Goal: Task Accomplishment & Management: Manage account settings

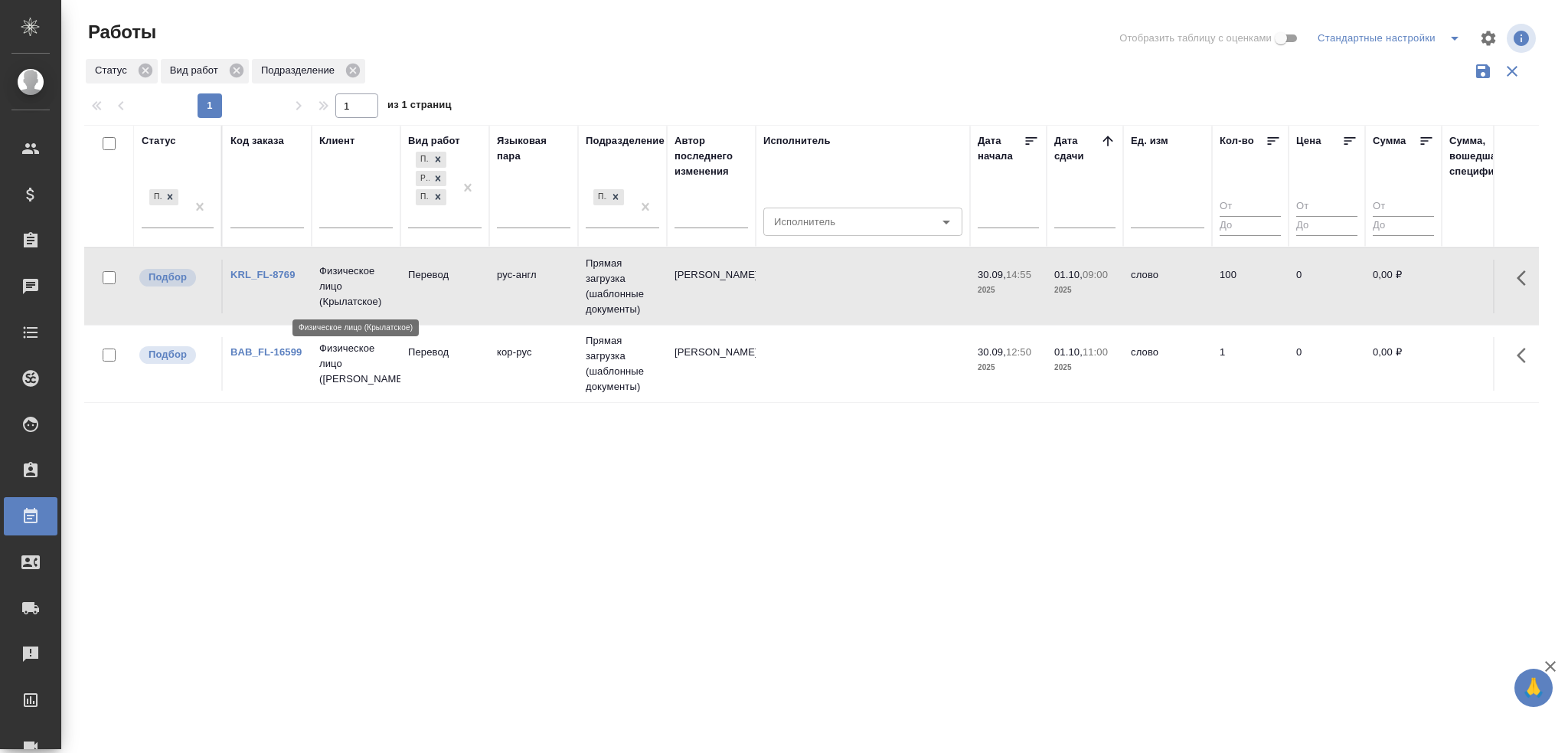
click at [344, 299] on p "Физическое лицо (Крылатское)" at bounding box center [356, 286] width 73 height 46
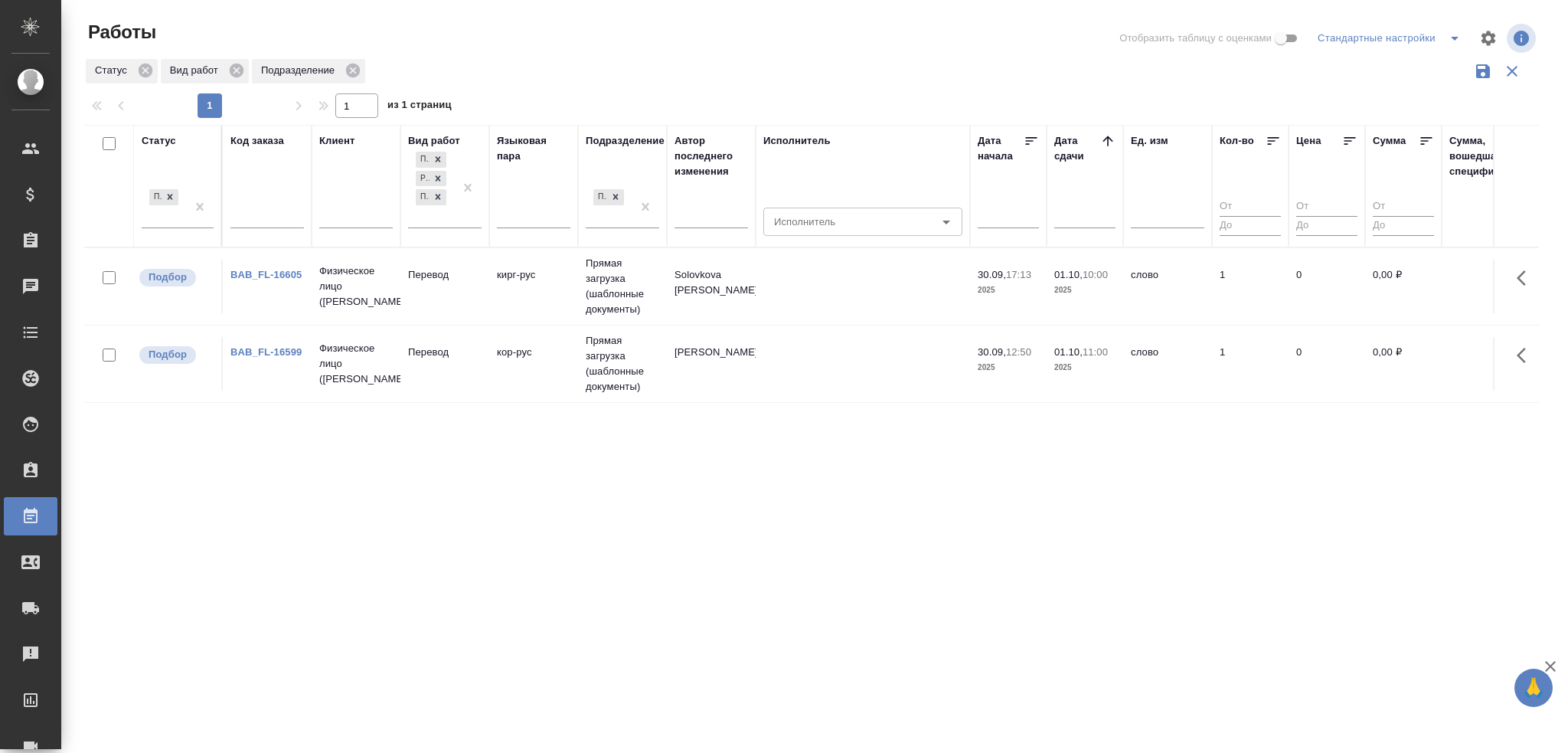
click at [652, 298] on td "Прямая загрузка (шаблонные документы)" at bounding box center [621, 286] width 89 height 77
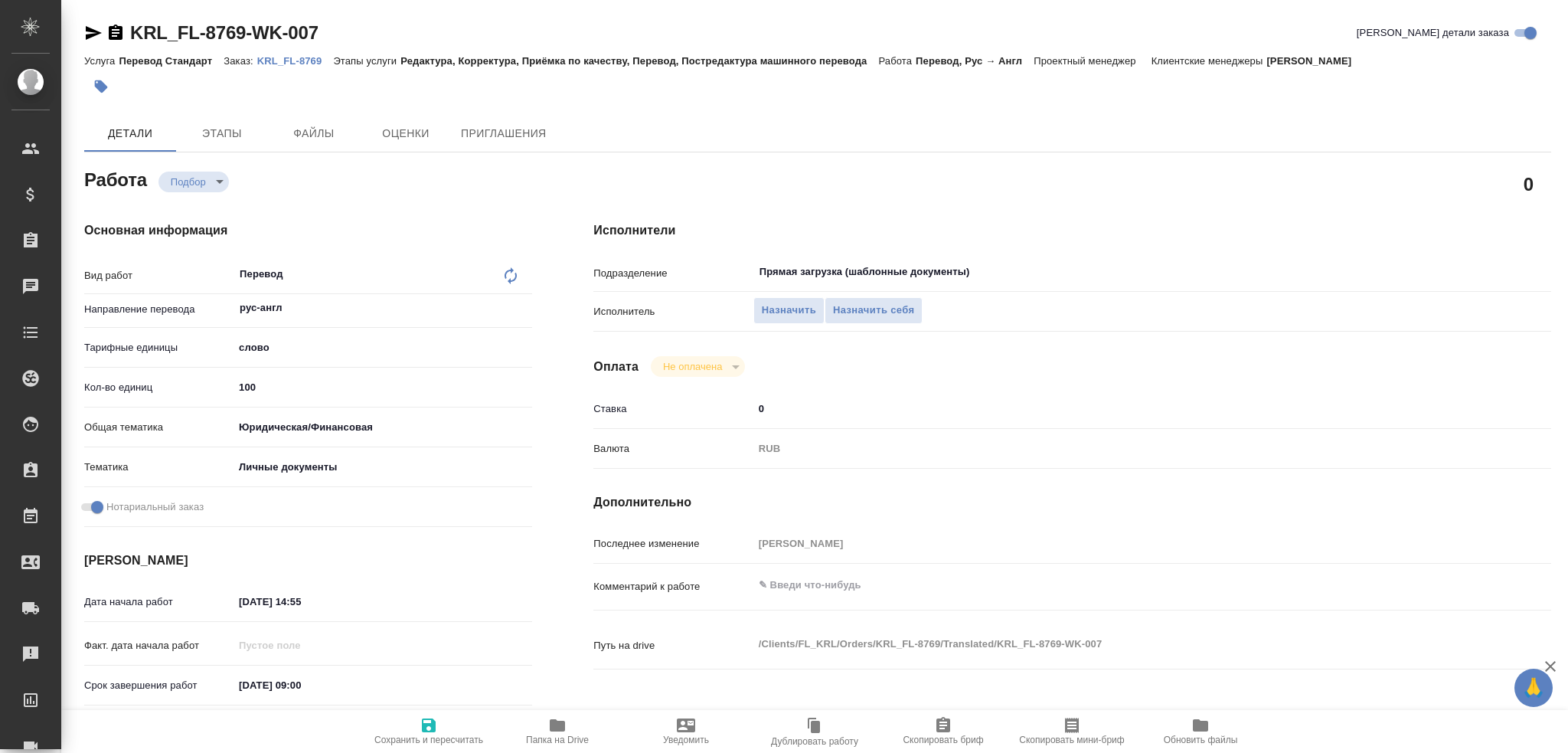
type textarea "x"
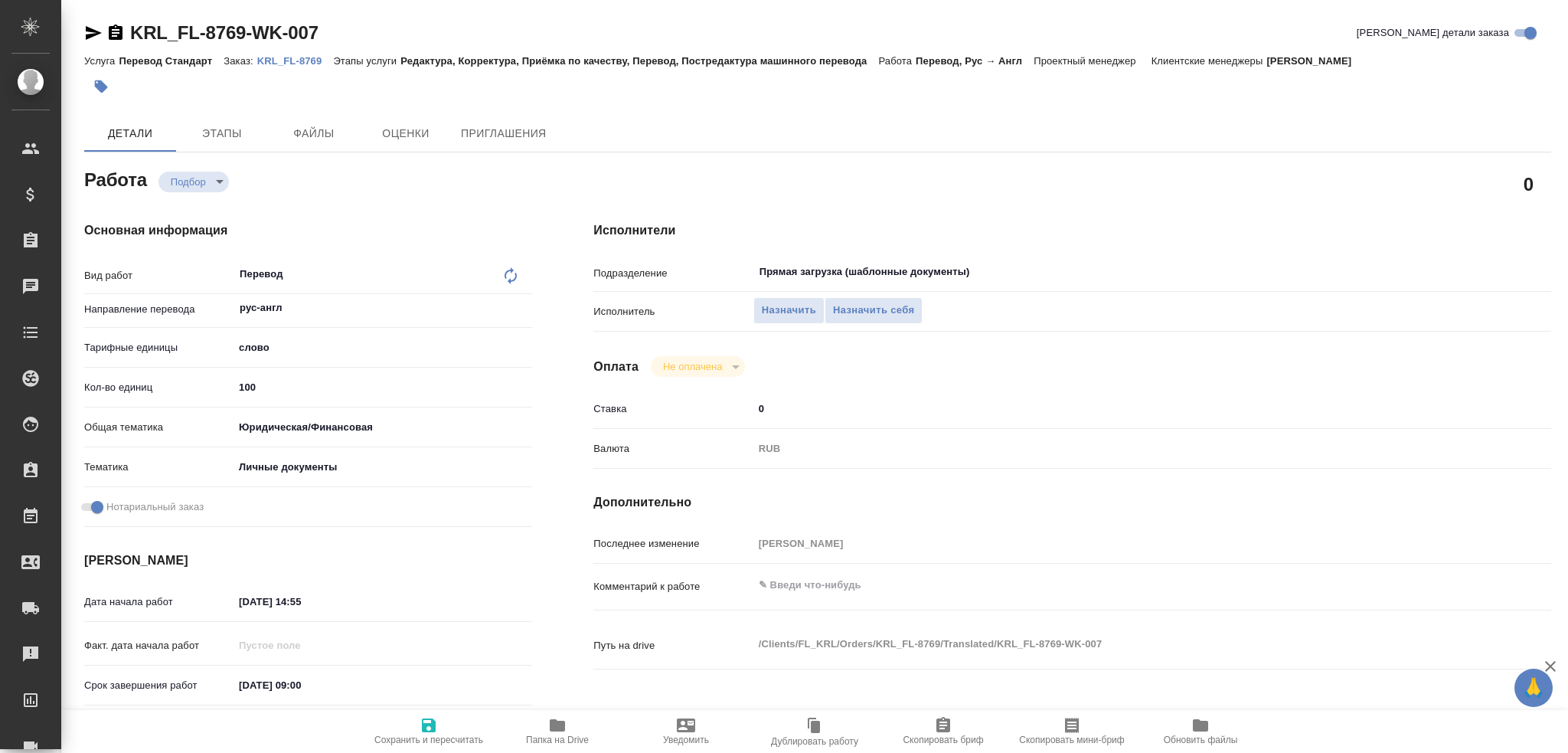
type textarea "x"
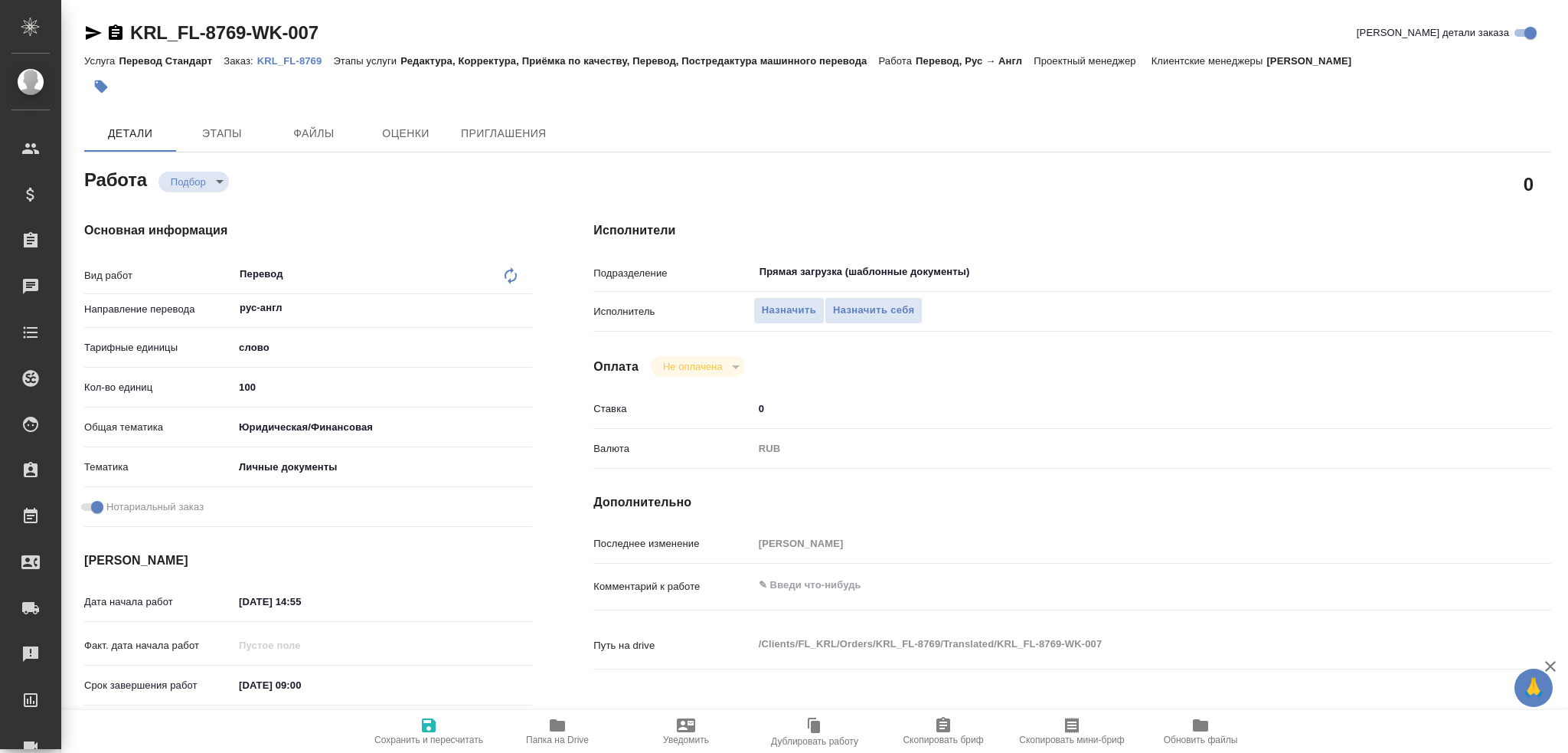
type textarea "x"
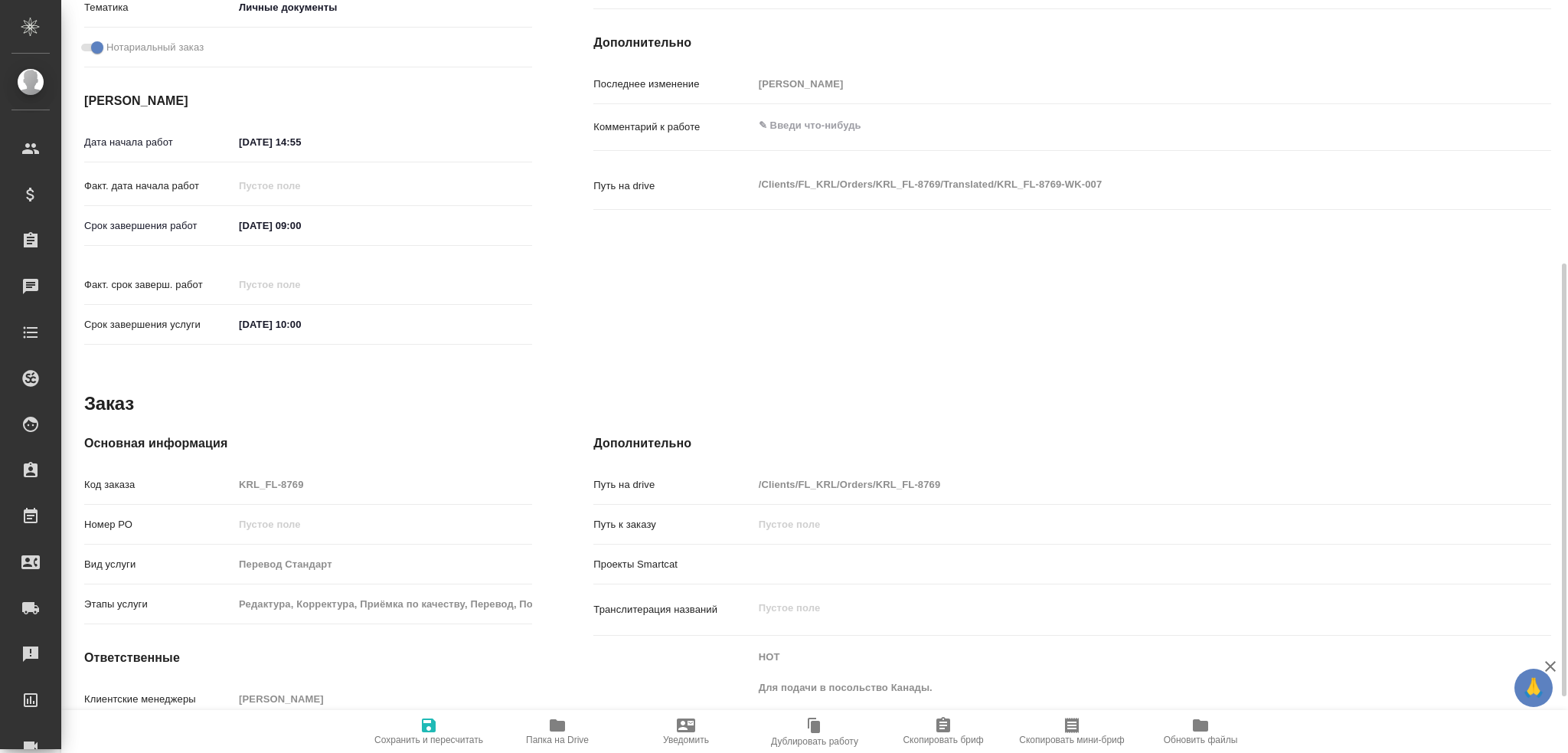
type textarea "x"
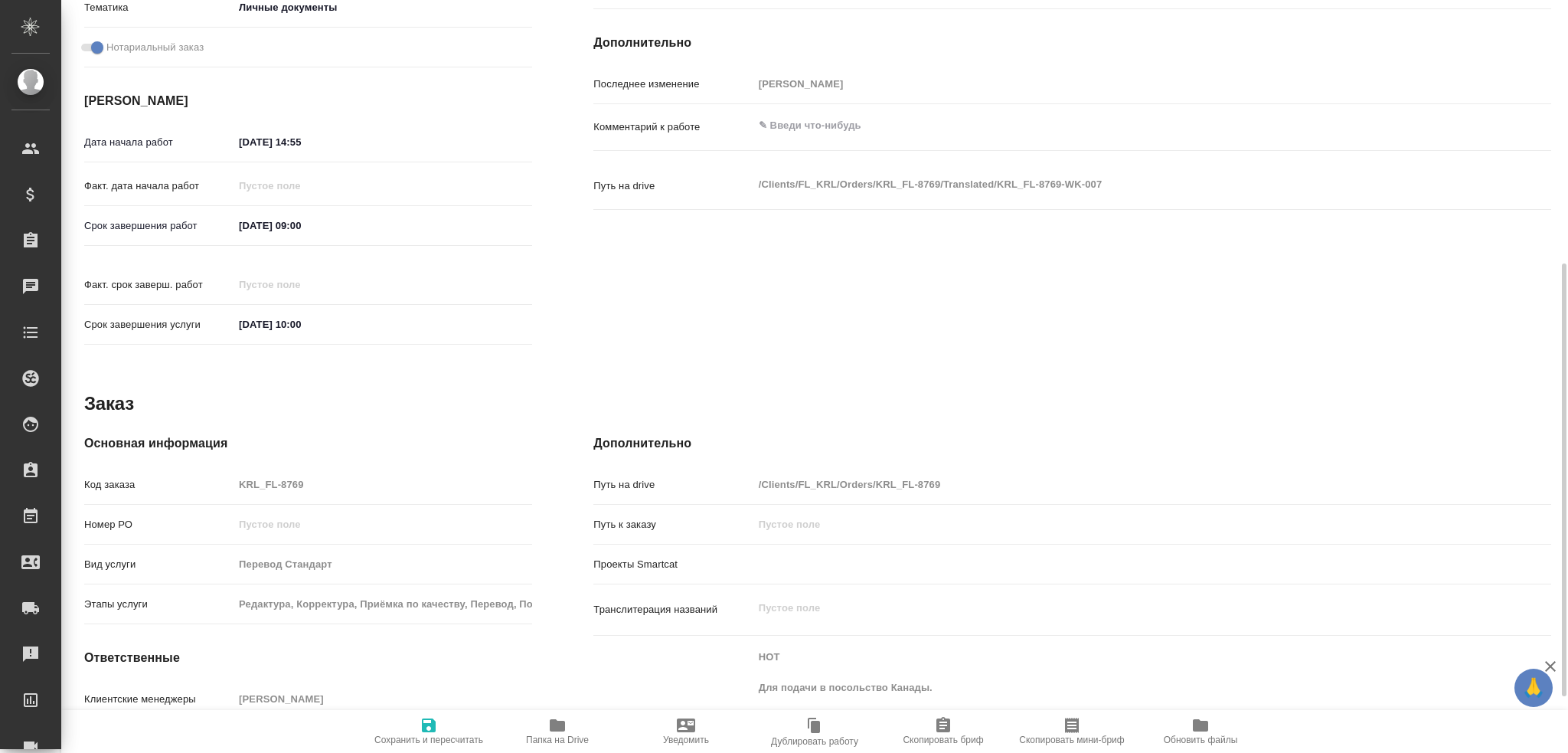
scroll to position [557, 0]
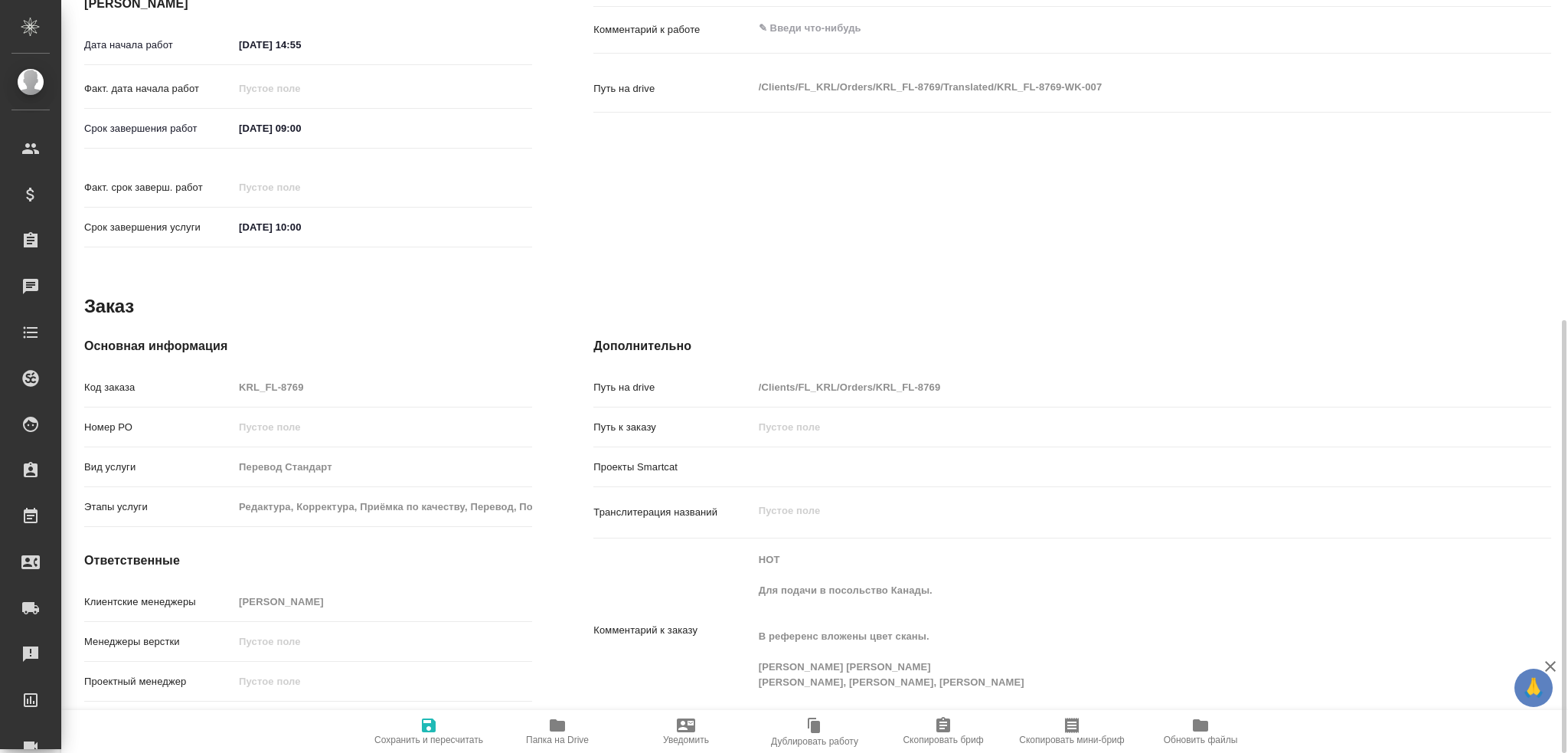
type textarea "x"
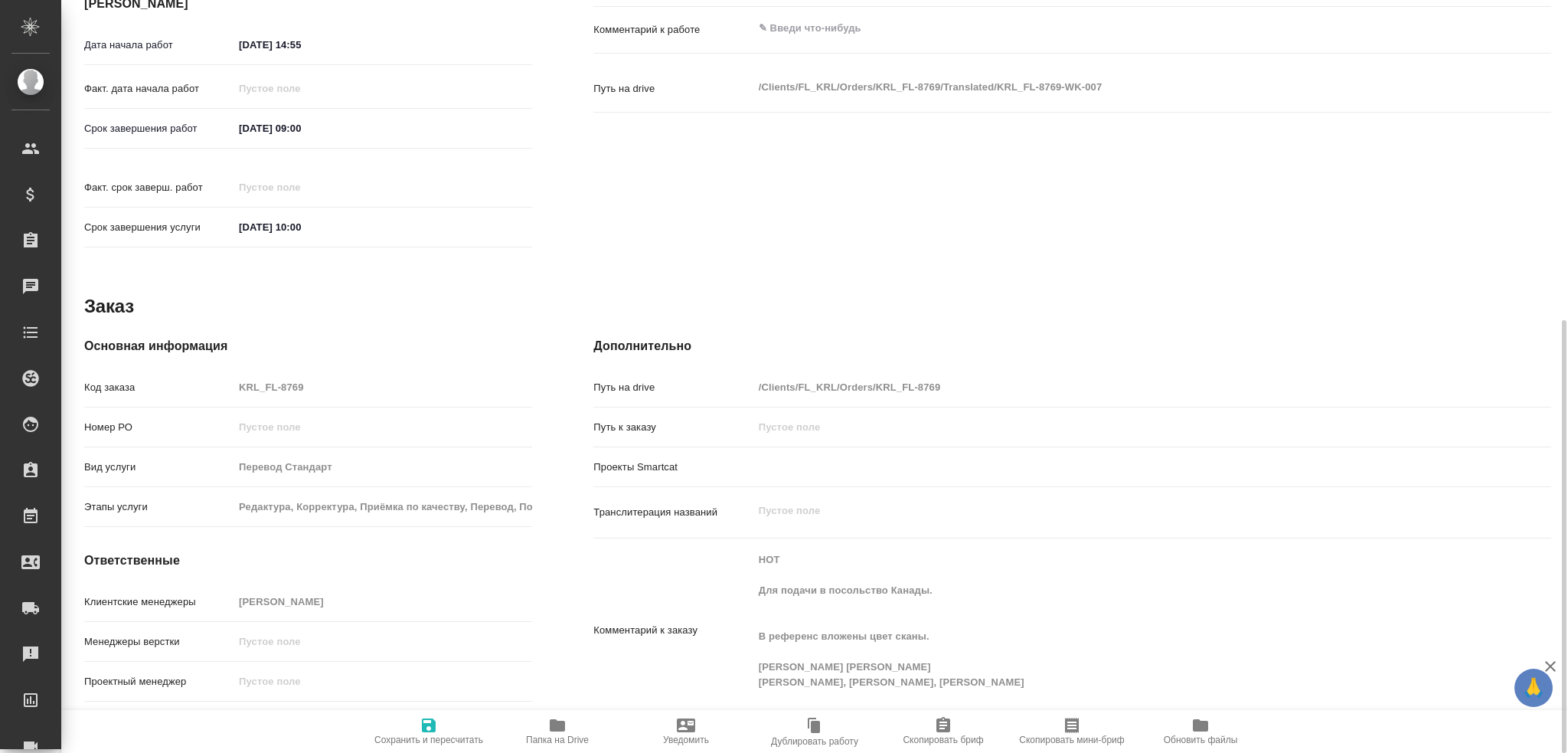
type textarea "x"
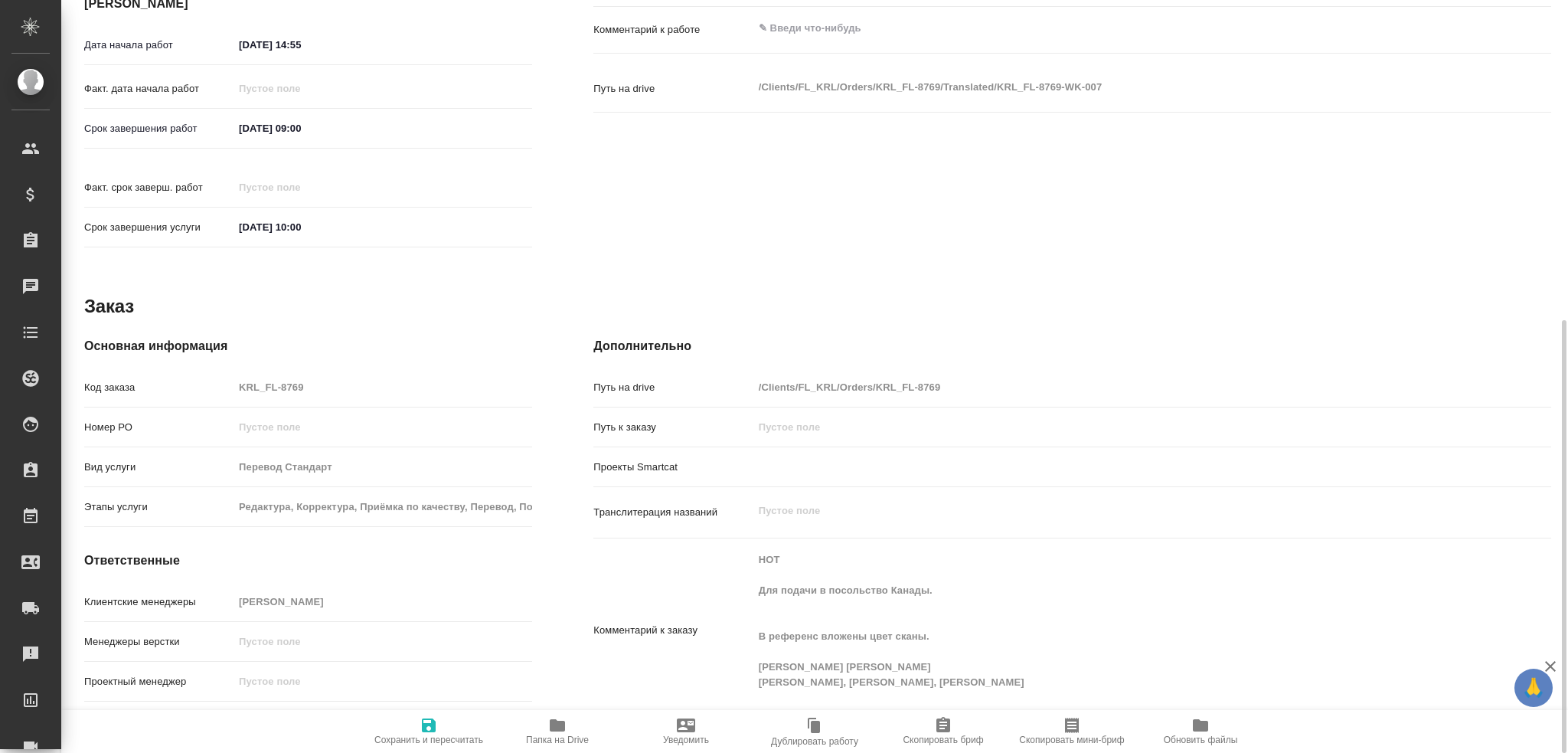
click at [542, 730] on span "Папка на Drive" at bounding box center [556, 731] width 110 height 29
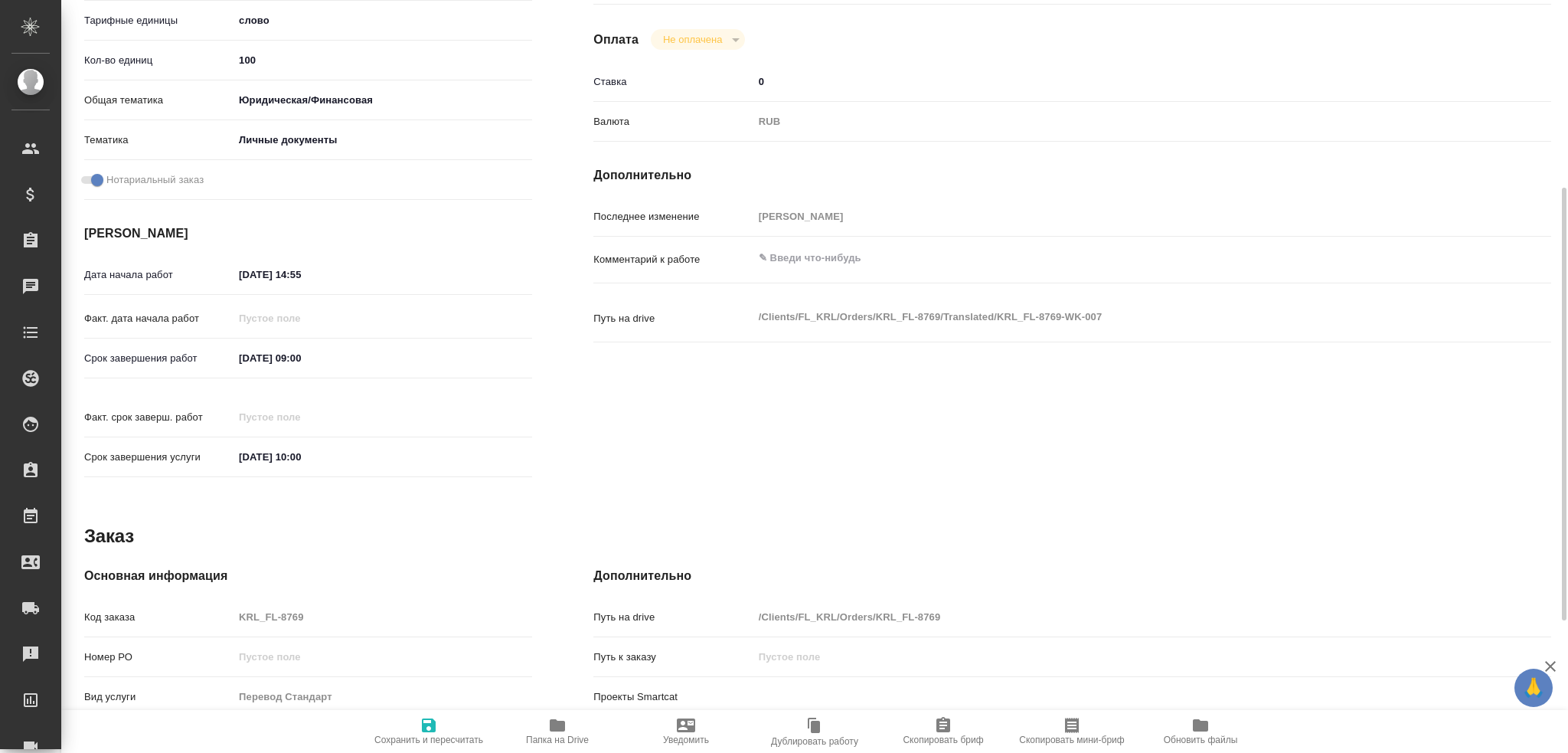
scroll to position [20, 0]
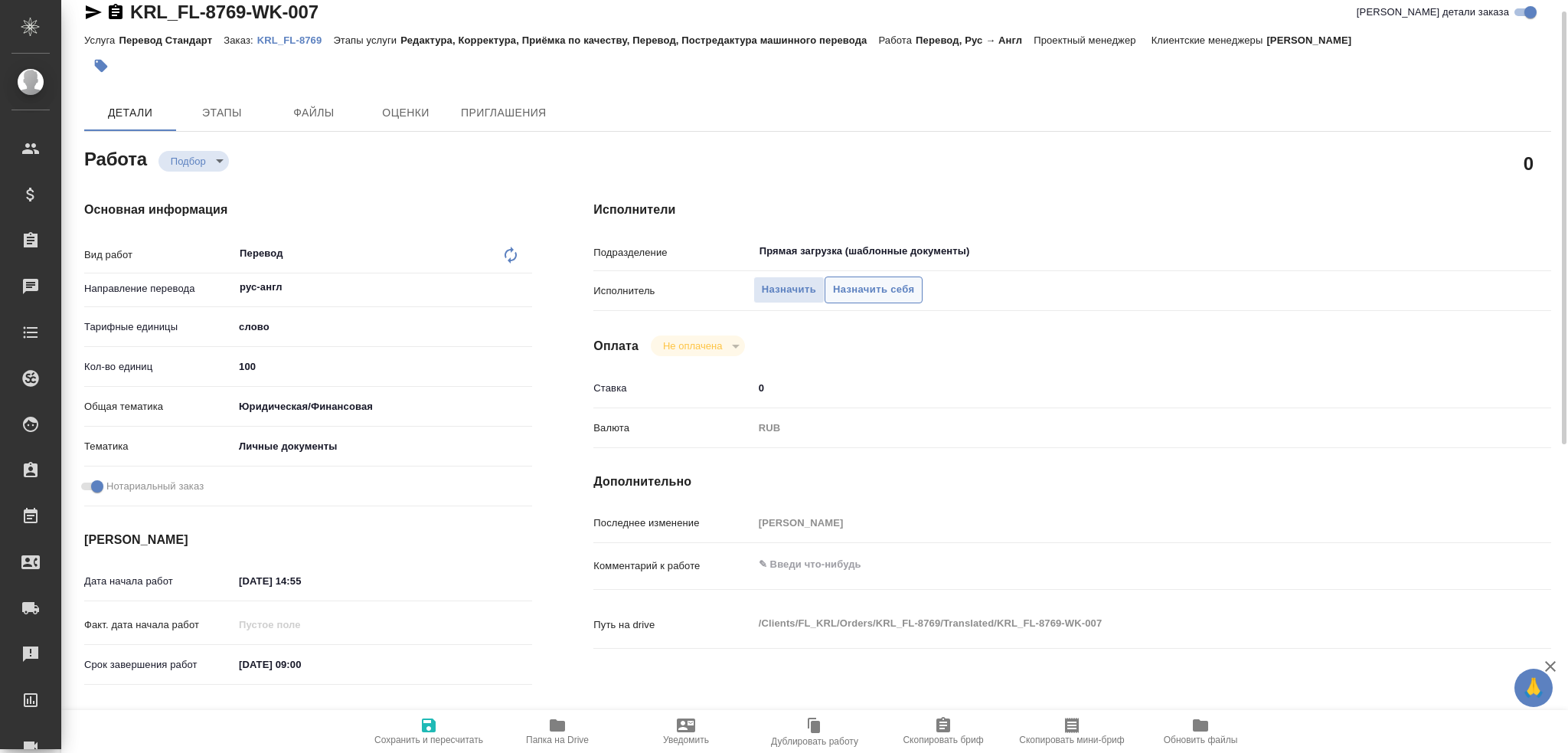
click at [860, 289] on span "Назначить себя" at bounding box center [873, 290] width 81 height 18
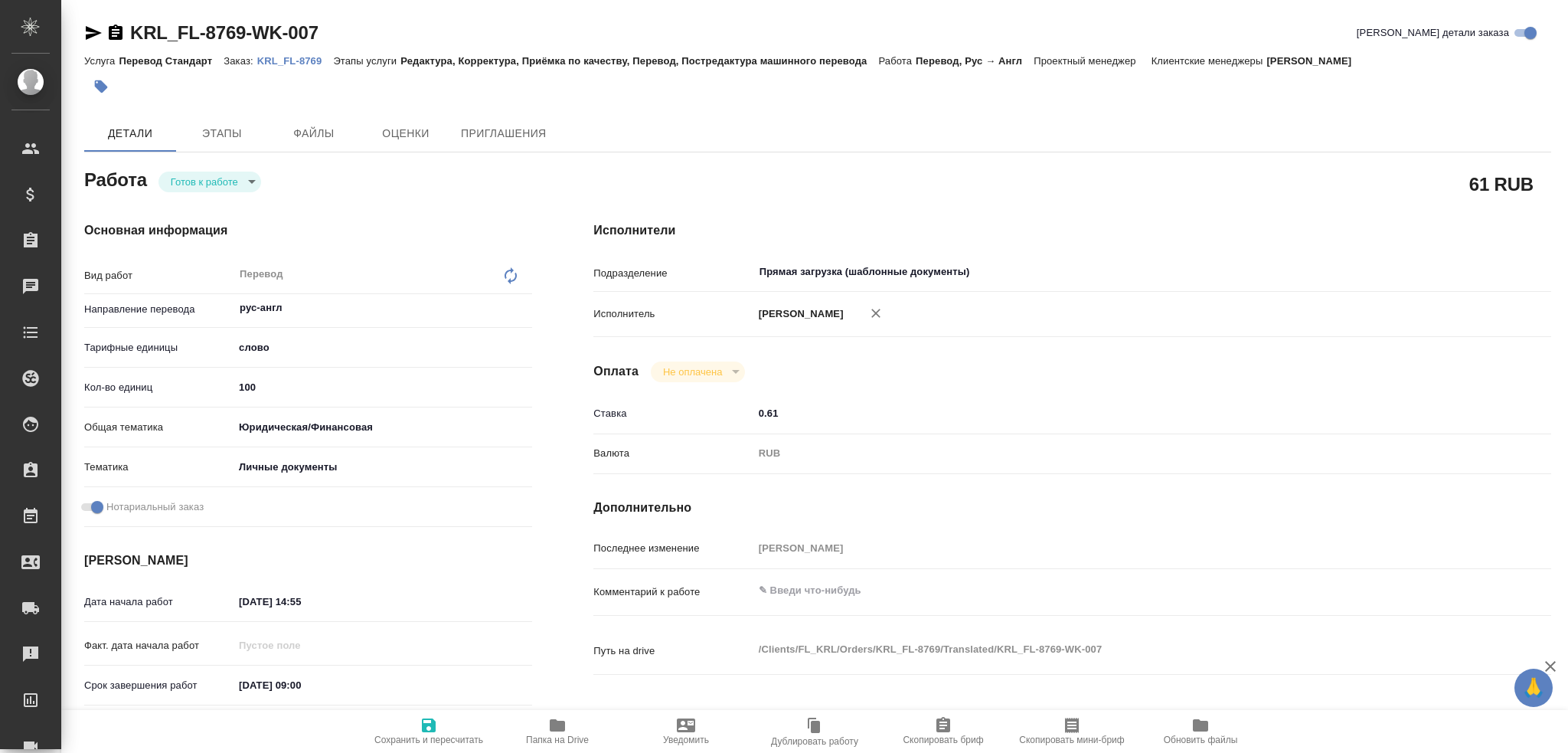
type textarea "x"
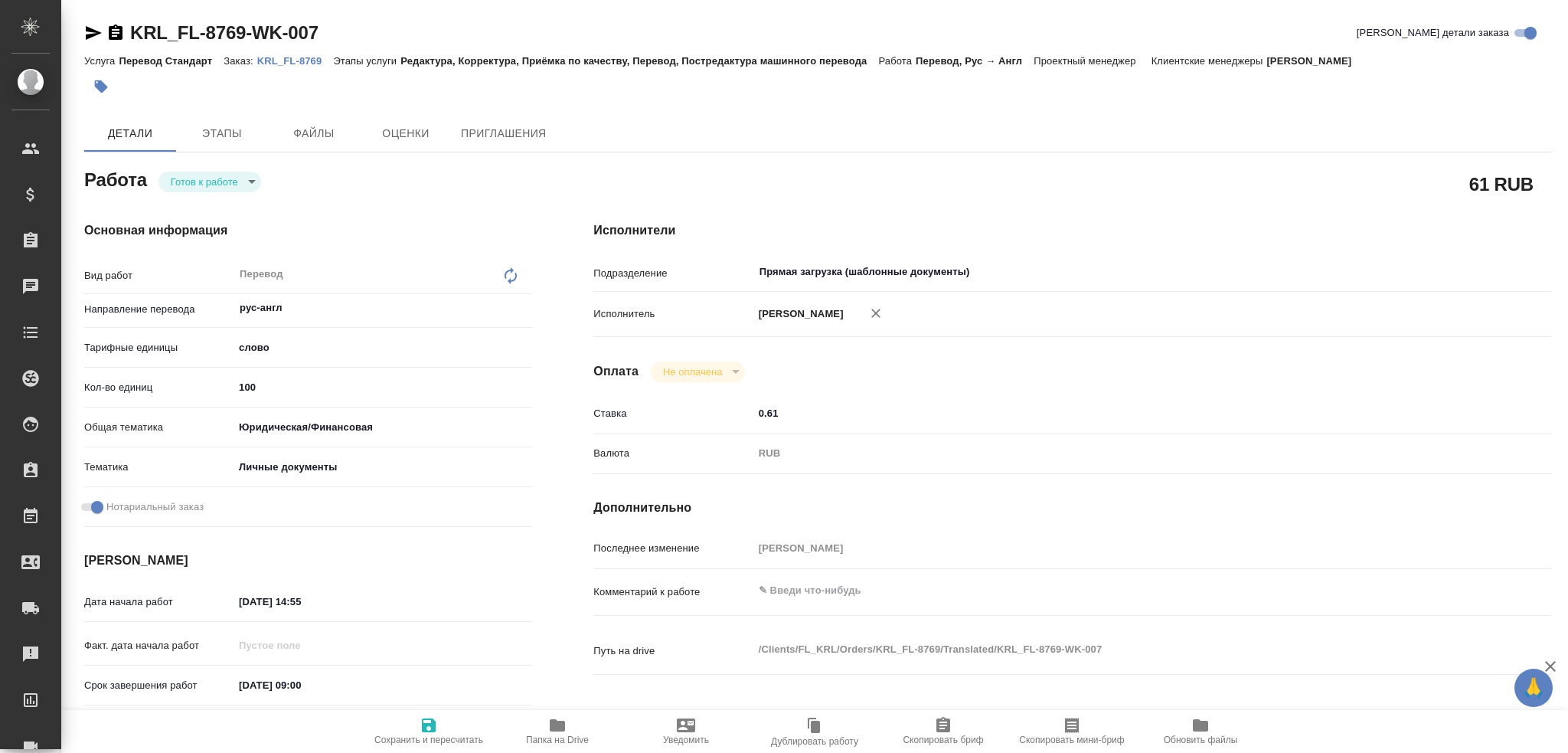
type textarea "x"
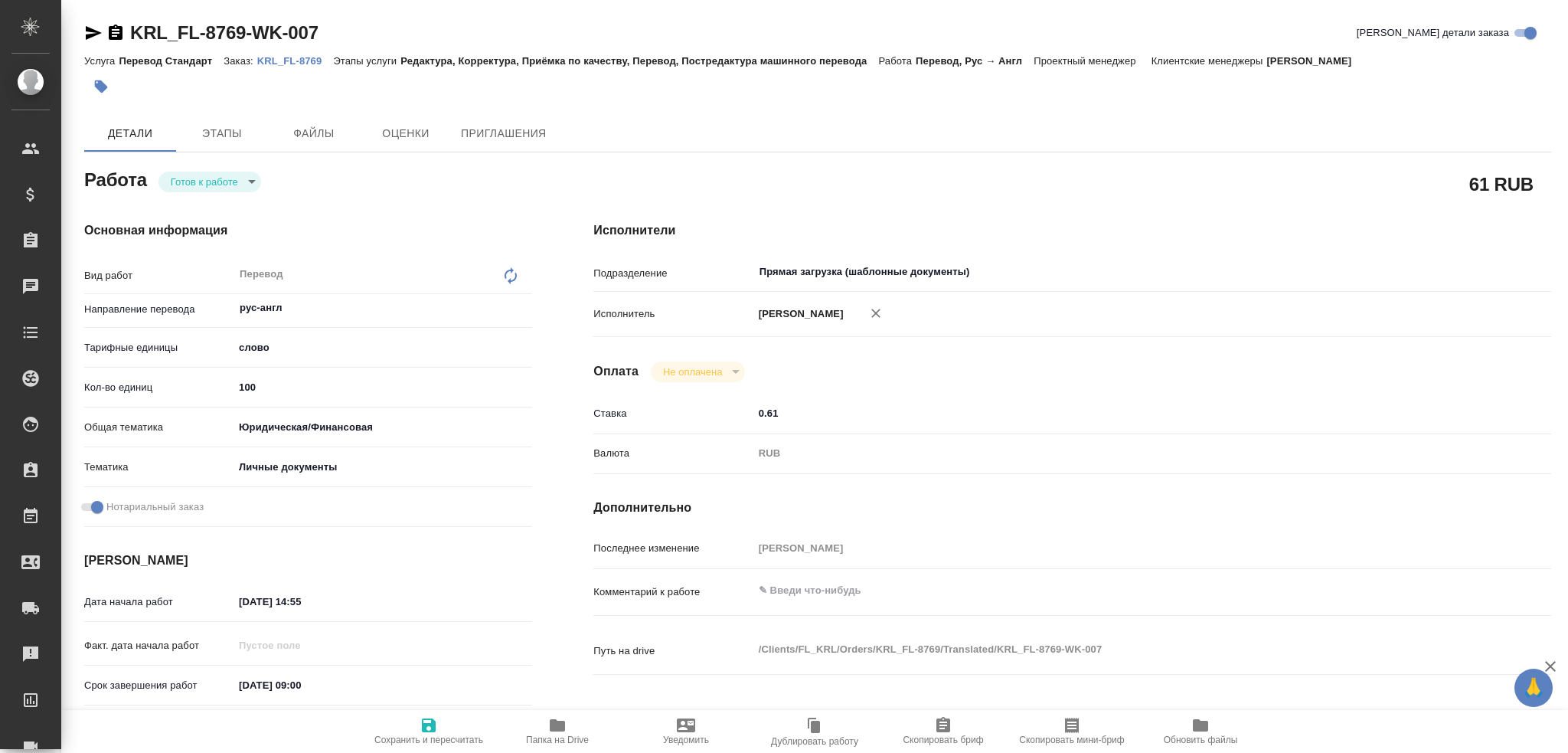
type textarea "x"
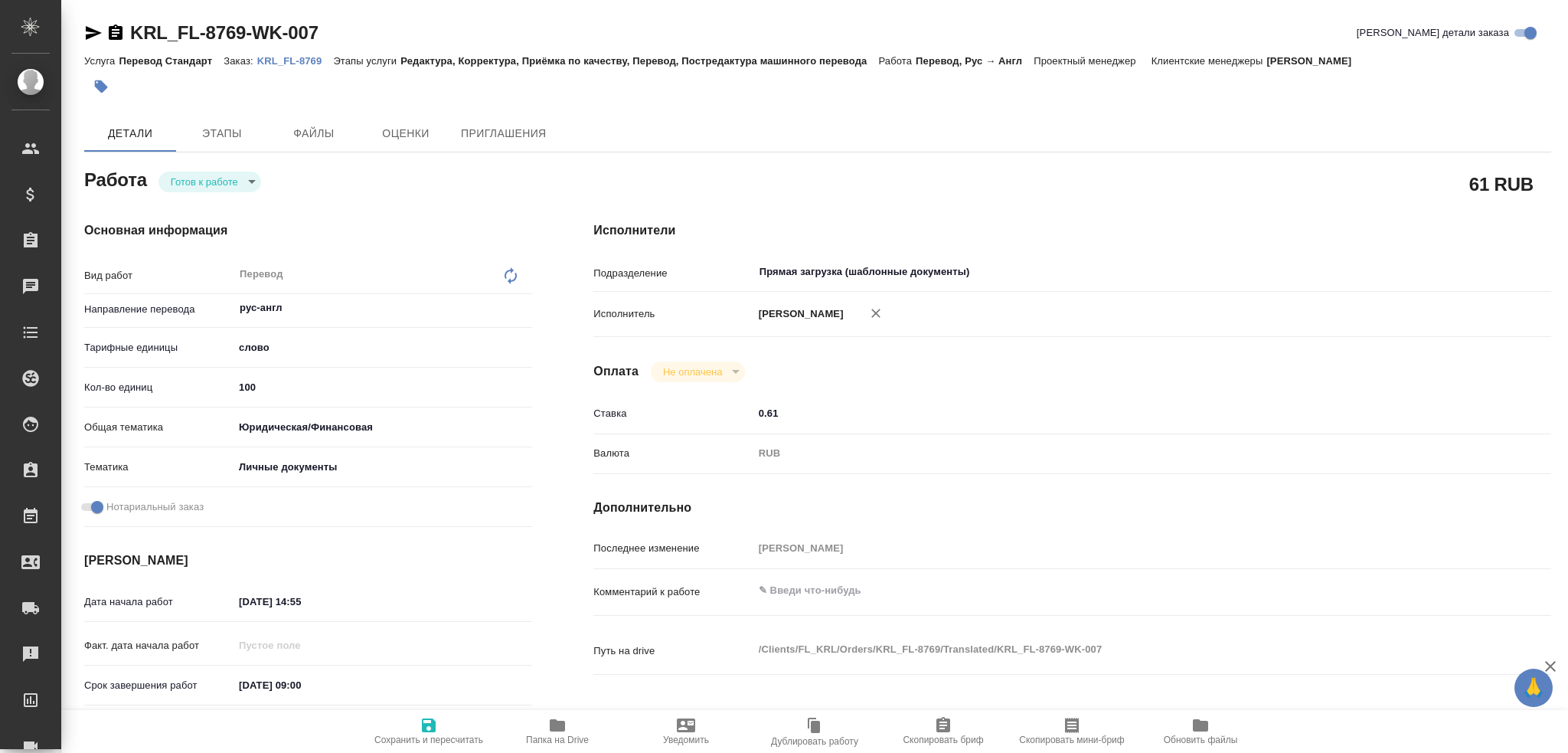
type textarea "x"
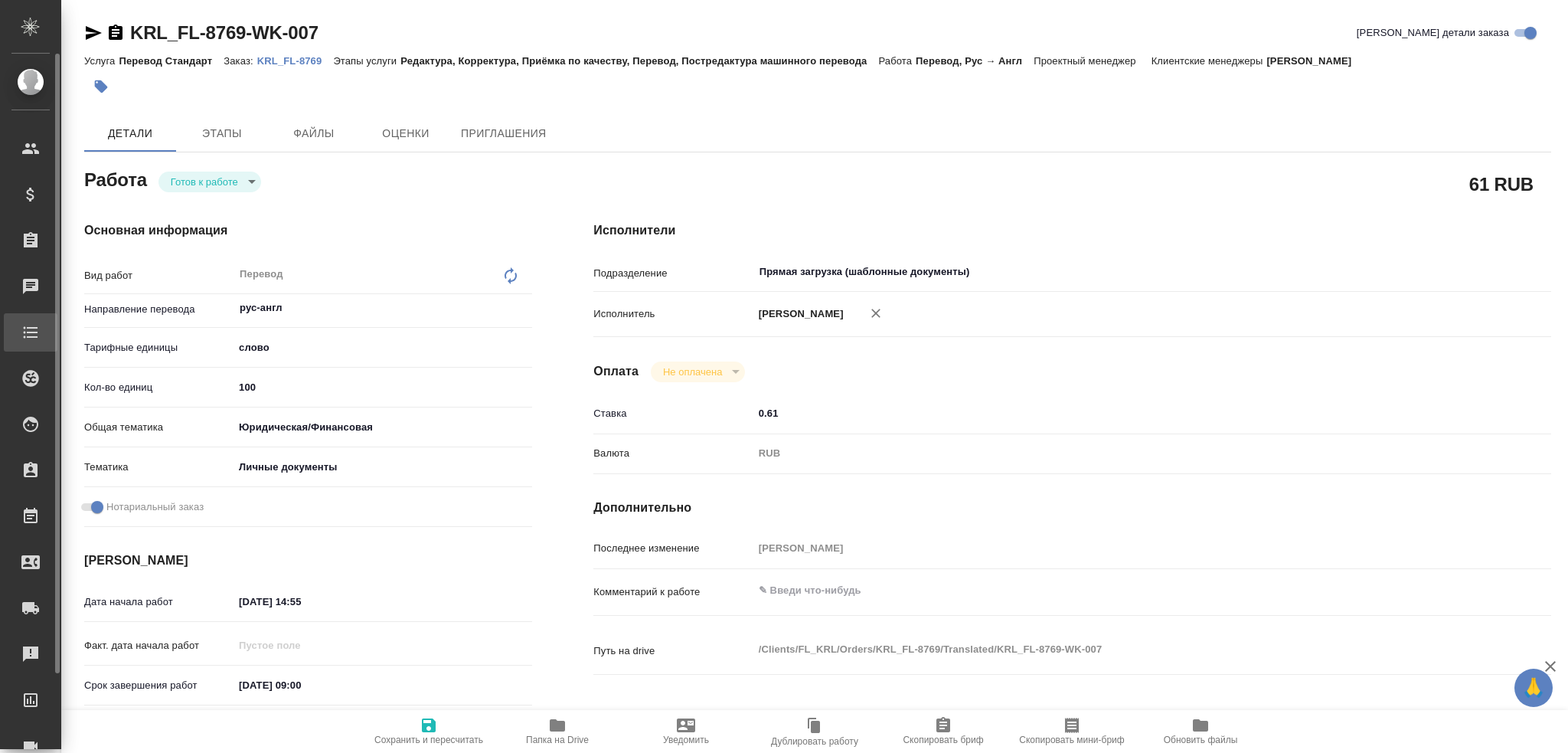
type textarea "x"
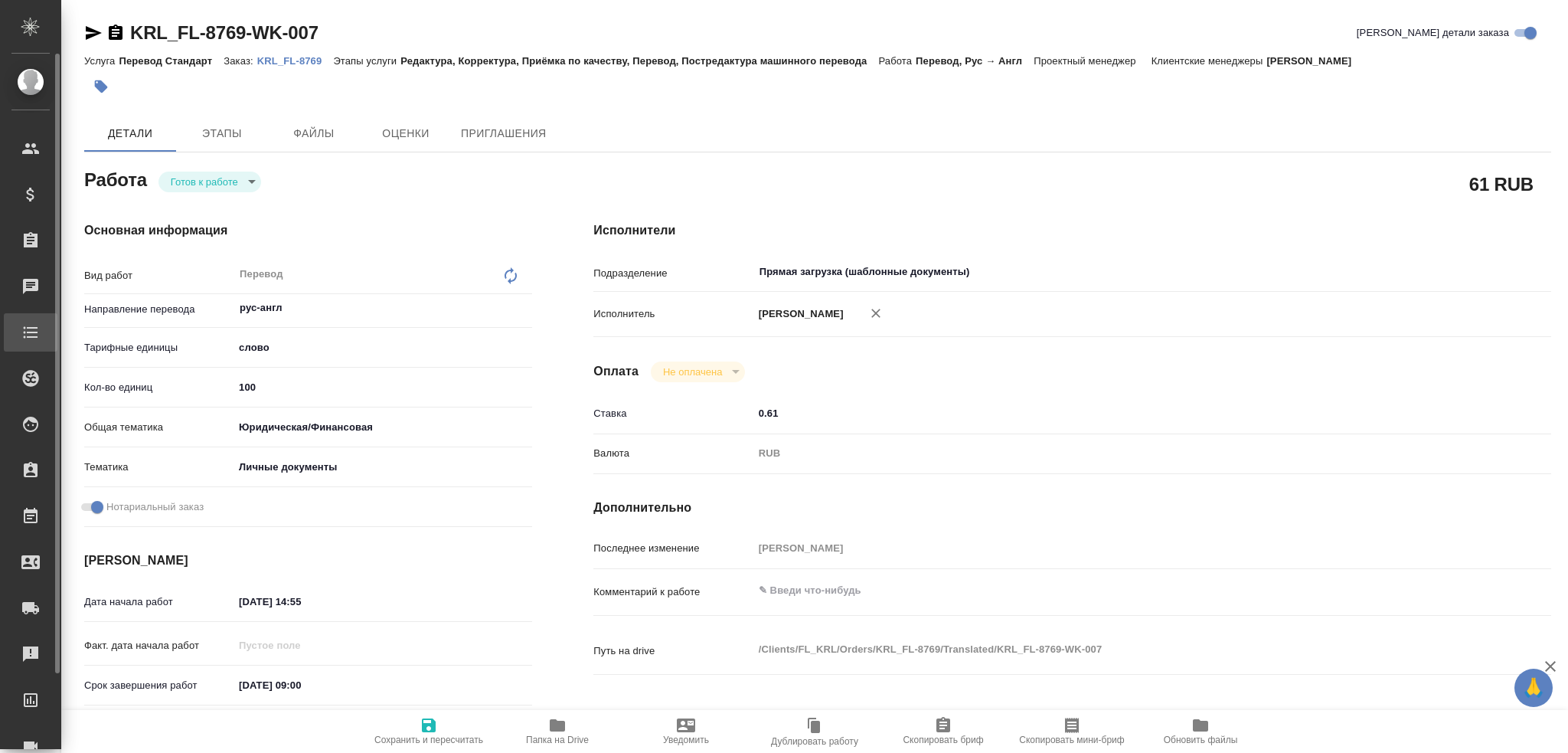
type textarea "x"
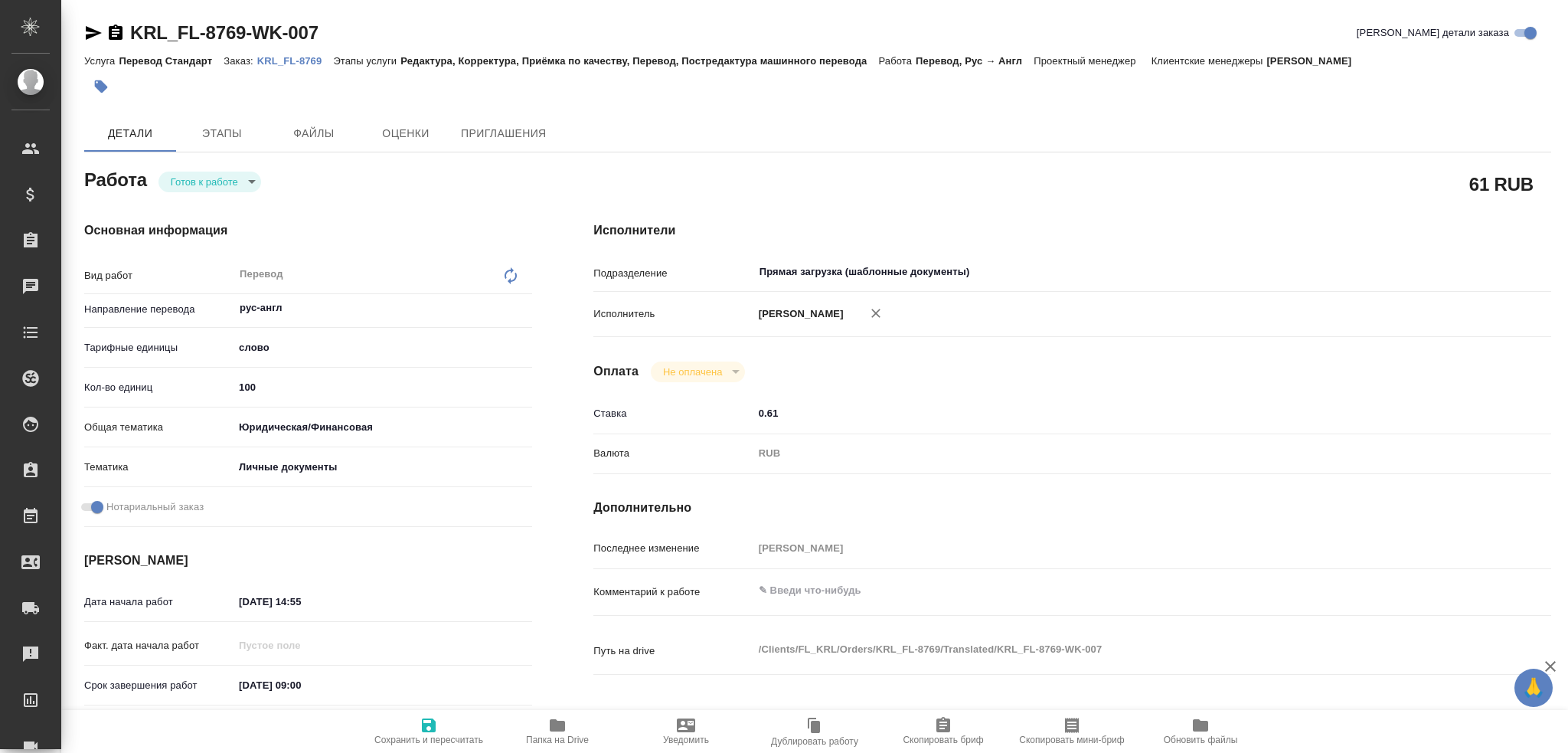
type textarea "x"
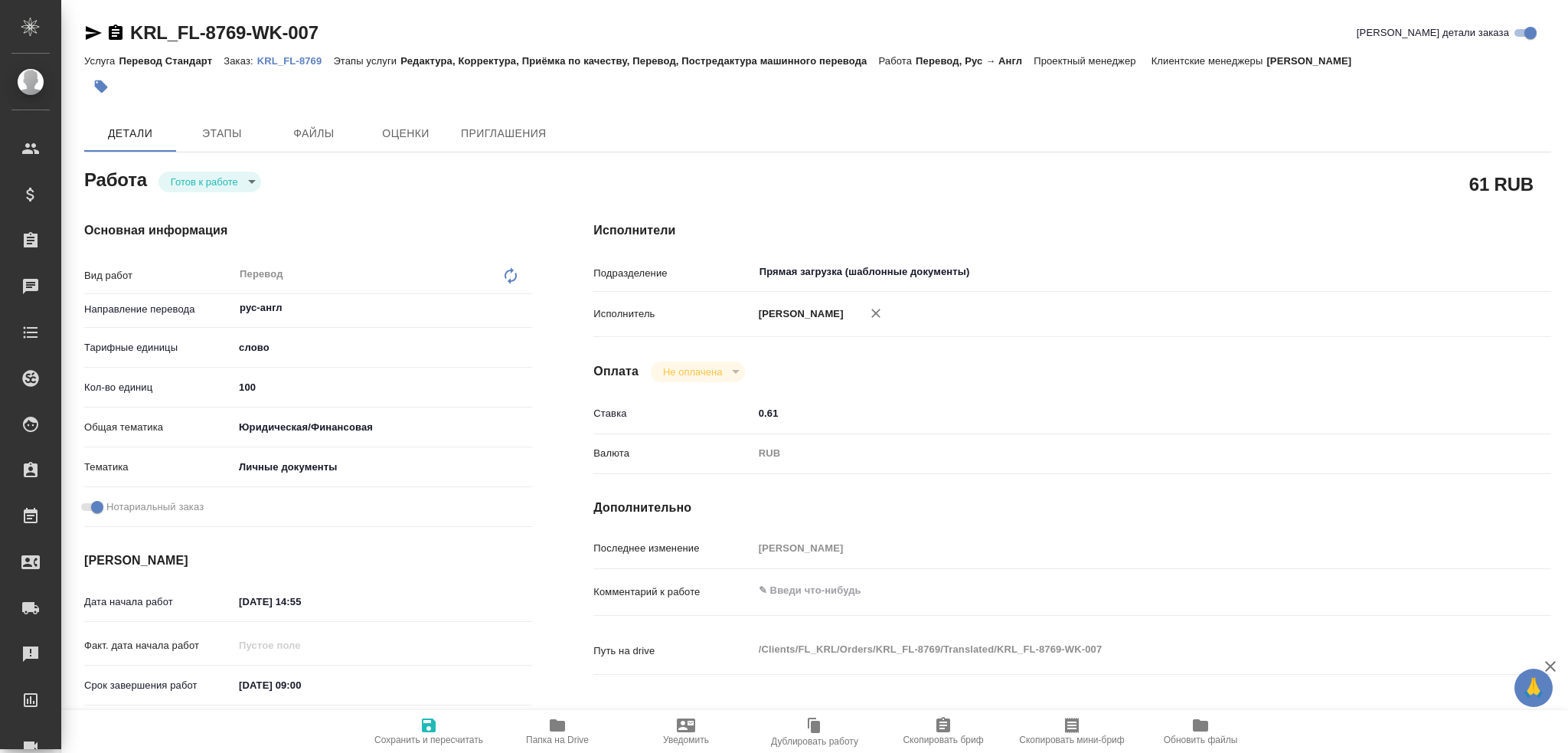
type textarea "x"
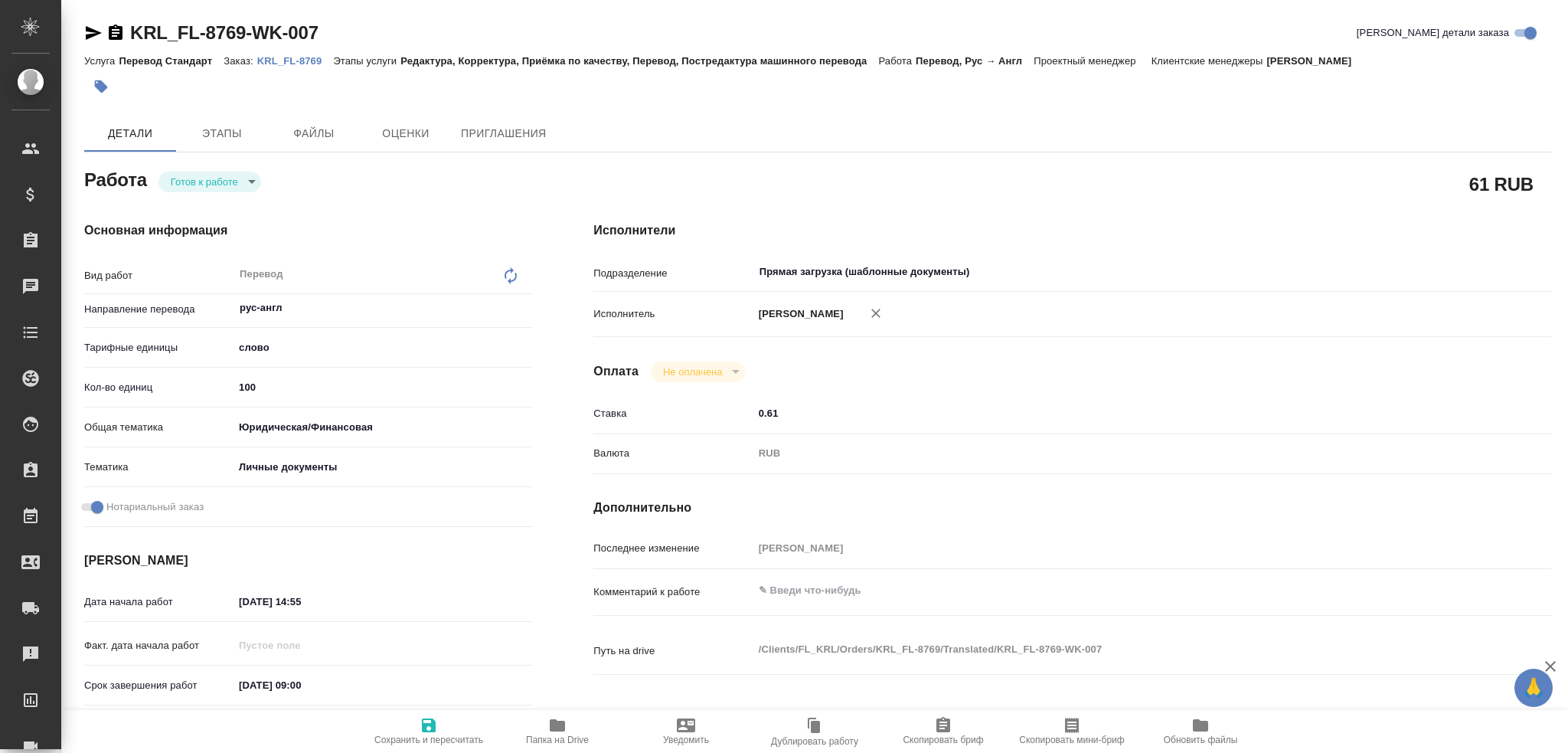
click at [230, 186] on body "🙏 .cls-1 fill:#fff; AWATERA Gusev Alexandr Клиенты Спецификации Заказы 0 Чаты T…" at bounding box center [784, 376] width 1568 height 753
click at [215, 205] on button "В работе" at bounding box center [196, 207] width 51 height 17
type textarea "x"
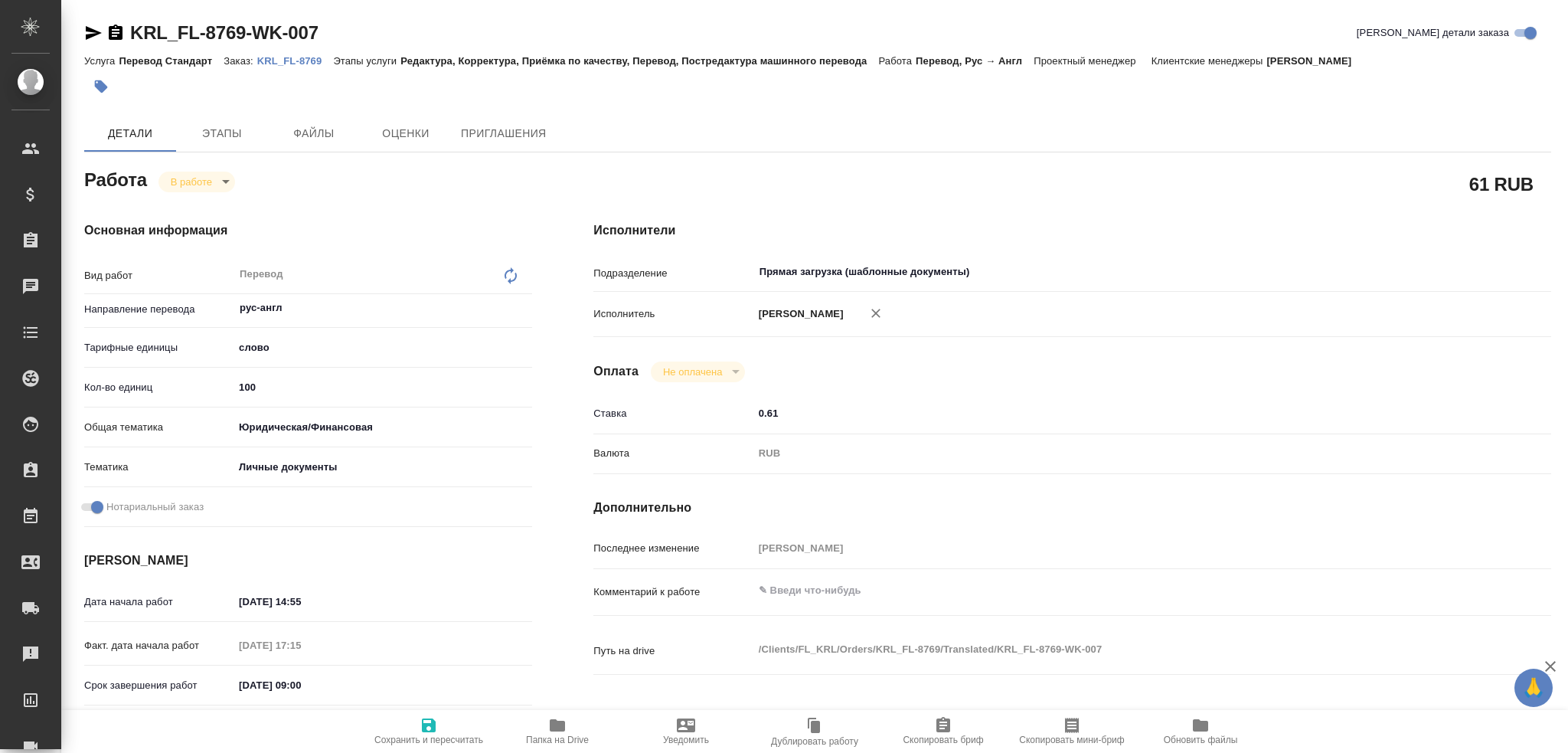
type textarea "x"
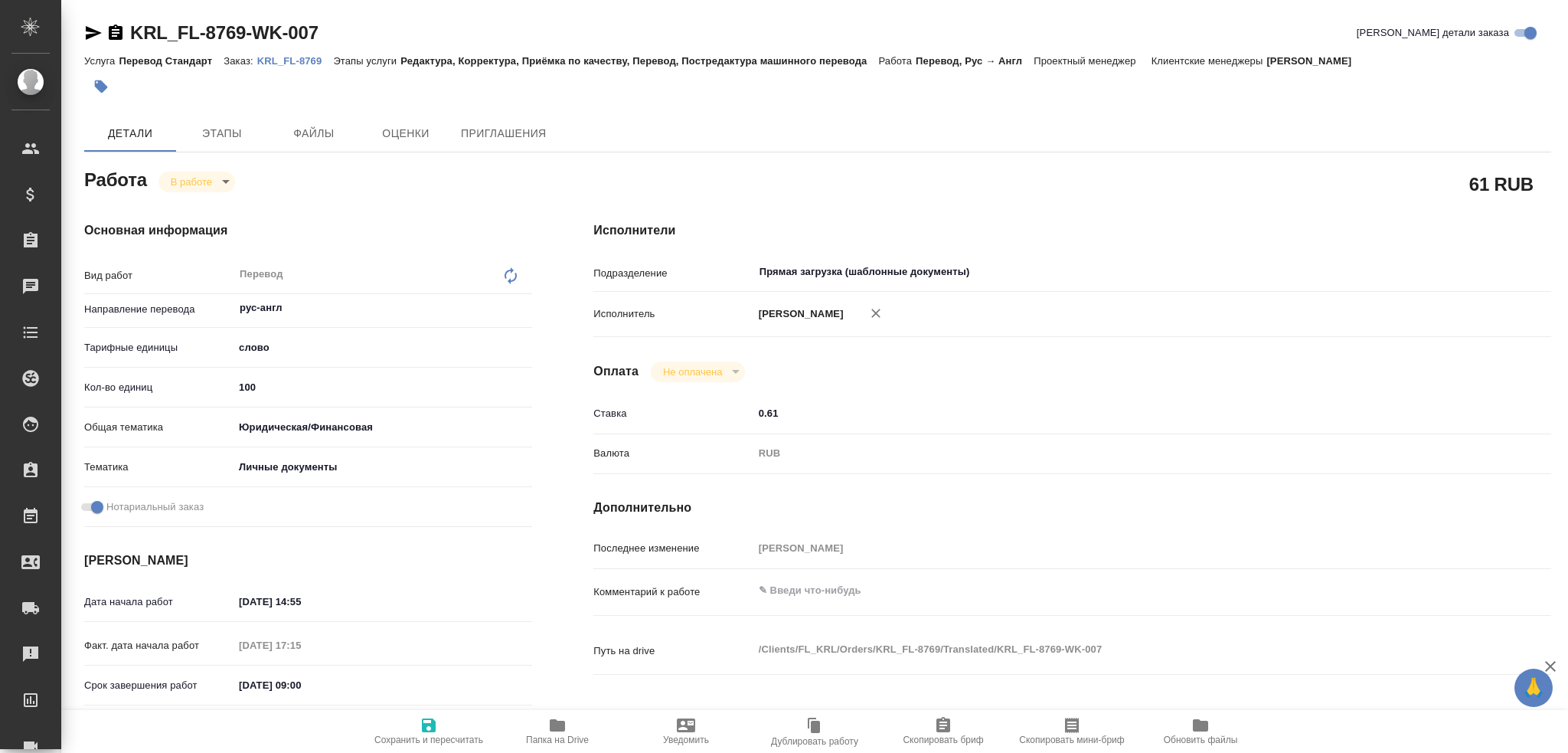
type textarea "x"
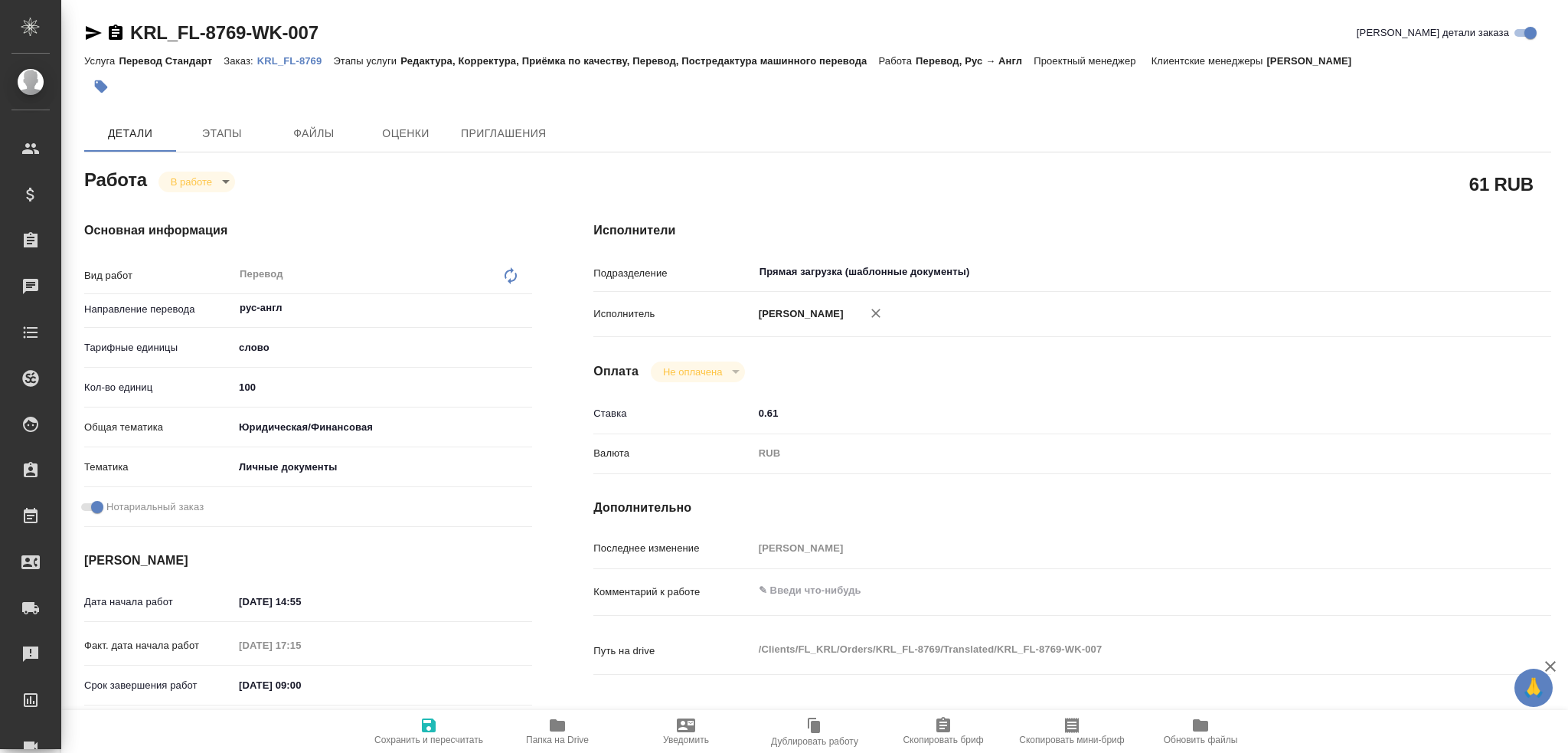
type textarea "x"
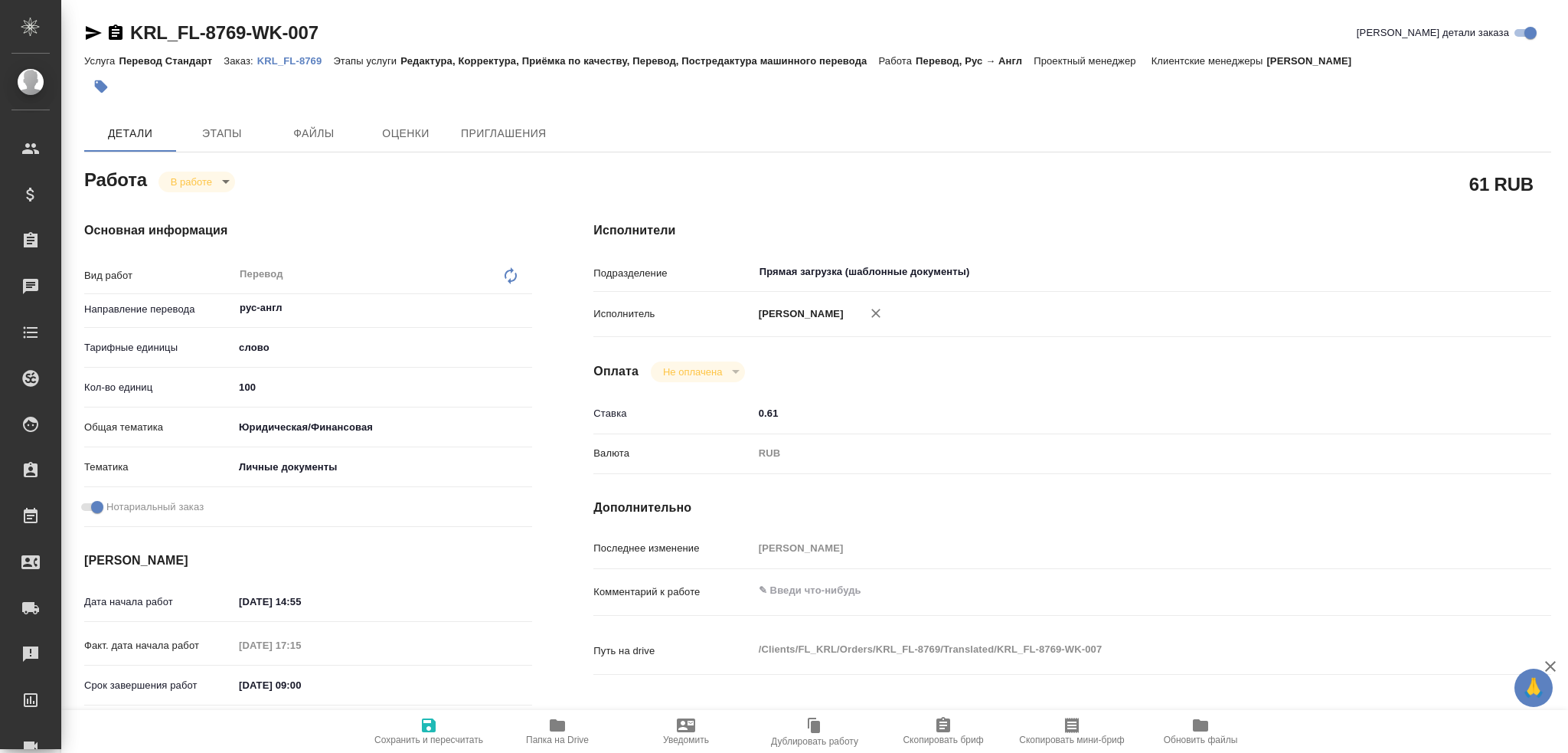
type textarea "x"
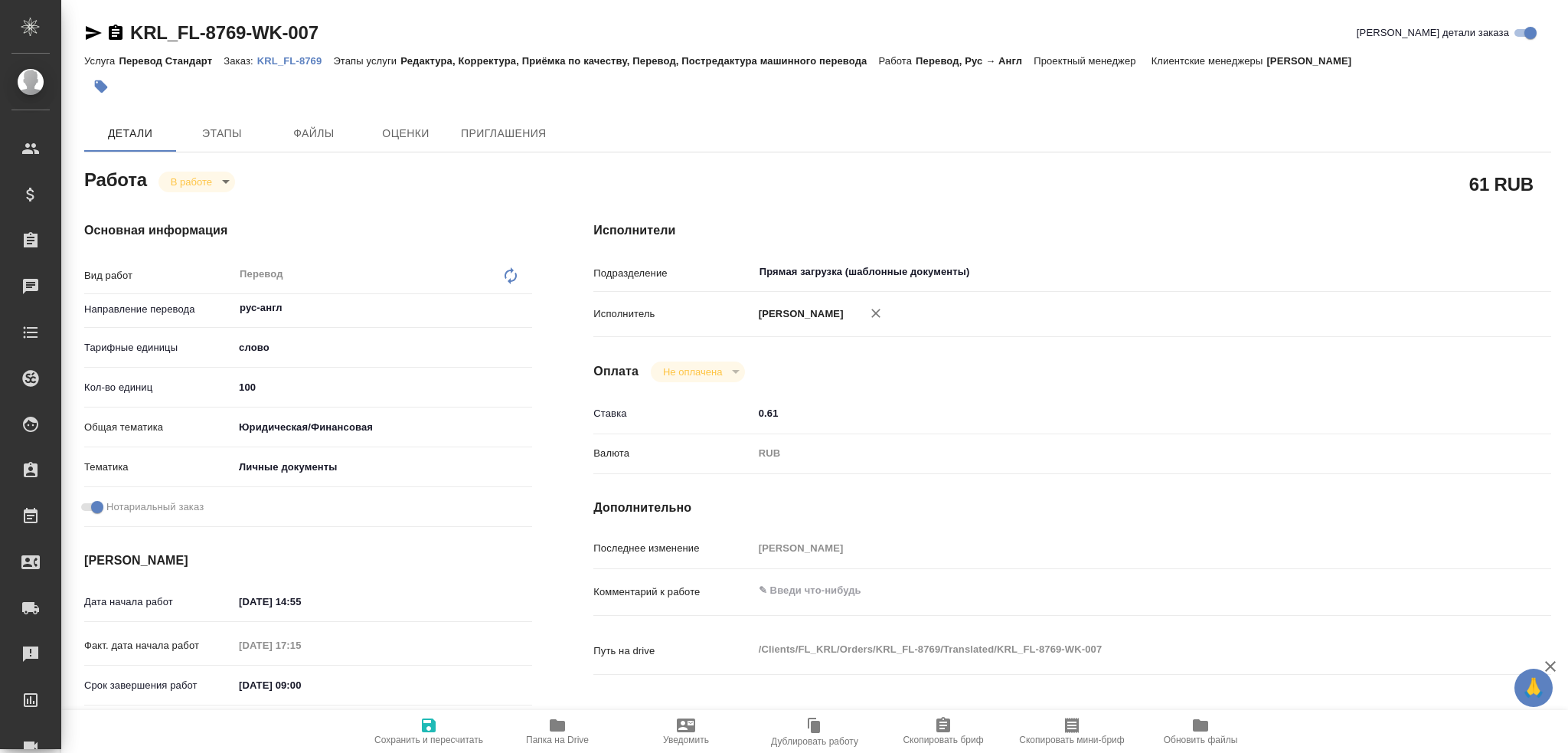
type textarea "x"
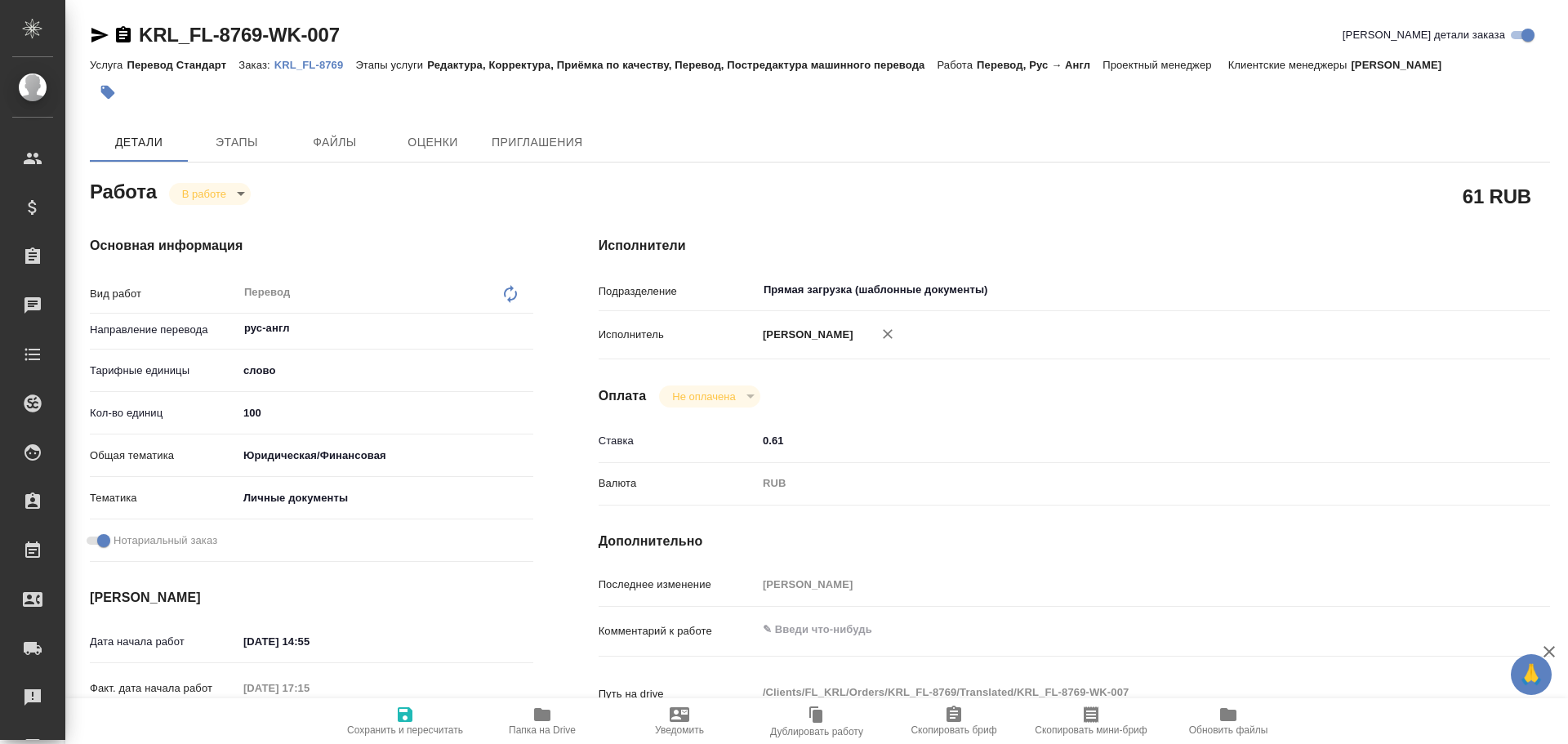
type textarea "x"
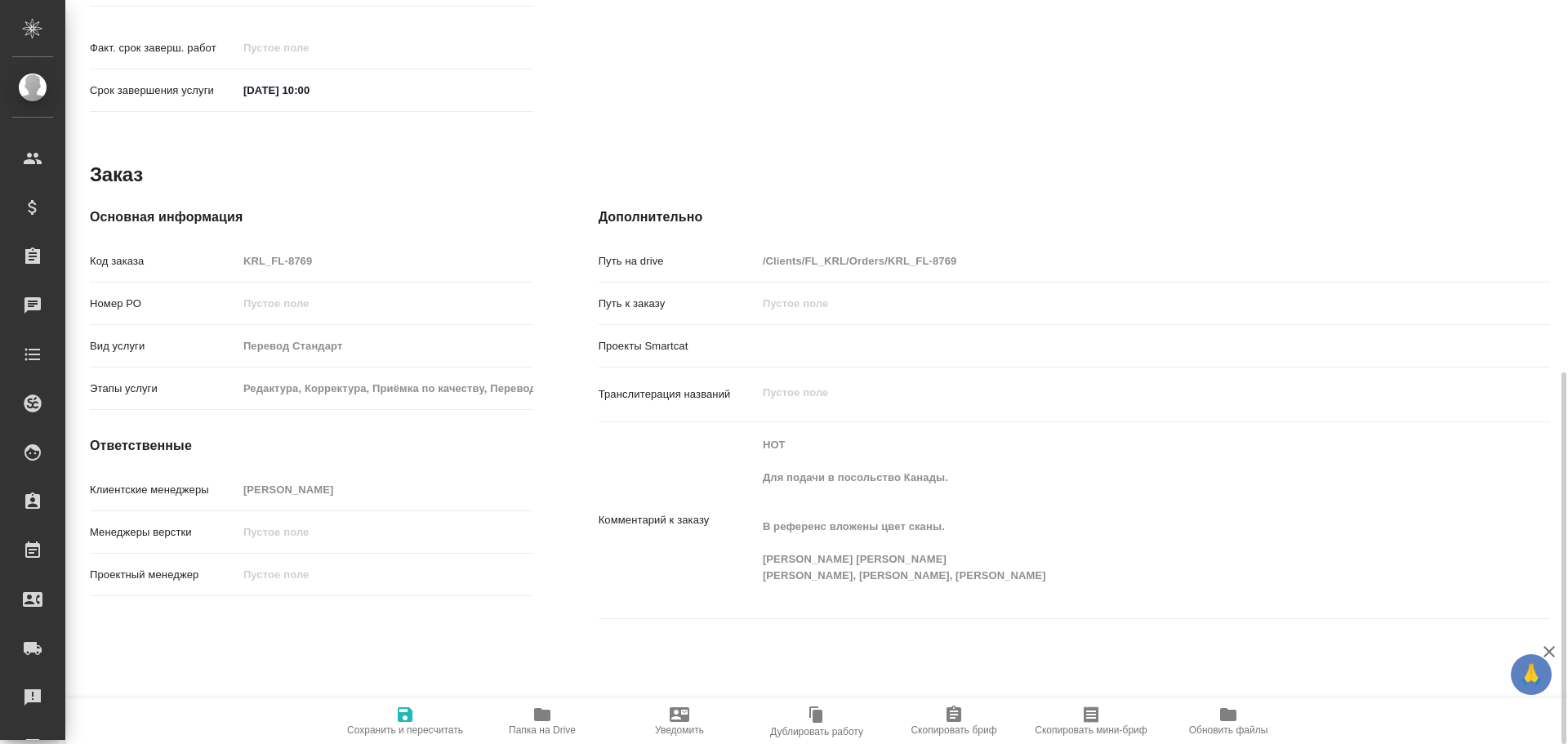
scroll to position [754, 0]
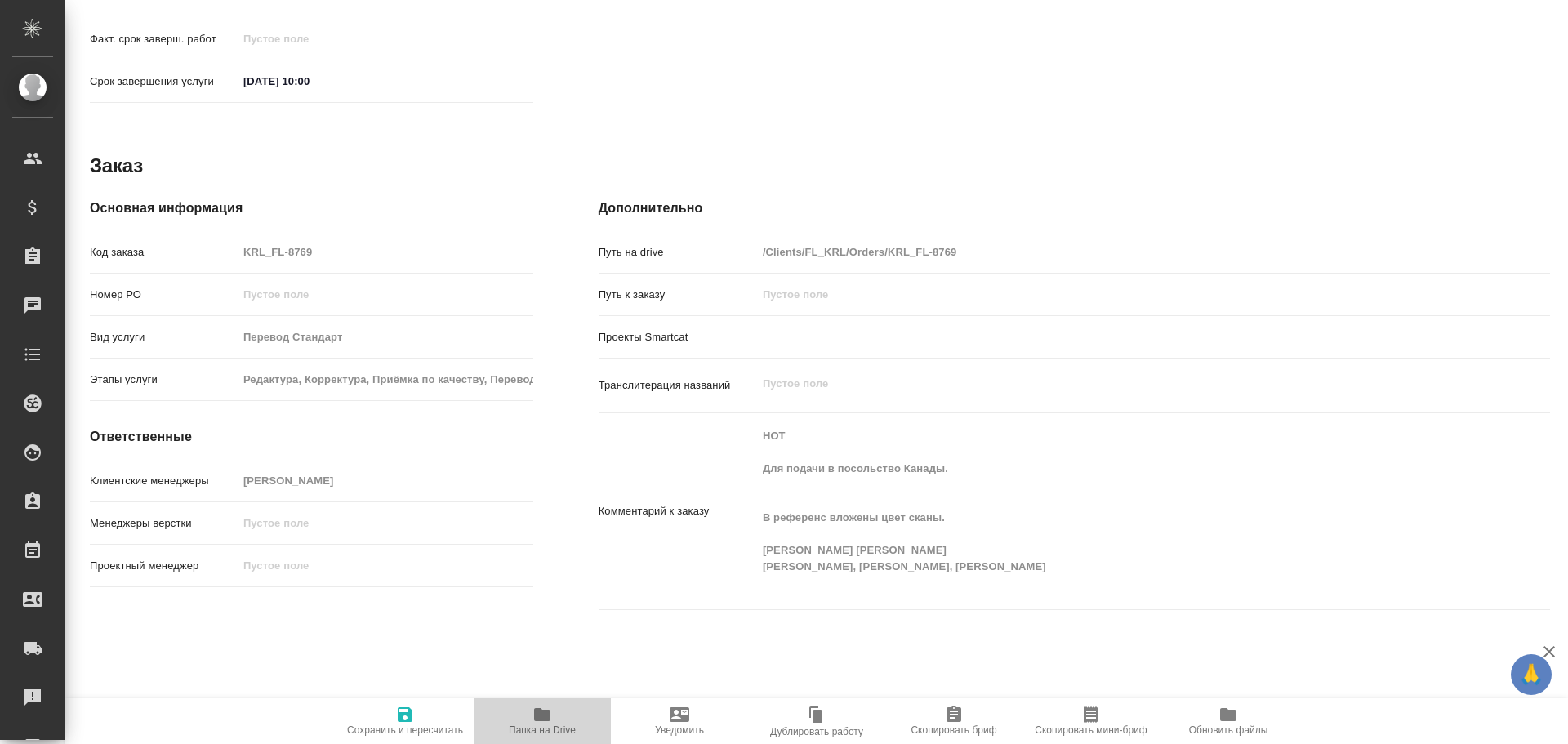
click at [547, 718] on icon "button" at bounding box center [542, 714] width 17 height 13
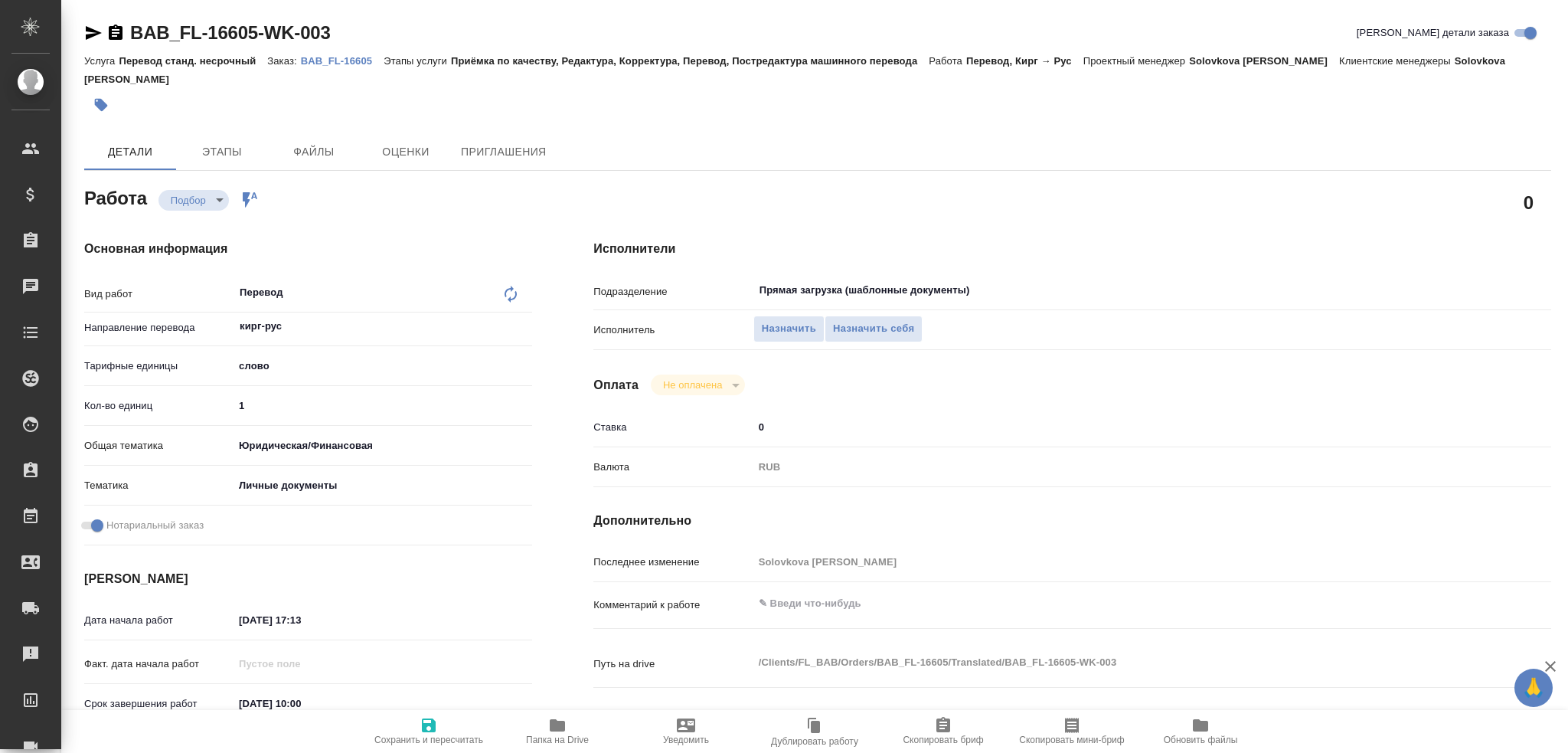
type textarea "x"
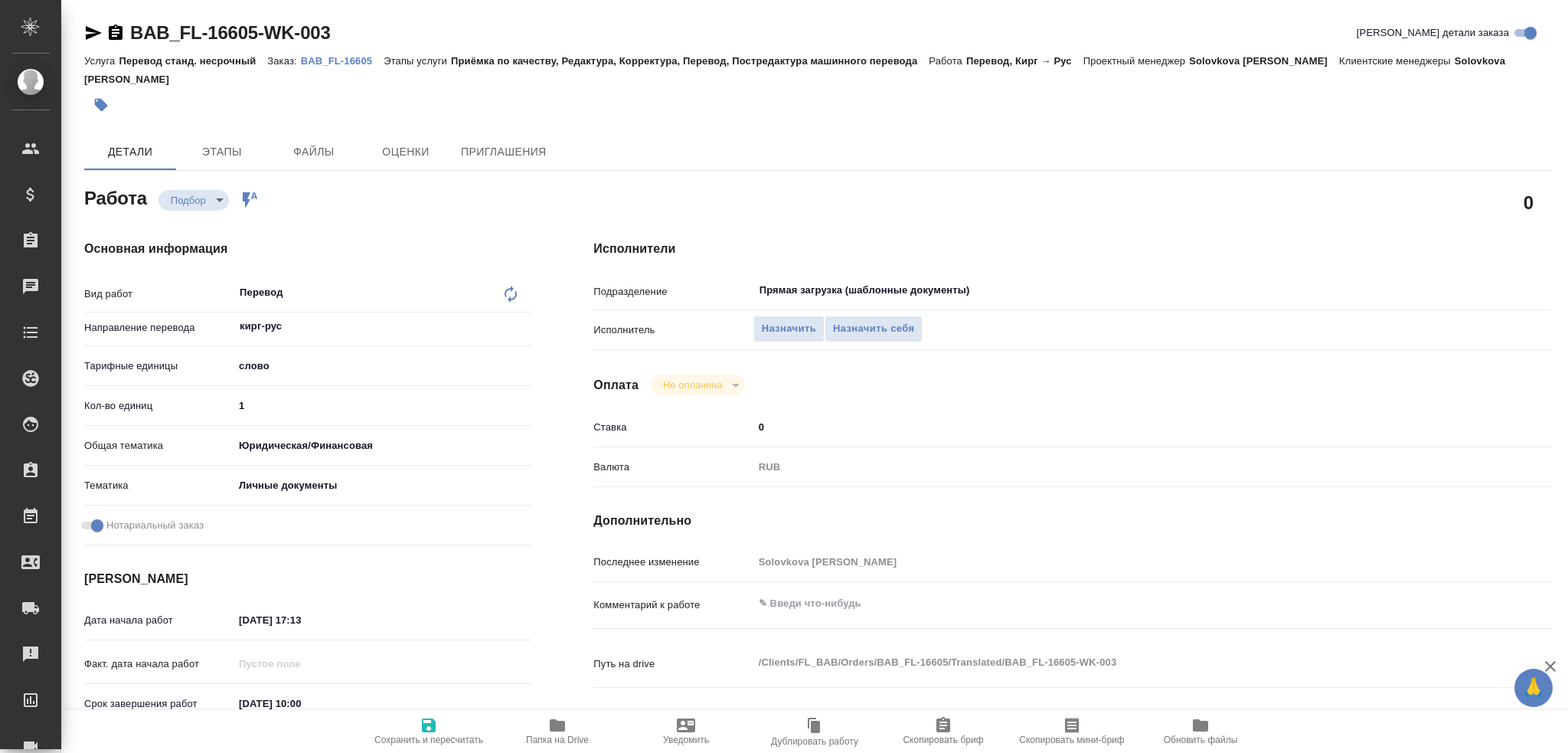
type textarea "x"
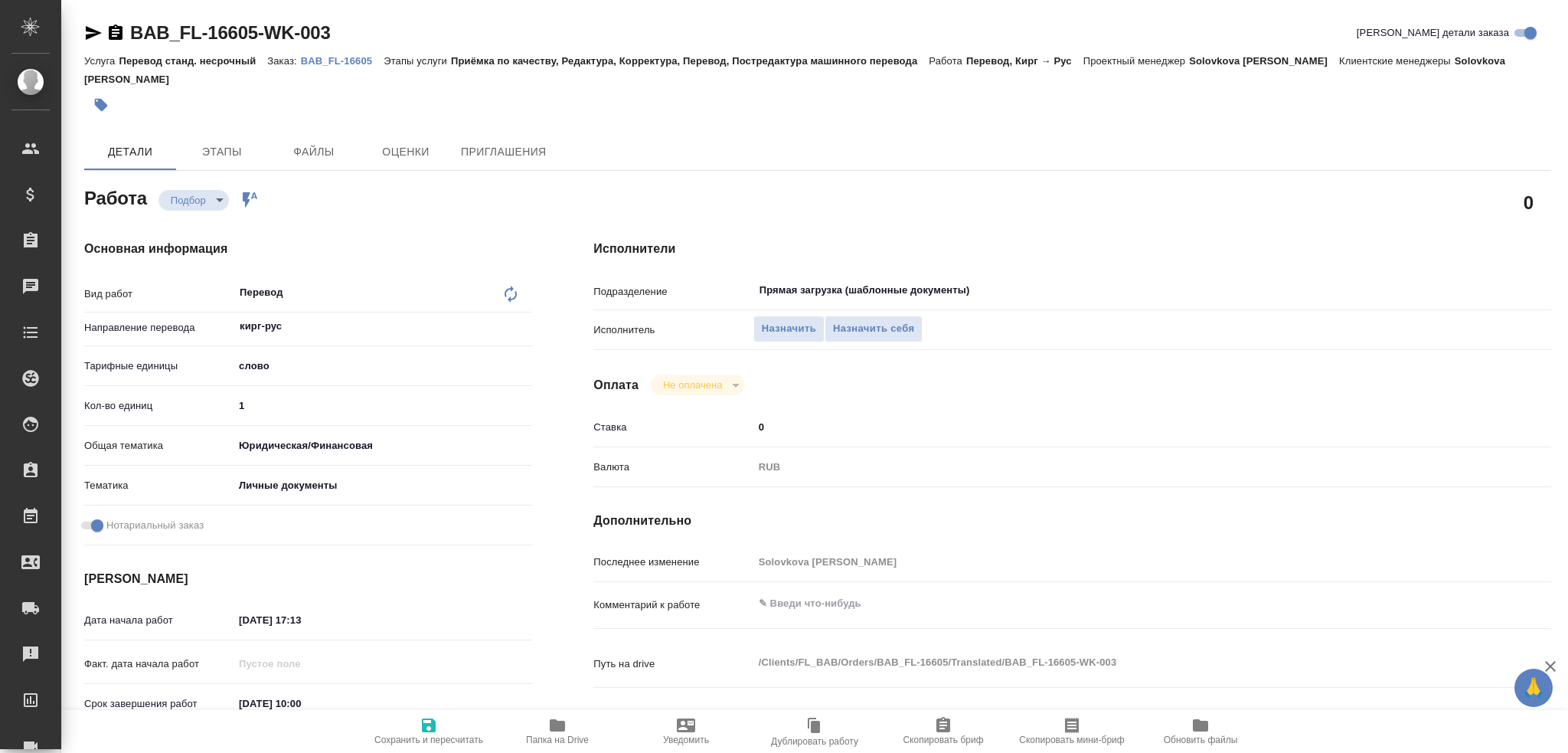
type textarea "x"
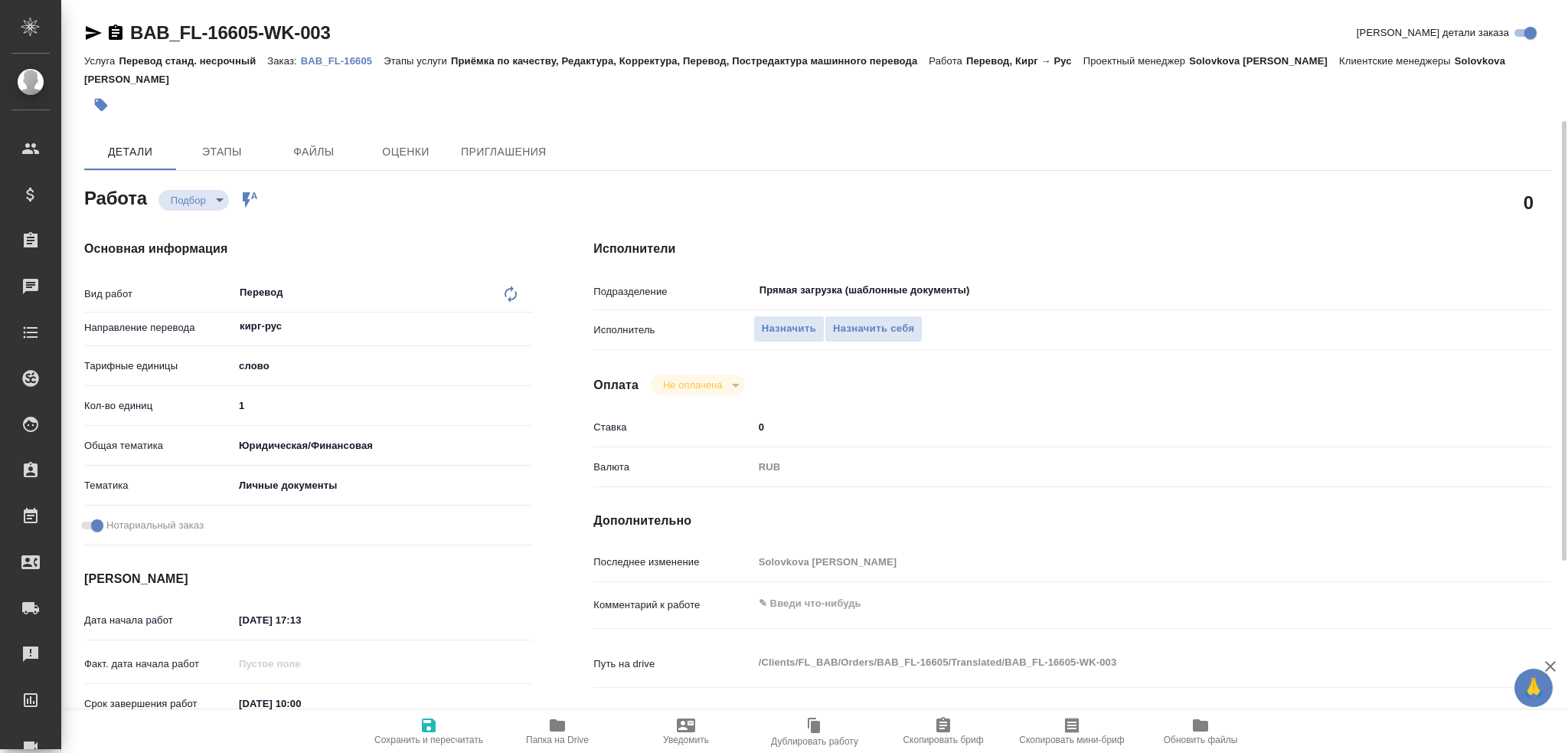
scroll to position [535, 0]
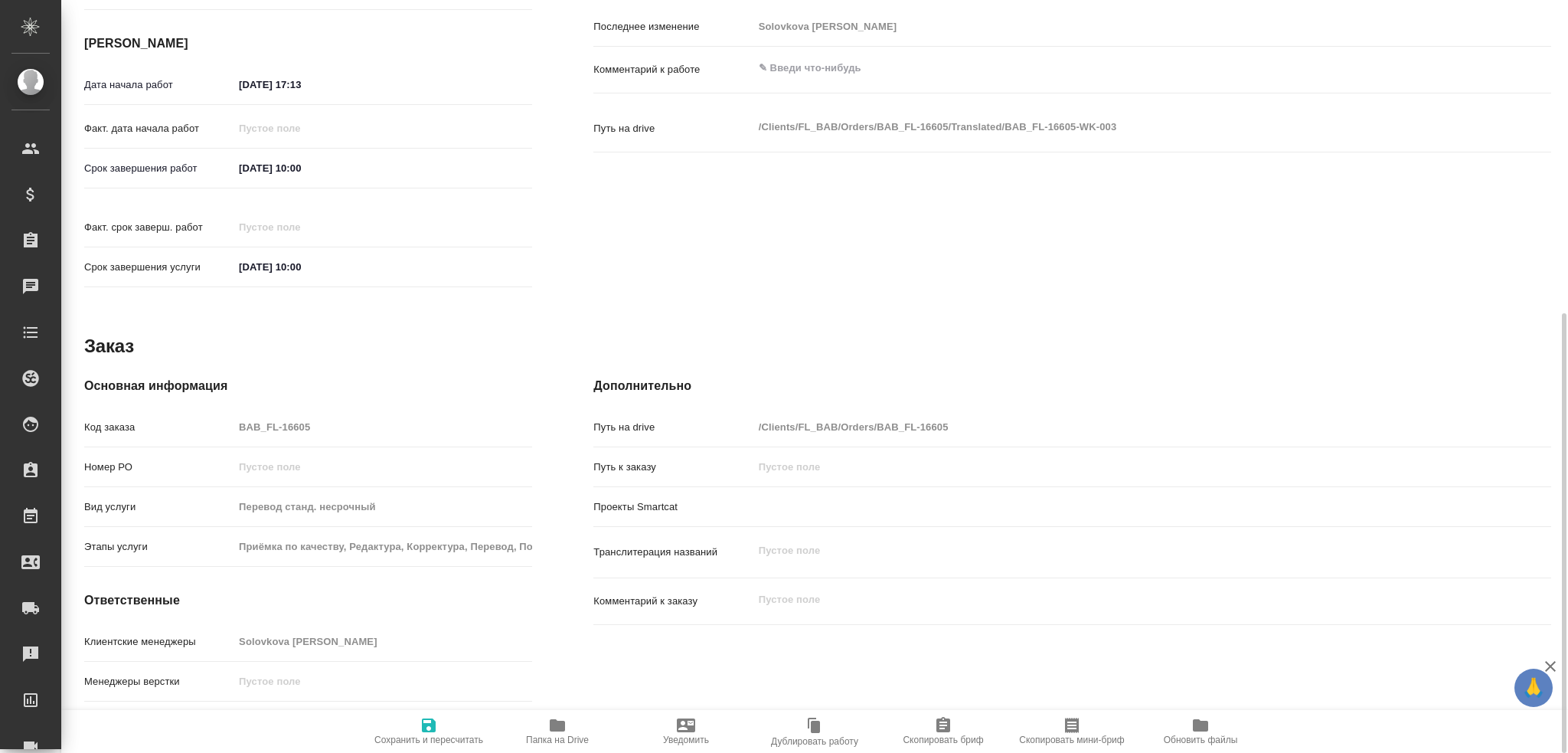
type textarea "x"
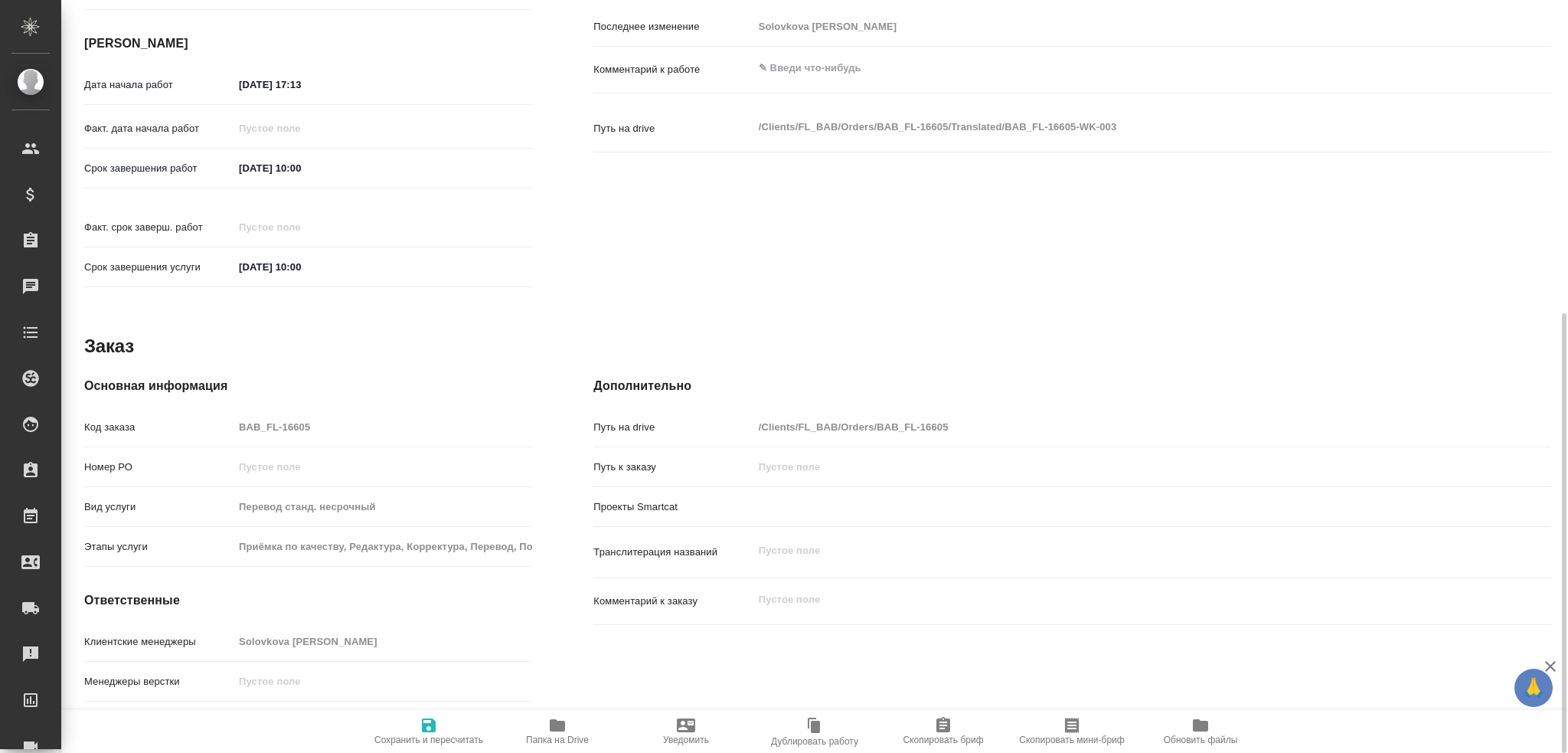
type textarea "x"
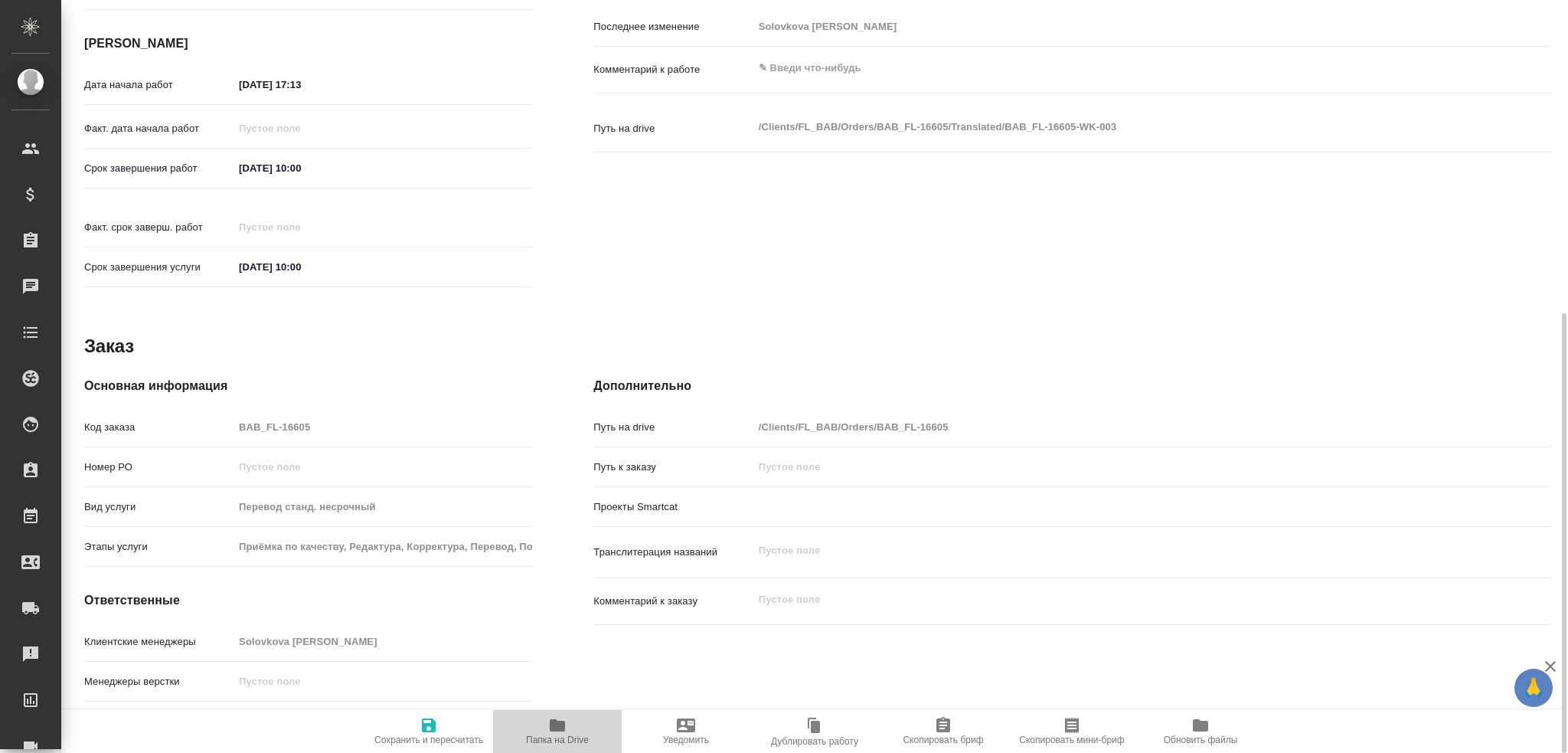
click at [562, 724] on icon "button" at bounding box center [557, 724] width 15 height 12
type textarea "x"
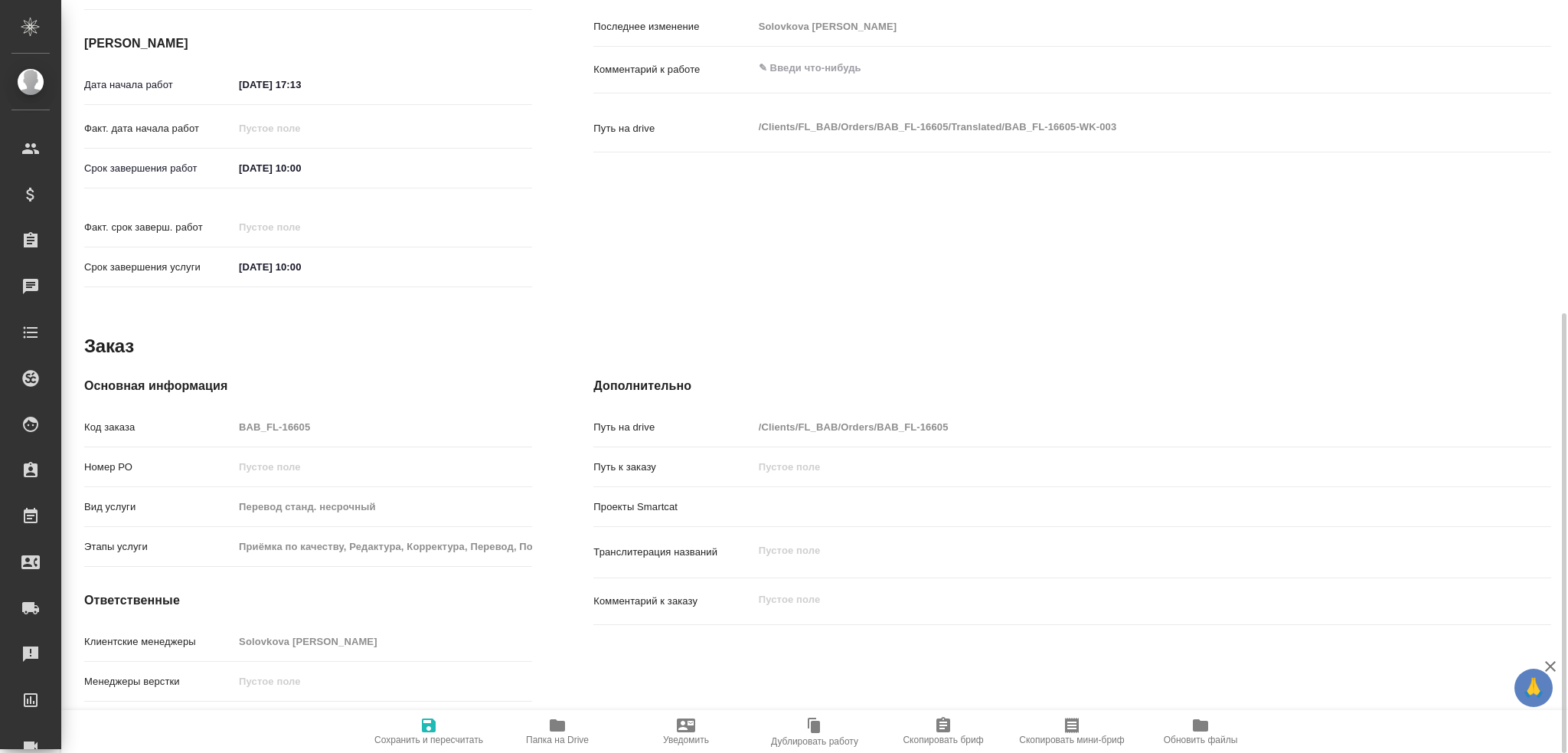
type textarea "x"
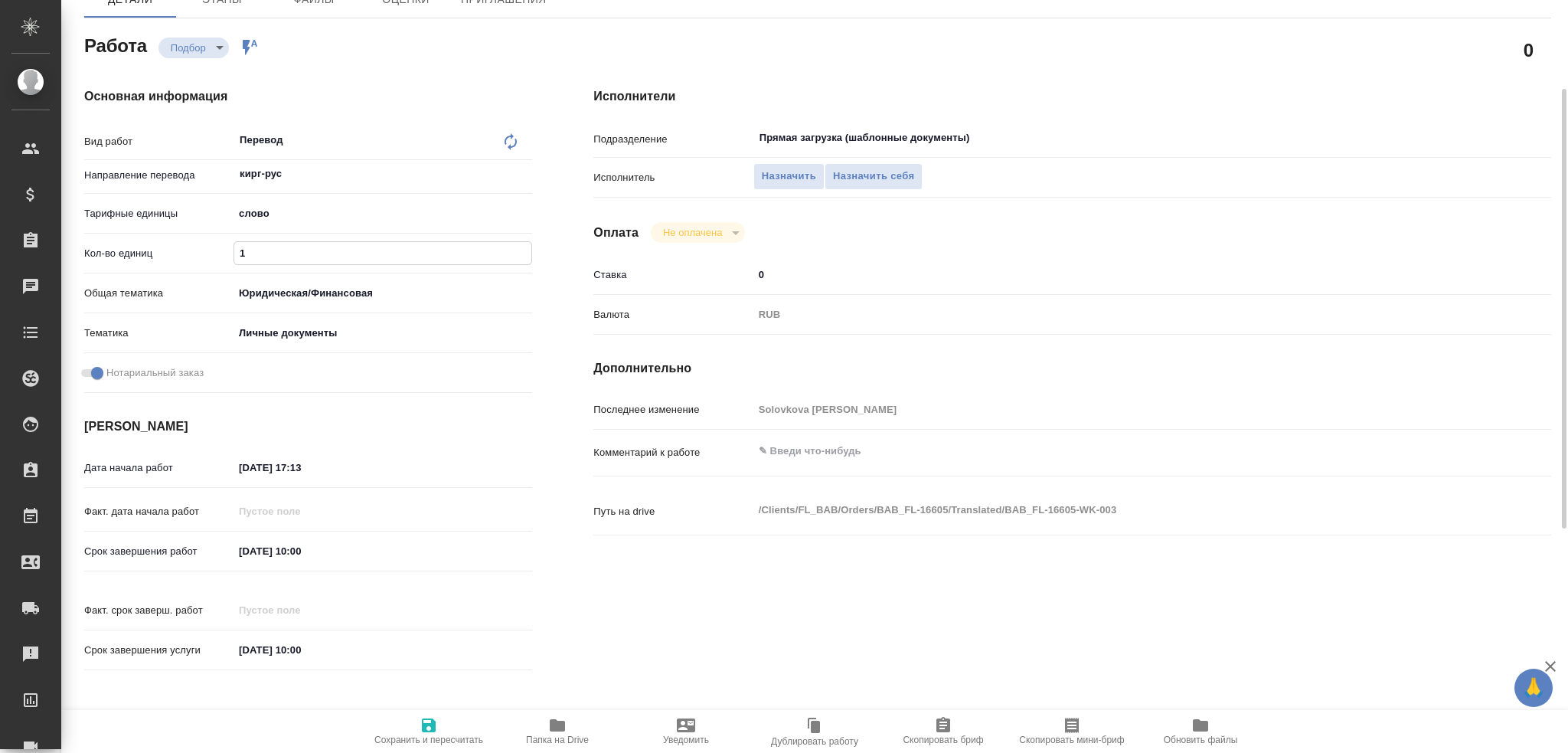
drag, startPoint x: 259, startPoint y: 236, endPoint x: 99, endPoint y: 215, distance: 161.4
click at [106, 217] on div "Вид работ Перевод x ​ Направление перевода кирг-рус ​ Тарифные единицы слово 5a…" at bounding box center [308, 261] width 448 height 275
type input "7"
type textarea "x"
type input "75"
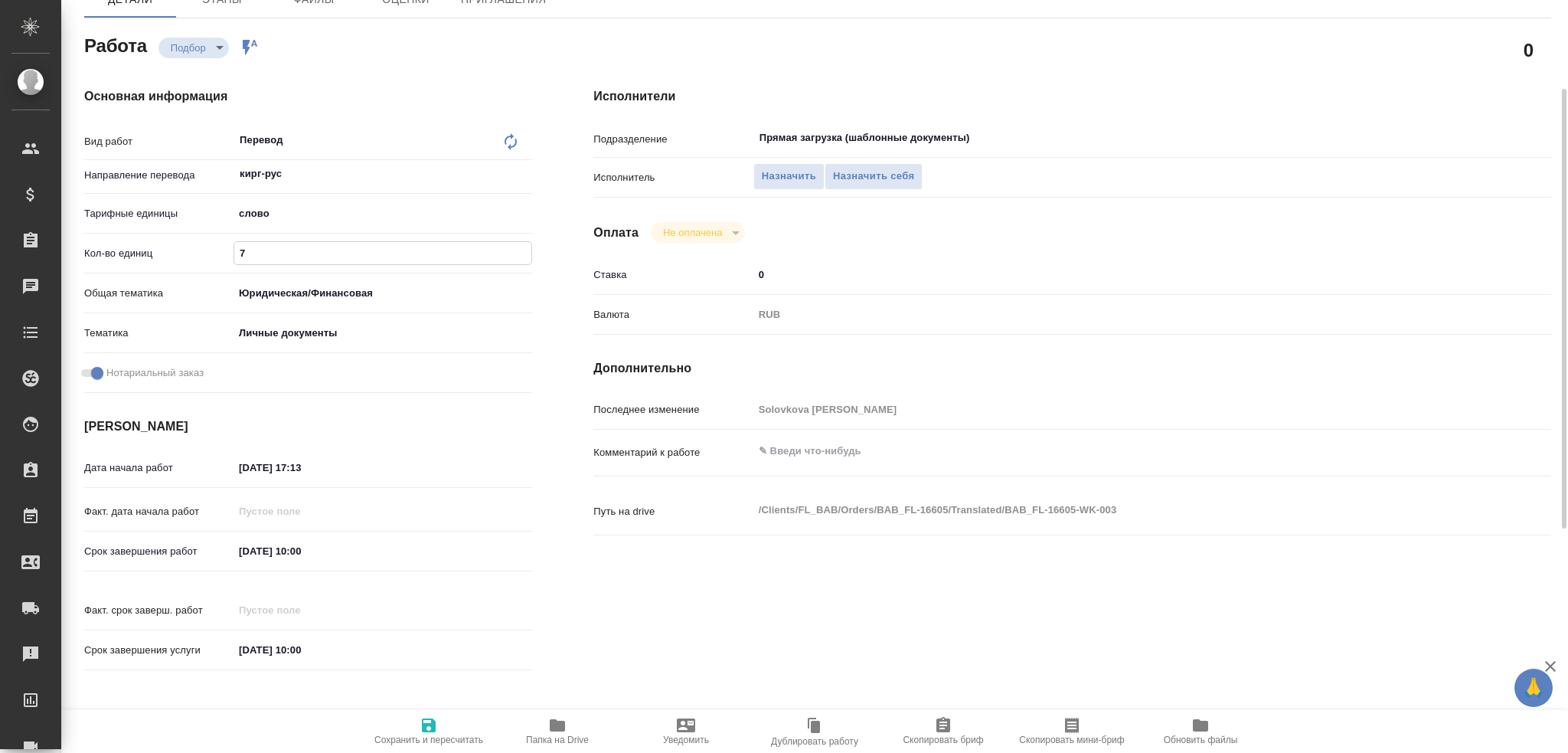
type textarea "x"
type input "75"
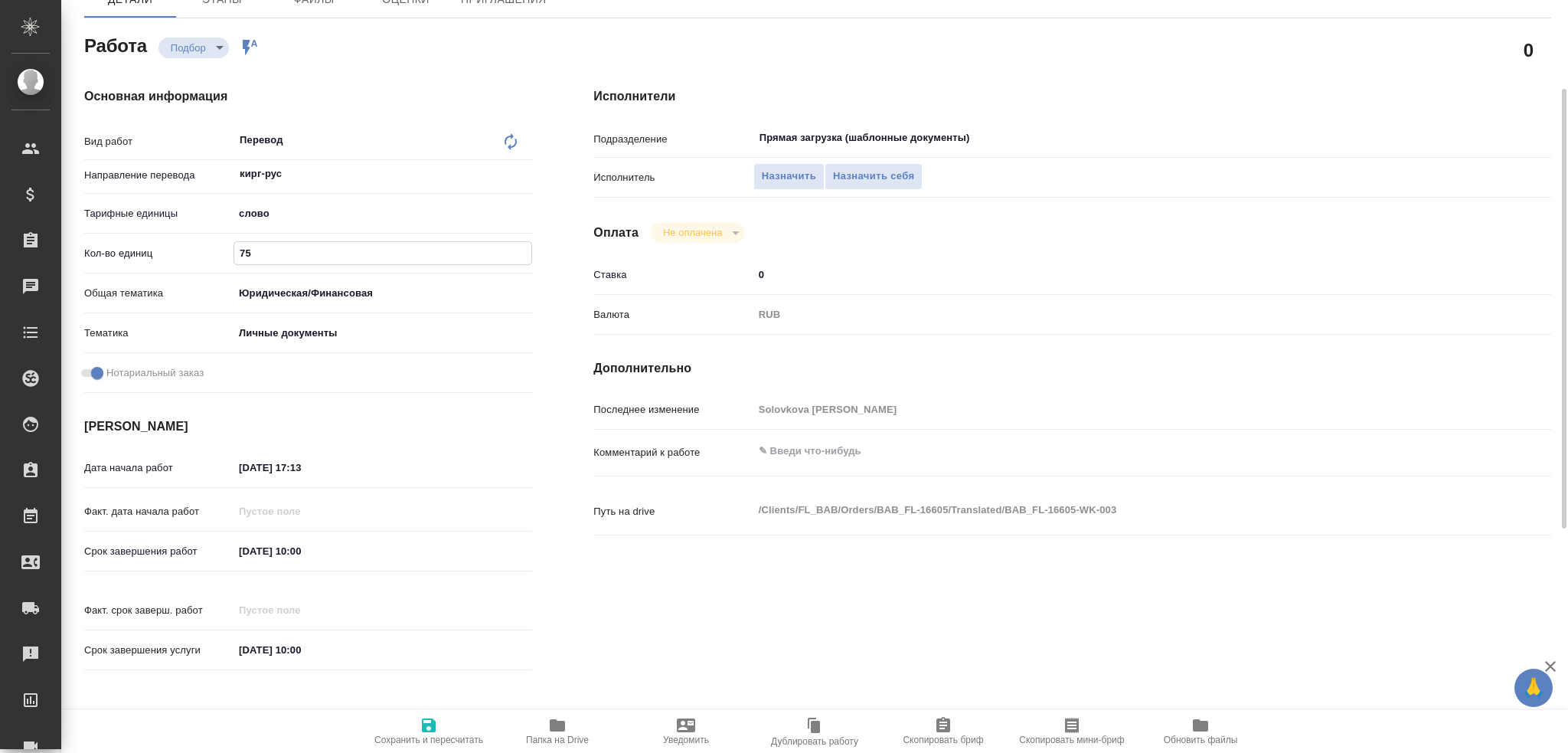
click at [413, 724] on span "Сохранить и пересчитать" at bounding box center [428, 731] width 110 height 29
type textarea "x"
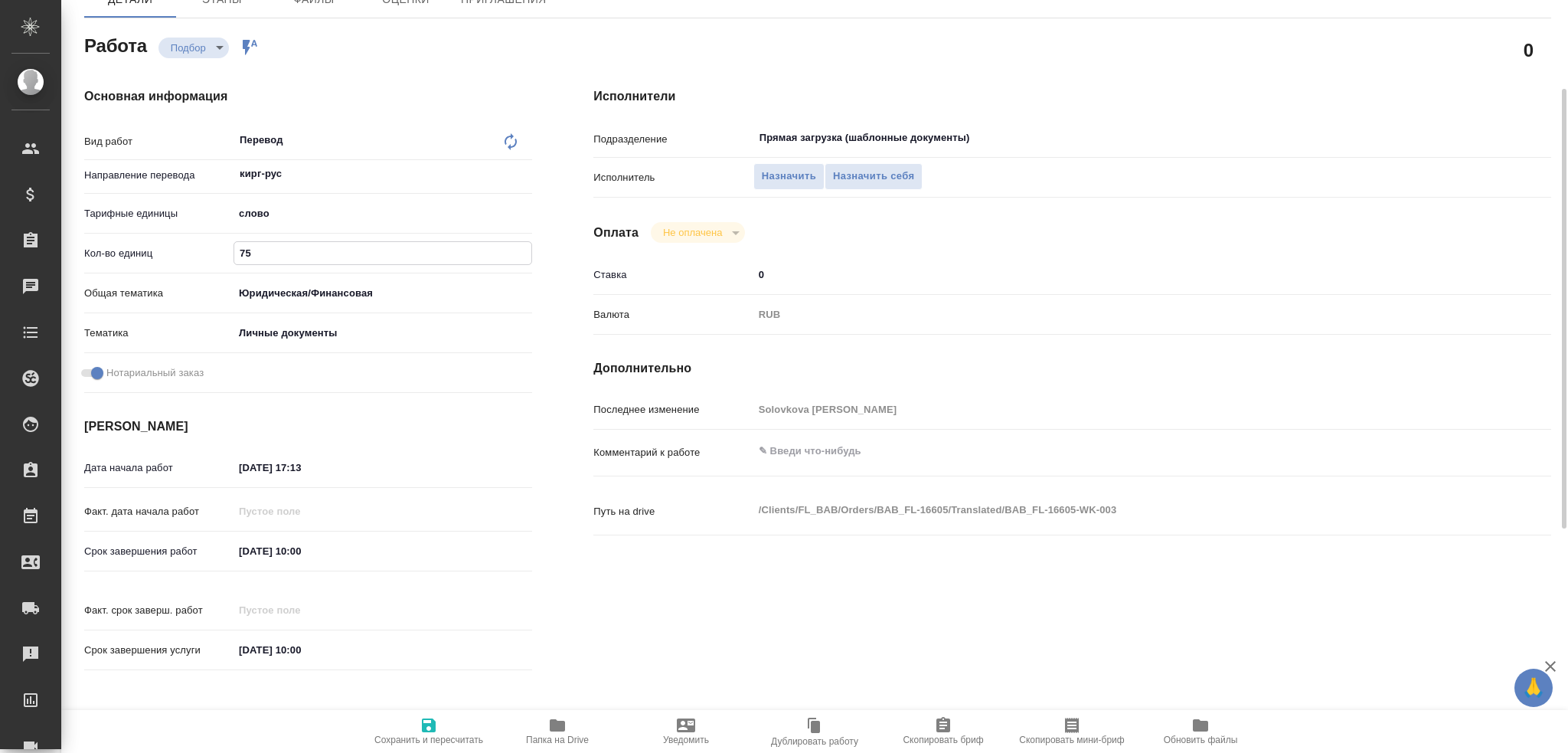
type textarea "x"
type input "recruiting"
type textarea "Перевод"
type textarea "x"
type input "кирг-рус"
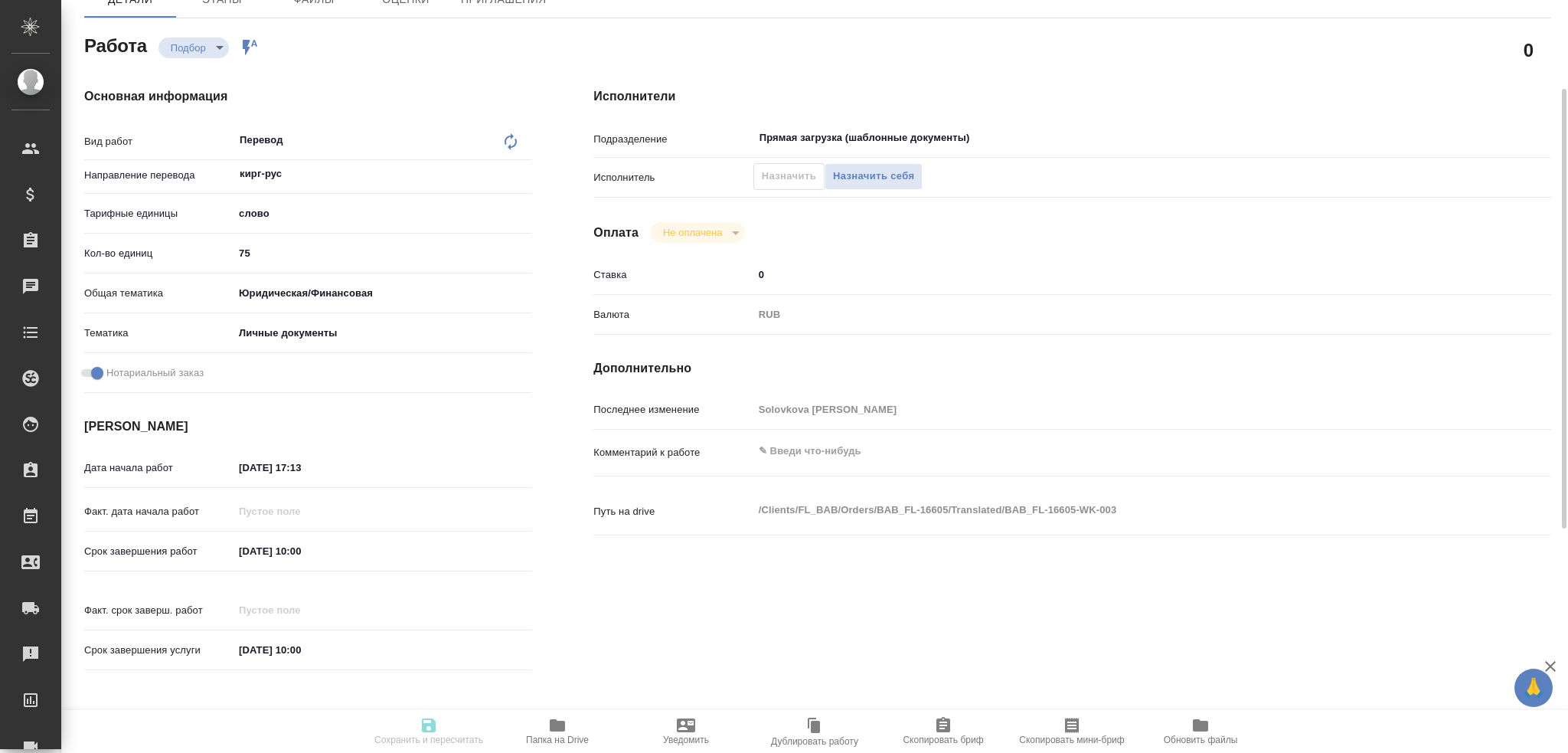
type input "5a8b1489cc6b4906c91bfd90"
type input "75"
type input "yr-fn"
type input "5a8b8b956a9677013d343cfe"
checkbox input "true"
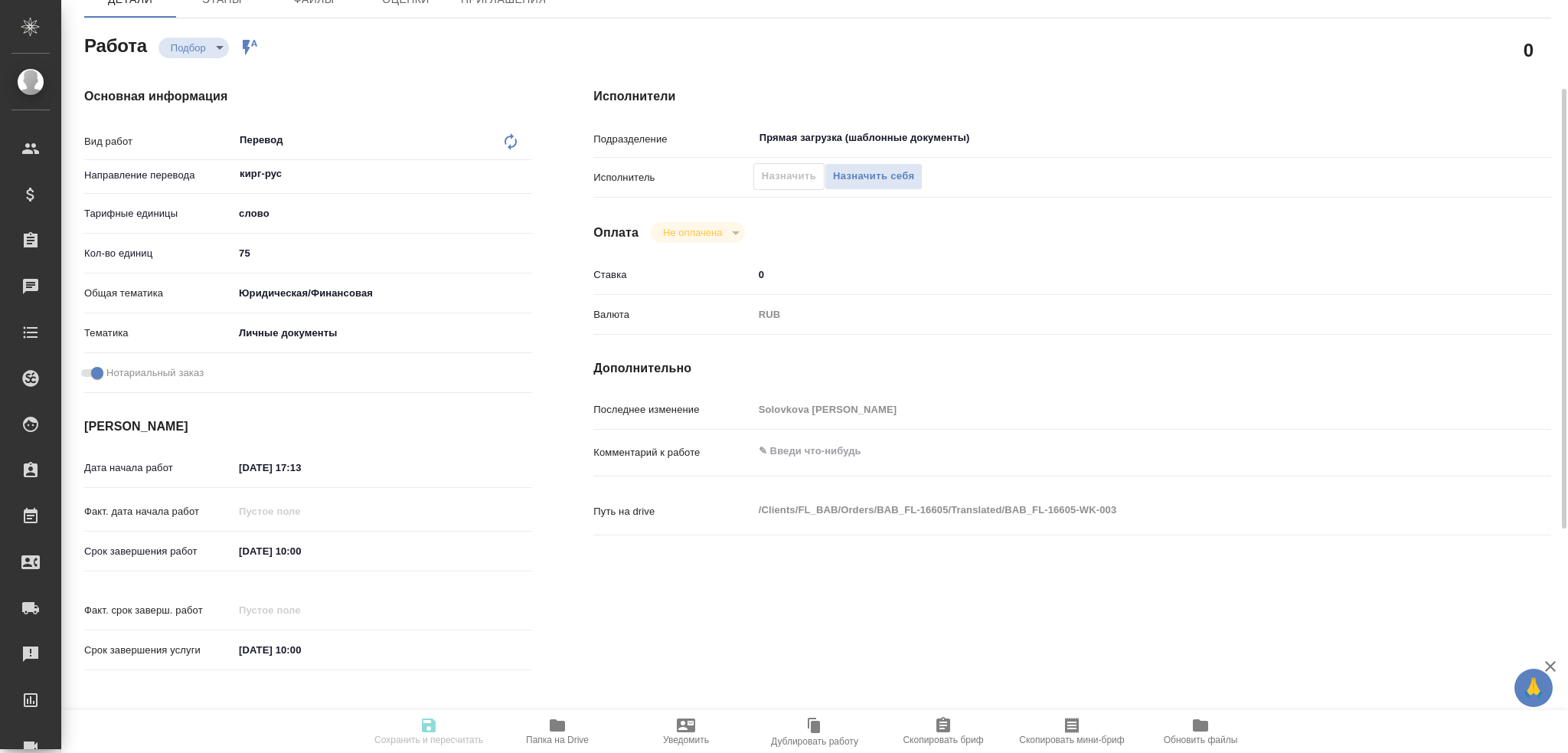
type input "[DATE] 17:13"
type input "[DATE] 10:00"
type input "Прямая загрузка (шаблонные документы)"
type input "notPayed"
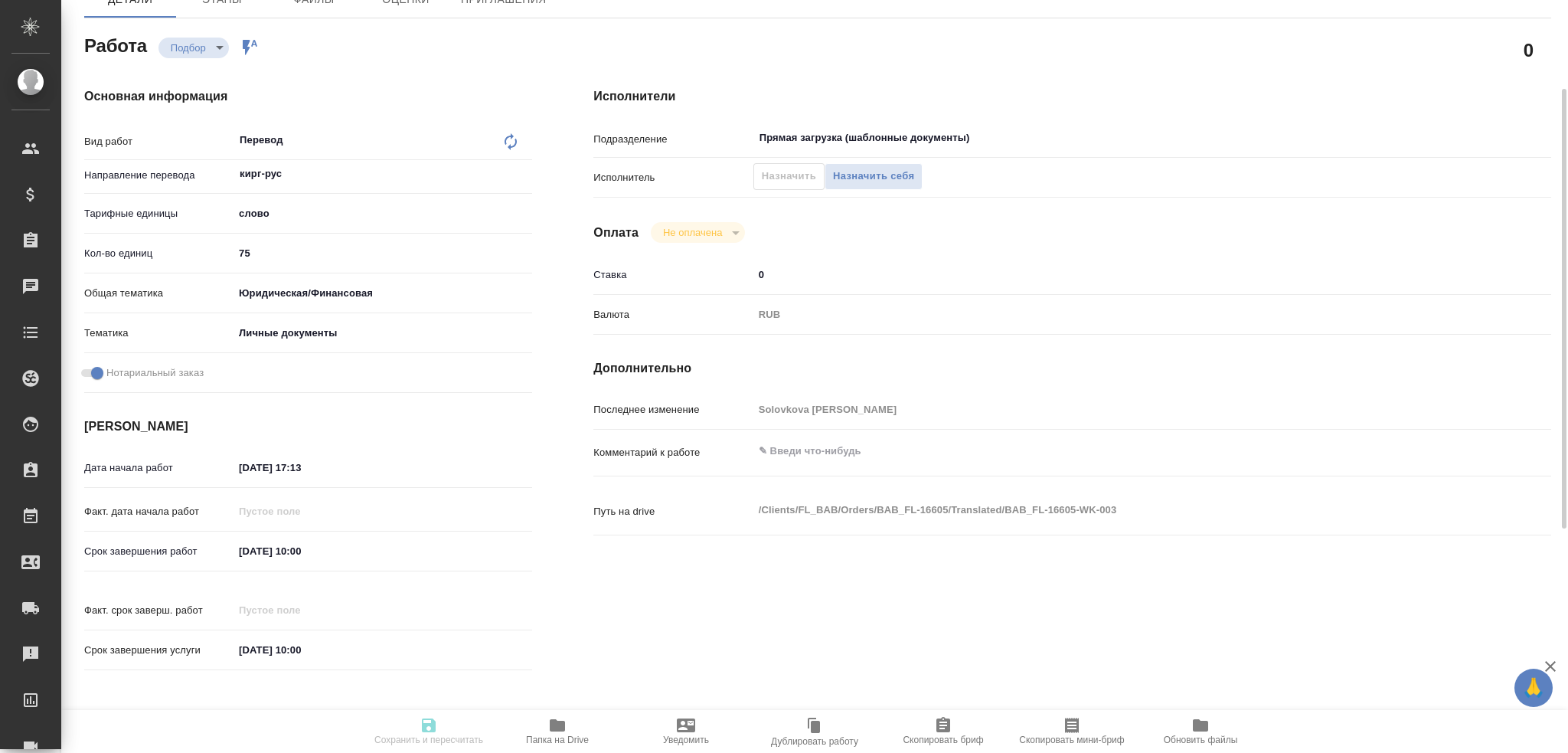
type input "0"
type input "RUB"
type input "[PERSON_NAME]"
type textarea "x"
type textarea "/Clients/FL_BAB/Orders/BAB_FL-16605/Translated/BAB_FL-16605-WK-003"
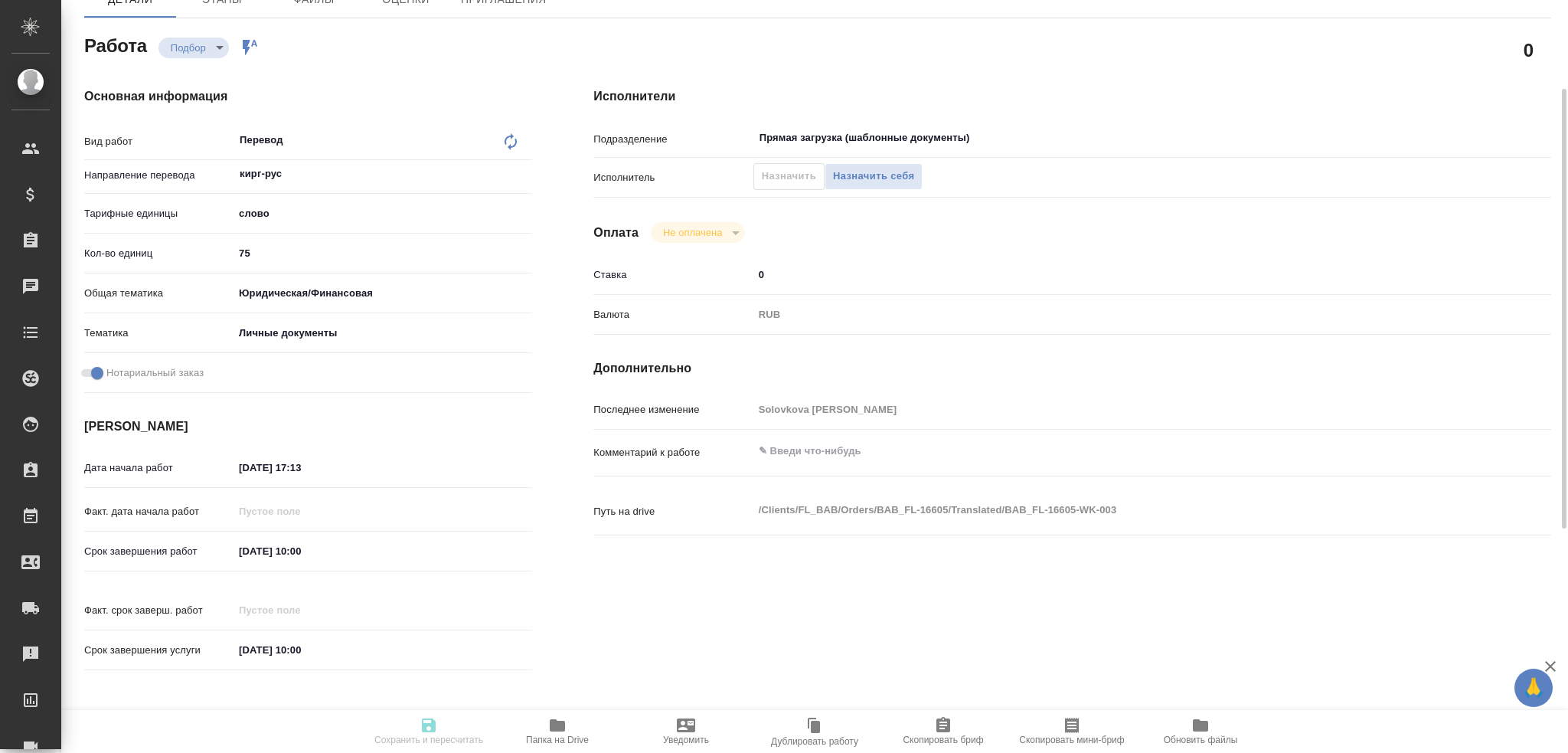
type textarea "x"
type input "BAB_FL-16605"
type input "Перевод станд. несрочный"
type input "Приёмка по качеству, Редактура, Корректура, Перевод, Постредактура машинного пе…"
type input "Solovkova [PERSON_NAME]"
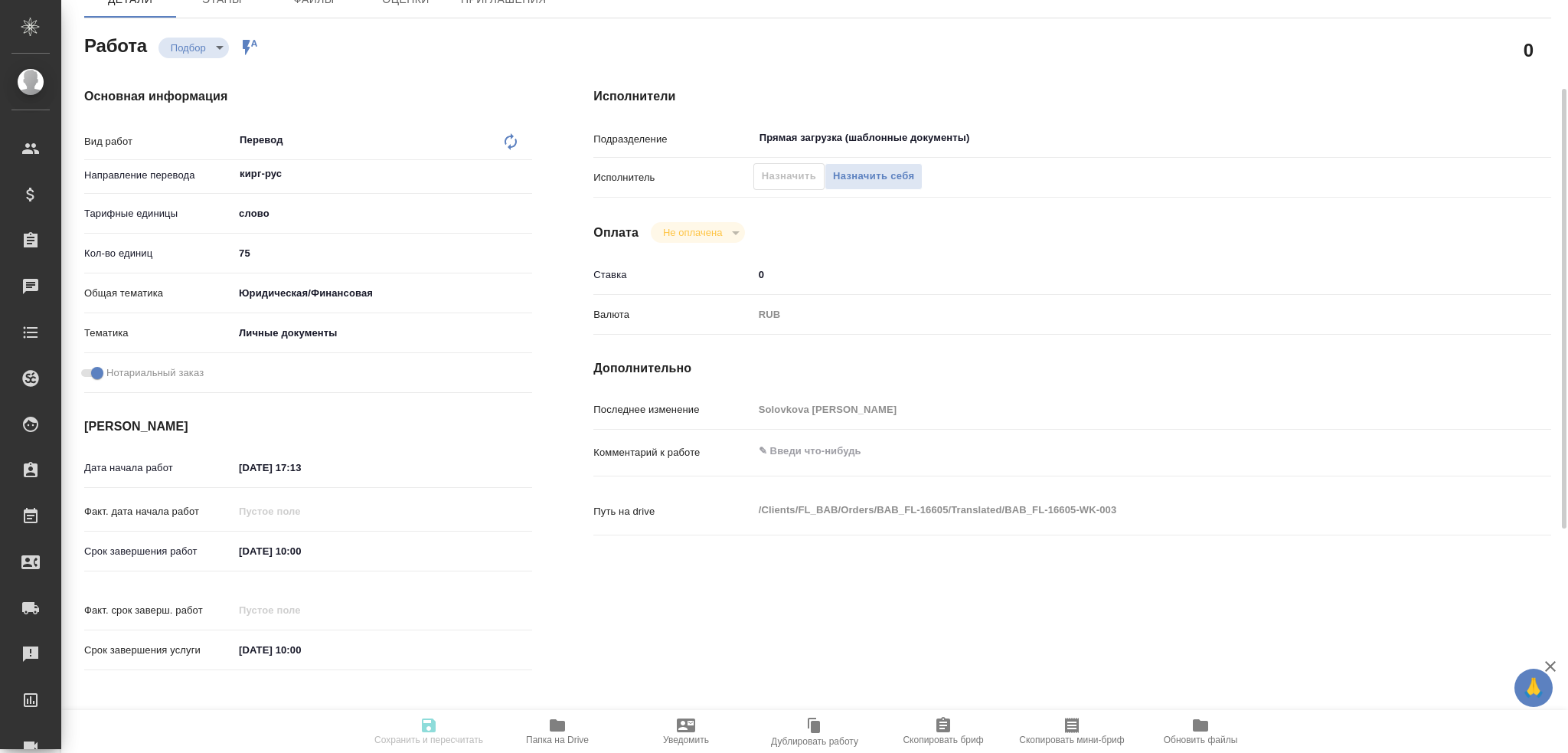
type input "/Clients/FL_BAB/Orders/BAB_FL-16605"
type textarea "x"
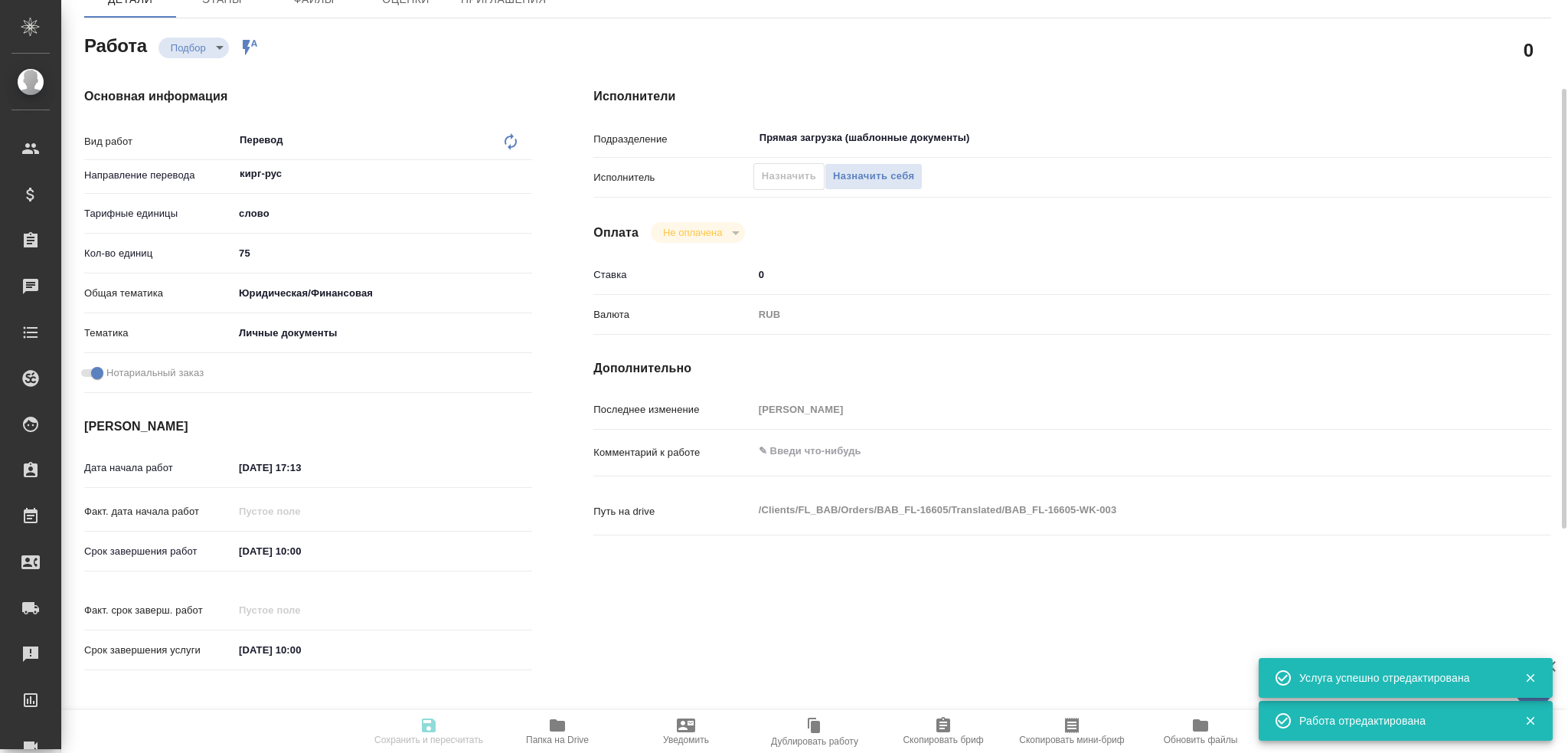
type textarea "x"
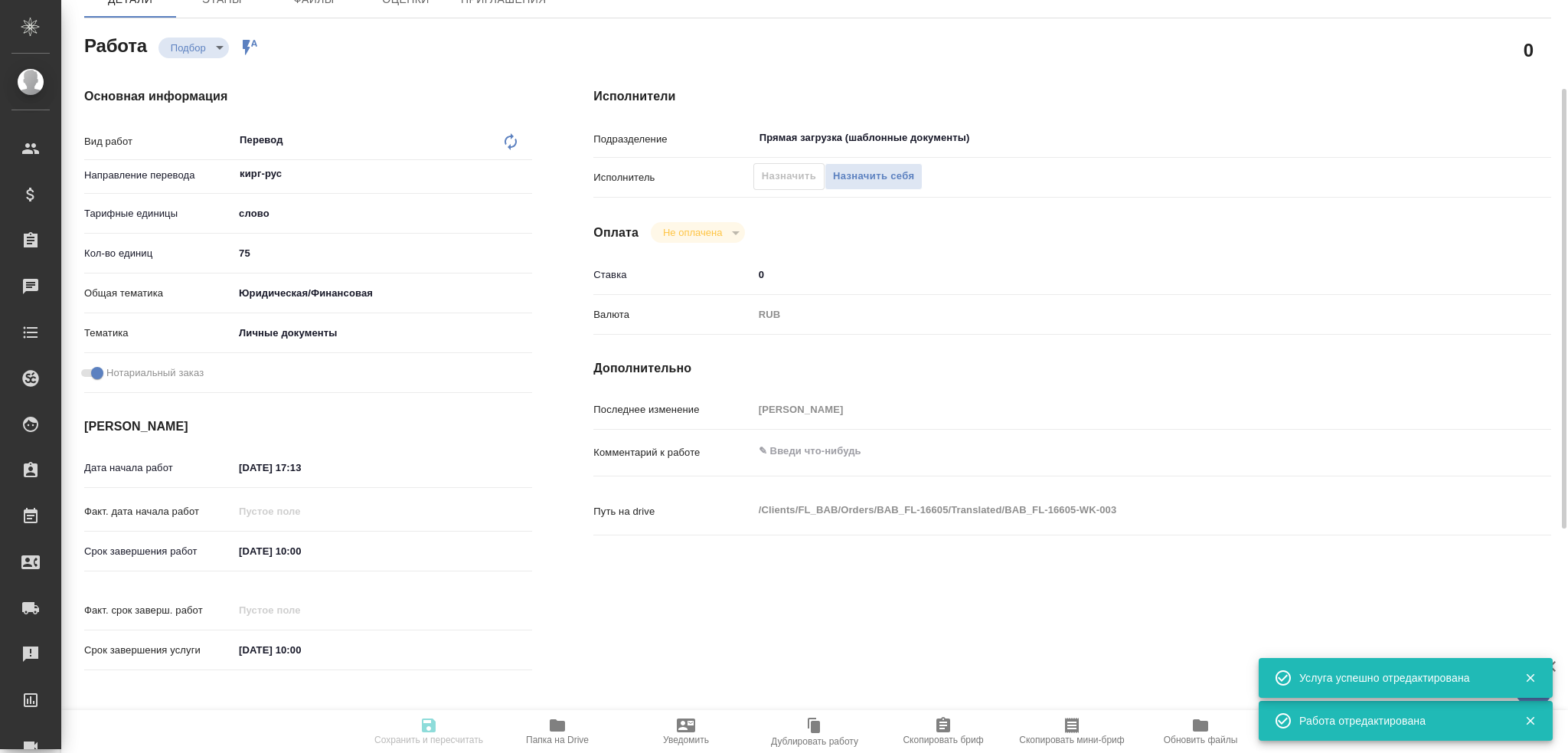
type textarea "x"
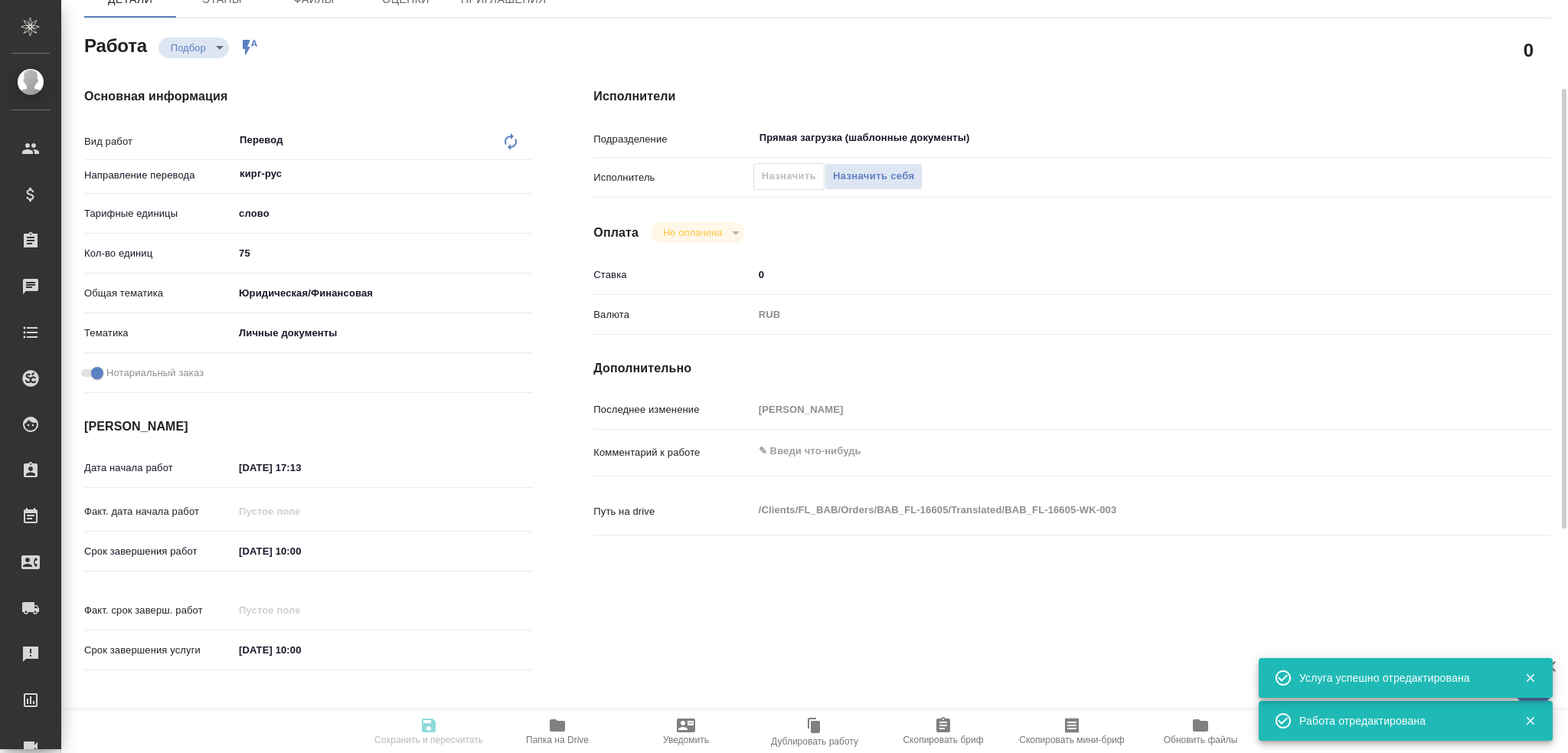
type textarea "x"
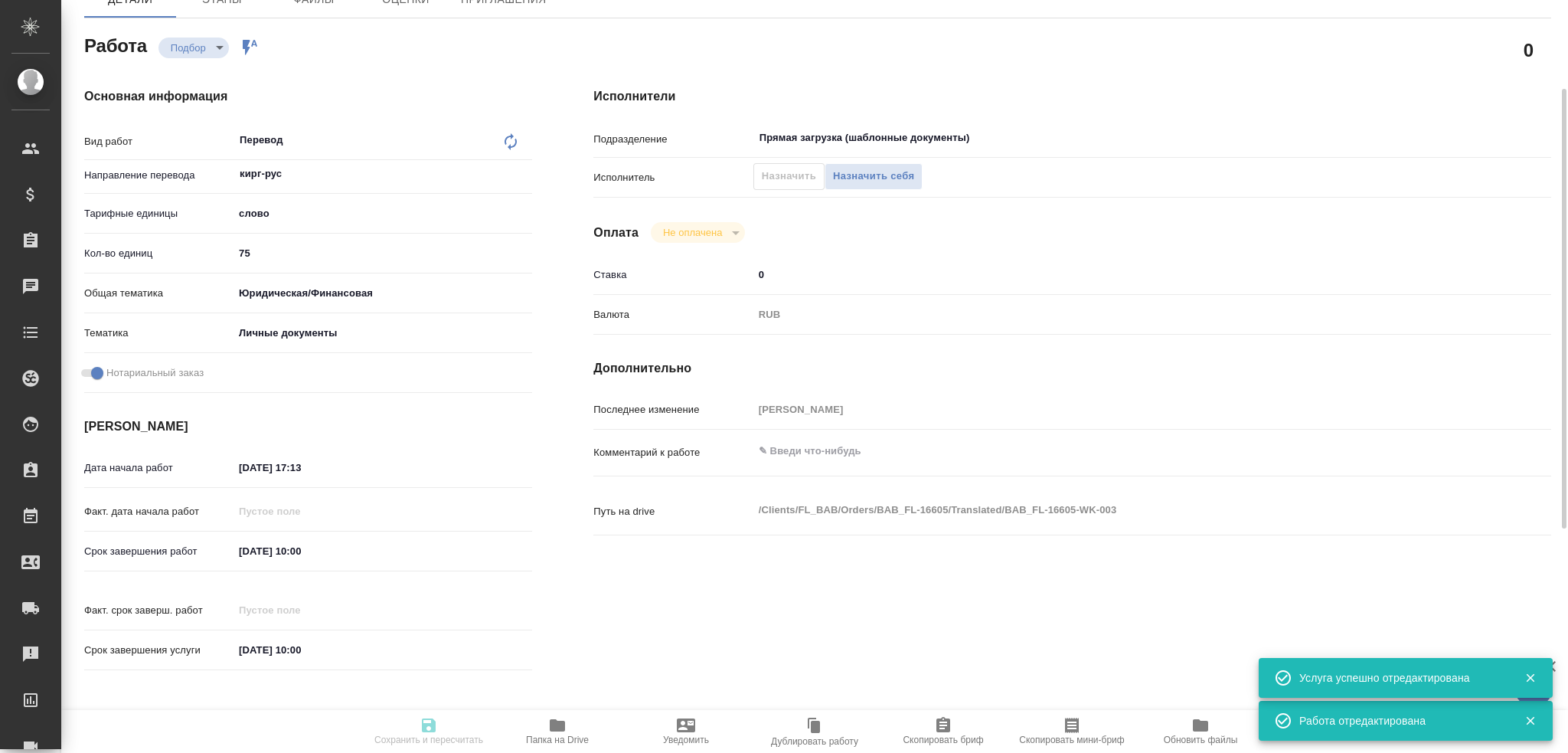
type textarea "x"
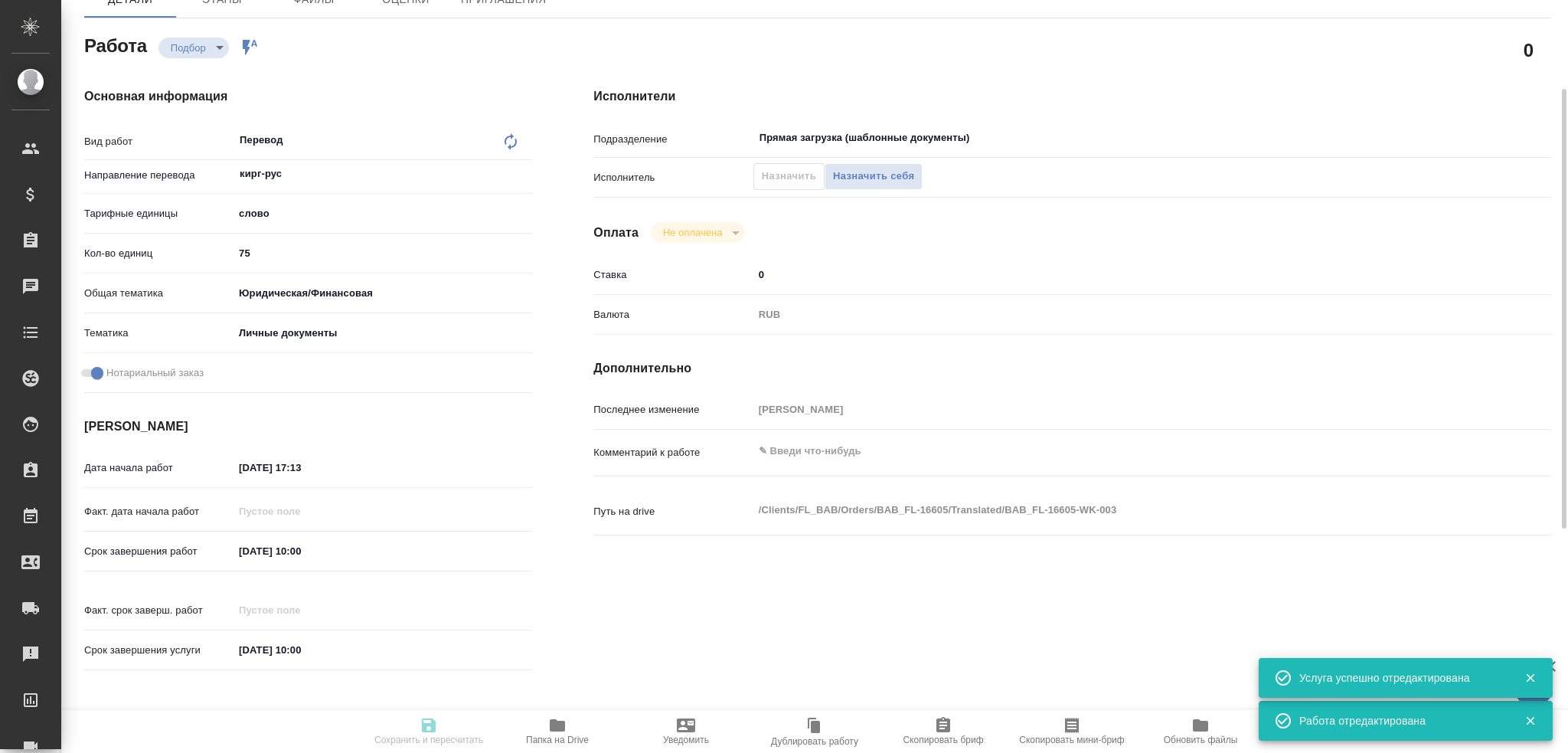
type textarea "x"
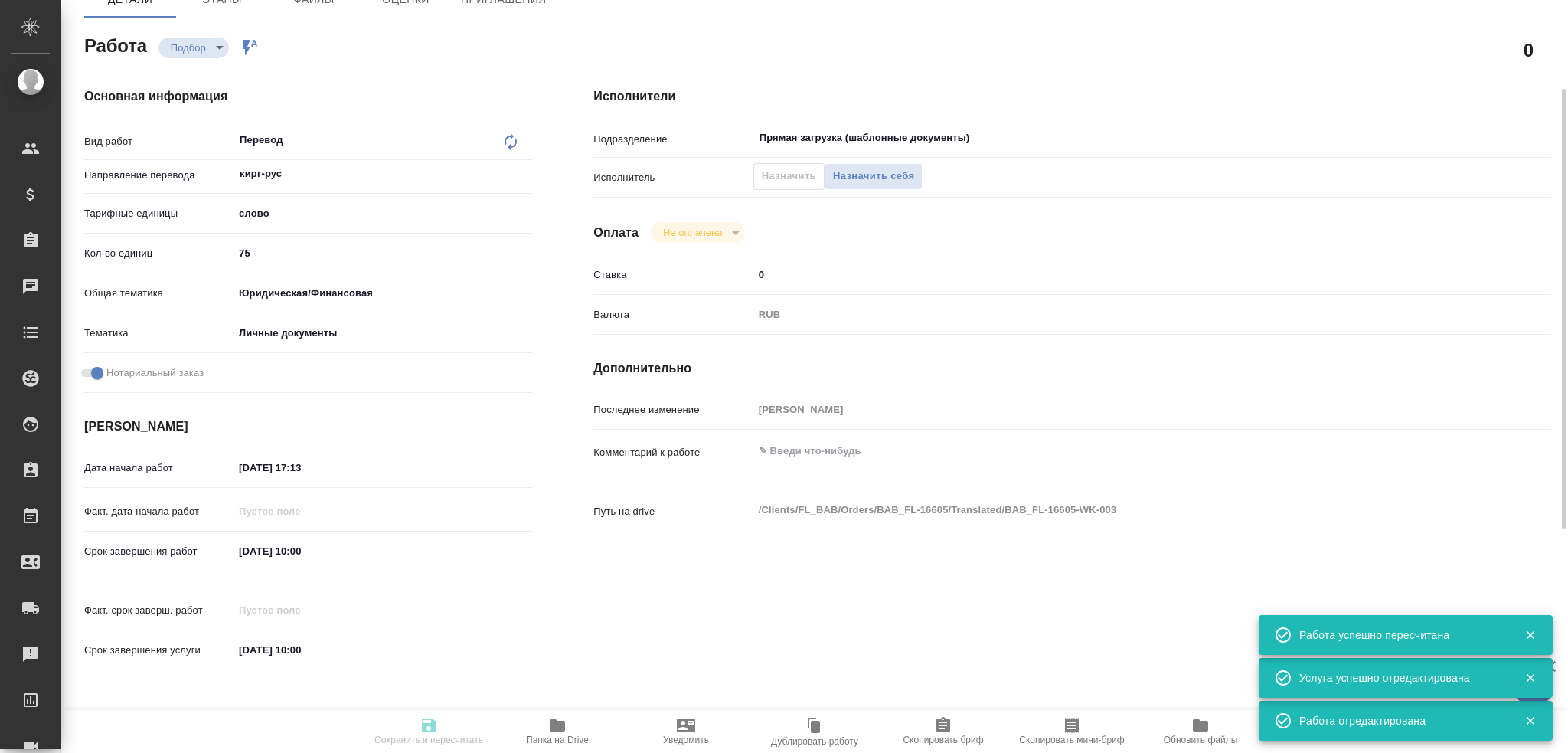
type input "recruiting"
type textarea "Перевод"
type textarea "x"
type input "кирг-рус"
type input "5a8b1489cc6b4906c91bfd90"
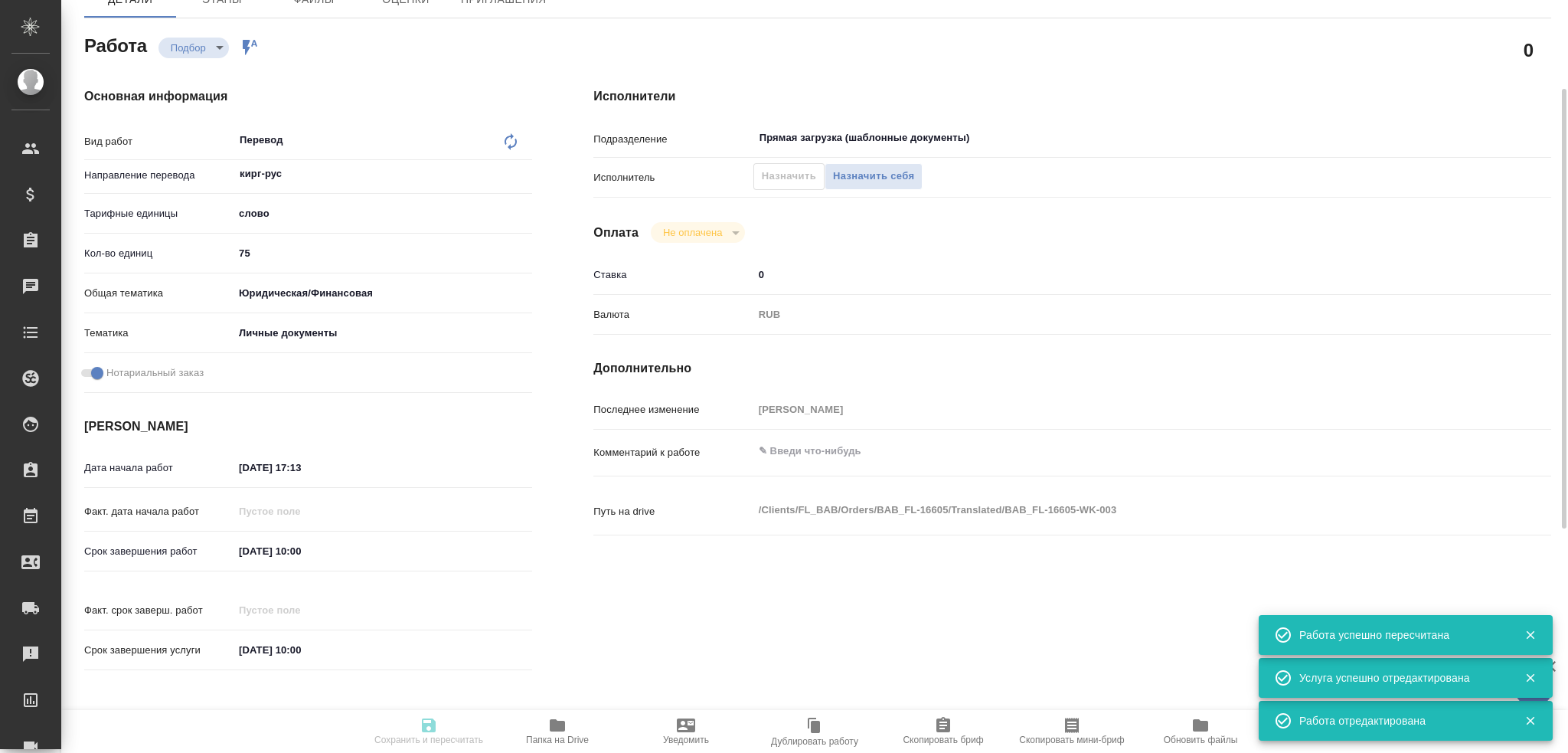
type input "75"
type input "yr-fn"
type input "5a8b8b956a9677013d343cfe"
checkbox input "true"
type input "[DATE] 17:13"
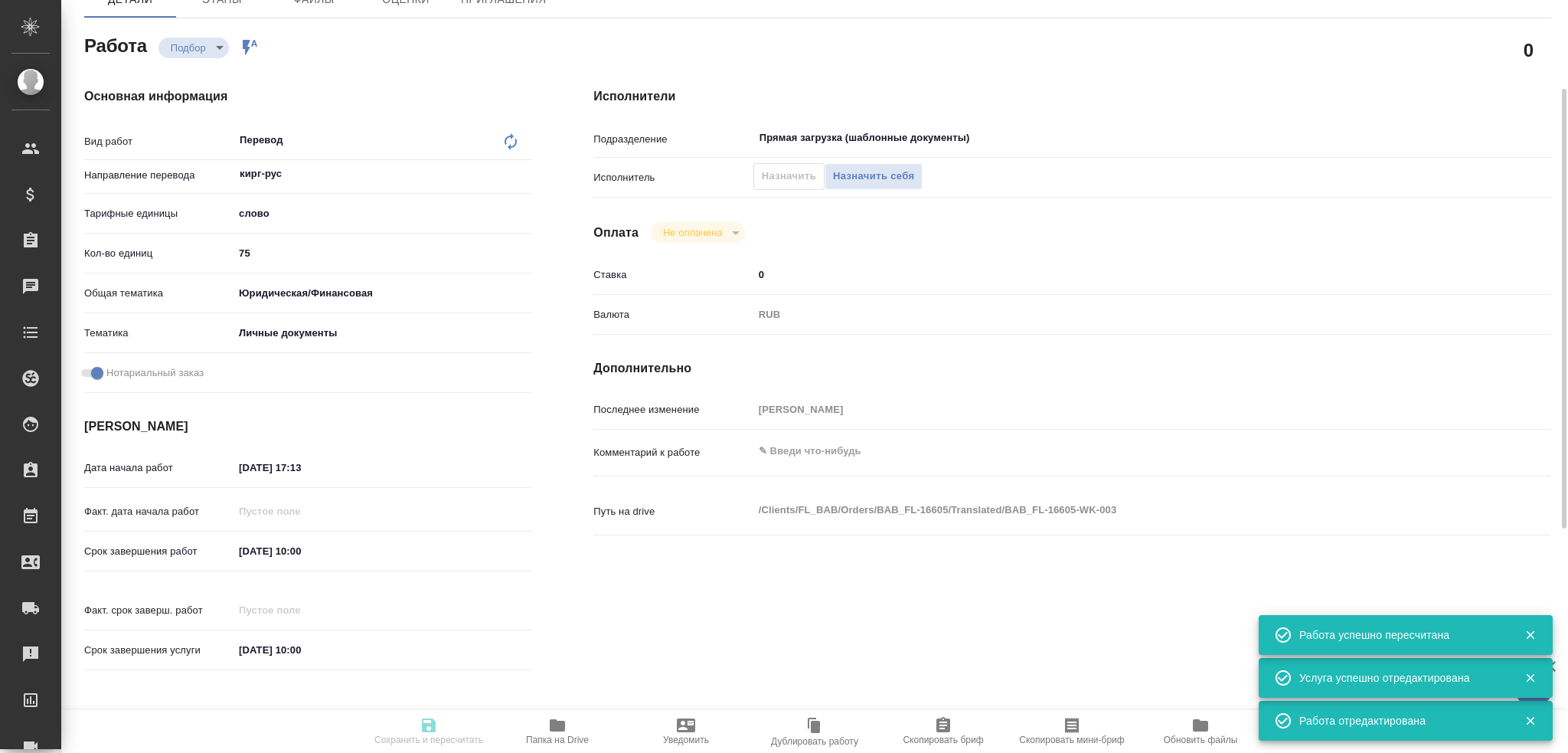
type input "[DATE] 10:00"
type input "Прямая загрузка (шаблонные документы)"
type input "notPayed"
type input "0"
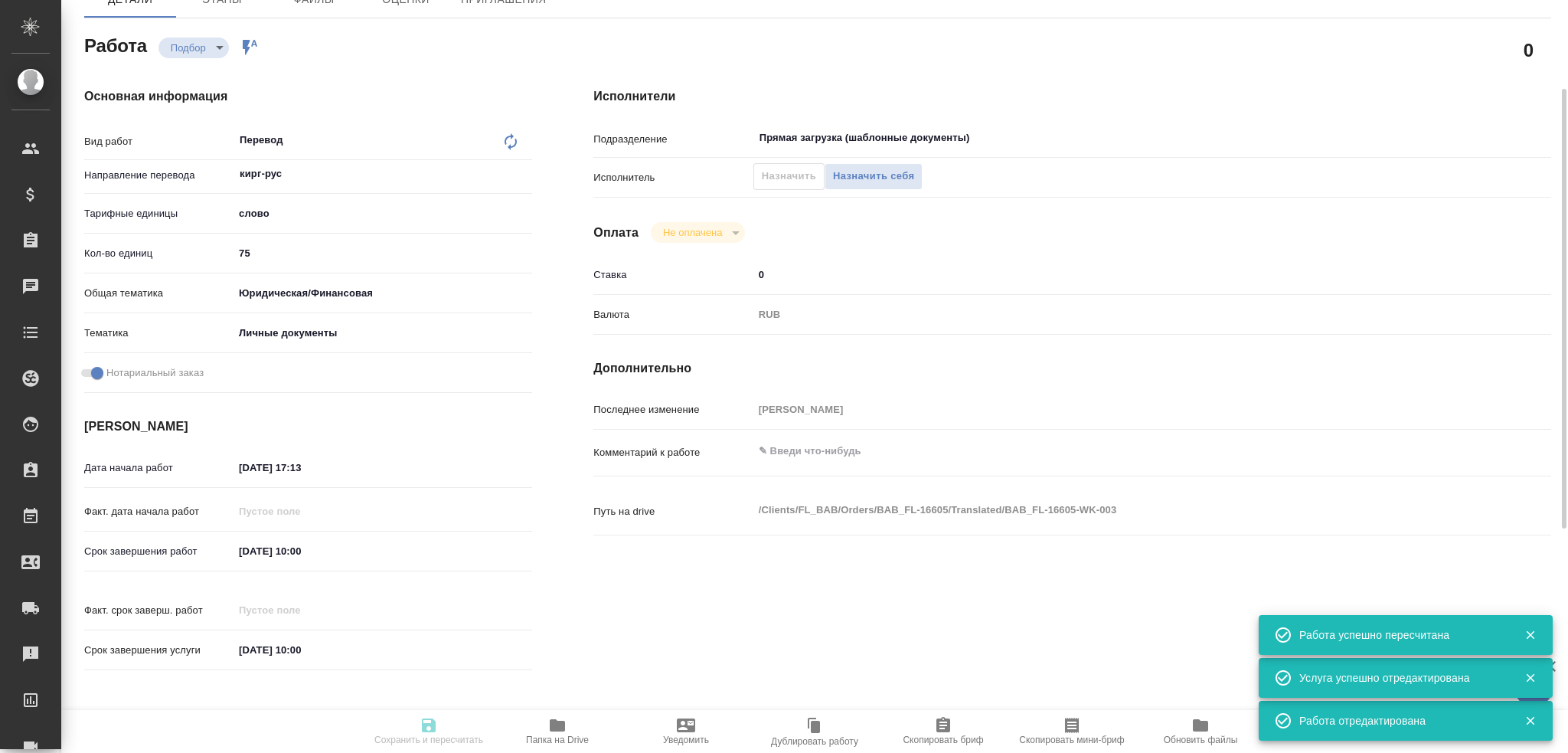
type input "RUB"
type input "[PERSON_NAME]"
type textarea "x"
type textarea "/Clients/FL_BAB/Orders/BAB_FL-16605/Translated/BAB_FL-16605-WK-003"
type textarea "x"
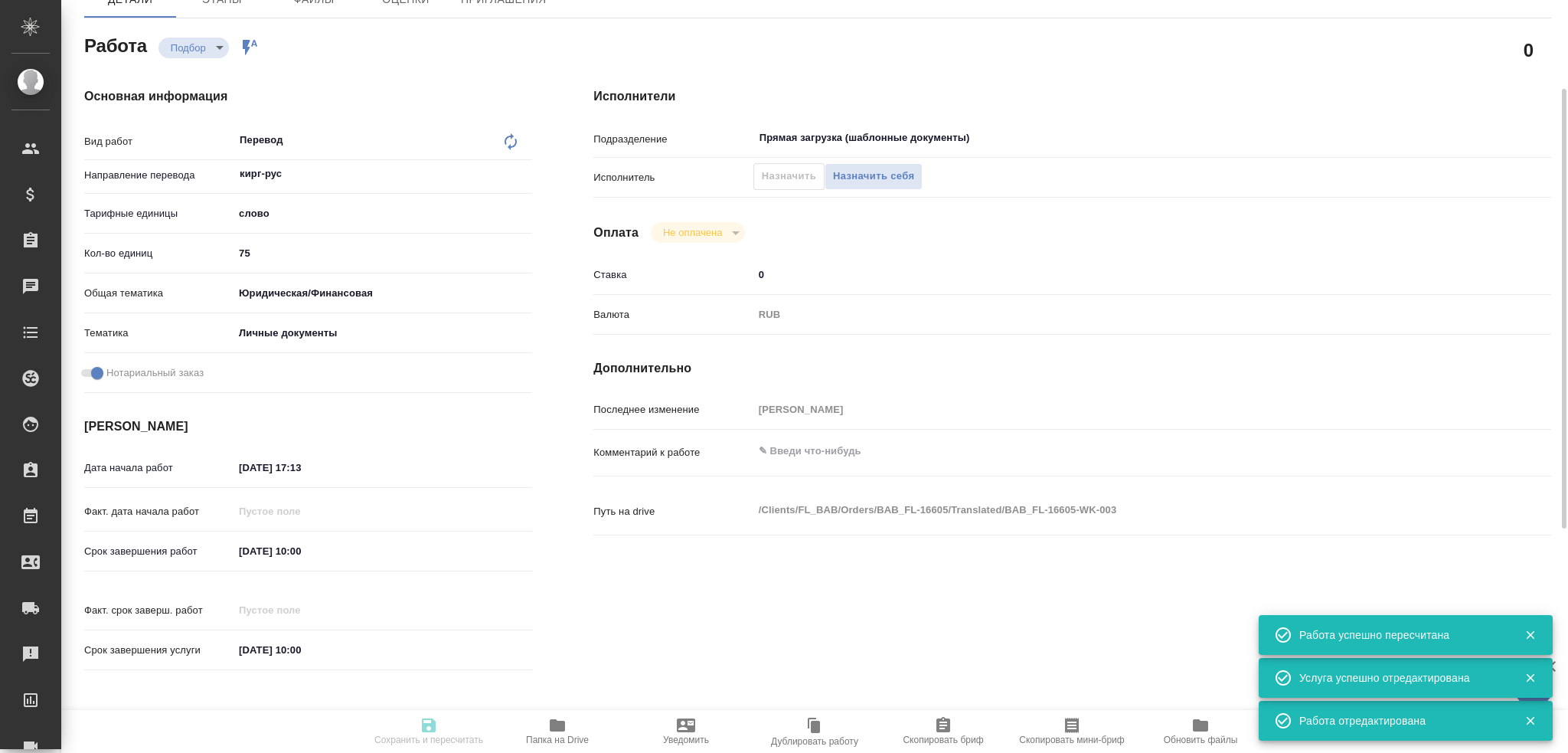
type input "BAB_FL-16605"
type input "Перевод станд. несрочный"
type input "Приёмка по качеству, Редактура, Корректура, Перевод, Постредактура машинного пе…"
type input "Solovkova Ekaterina"
type input "/Clients/FL_BAB/Orders/BAB_FL-16605"
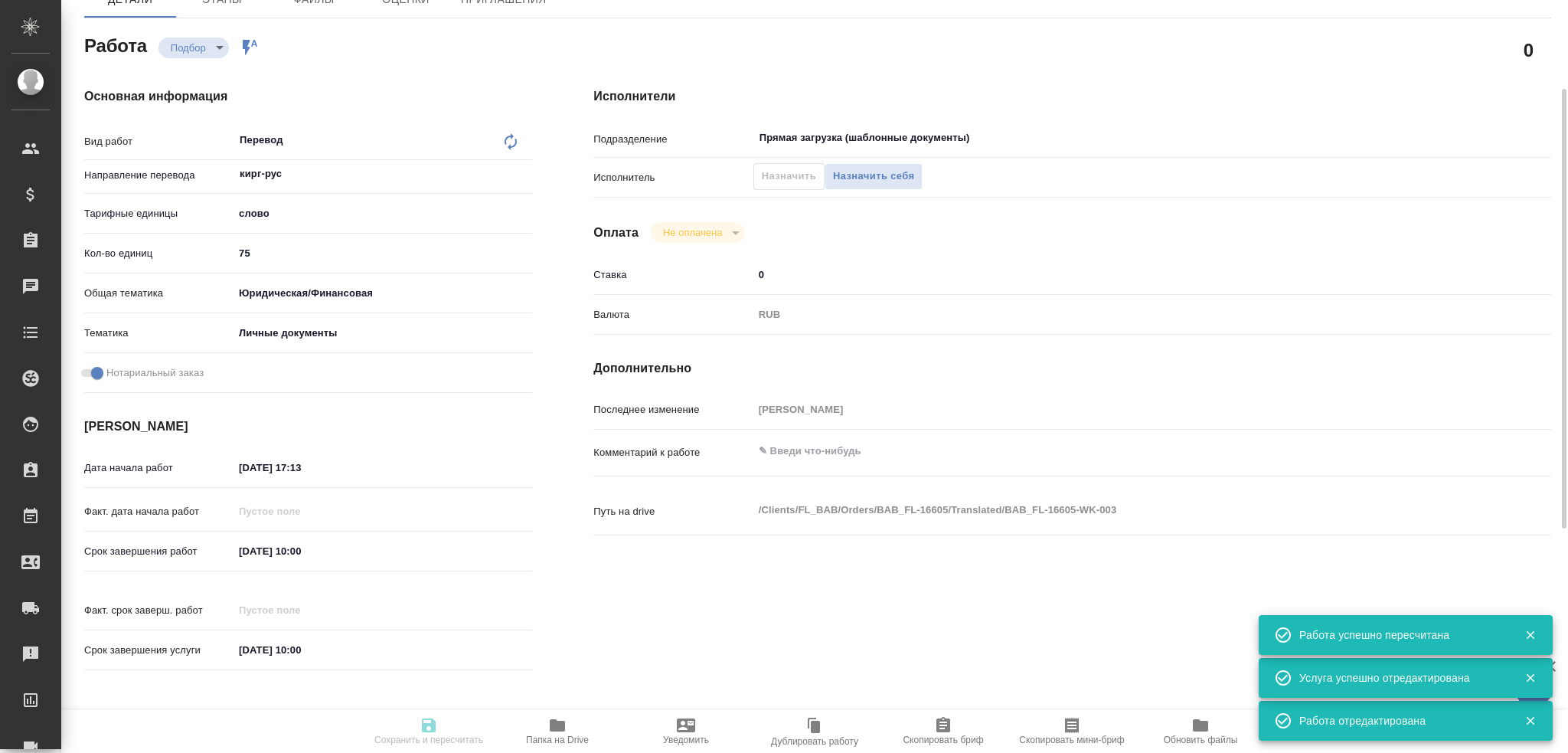
type textarea "x"
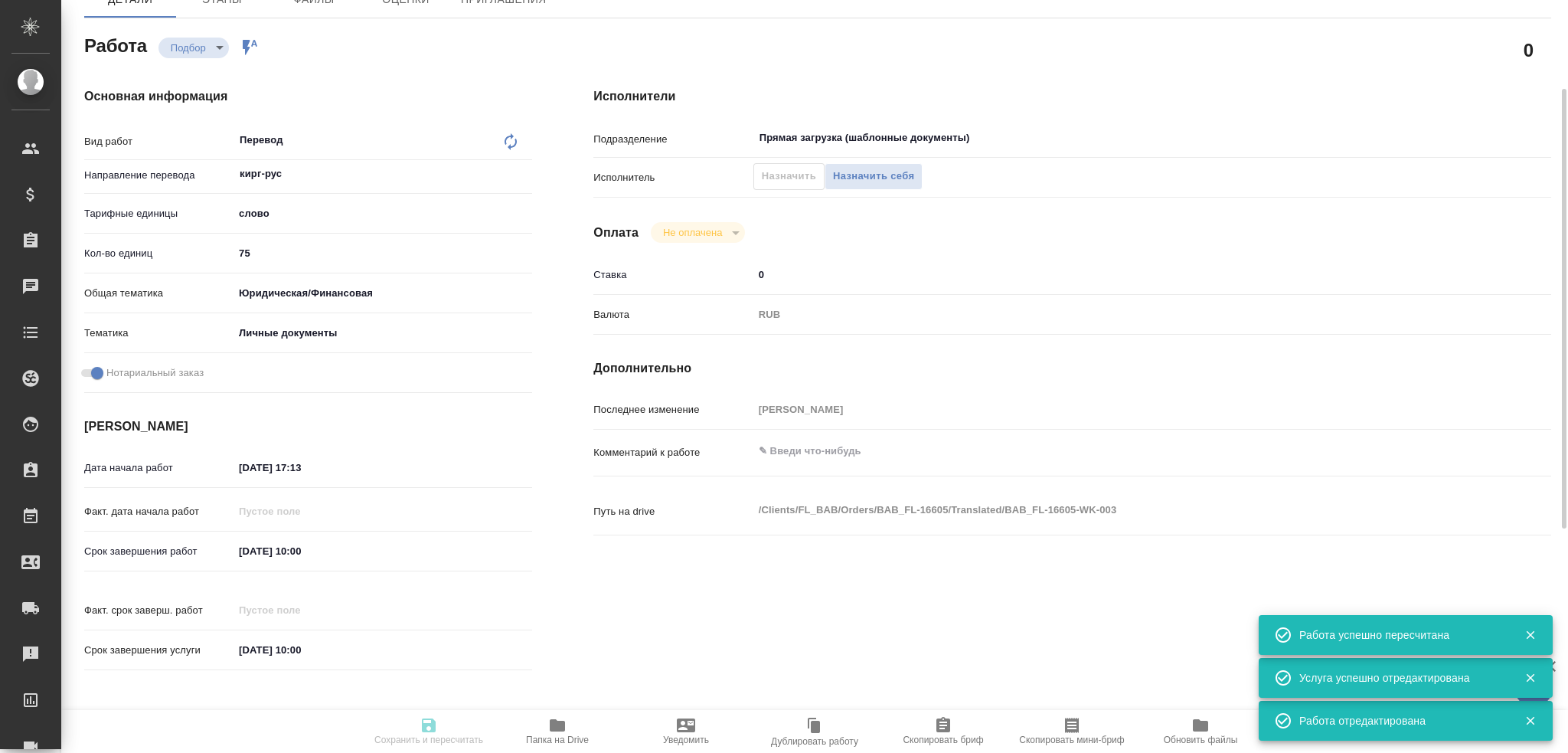
type textarea "x"
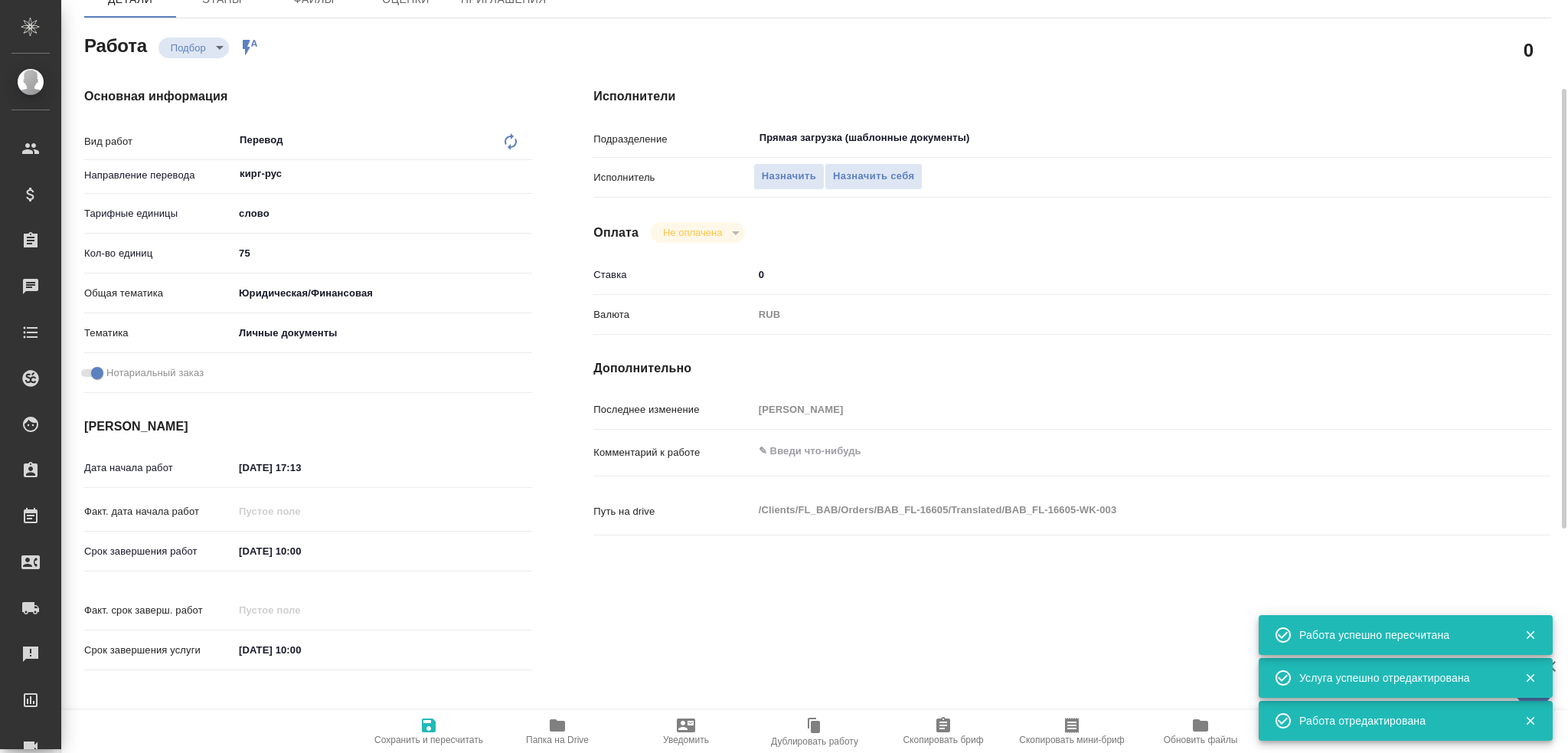
type textarea "x"
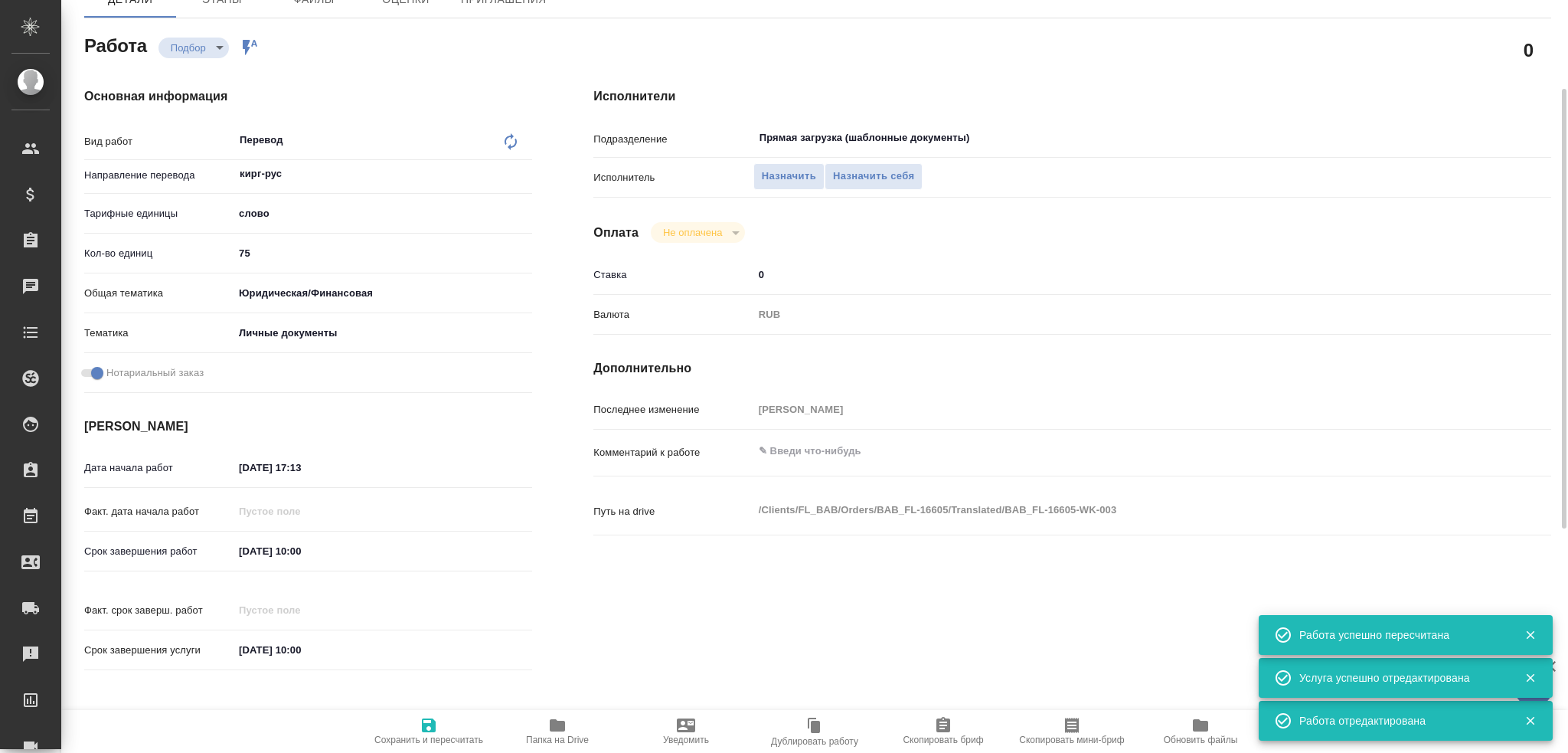
type textarea "x"
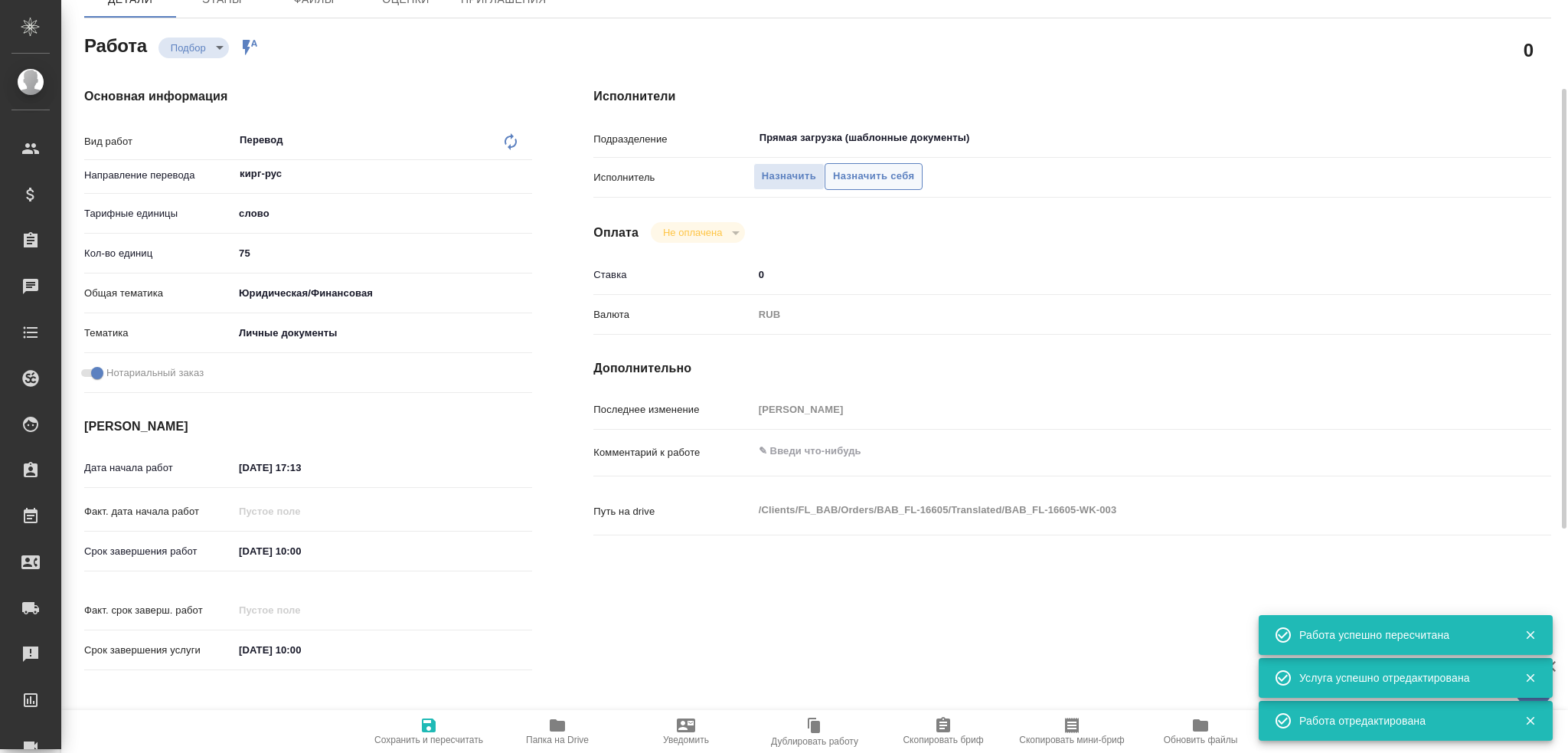
type textarea "x"
click at [871, 168] on span "Назначить себя" at bounding box center [873, 177] width 81 height 18
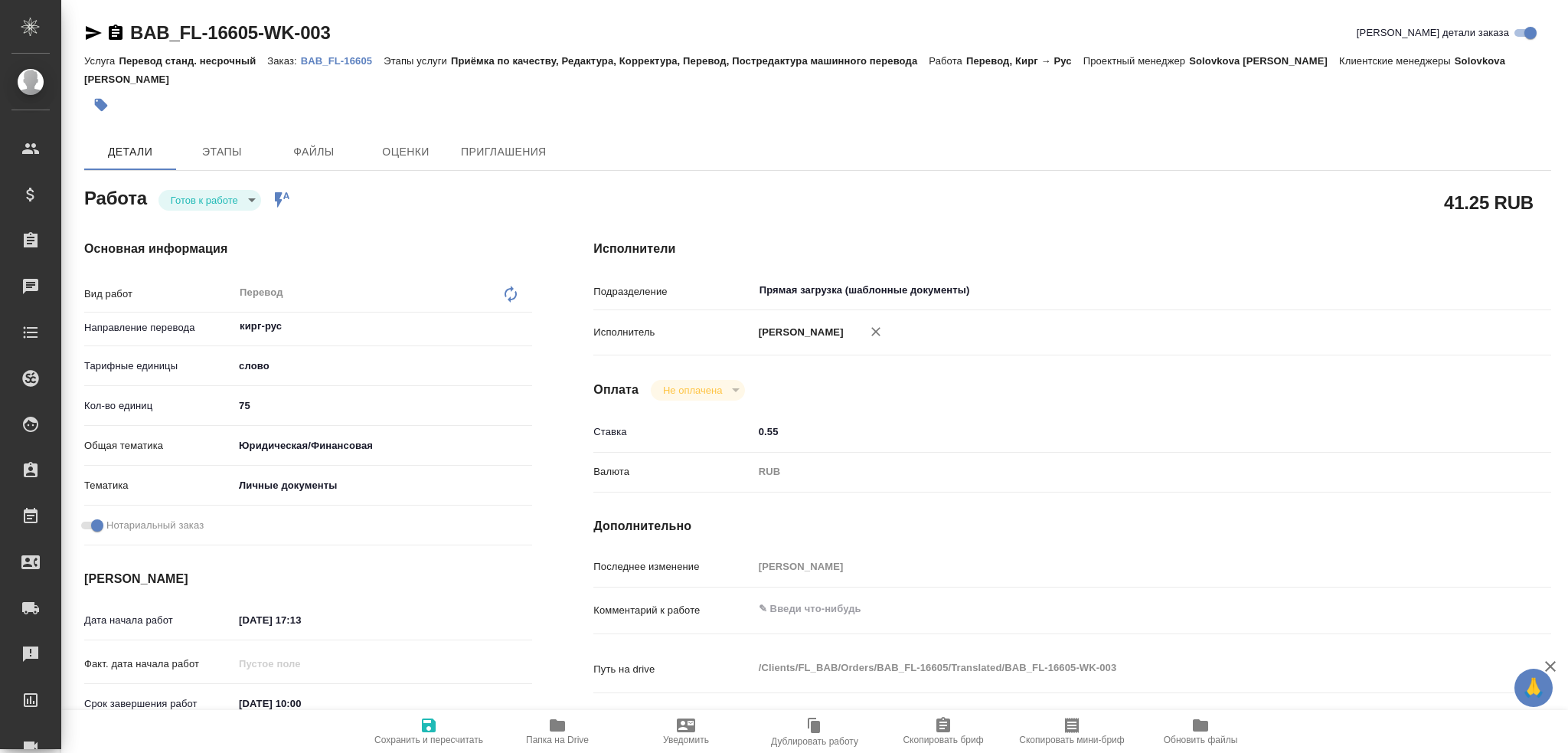
type textarea "x"
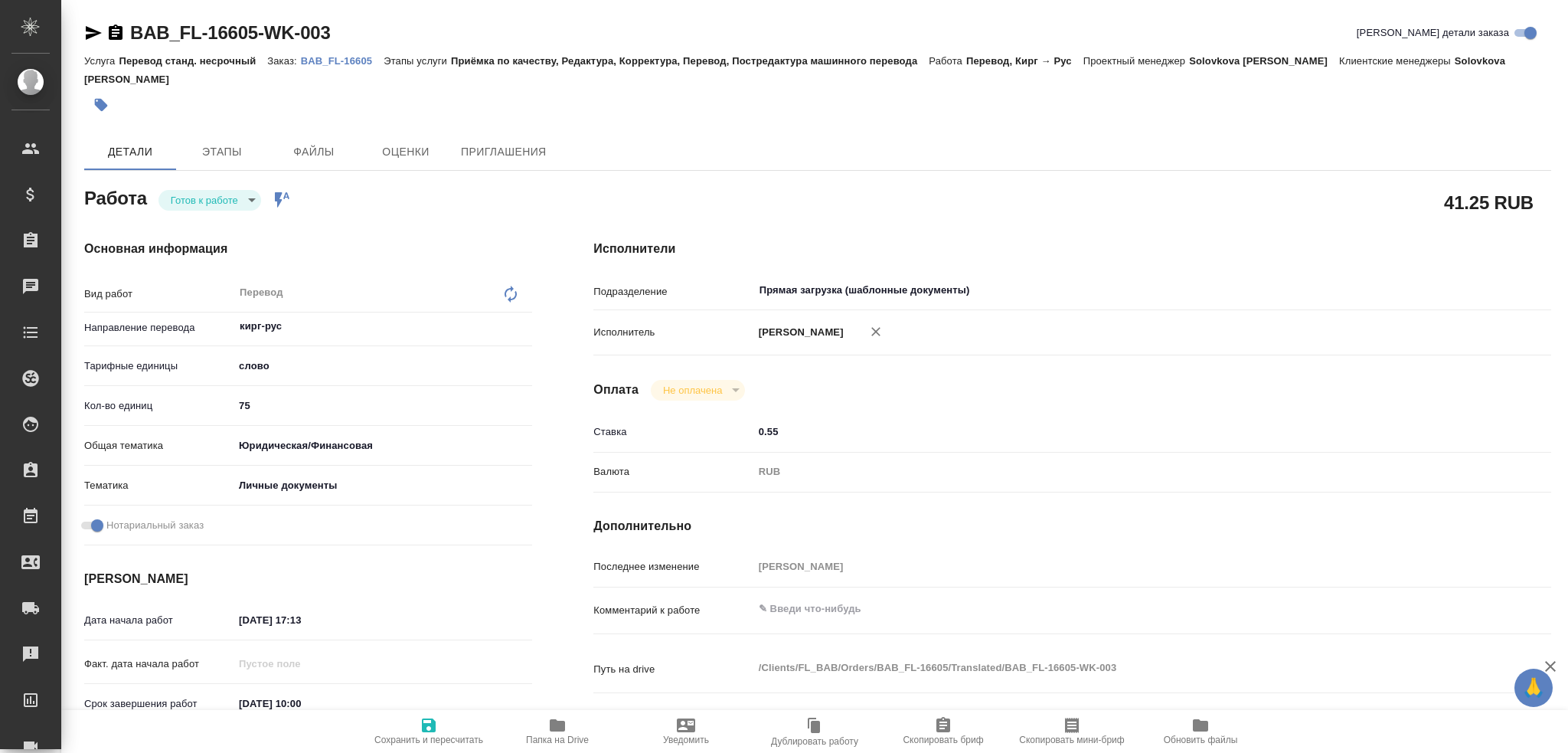
type textarea "x"
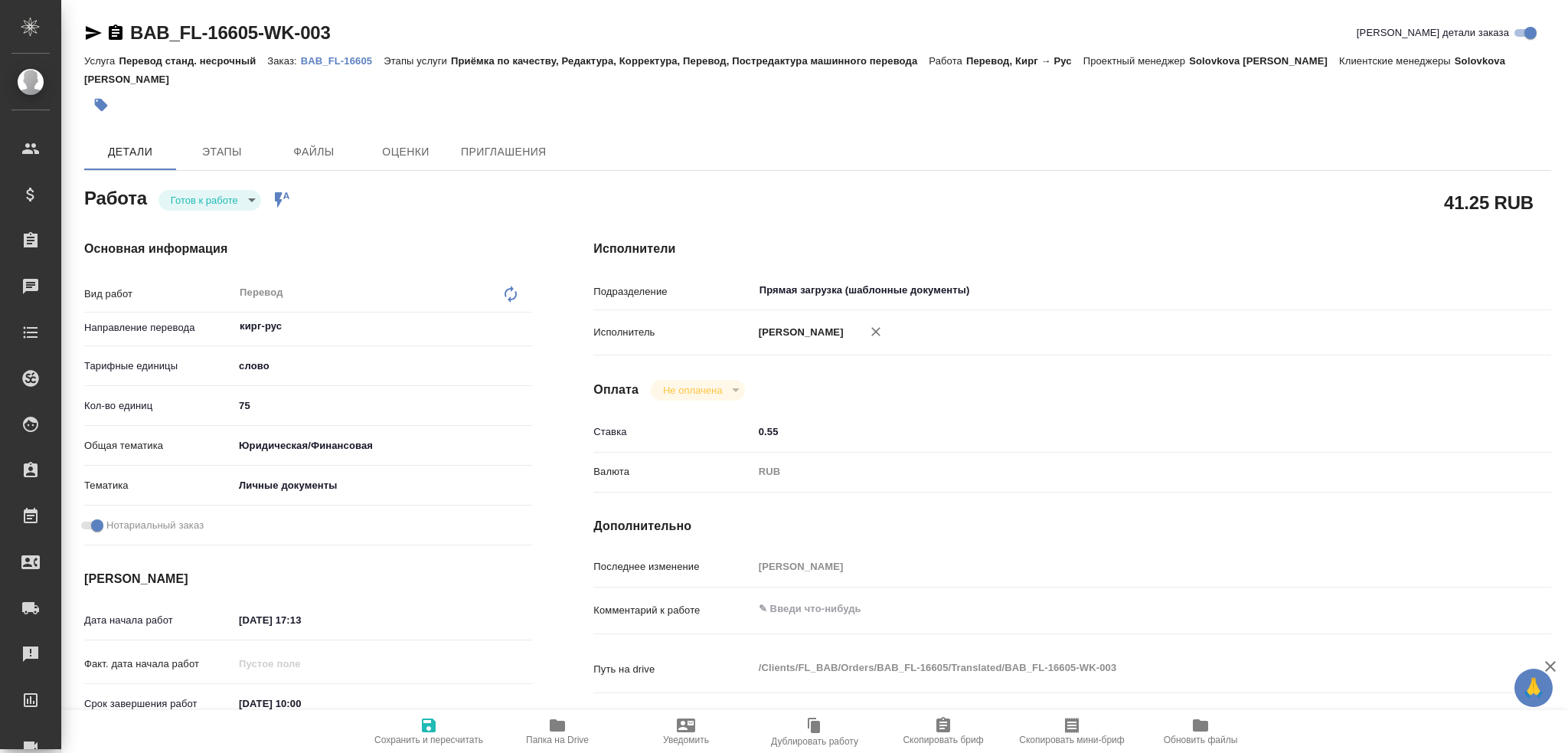
type textarea "x"
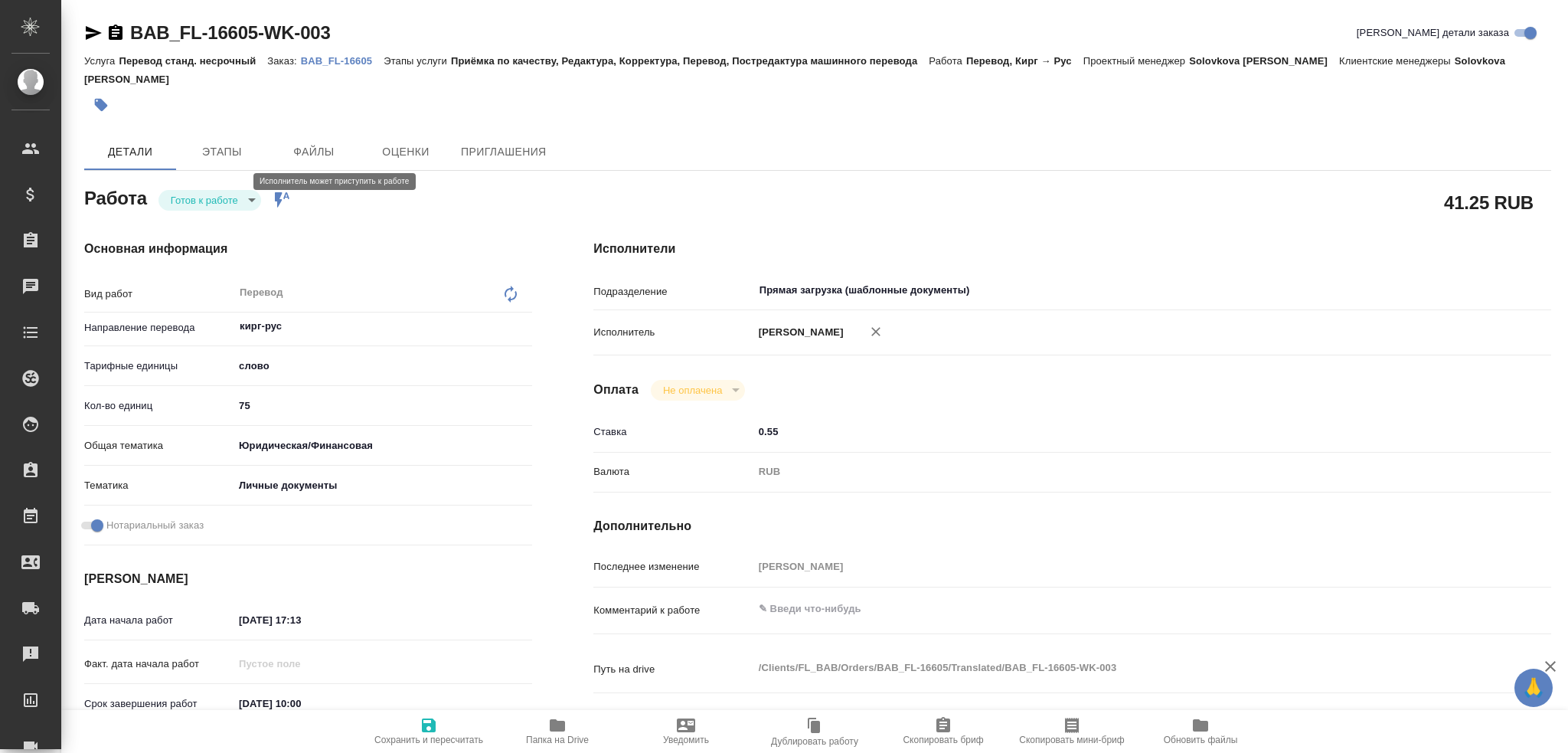
click at [225, 183] on body "🙏 .cls-1 fill:#fff; AWATERA Gusev Alexandr Клиенты Спецификации Заказы Чаты Tod…" at bounding box center [784, 376] width 1568 height 753
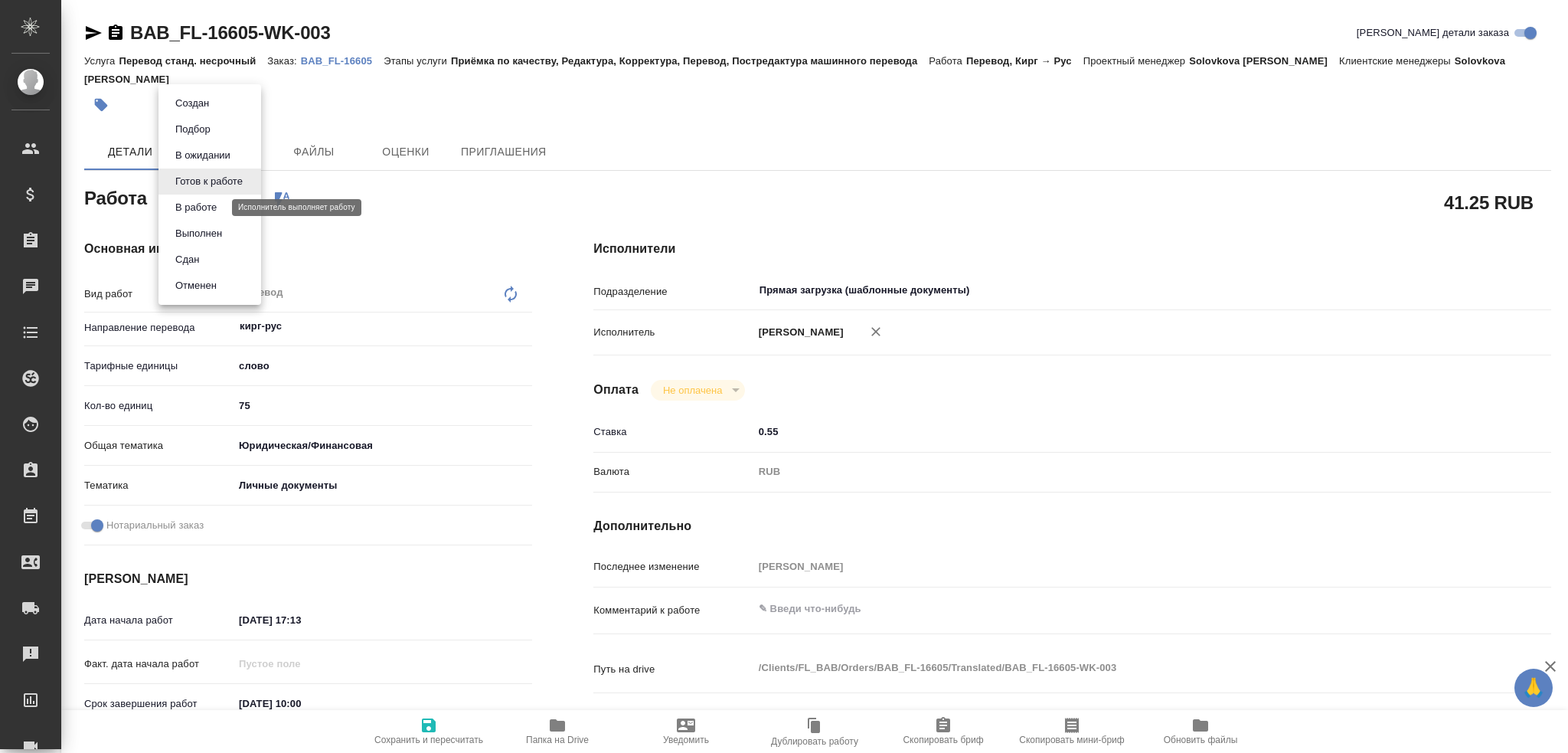
type textarea "x"
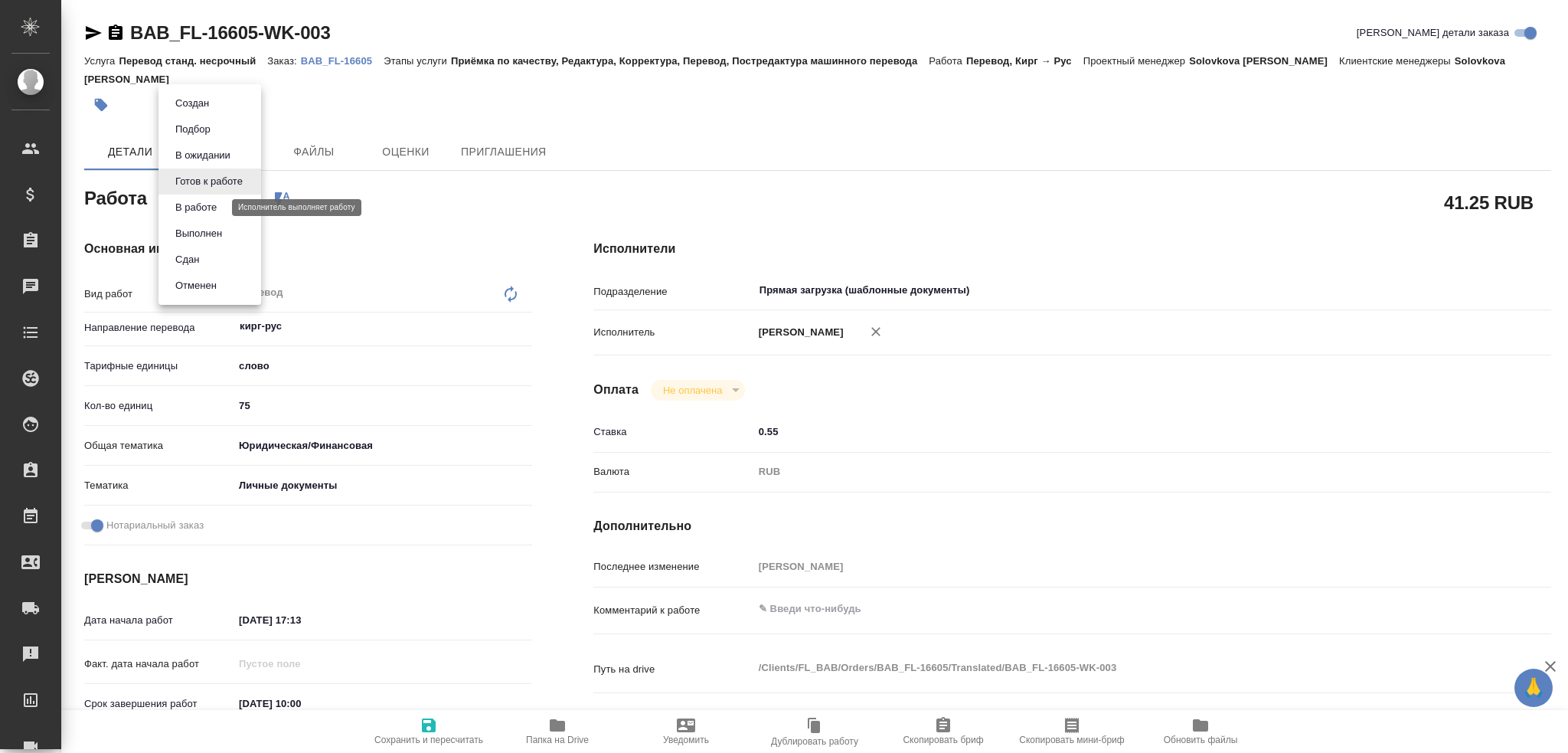
click at [211, 209] on button "В работе" at bounding box center [196, 207] width 51 height 17
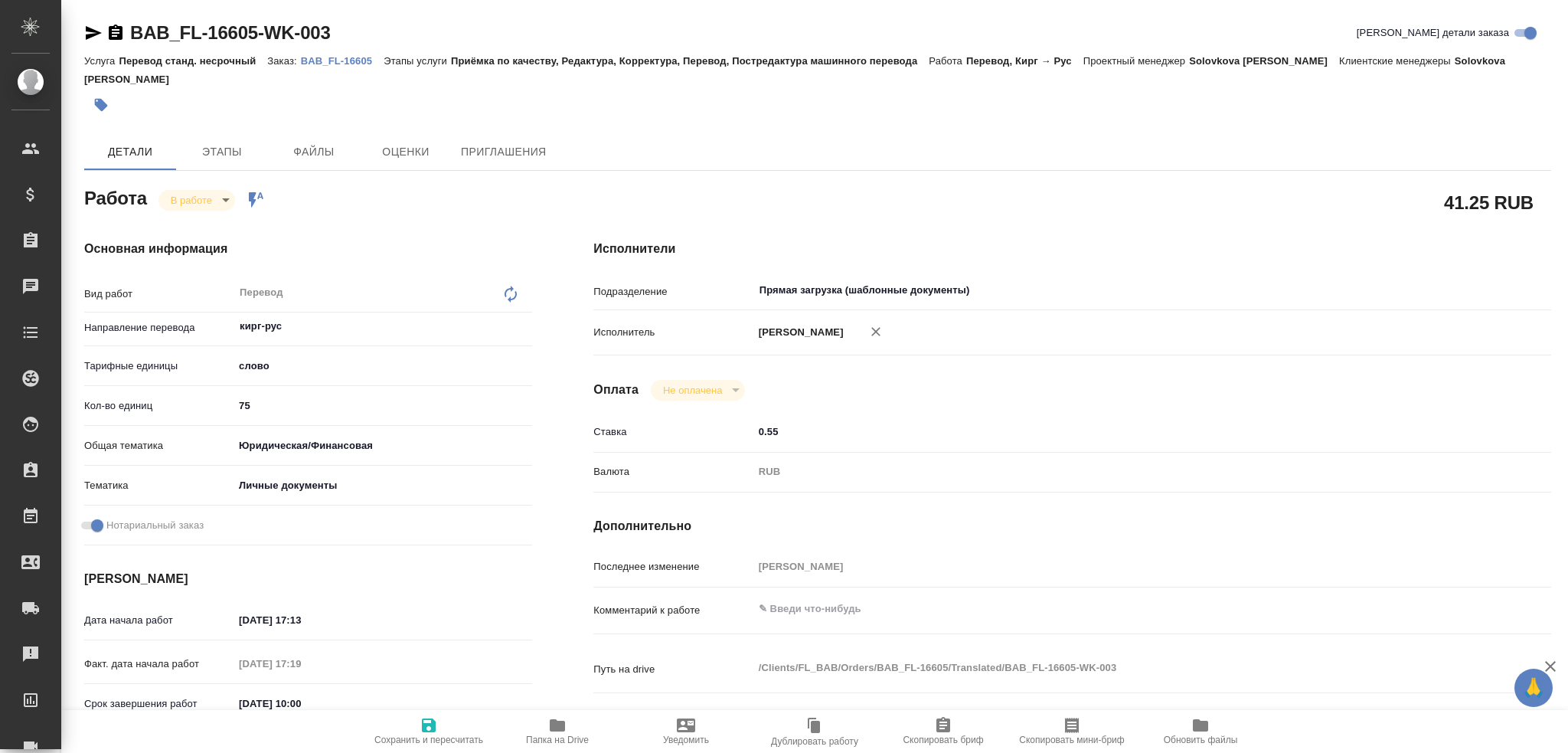
type textarea "x"
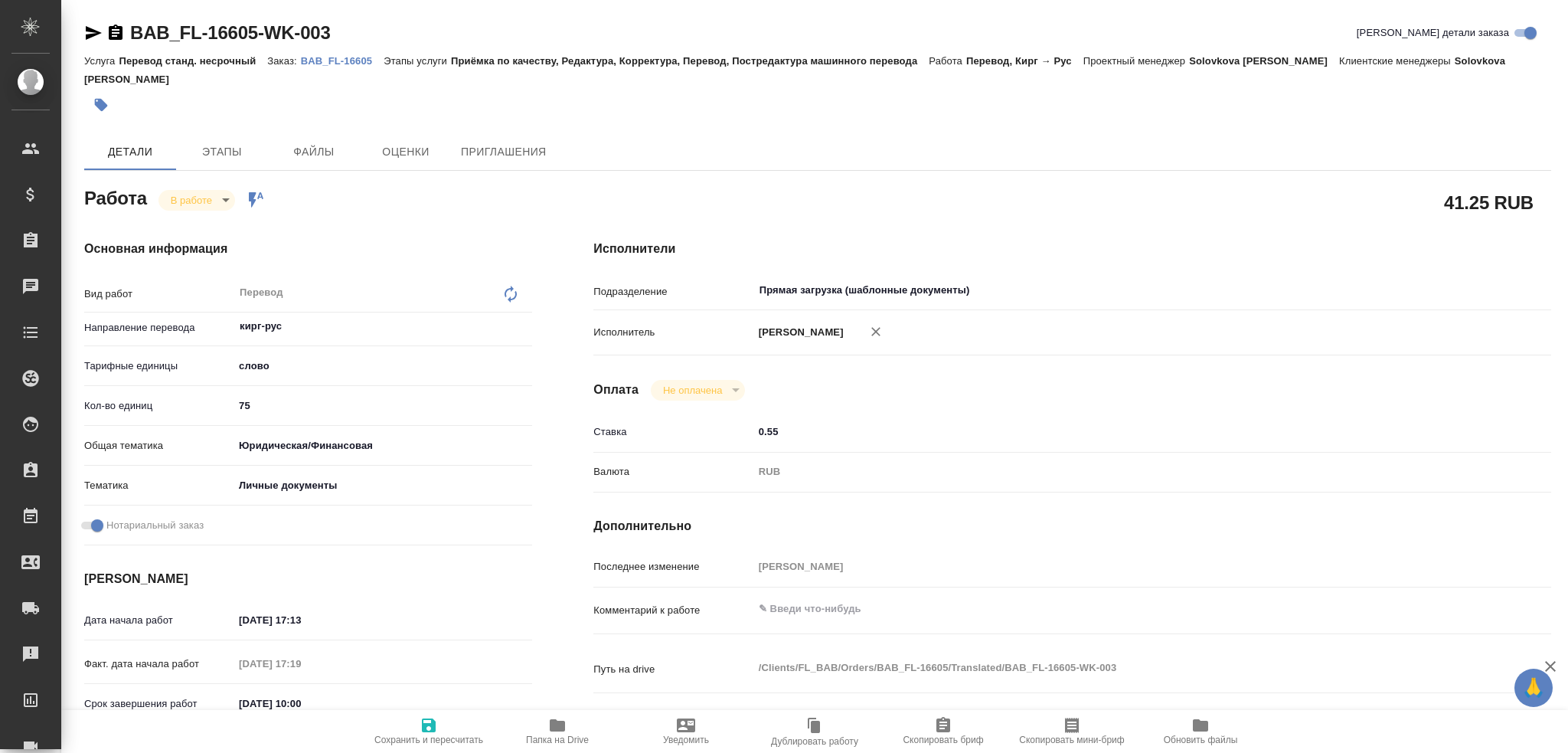
type textarea "x"
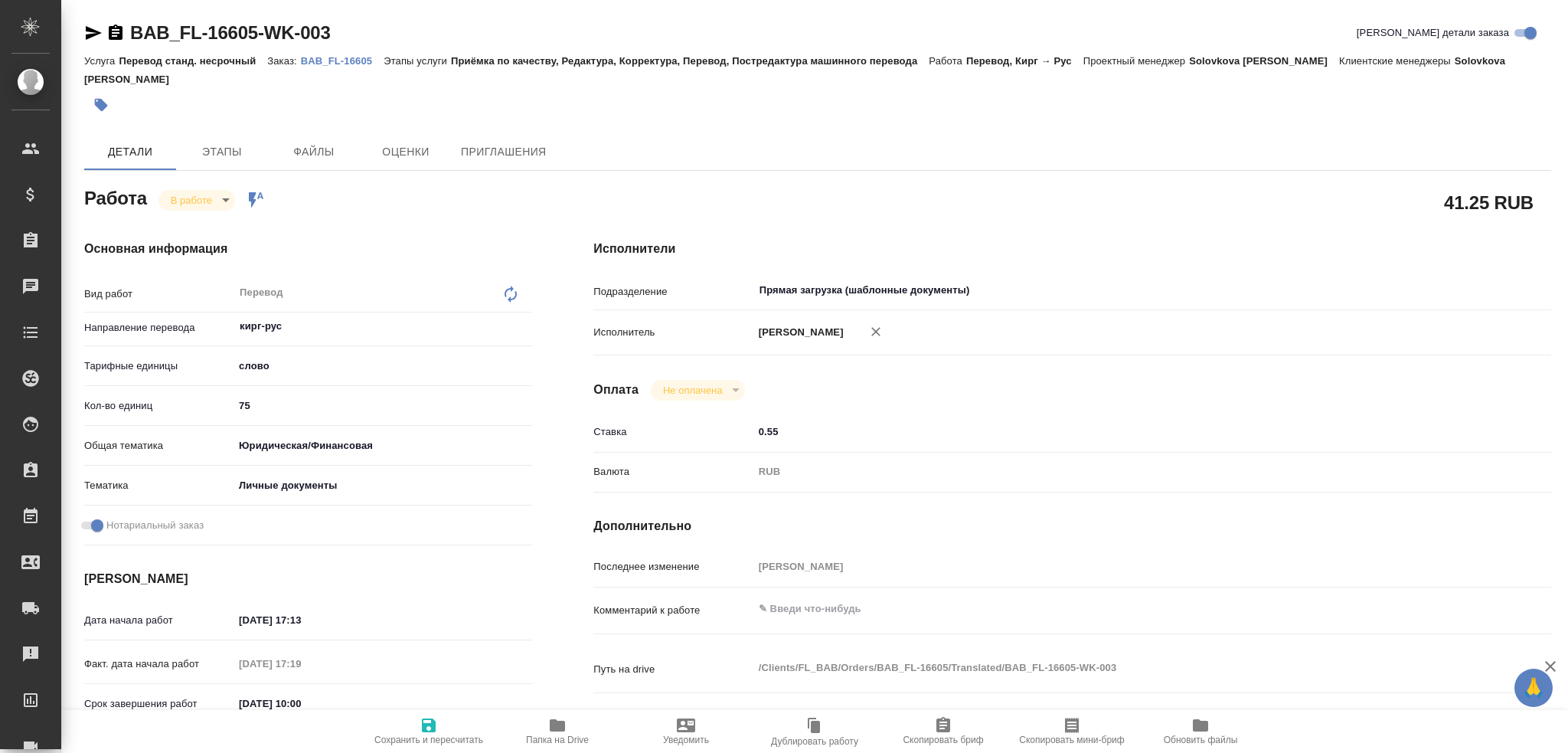
type textarea "x"
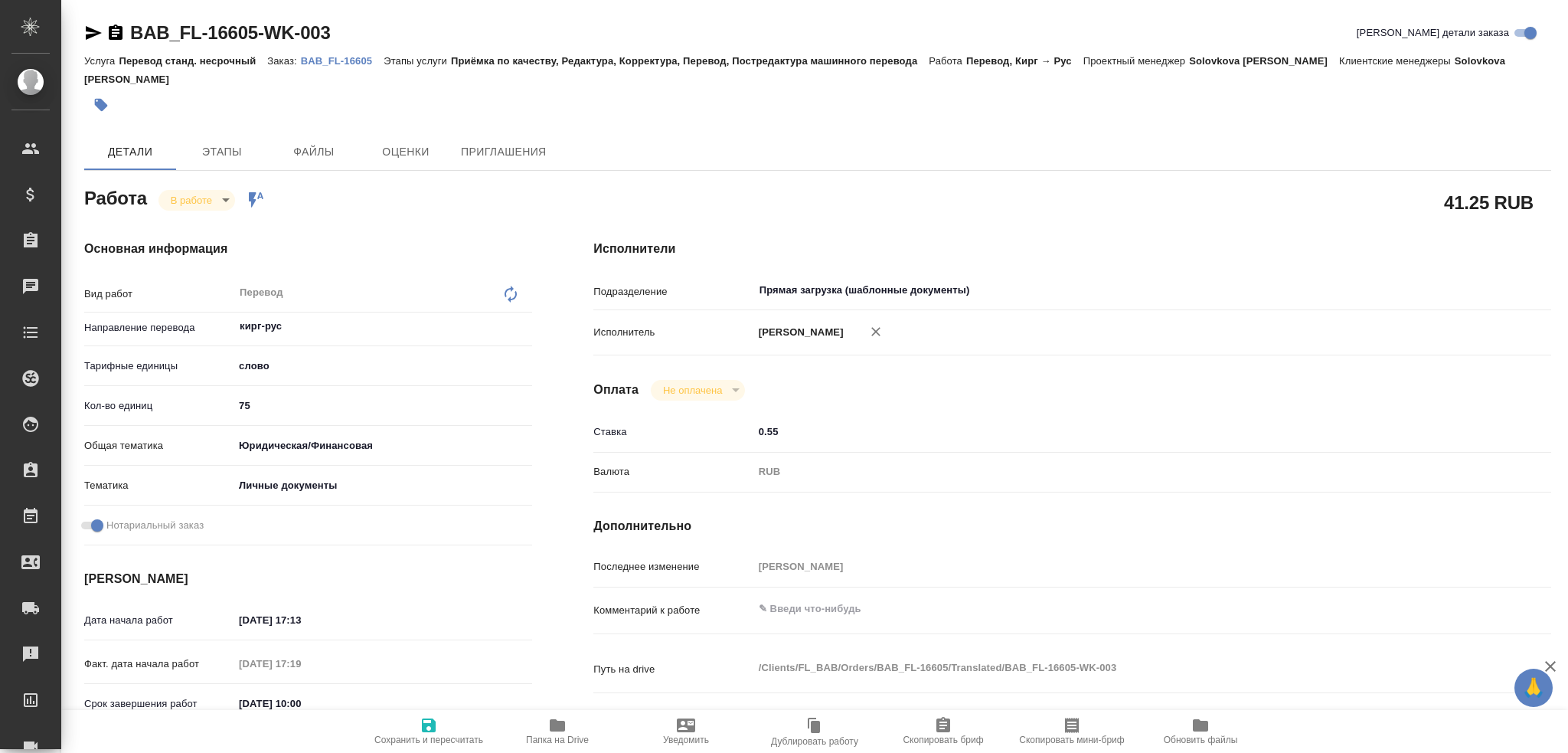
type textarea "x"
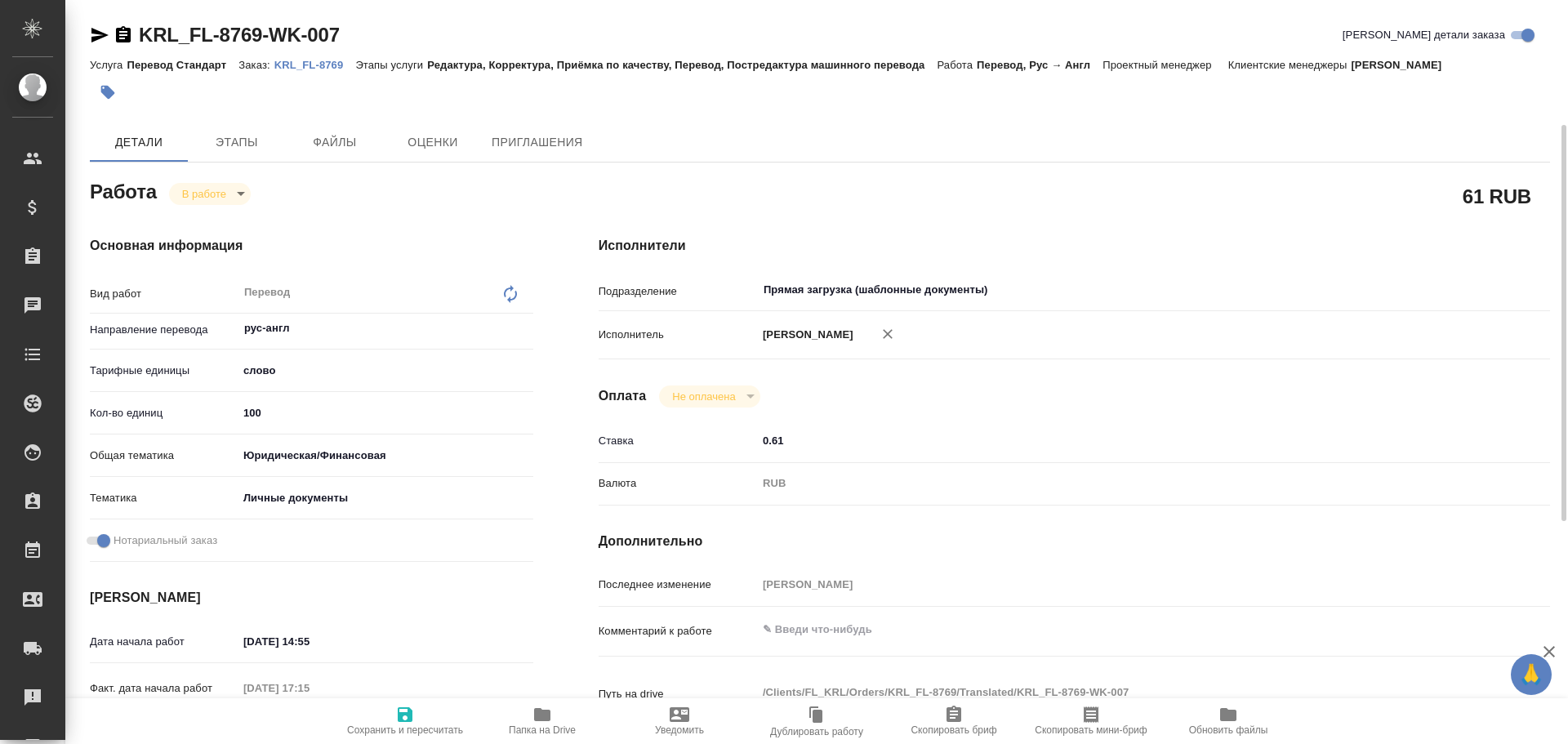
scroll to position [82, 0]
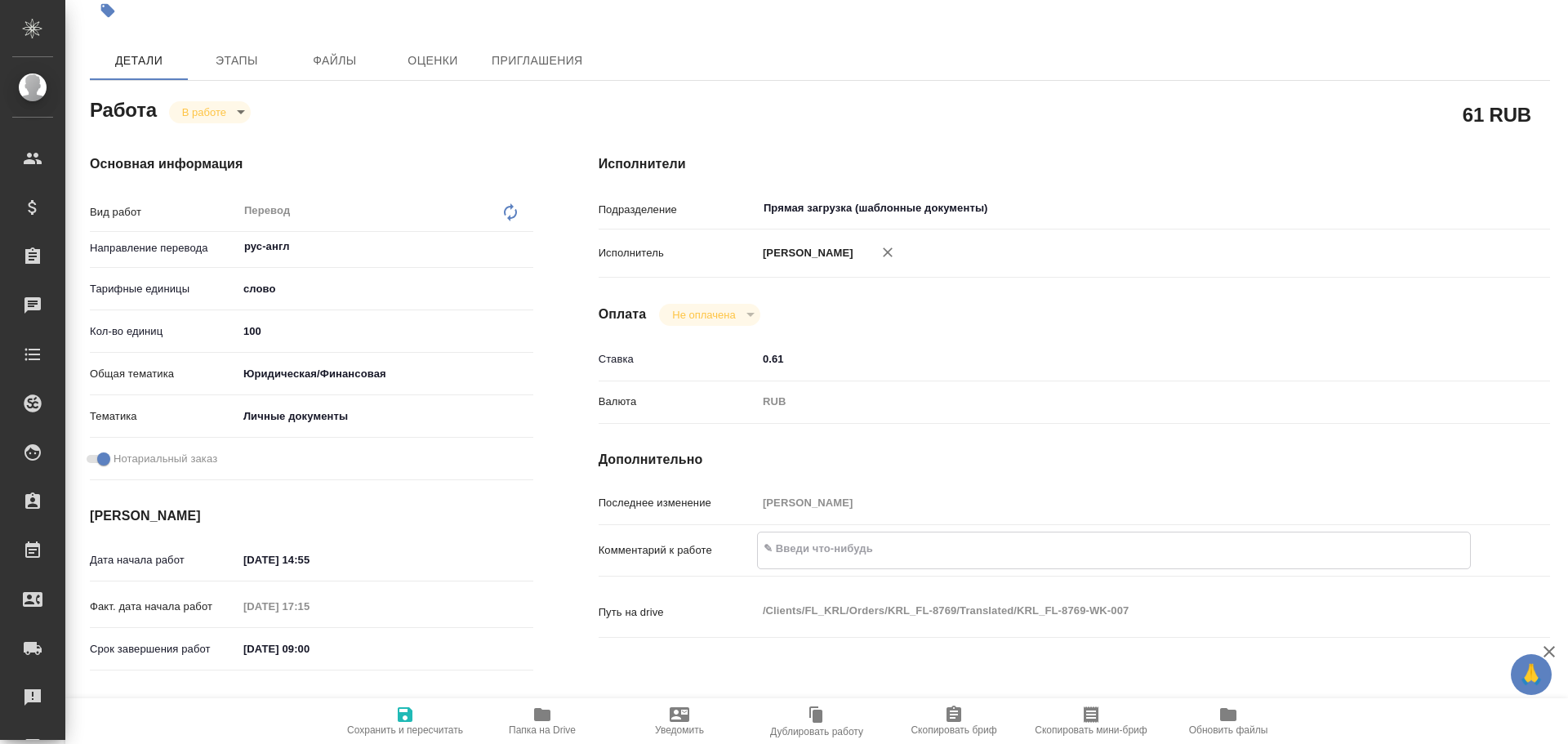
click at [793, 550] on textarea at bounding box center [1113, 549] width 712 height 28
type textarea "C"
type textarea "1. СОР + 2 штампа 2. СОР + 3 штампа"
click at [422, 730] on span "Сохранить и пересчитать" at bounding box center [404, 730] width 116 height 11
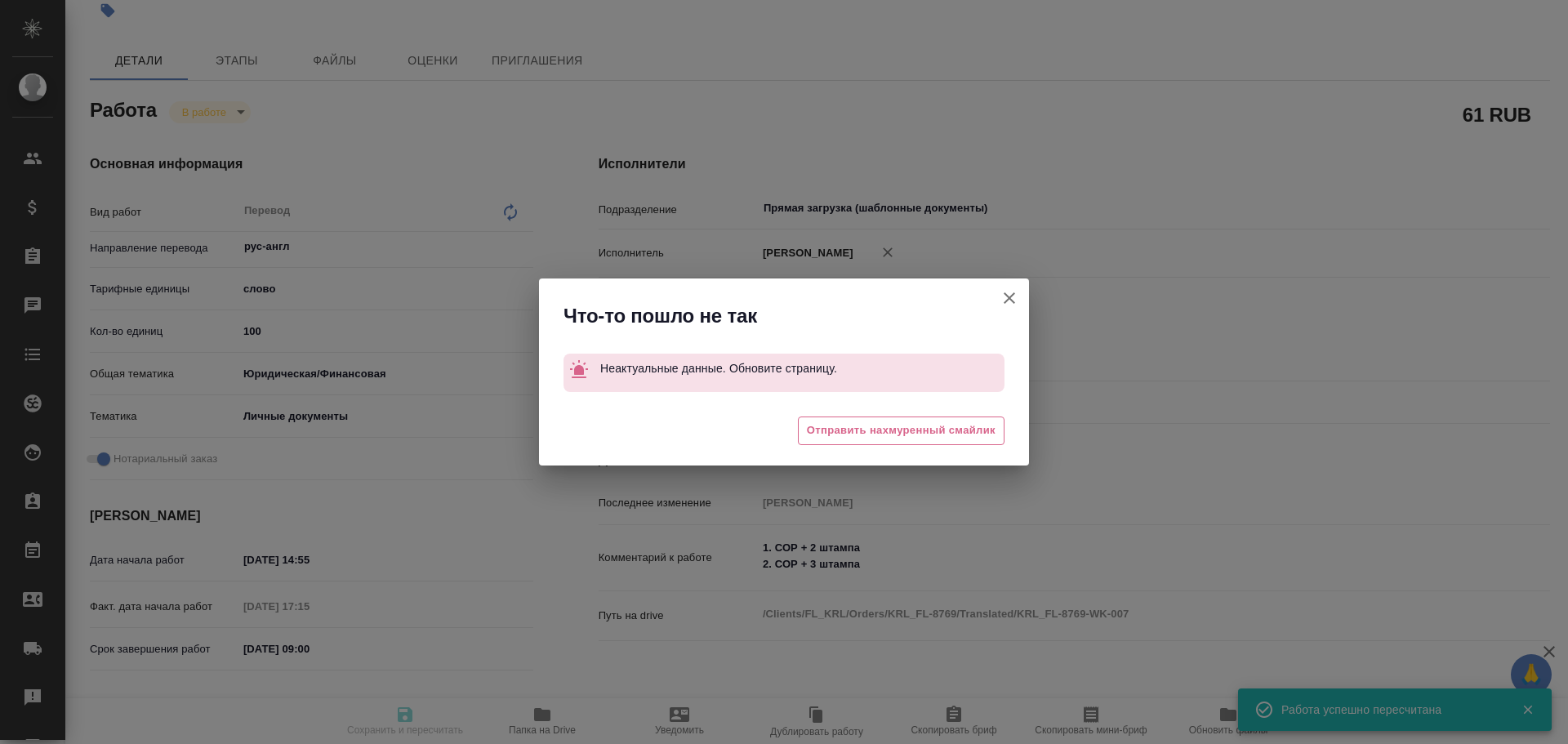
type input "inProgress"
type input "рус-англ"
type input "5a8b1489cc6b4906c91bfd90"
type input "100"
type input "yr-fn"
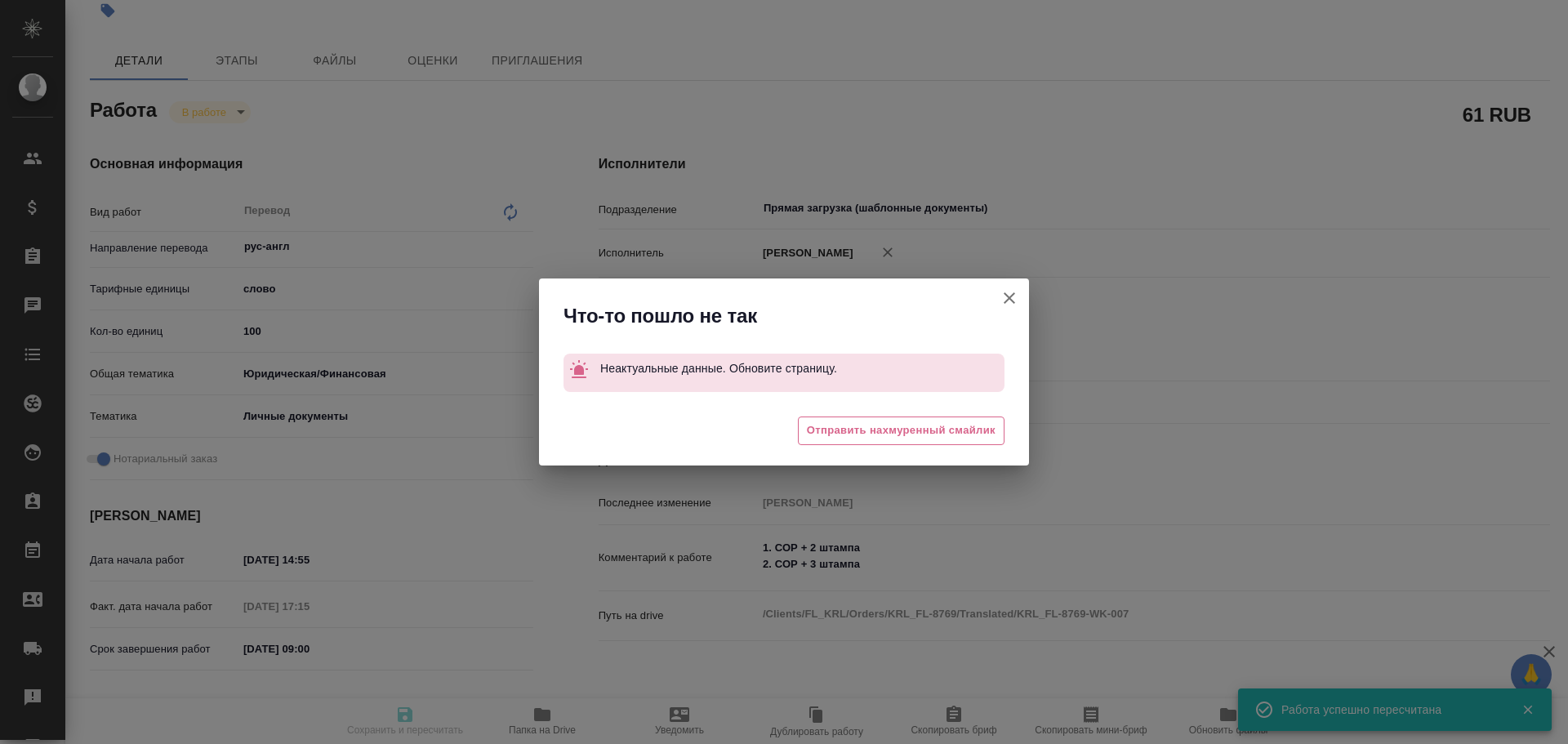
type input "5a8b8b956a9677013d343cfe"
checkbox input "true"
type input "30.09.2025 14:55"
type input "30.09.2025 17:15"
type input "01.10.2025 09:00"
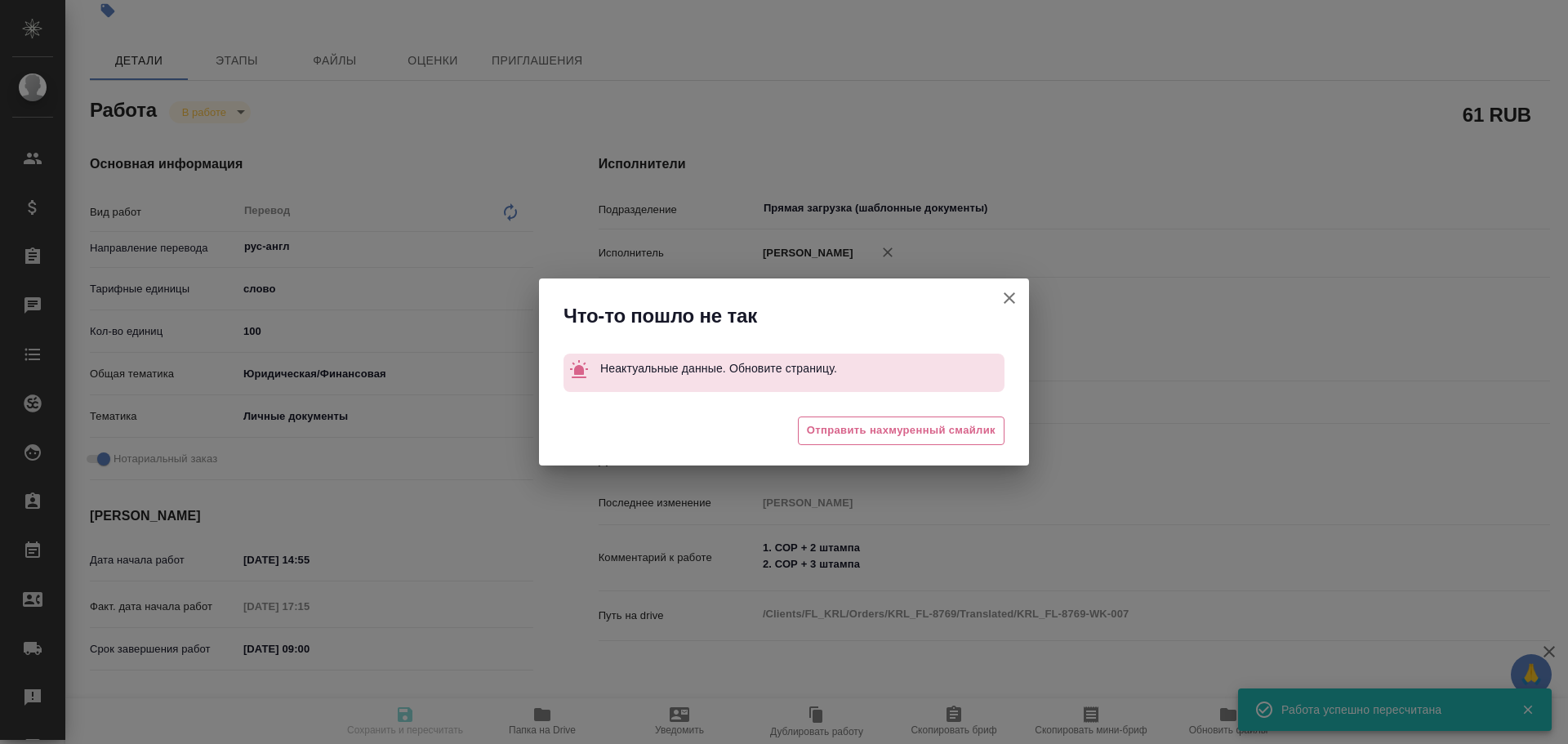
type input "[DATE] 10:00"
type input "Прямая загрузка (шаблонные документы)"
type input "notPayed"
type input "0.61"
type input "RUB"
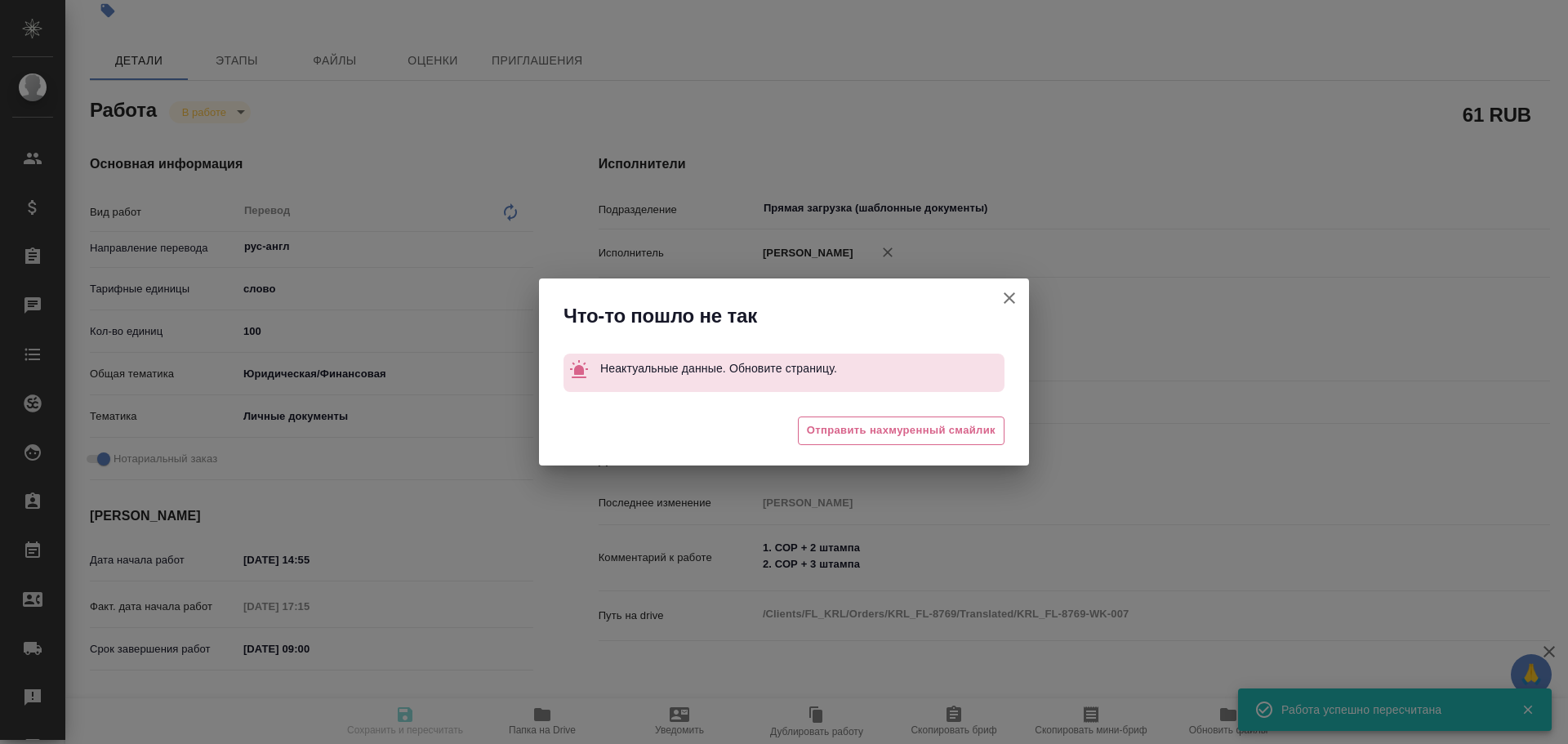
type input "[PERSON_NAME]"
type input "KRL_FL-8769"
type input "Перевод Стандарт"
type input "Редактура, Корректура, Приёмка по качеству, Перевод, Постредактура машинного пе…"
type input "Касымов Тимур"
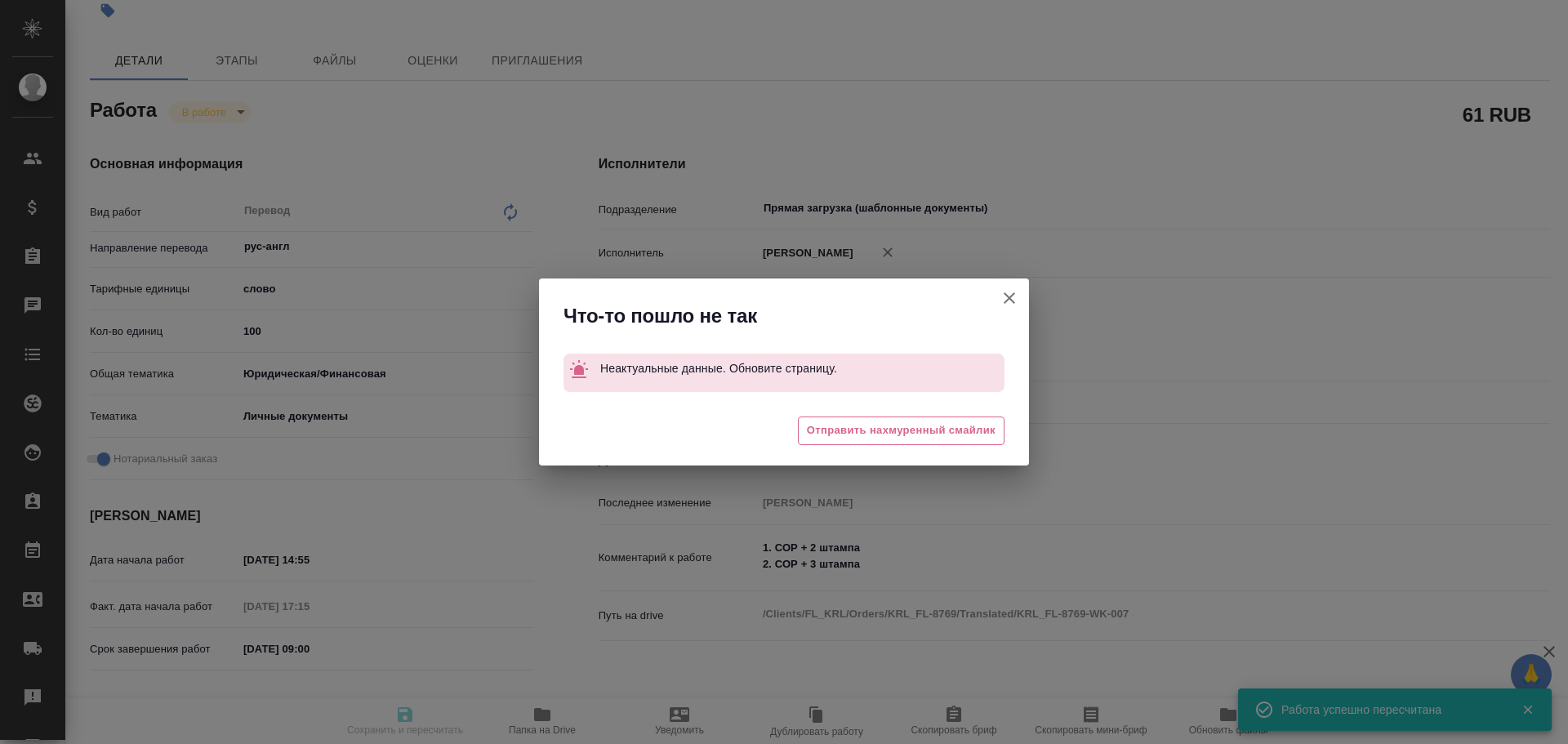
type input "Тарабановская Анастасия"
type input "/Clients/FL_KRL/Orders/KRL_FL-8769"
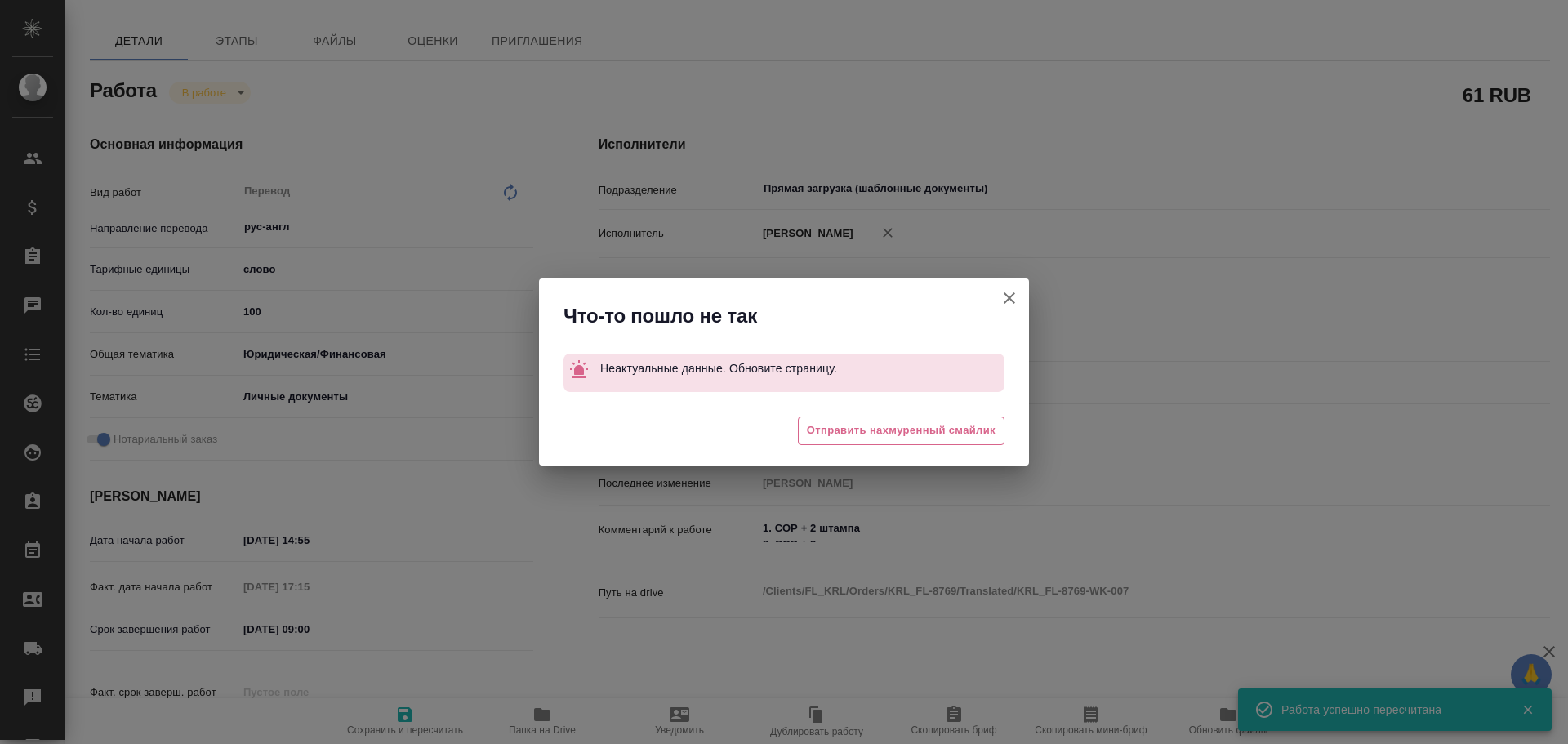
click at [1007, 297] on icon "button" at bounding box center [1009, 298] width 20 height 20
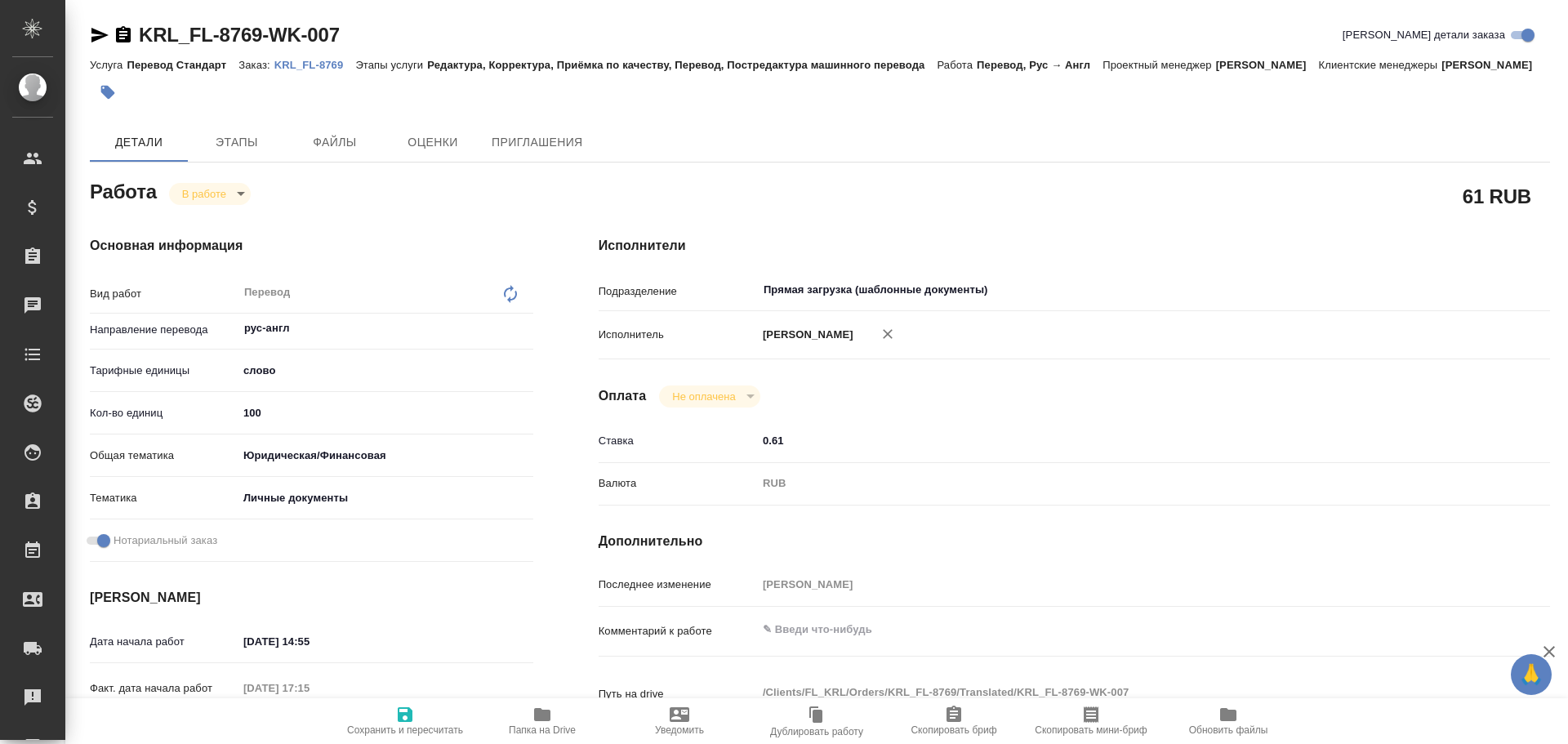
type textarea "x"
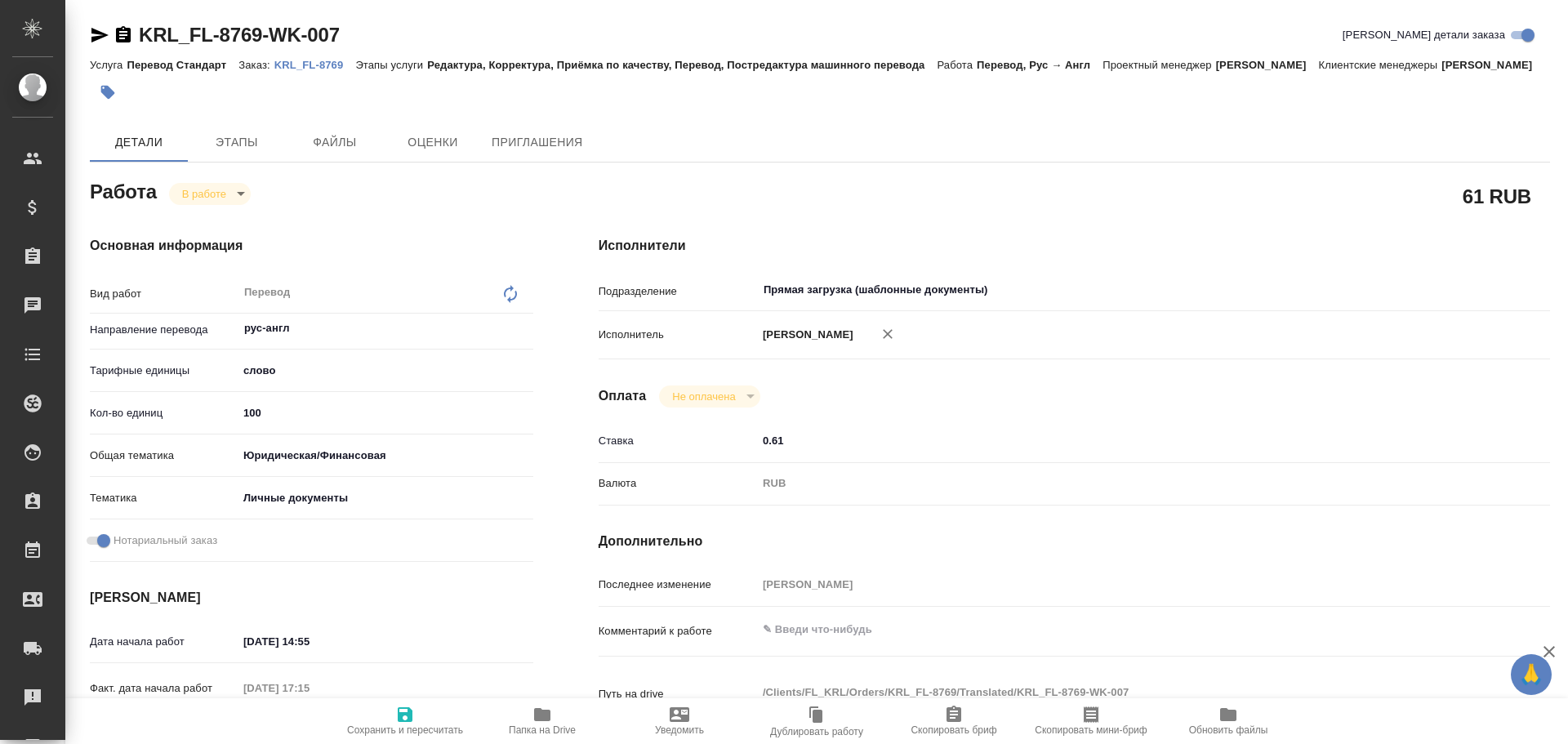
type textarea "x"
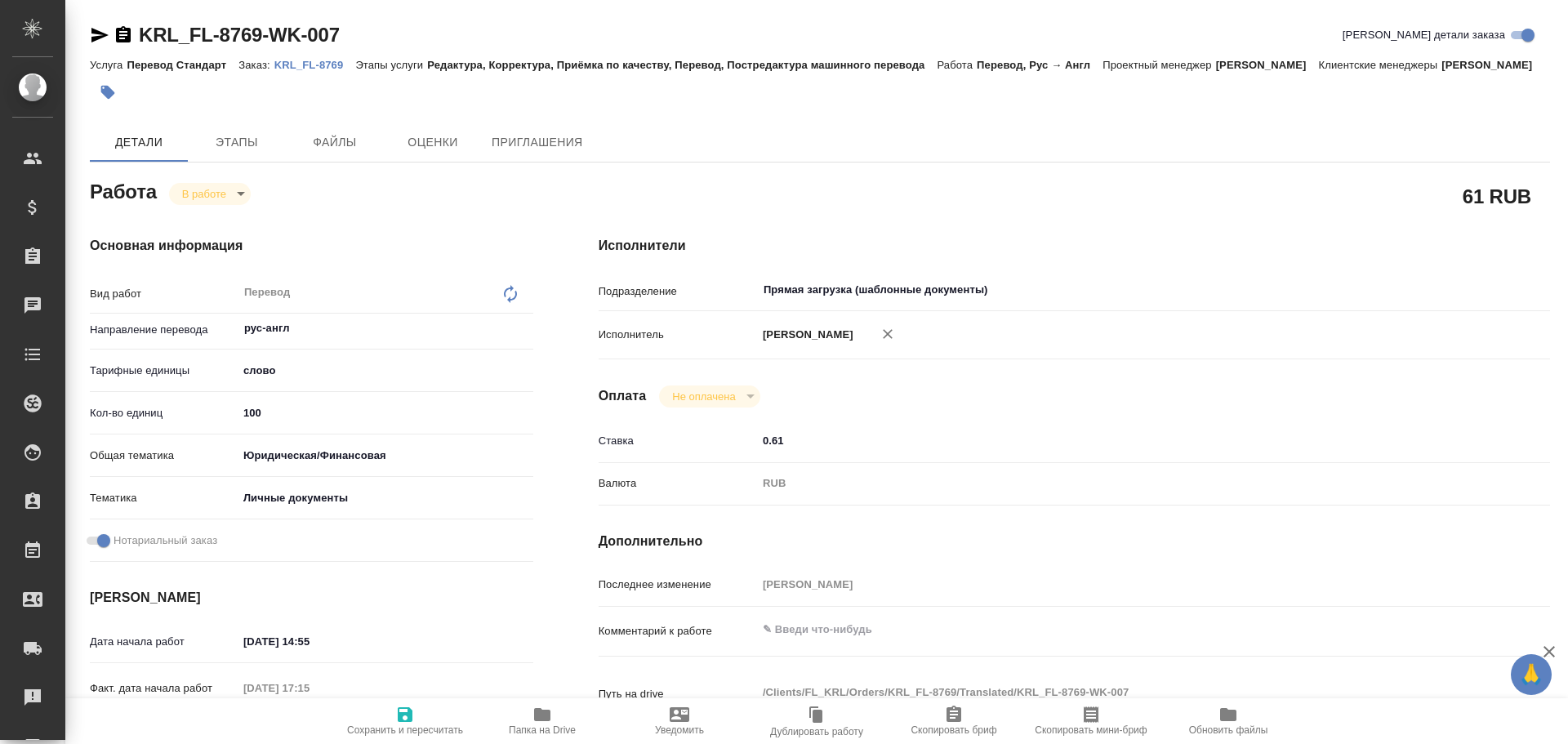
type textarea "x"
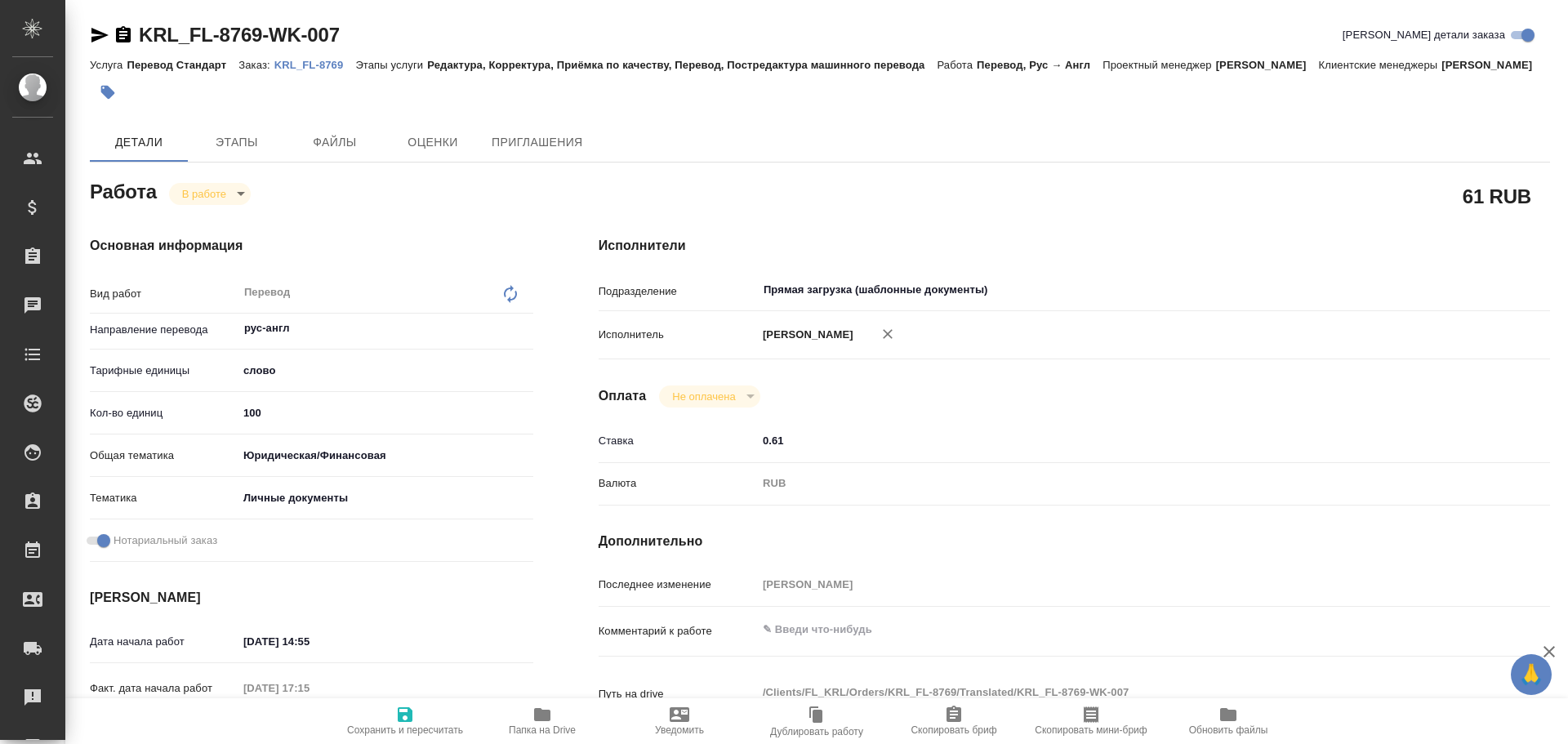
type textarea "x"
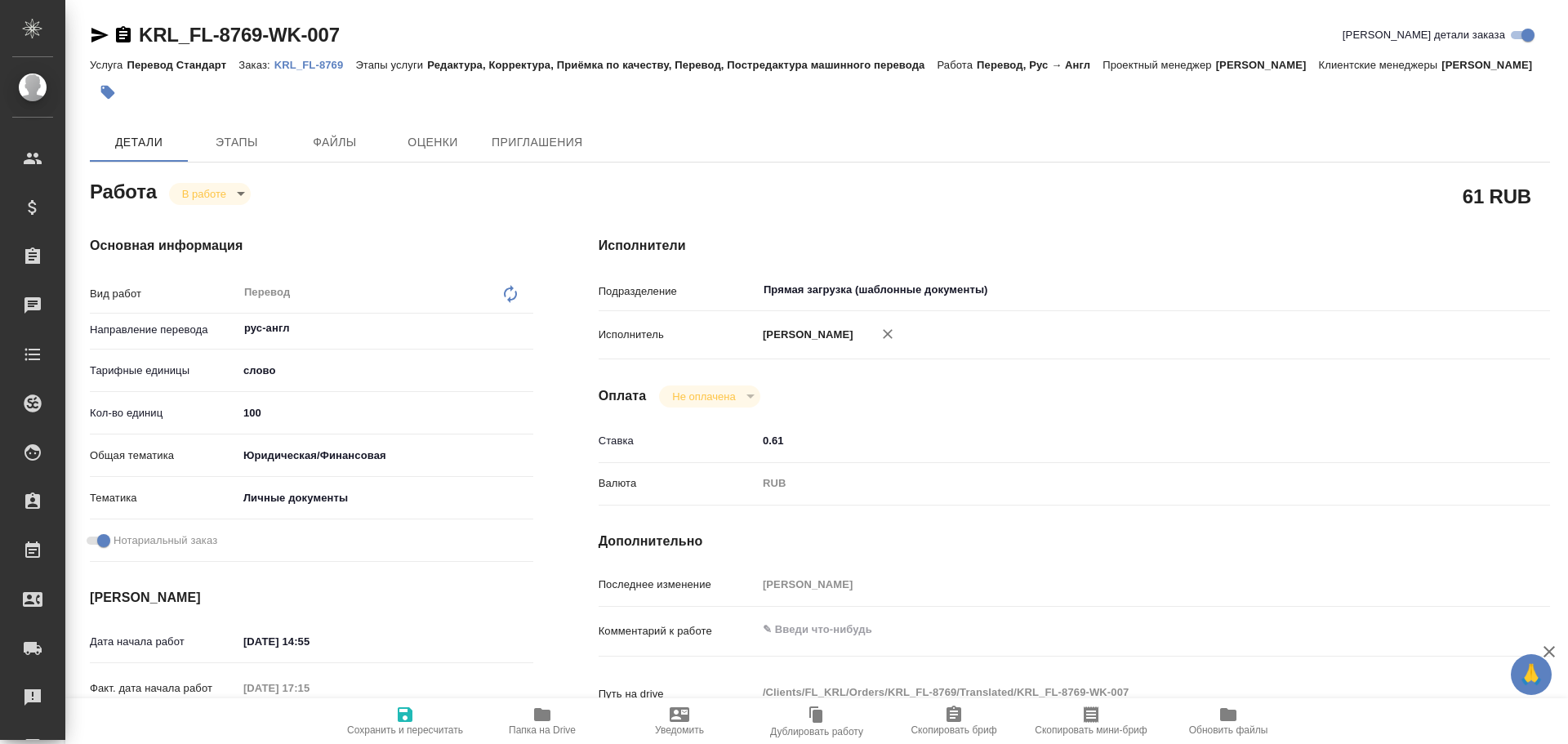
type textarea "x"
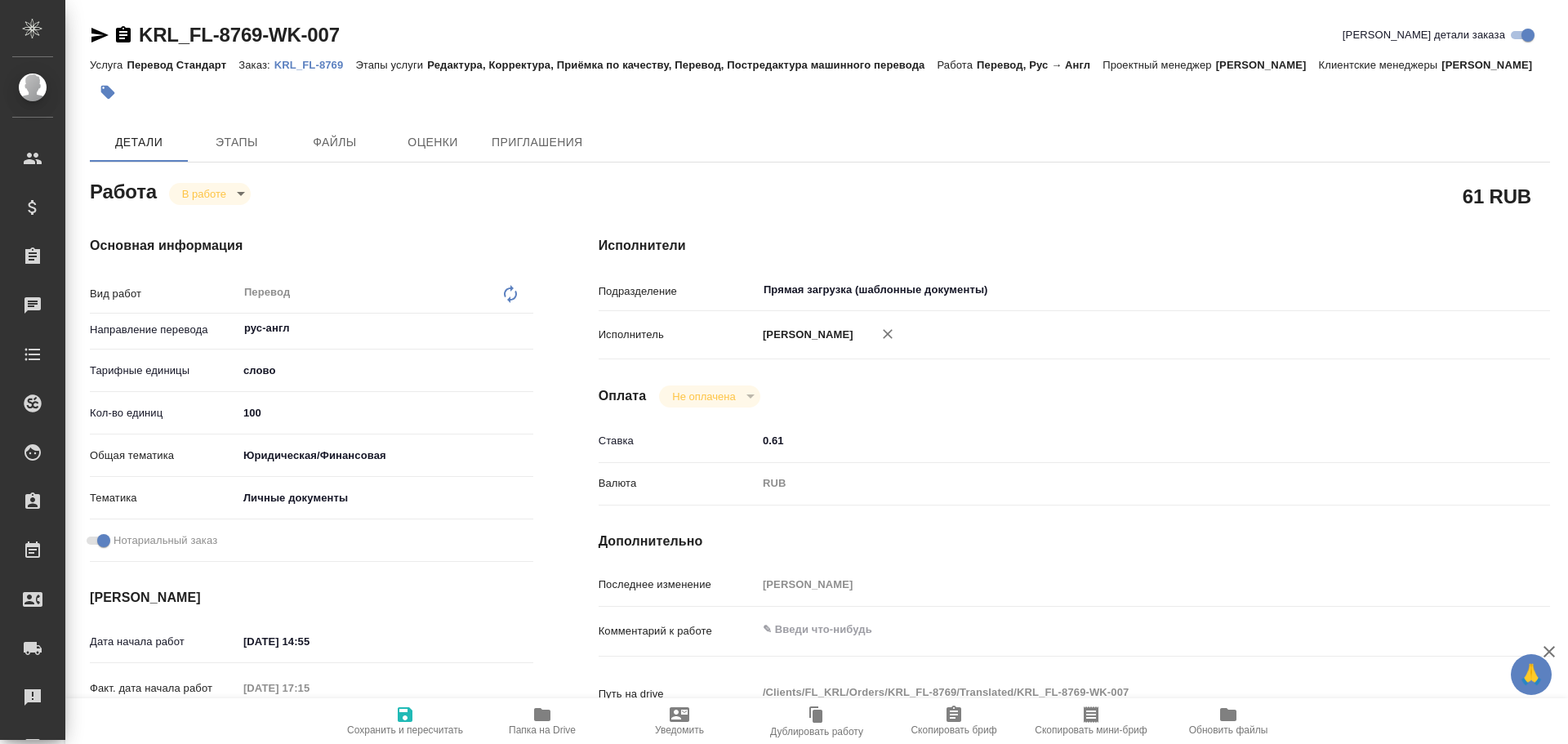
type textarea "x"
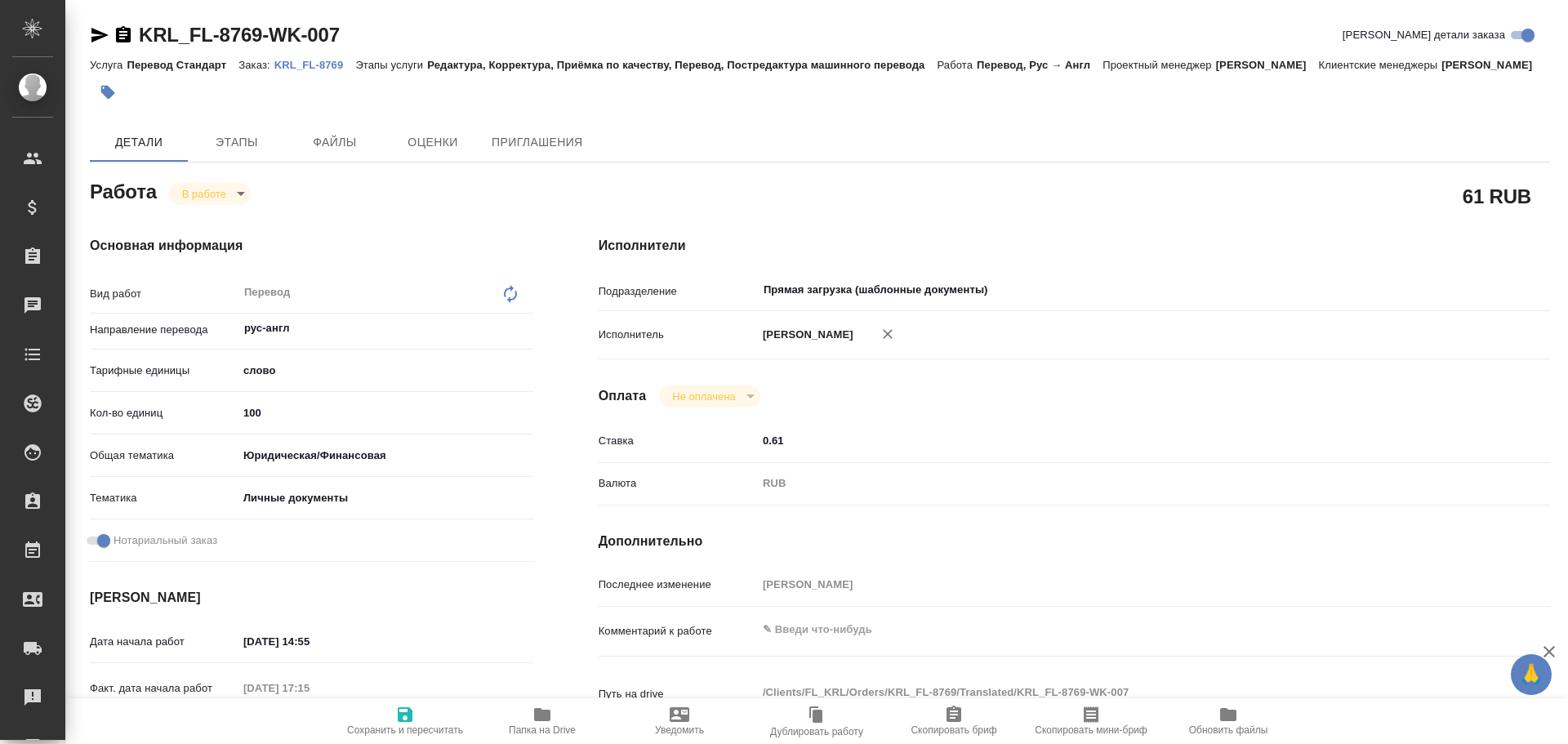
type textarea "x"
click at [792, 644] on textarea at bounding box center [1113, 630] width 714 height 28
type textarea "x"
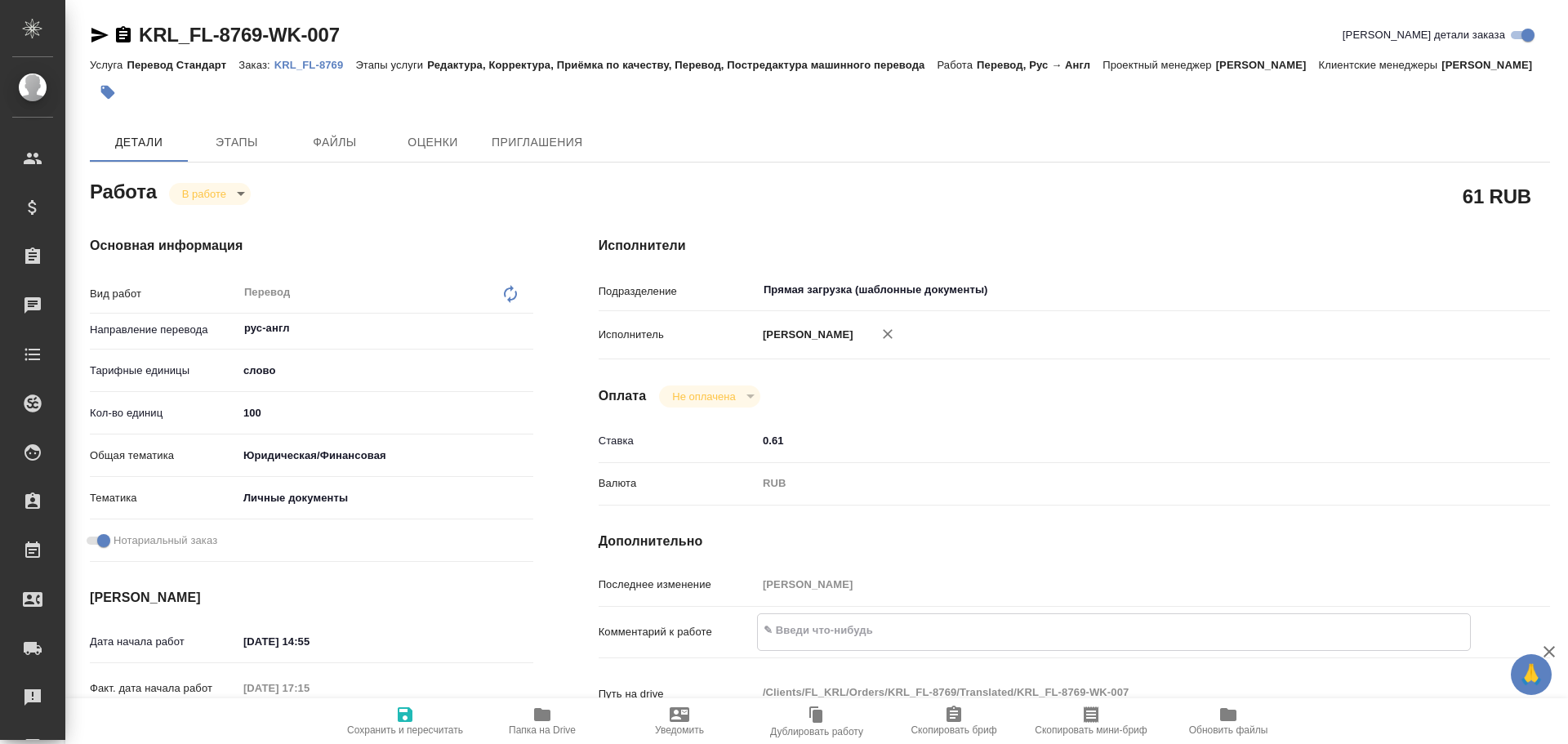
type textarea "x"
type textarea "1"
type textarea "x"
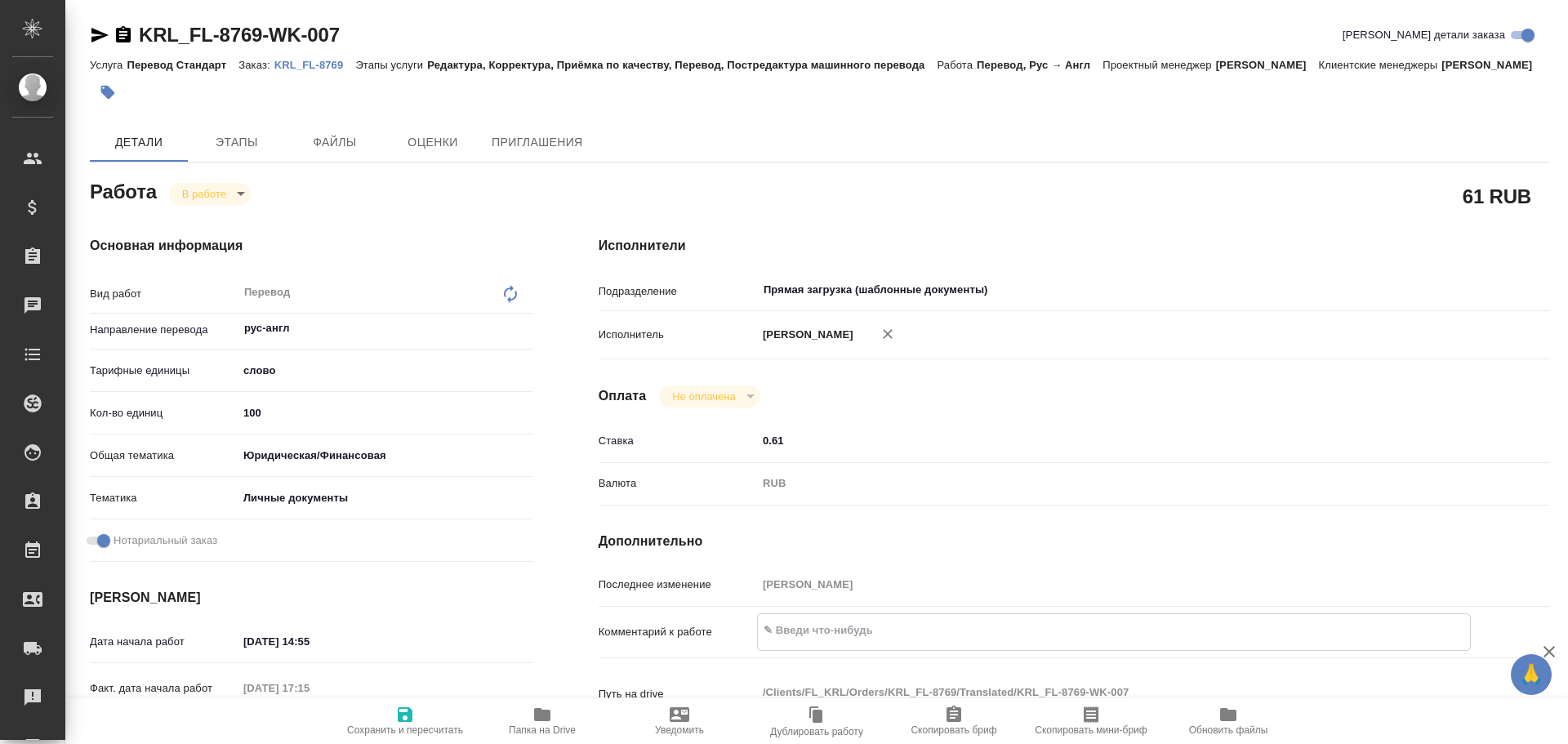
type textarea "x"
type textarea "1."
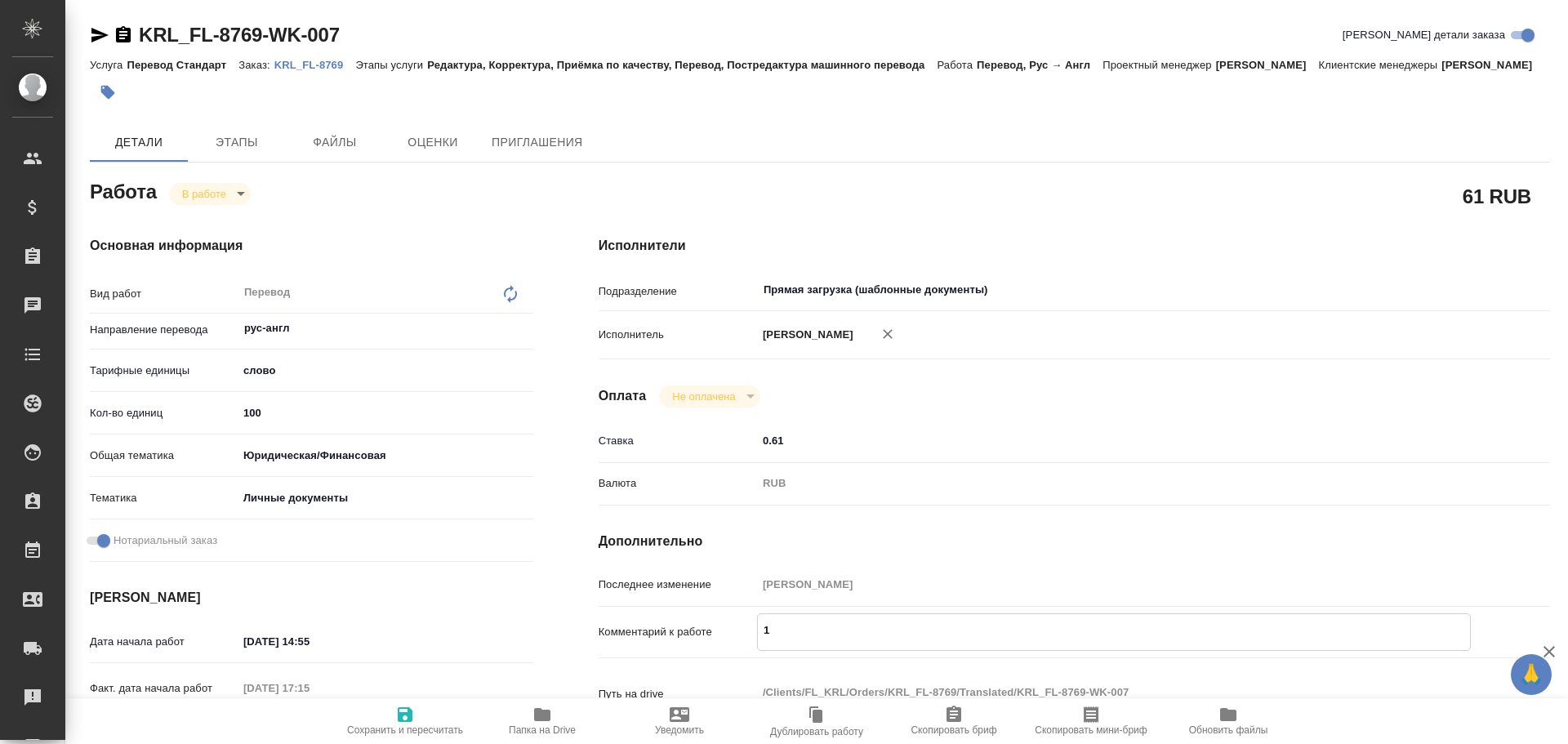
type textarea "x"
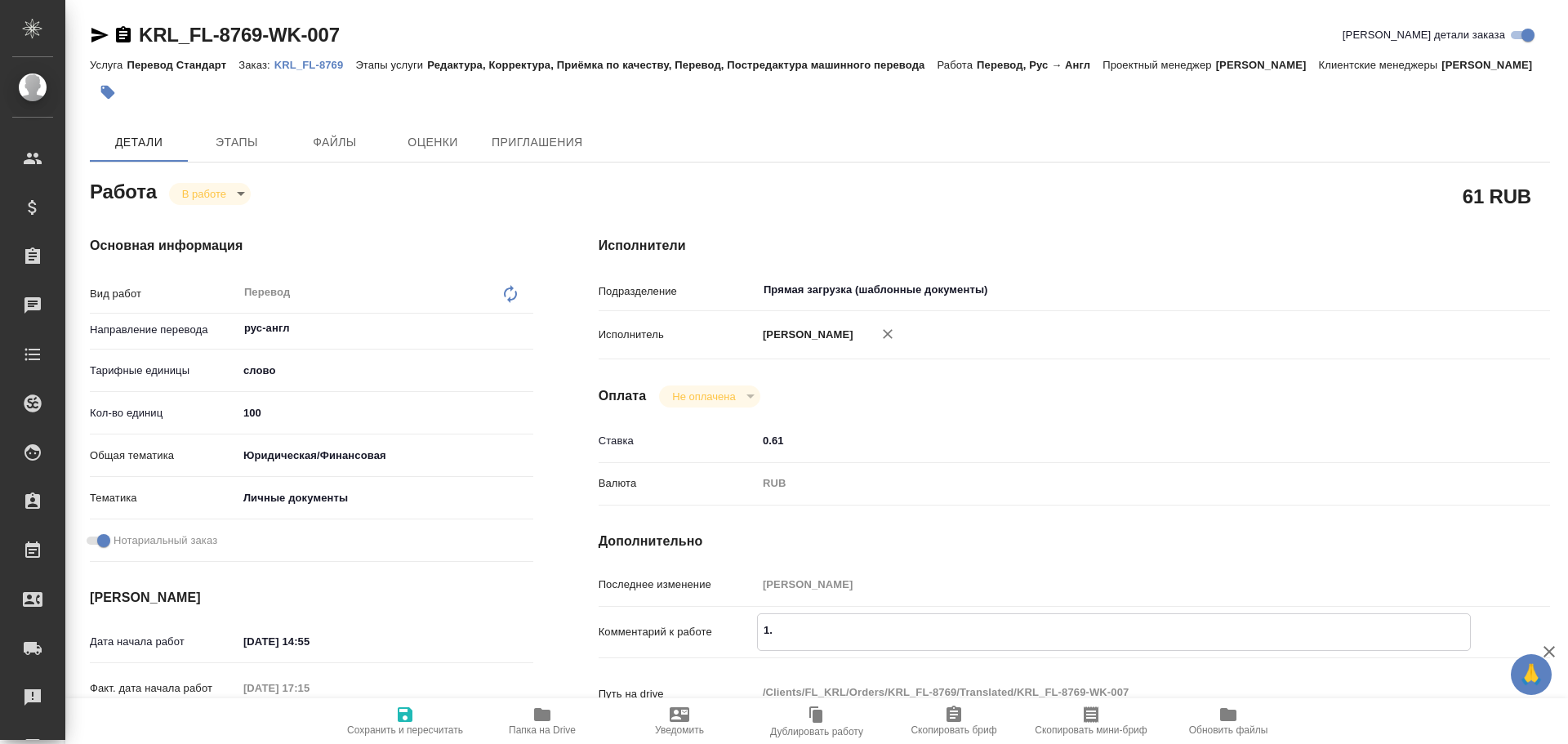
type textarea "1."
type textarea "x"
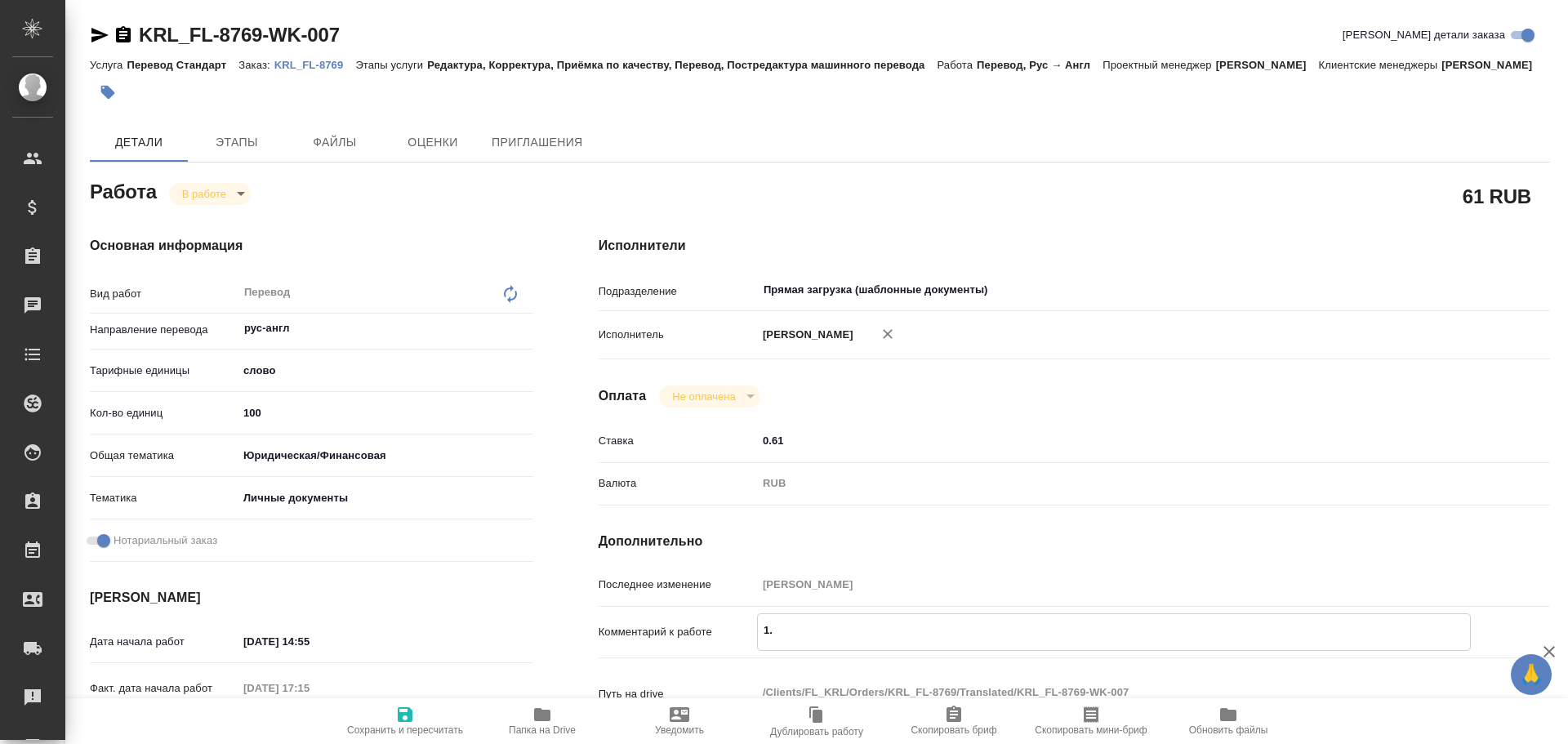
type textarea "x"
type textarea "1. С"
type textarea "x"
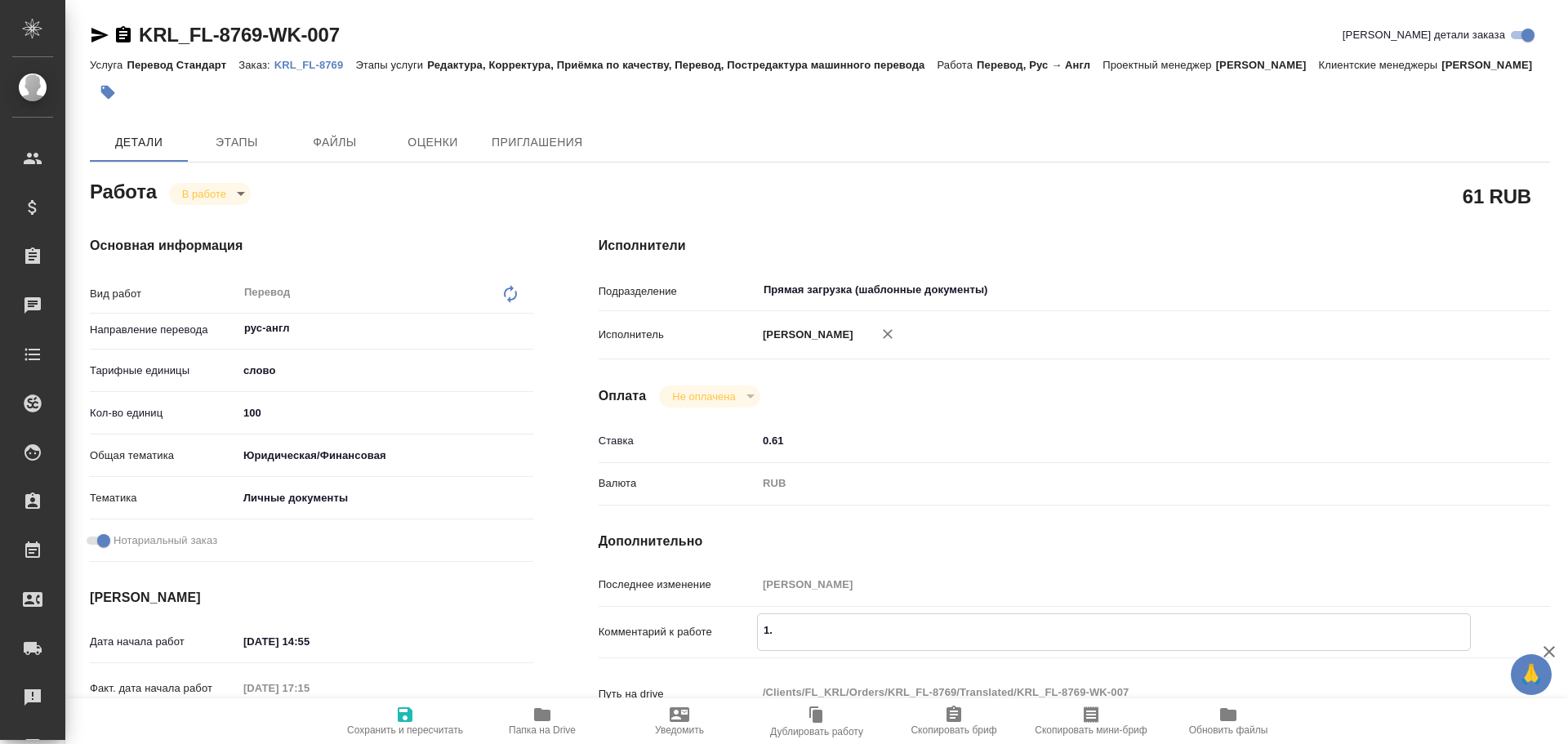
type textarea "x"
type textarea "1. СО"
type textarea "x"
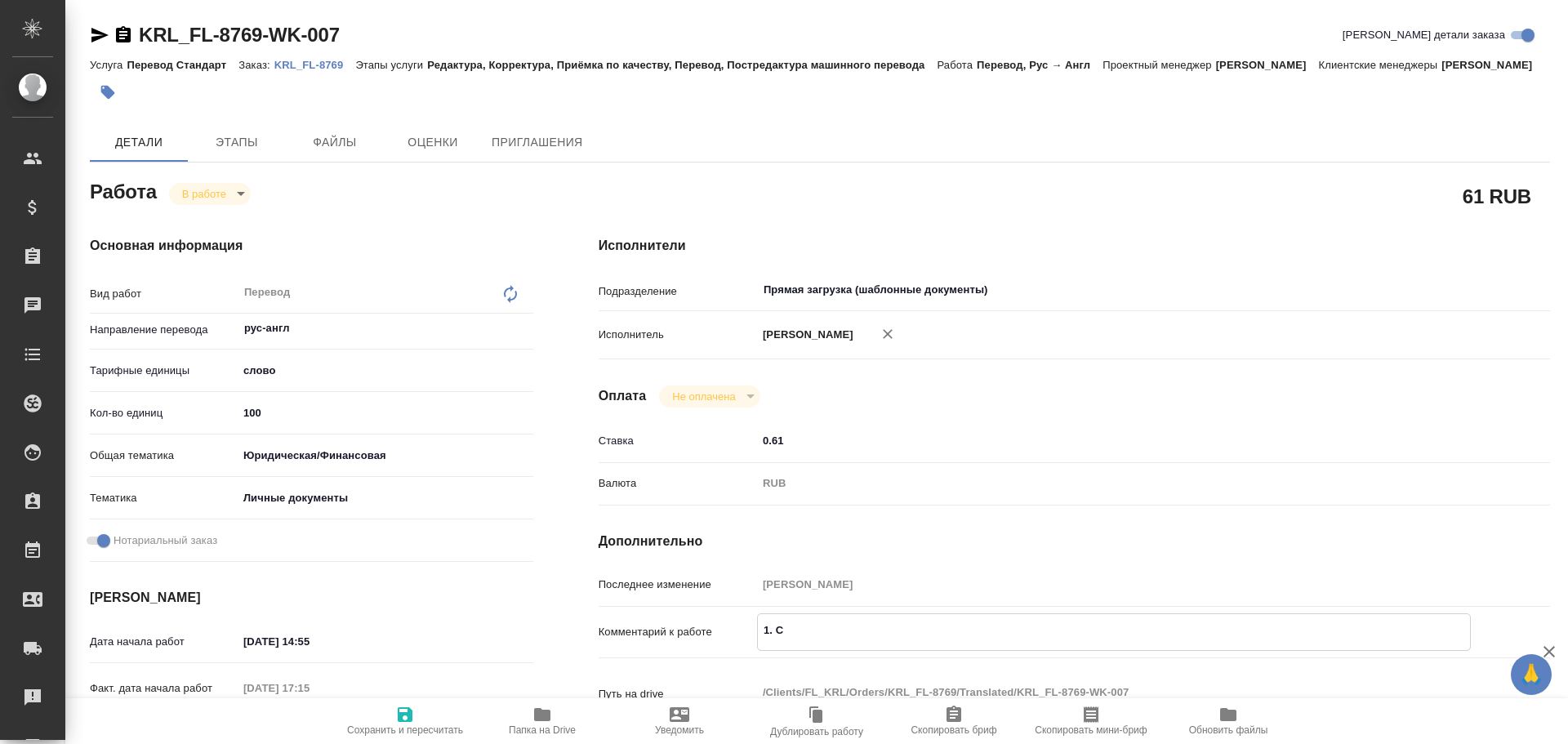
type textarea "x"
type textarea "1. СОР"
type textarea "x"
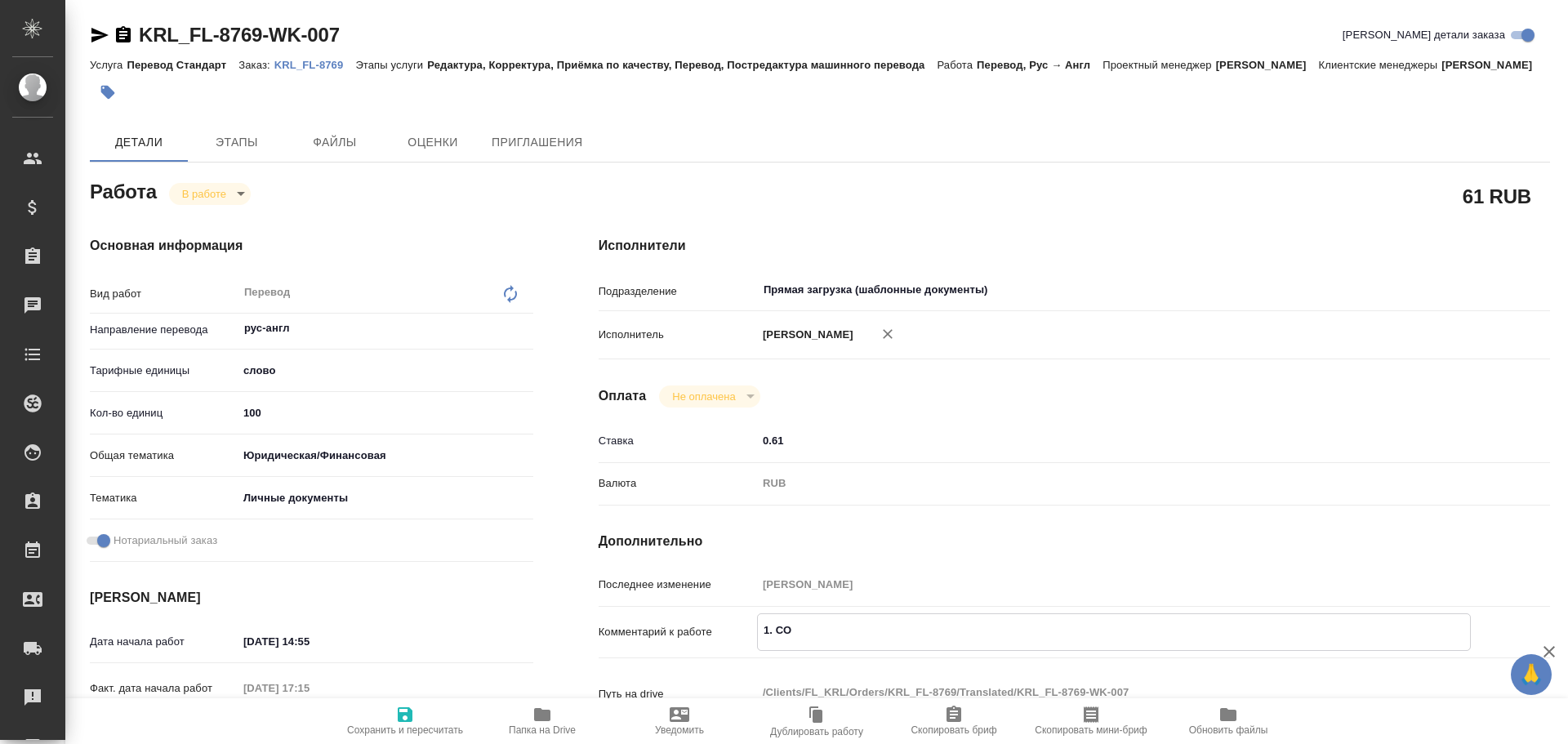
type textarea "x"
type textarea "1. СОР"
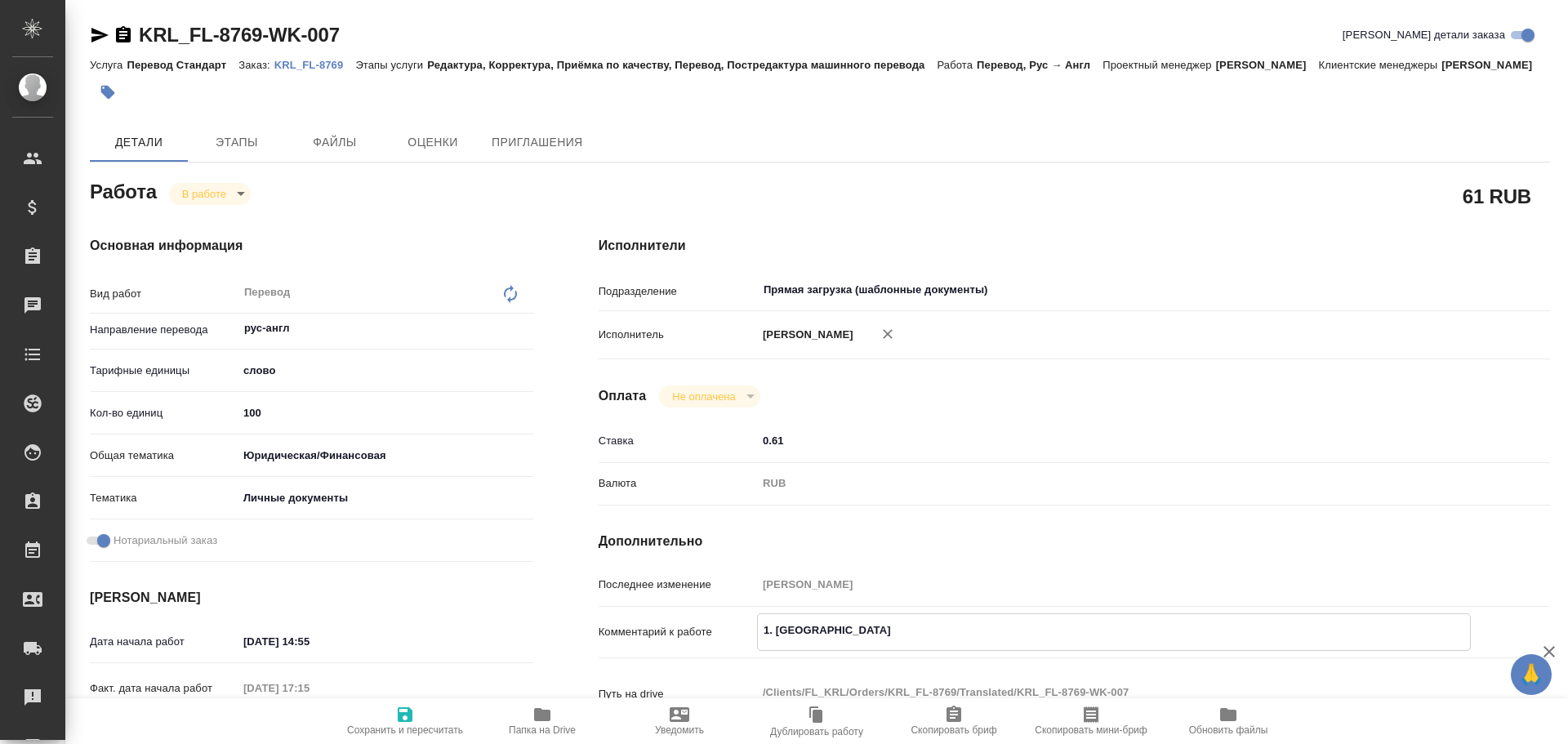
type textarea "x"
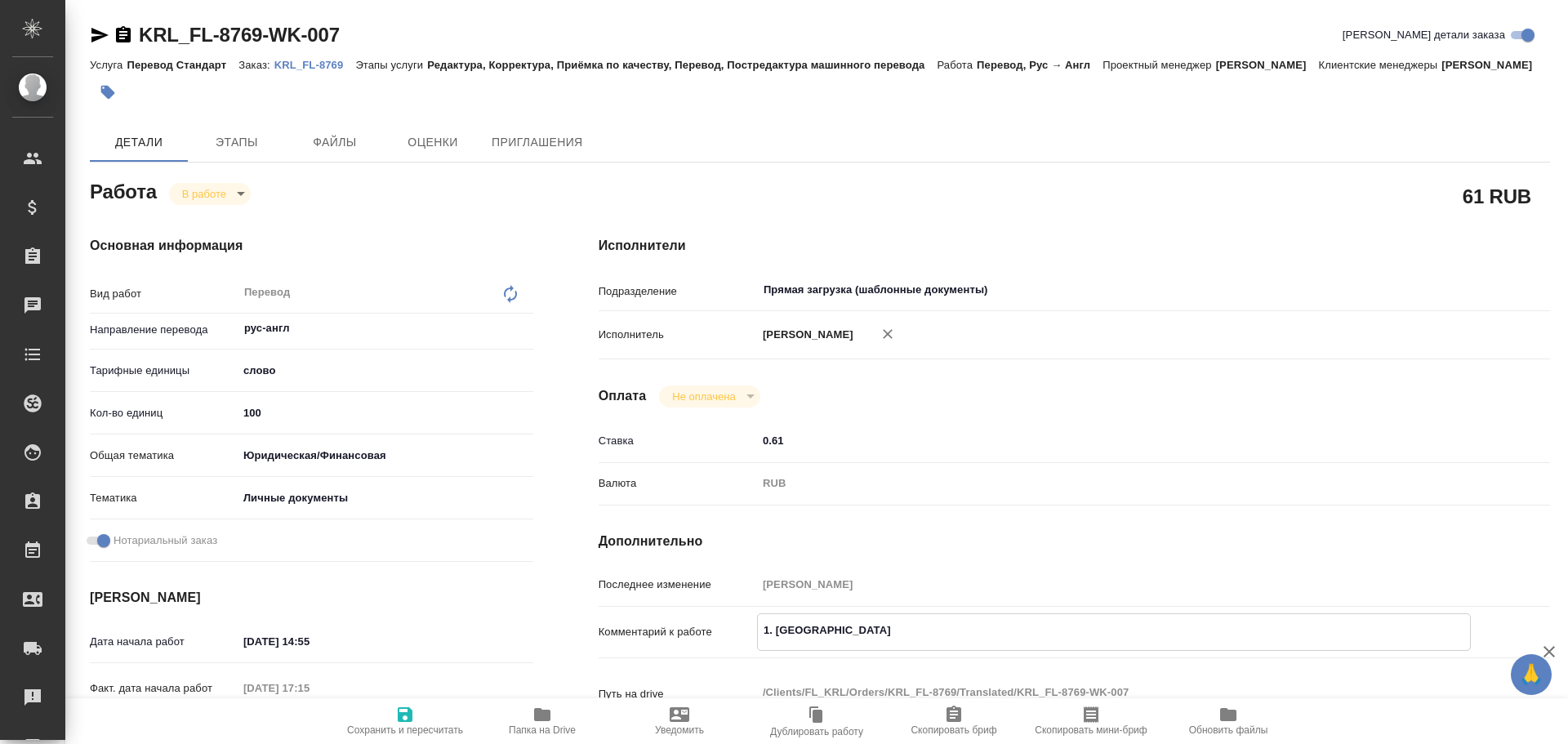
type textarea "1. СОР +"
type textarea "x"
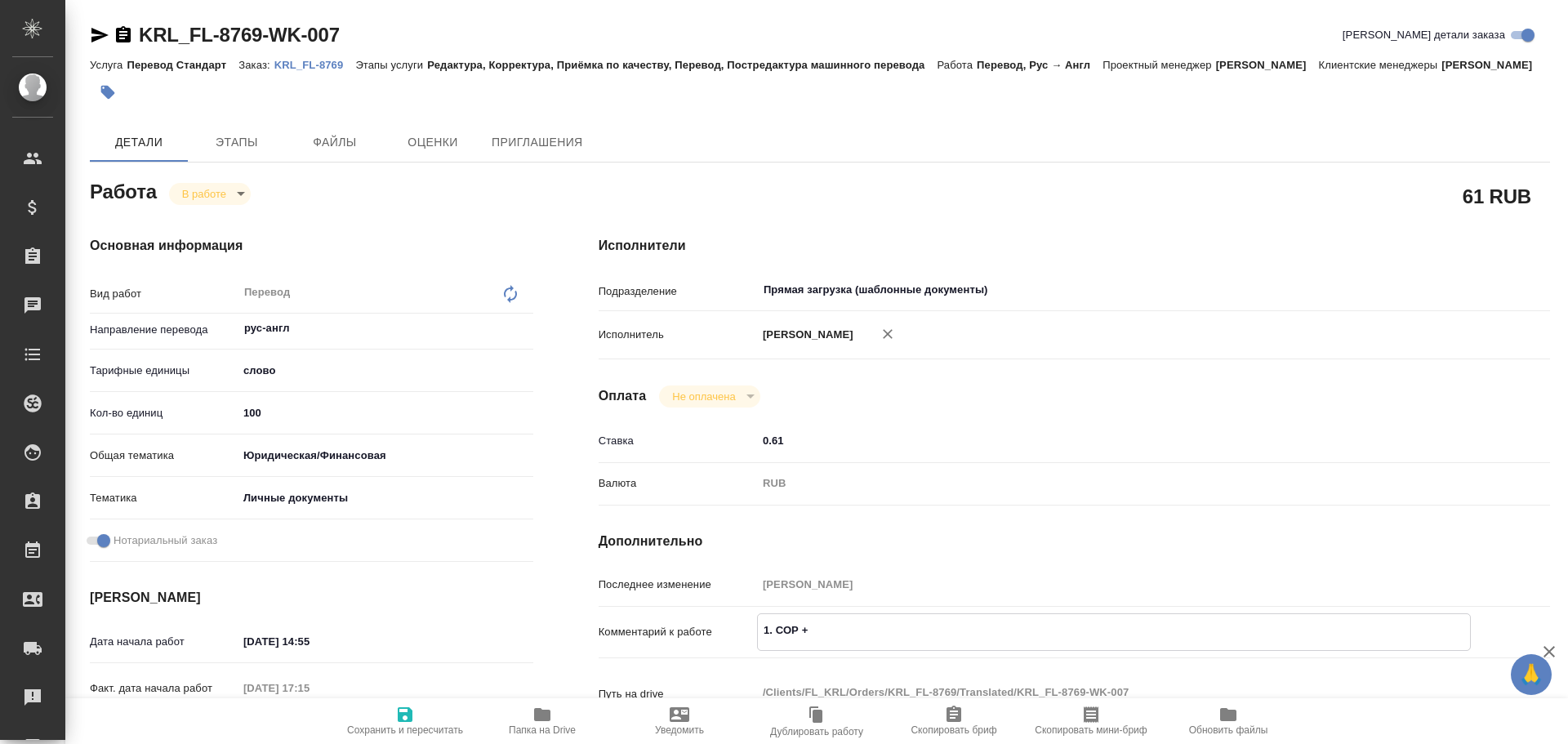
type textarea "x"
type textarea "1. СОР +"
type textarea "x"
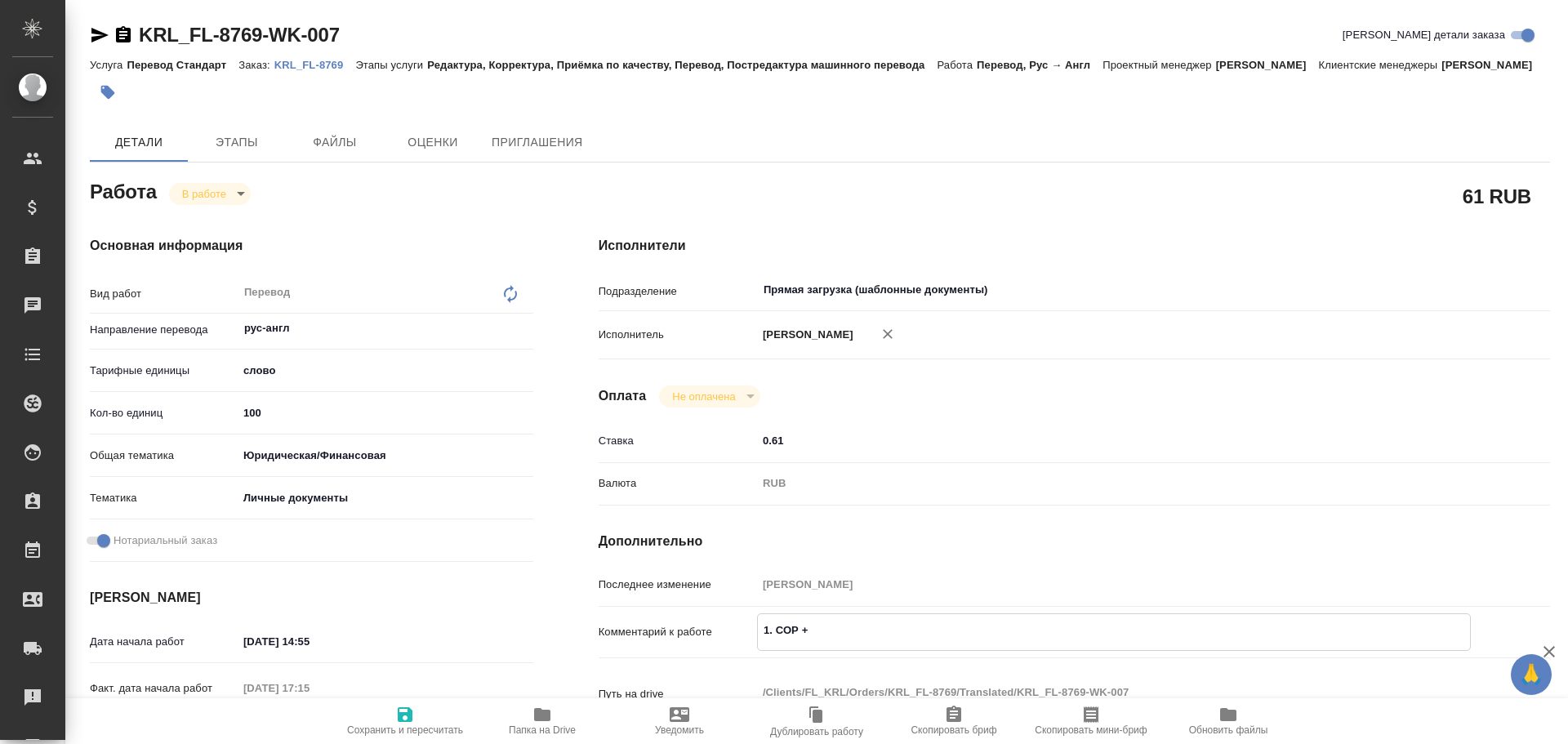
type textarea "x"
type textarea "1. СОР + 2"
type textarea "x"
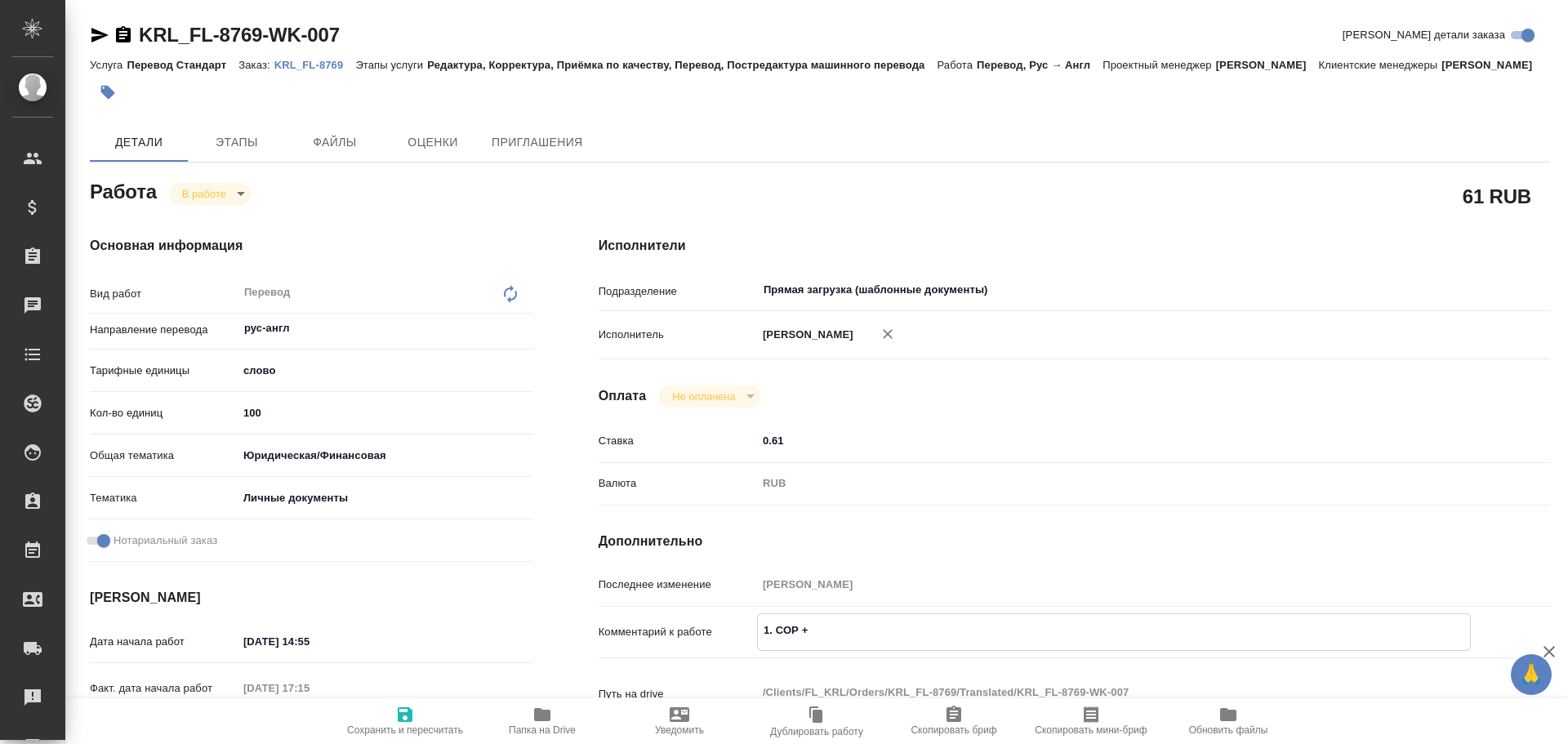
type textarea "x"
type textarea "1. СОР + 2"
type textarea "x"
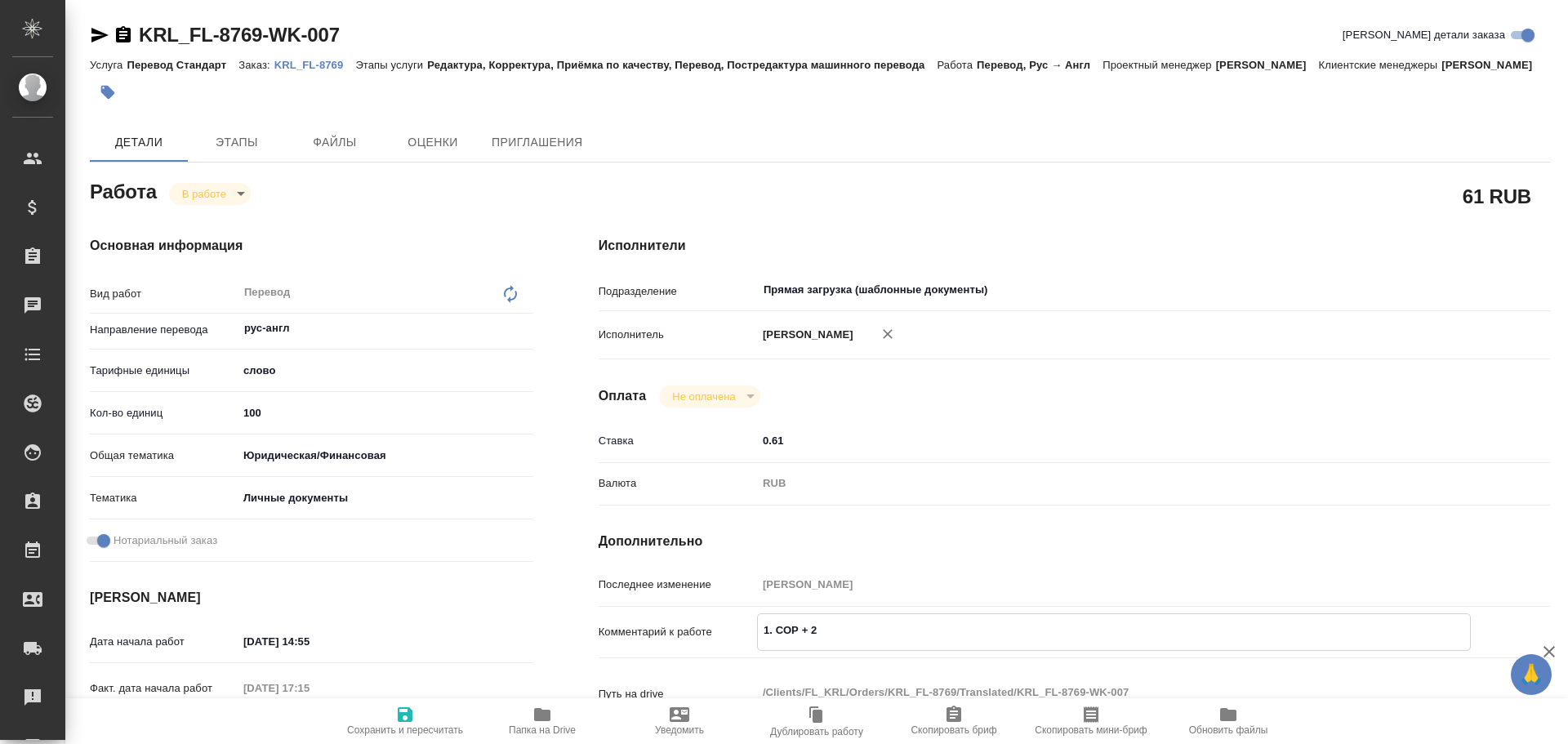
type textarea "x"
type textarea "1. СОР + 2 ш"
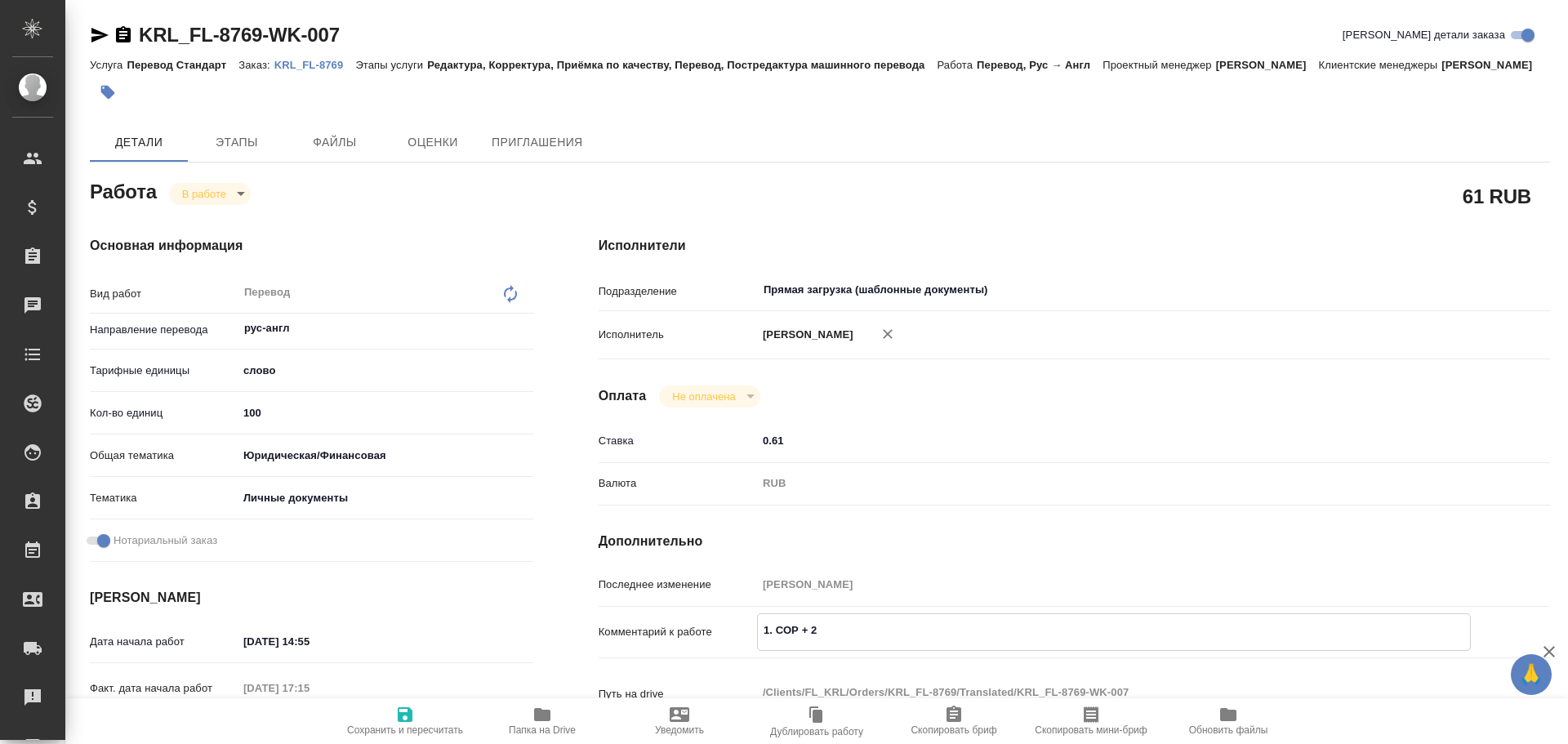
type textarea "x"
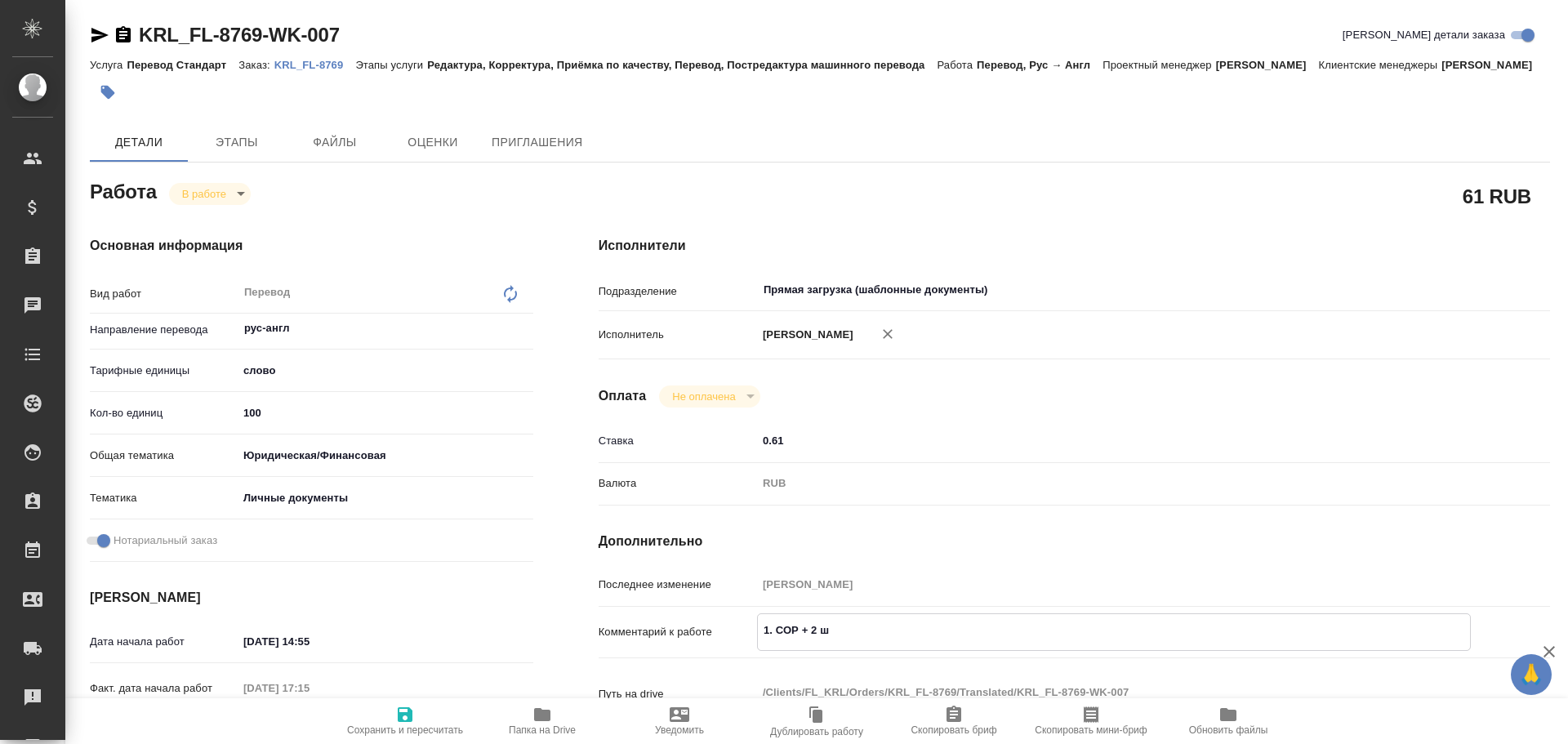
type textarea "1. СОР + 2 шт"
type textarea "x"
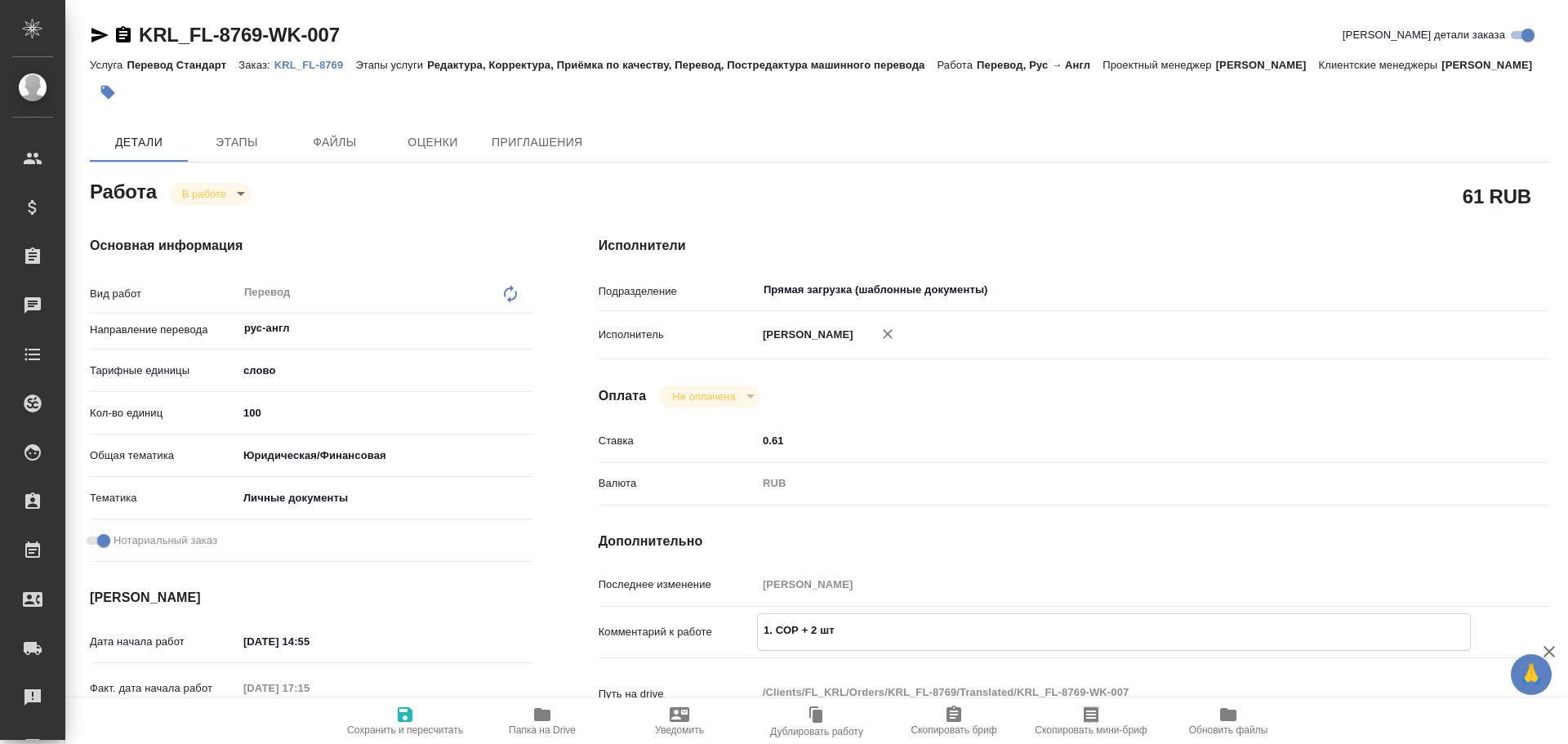
type textarea "x"
type textarea "1. СОР + 2 шта"
type textarea "x"
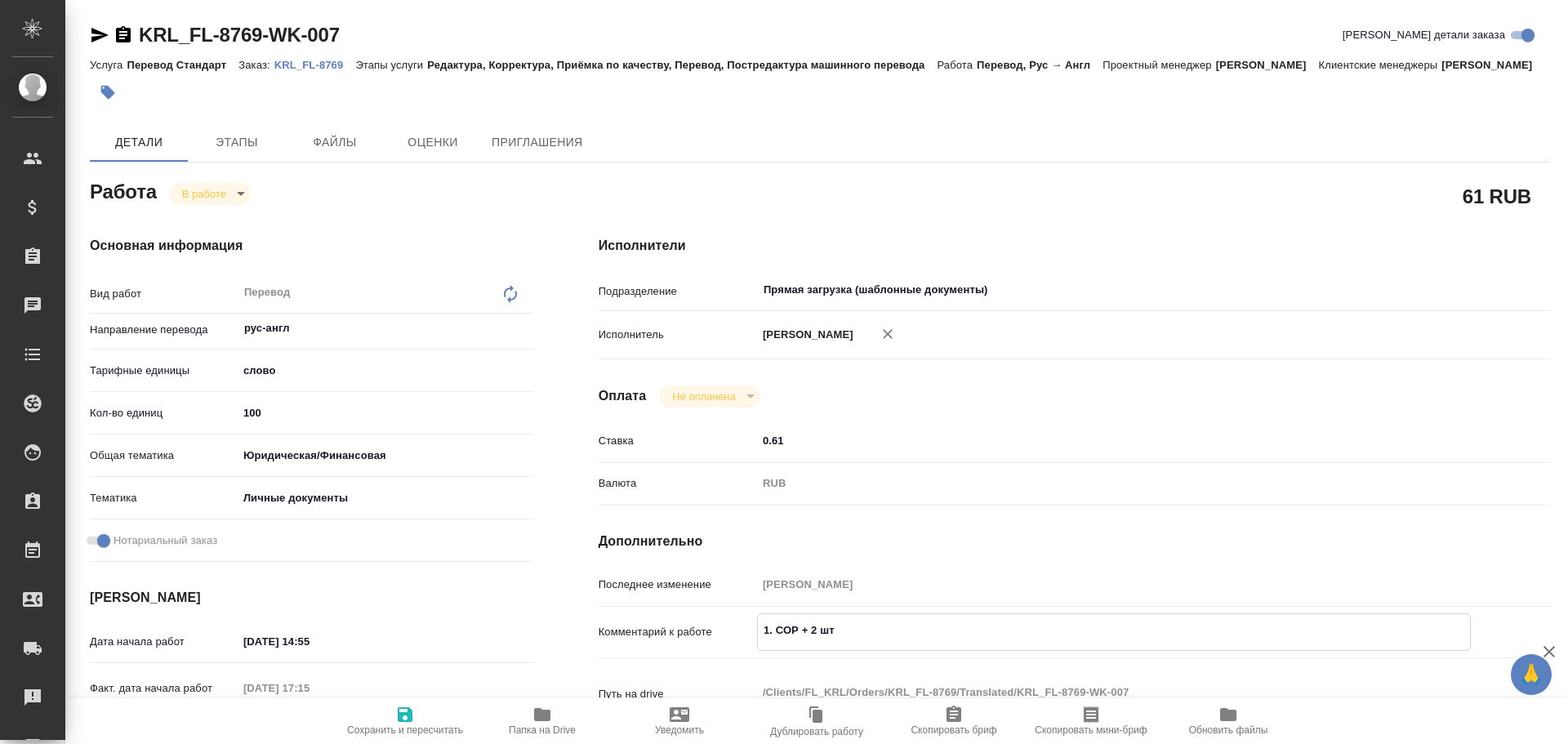
type textarea "x"
type textarea "1. СОР + 2 штам"
type textarea "x"
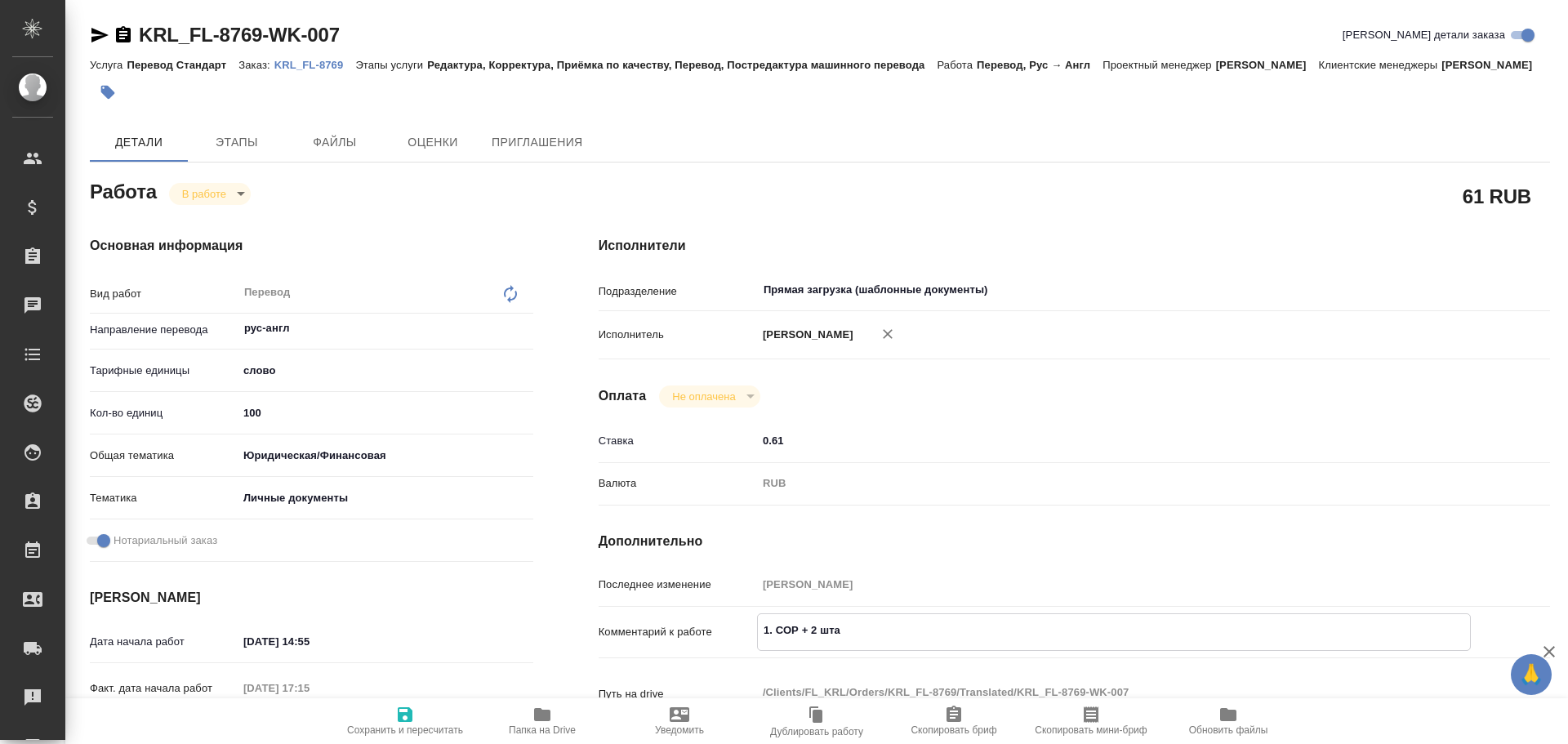
type textarea "x"
type textarea "1. СОР + 2 штамп"
type textarea "x"
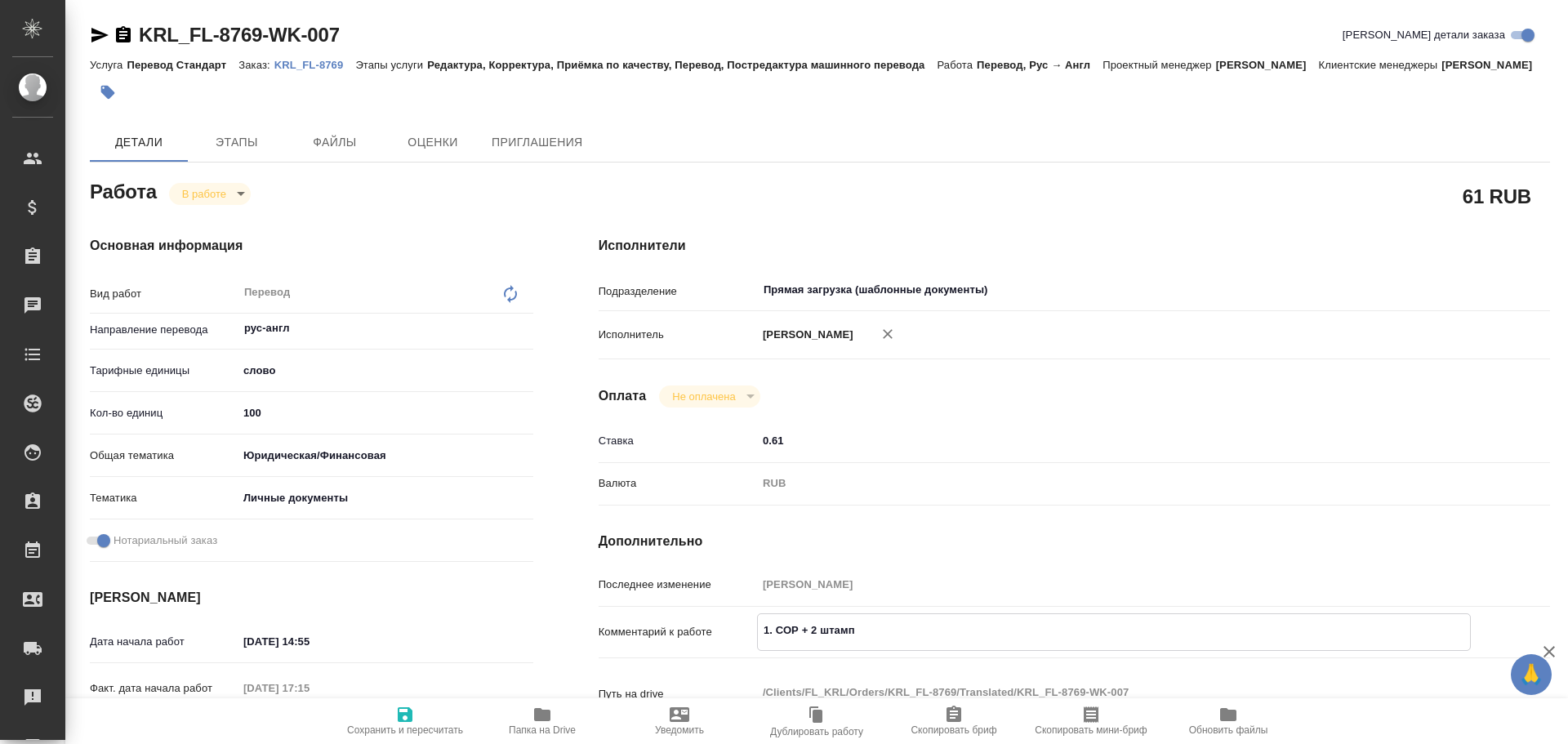
type textarea "x"
type textarea "1. СОР + 2 штампа"
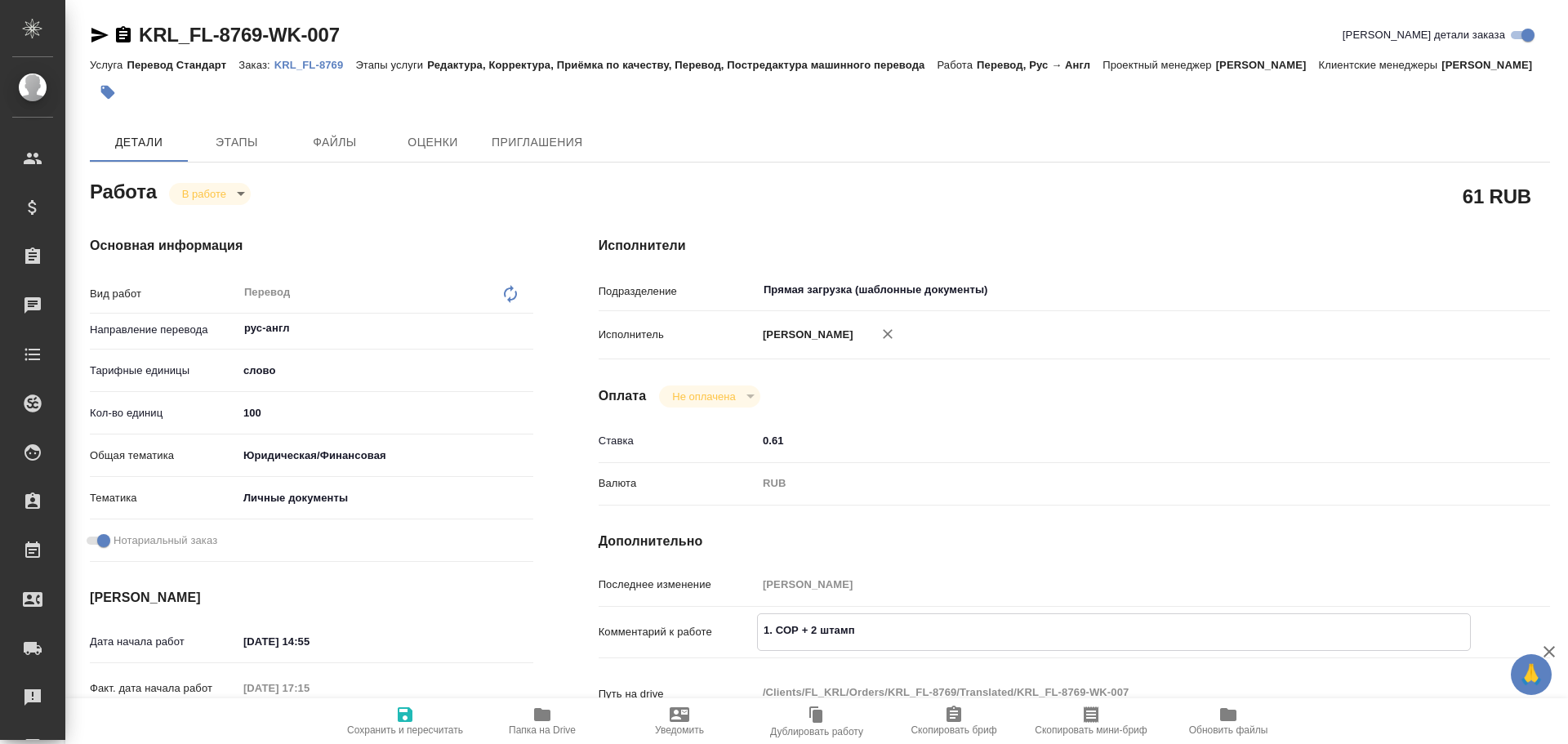
type textarea "x"
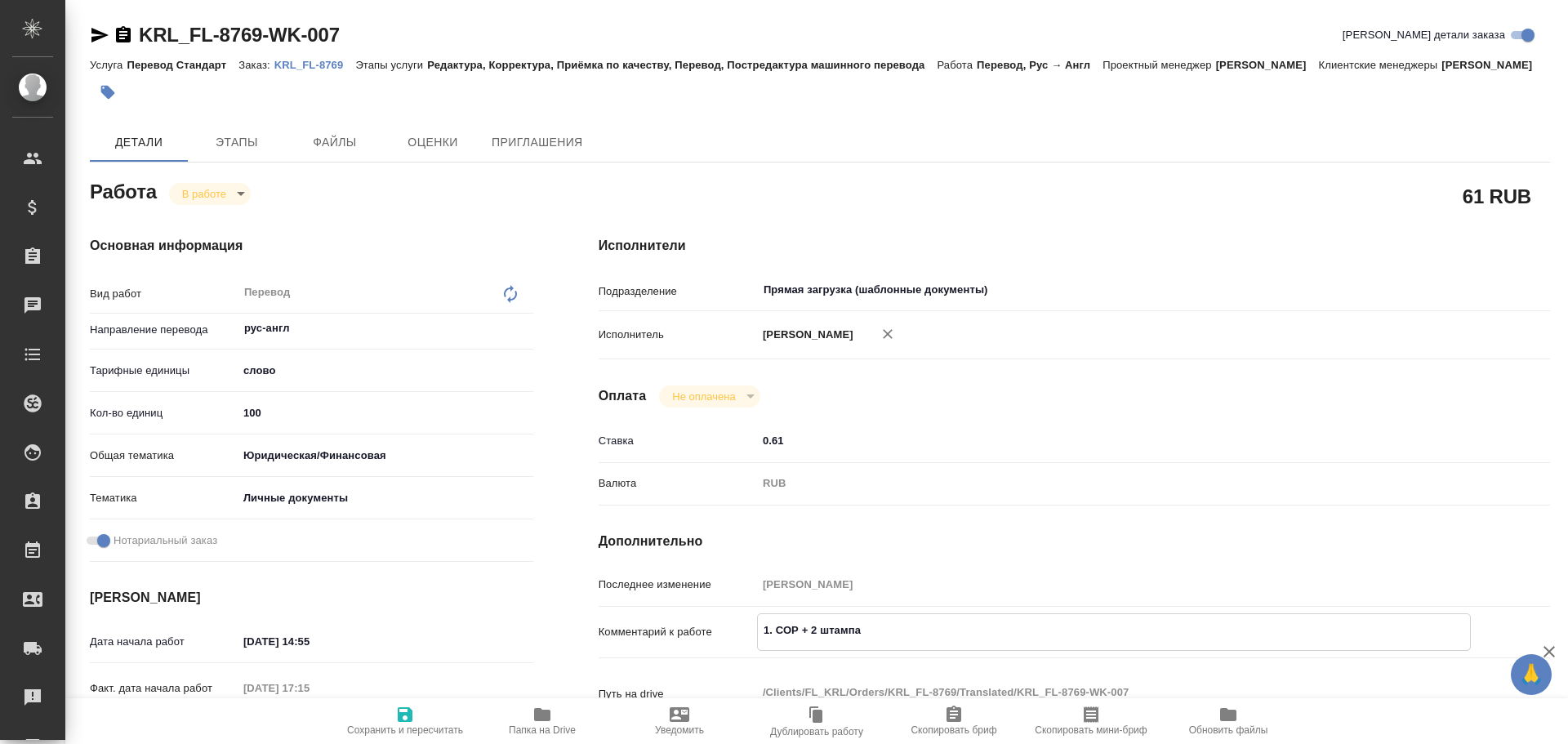
type textarea "1. СОР + 2 штампа"
type textarea "x"
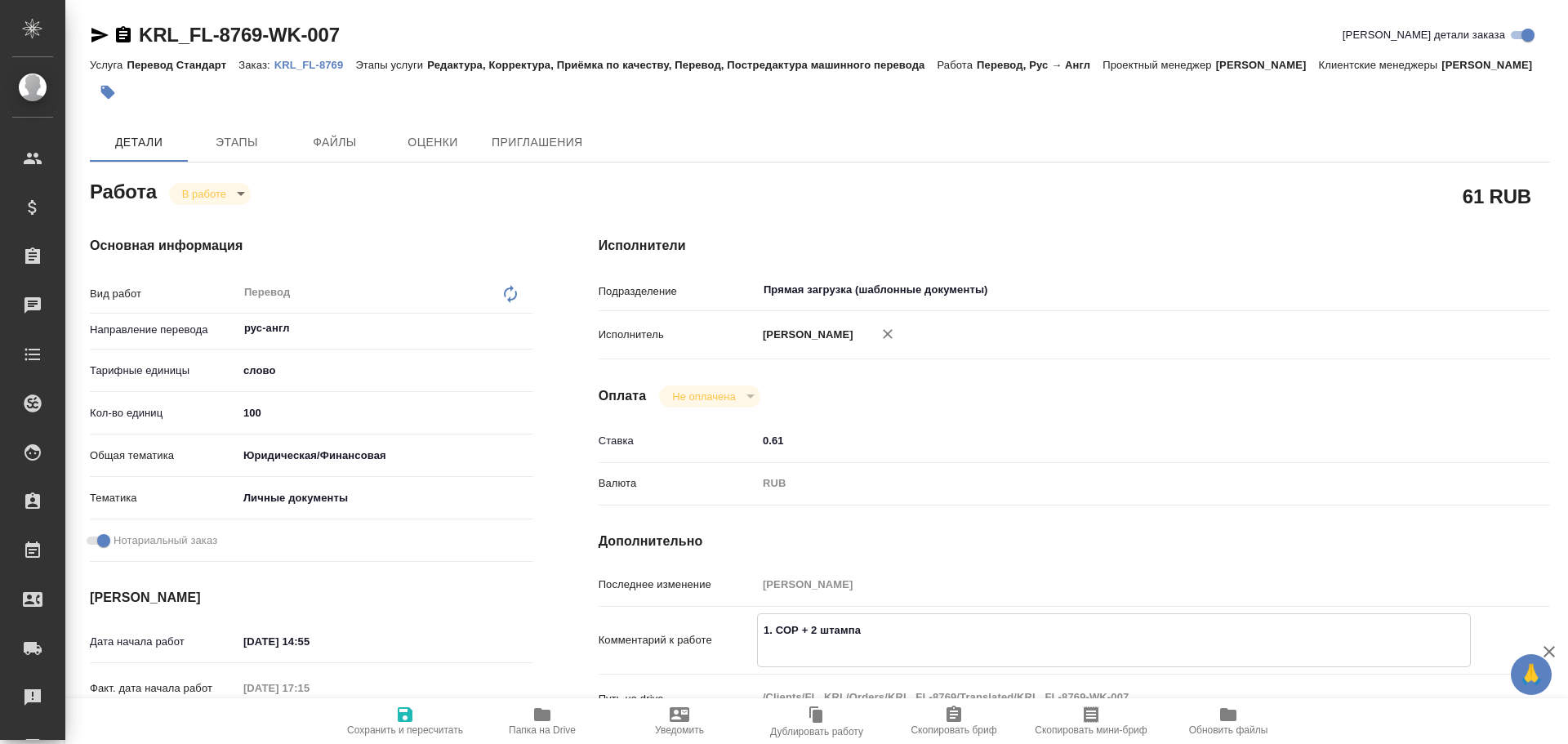
type textarea "x"
type textarea "1. СОР + 2 штампа 2"
type textarea "x"
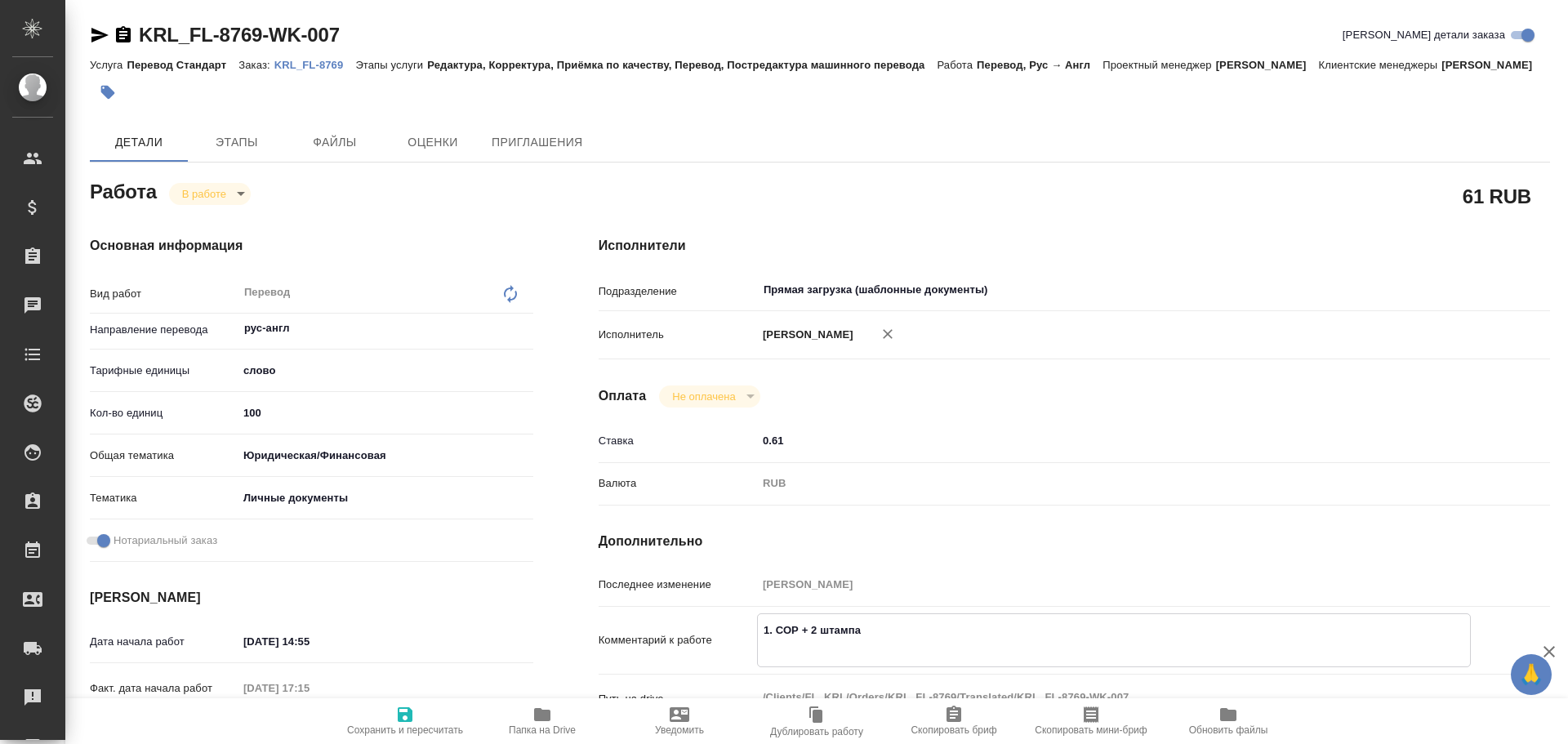
type textarea "x"
type textarea "1. СОР + 2 штампа 2."
type textarea "x"
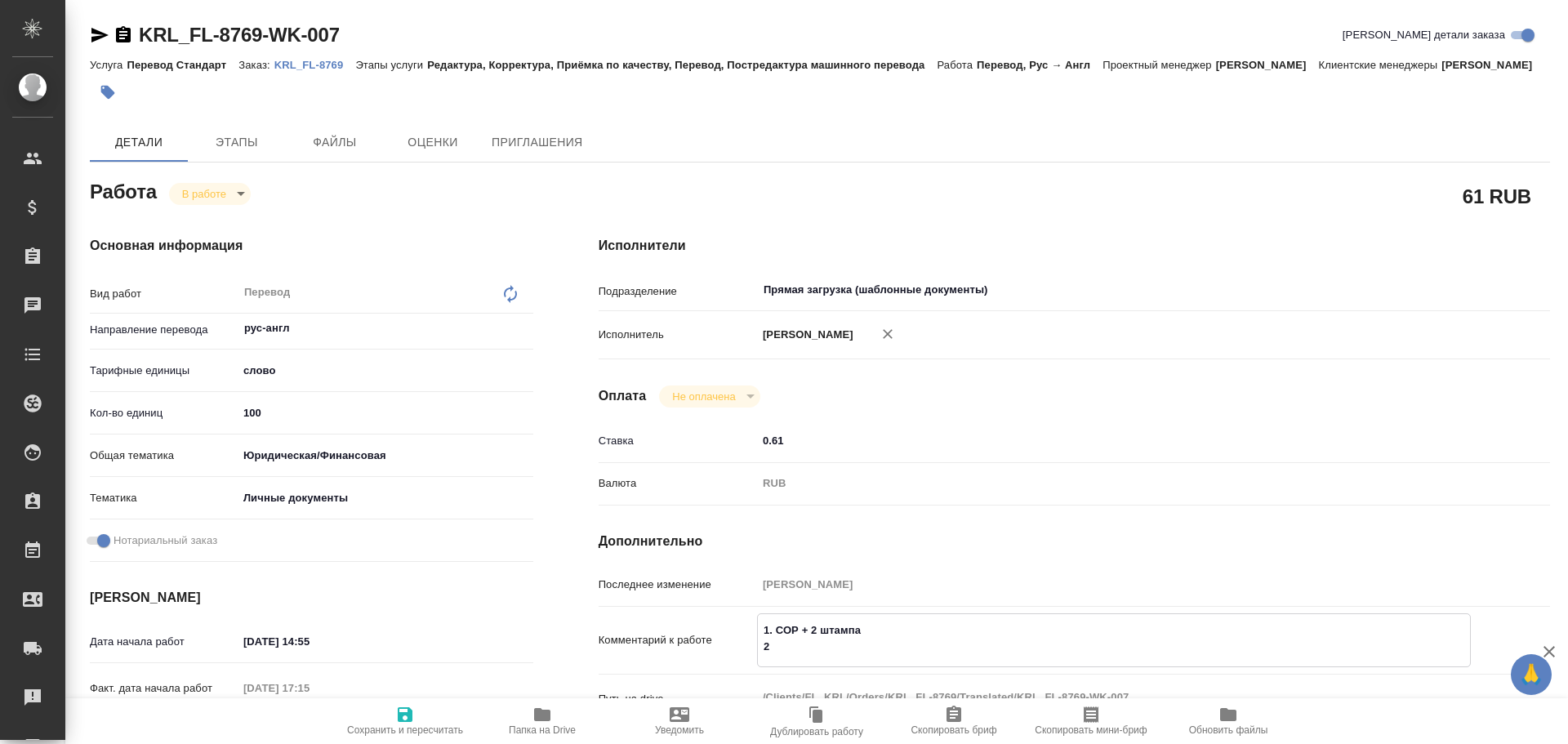
type textarea "x"
type textarea "1. СОР + 2 штампа 2."
type textarea "x"
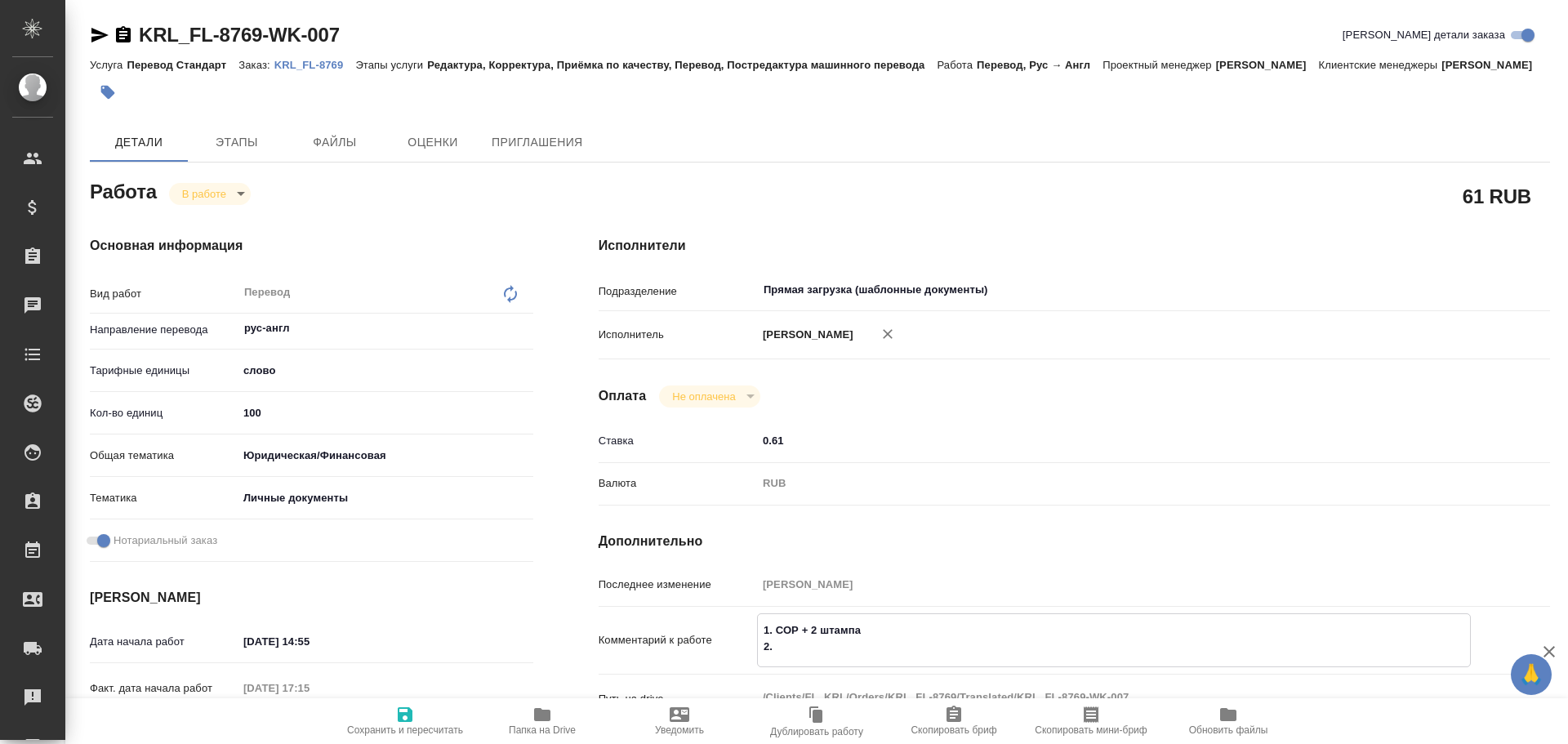
type textarea "x"
type textarea "1. СОР + 2 штампа 2. С"
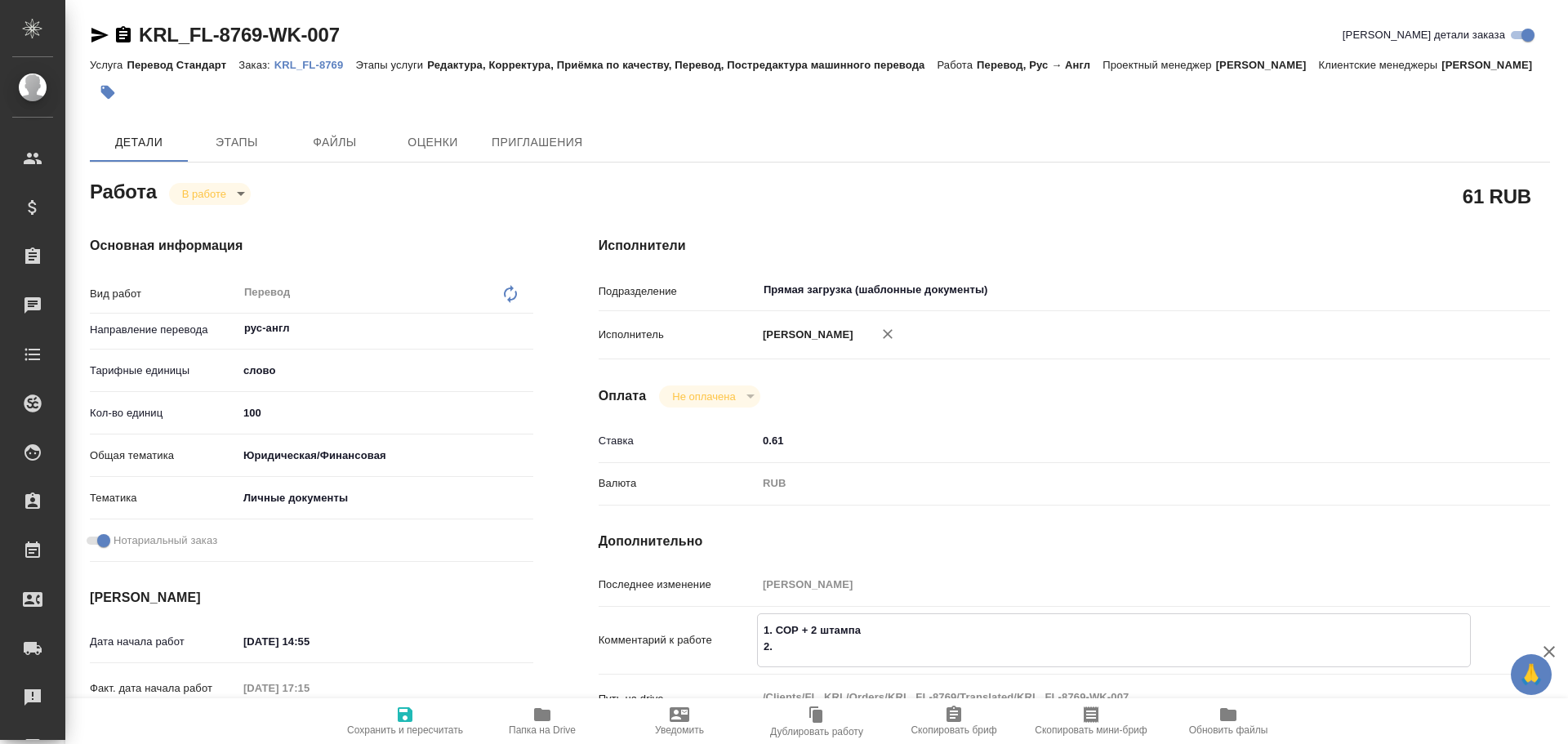
type textarea "x"
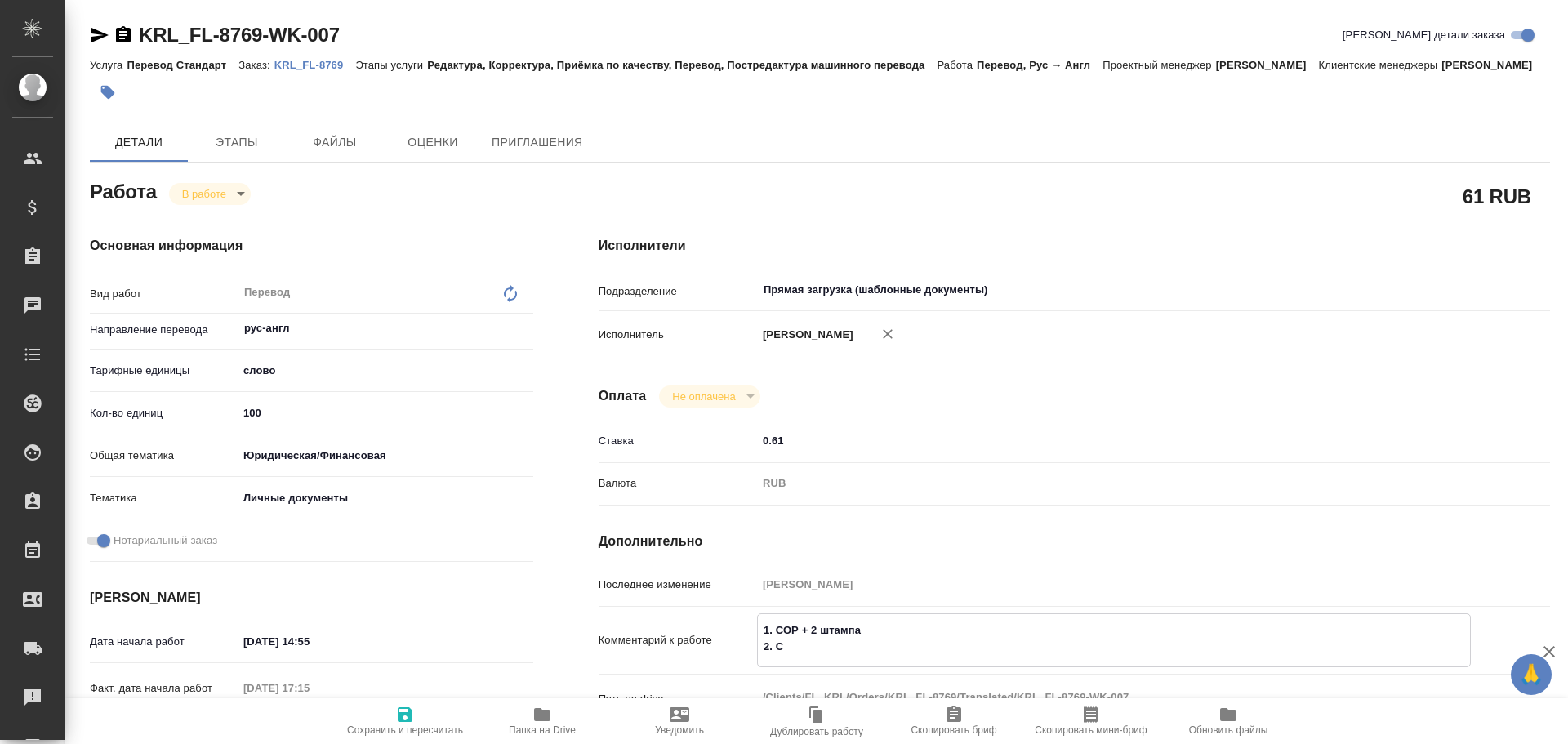
type textarea "1. СОР + 2 штампа 2. СО"
type textarea "x"
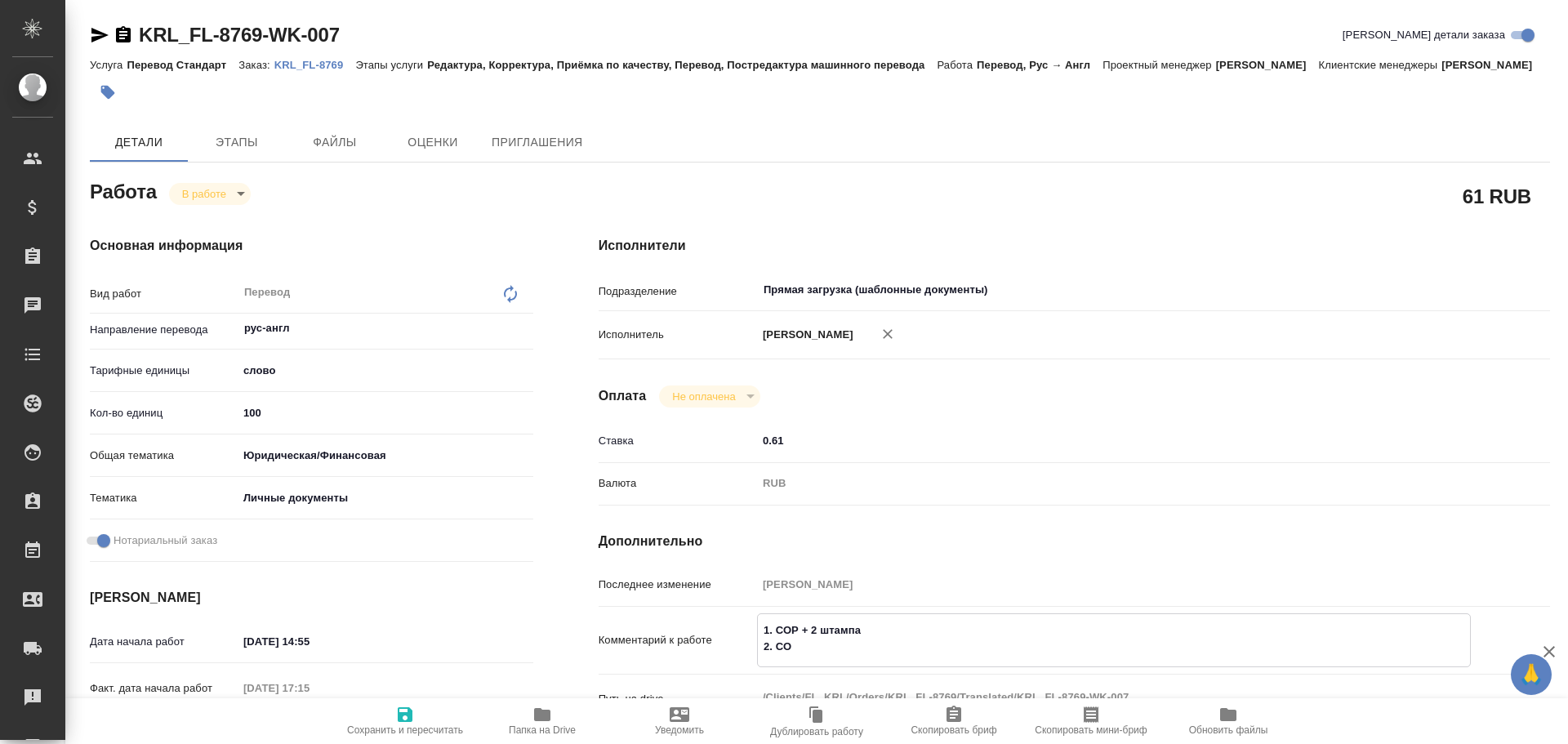
type textarea "x"
type textarea "1. СОР + 2 штампа 2. СОР"
type textarea "x"
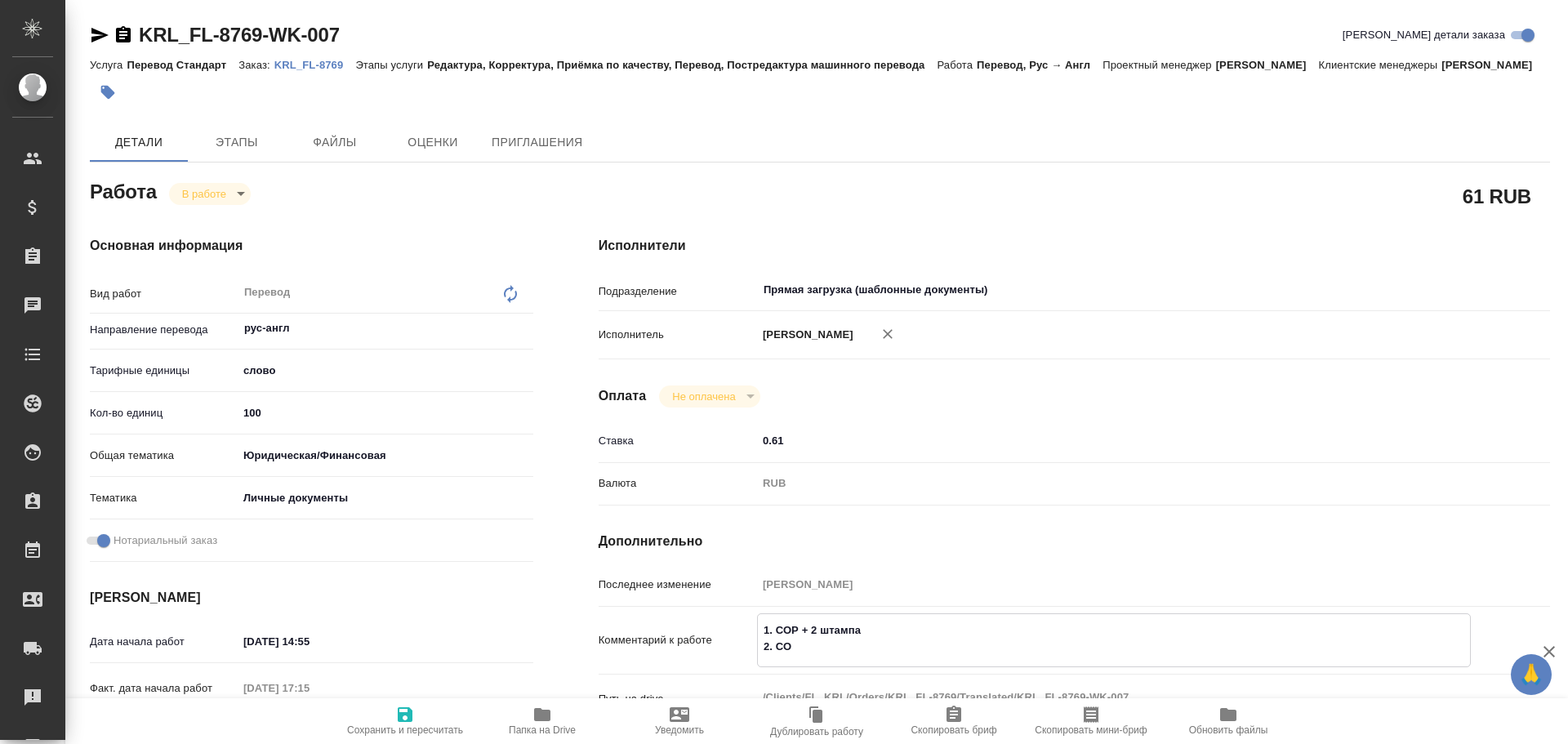
type textarea "x"
type textarea "1. СОР + 2 штампа 2. СОР"
type textarea "x"
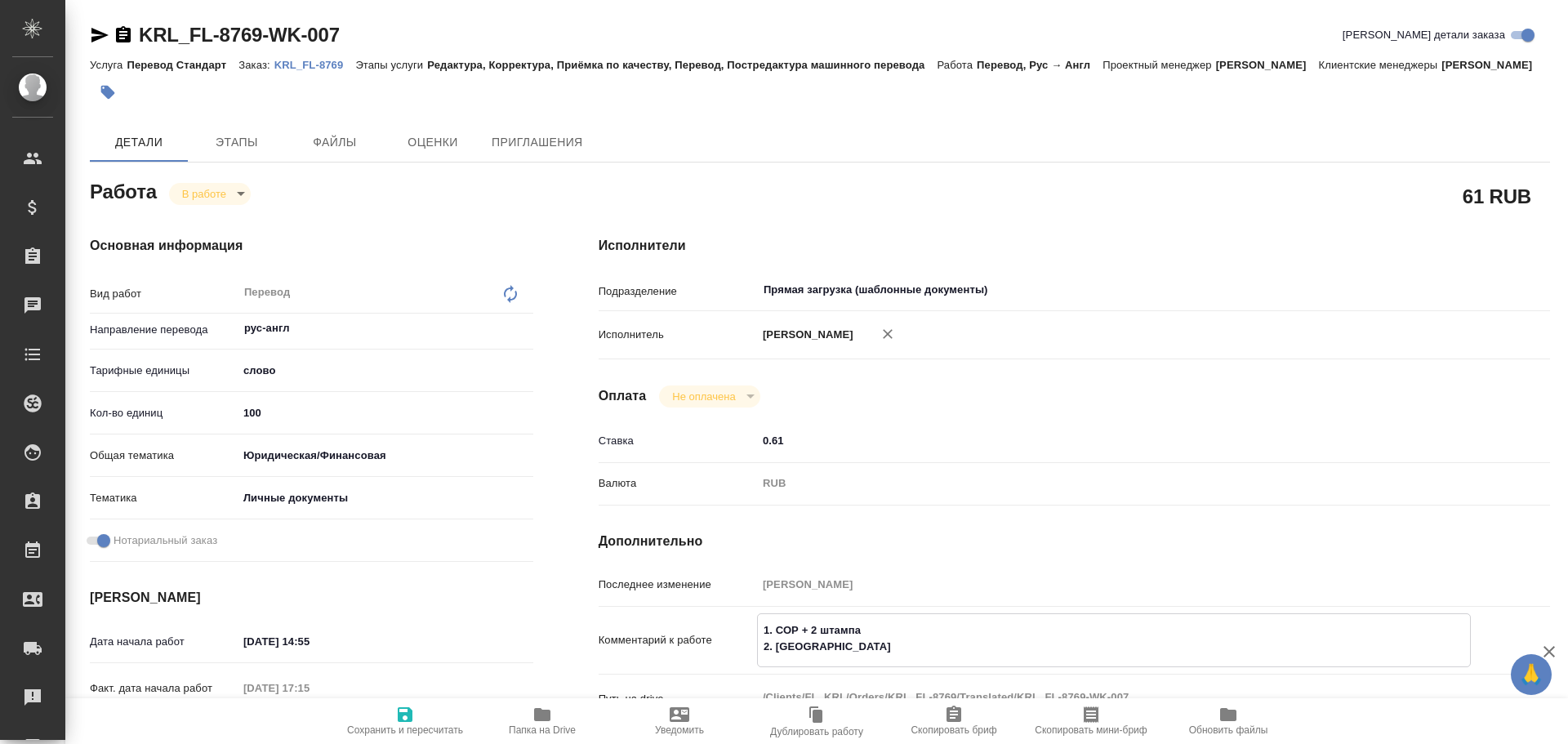
type textarea "x"
type textarea "1. СОР + 2 штампа 2. СОР +"
type textarea "x"
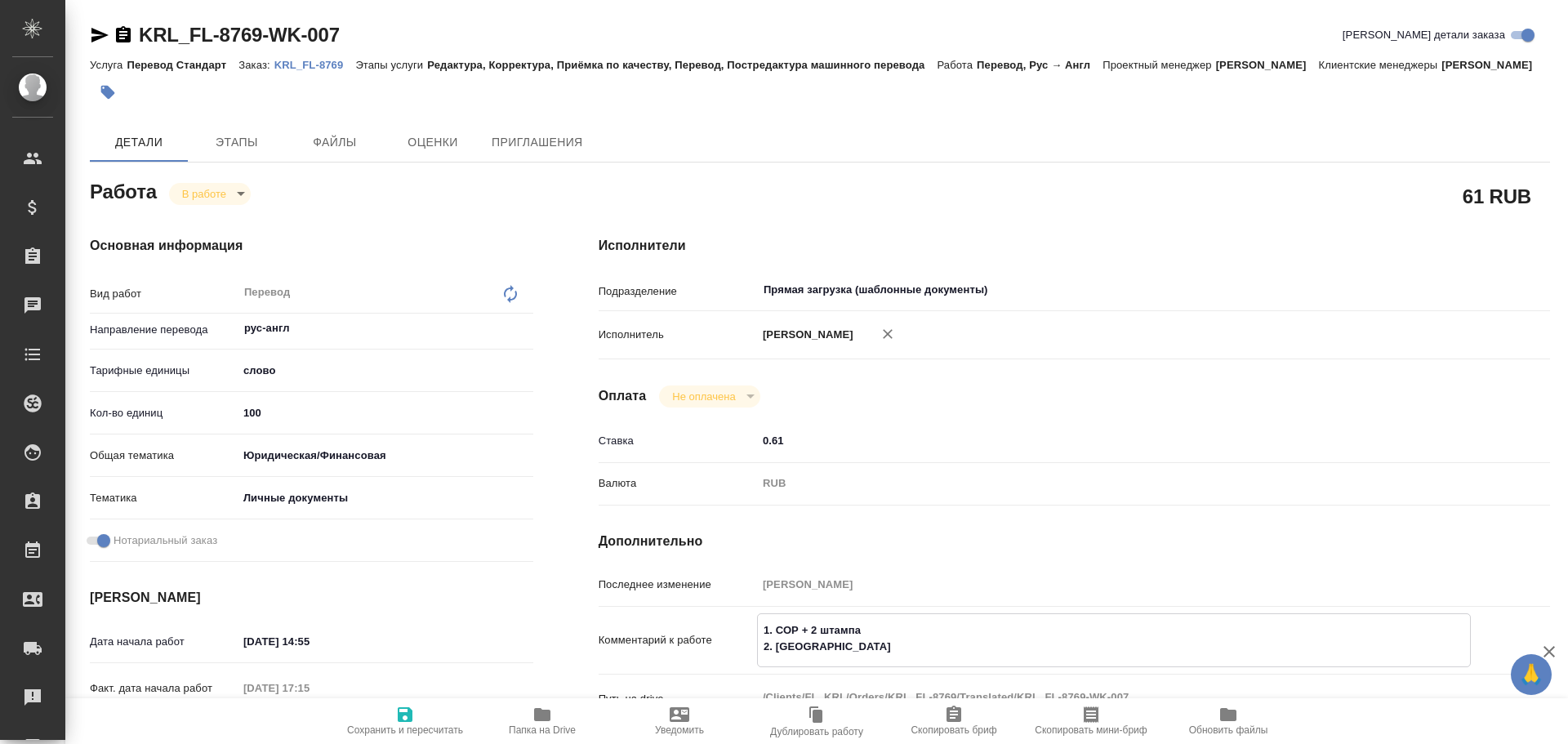
type textarea "x"
type textarea "1. СОР + 2 штампа 2. СОР +"
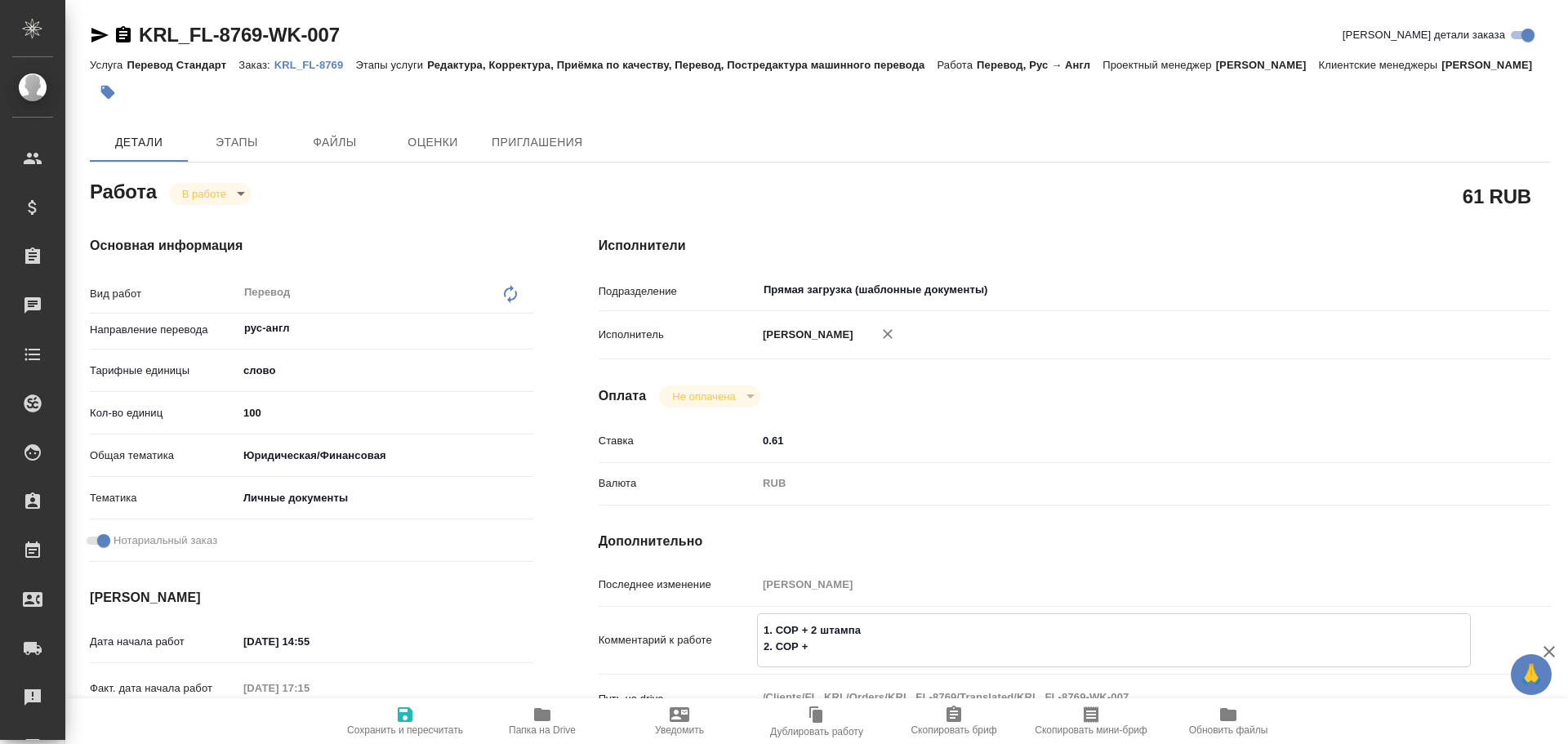
type textarea "x"
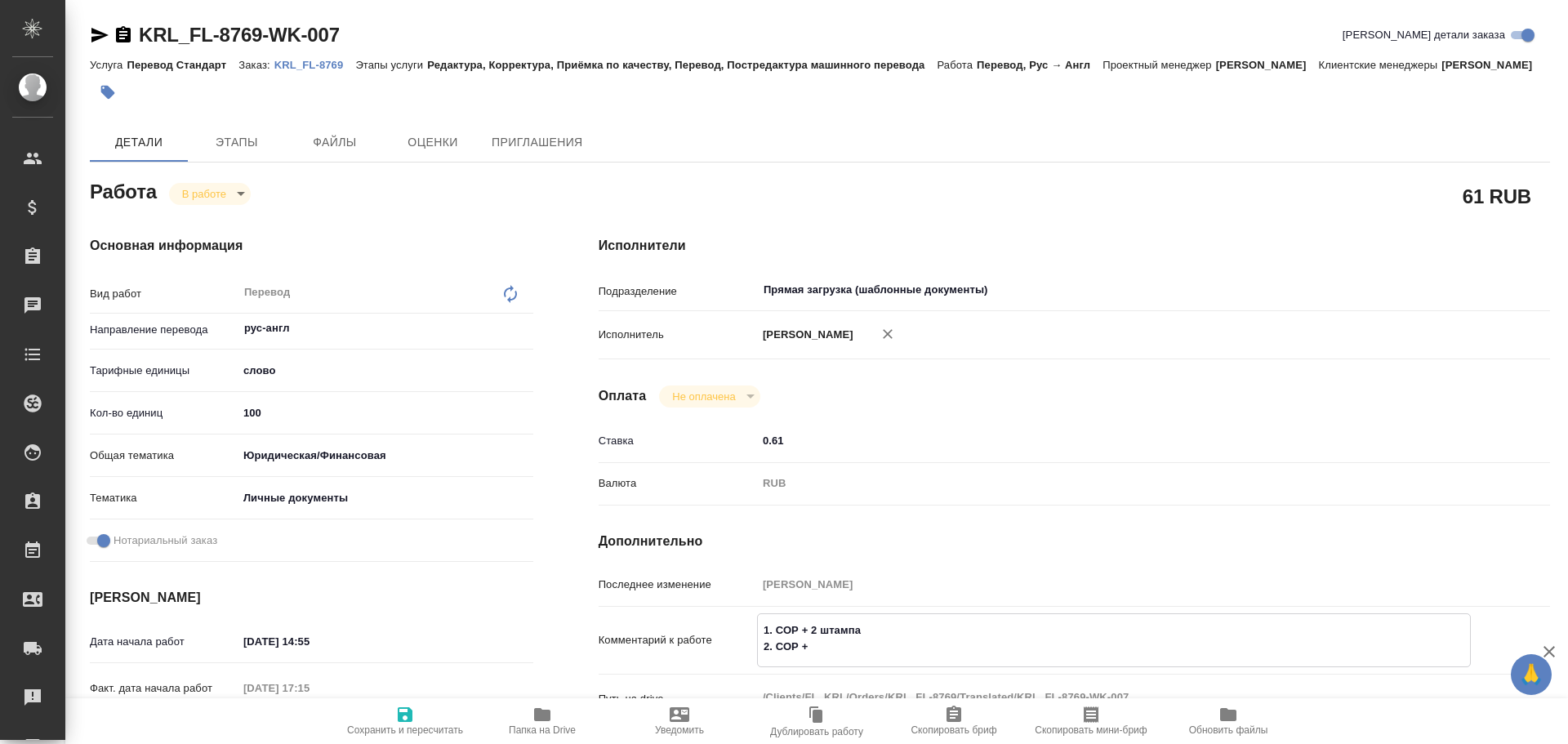
type textarea "1. СОР + 2 штампа 2. СОР + 3"
click at [413, 718] on icon "button" at bounding box center [405, 714] width 20 height 20
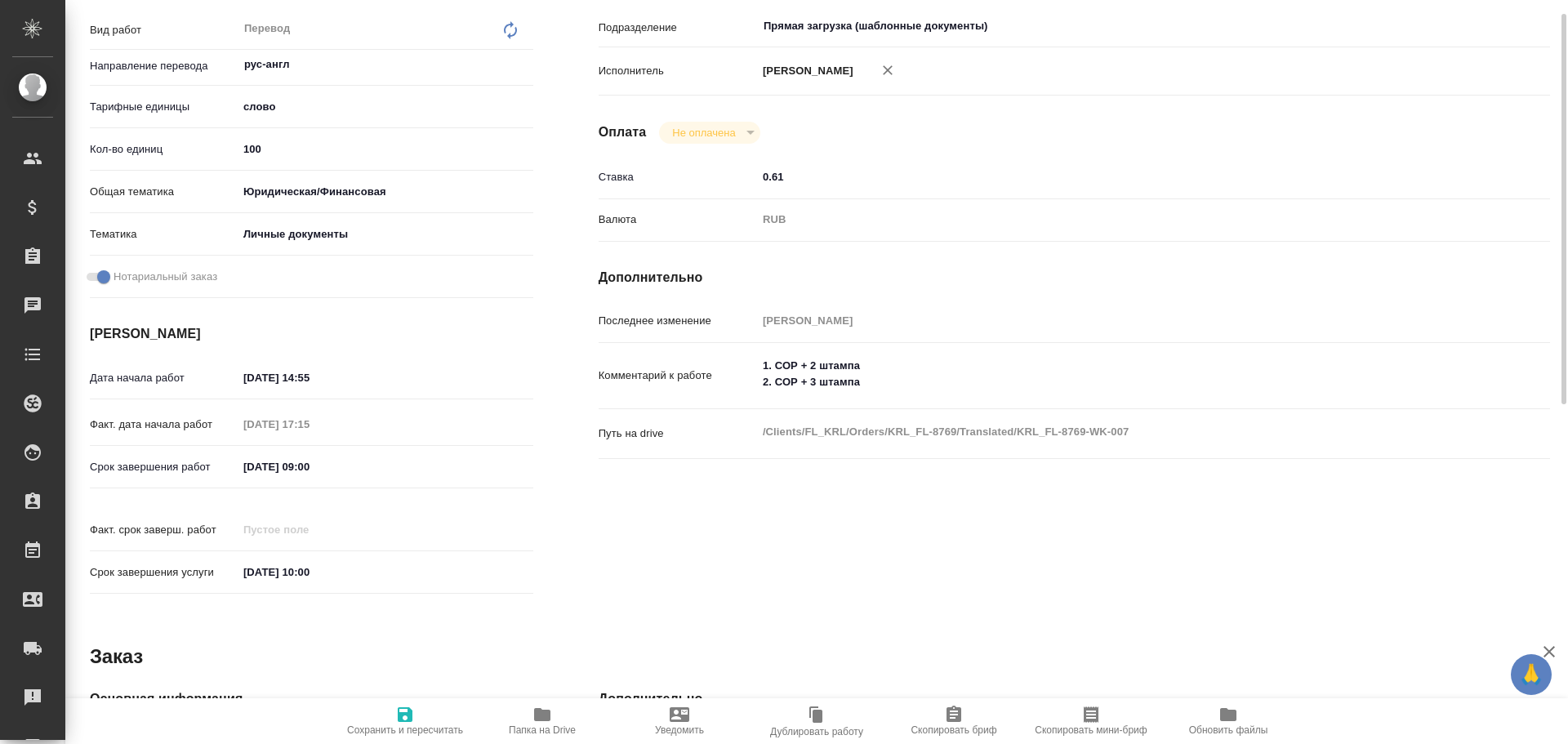
scroll to position [183, 0]
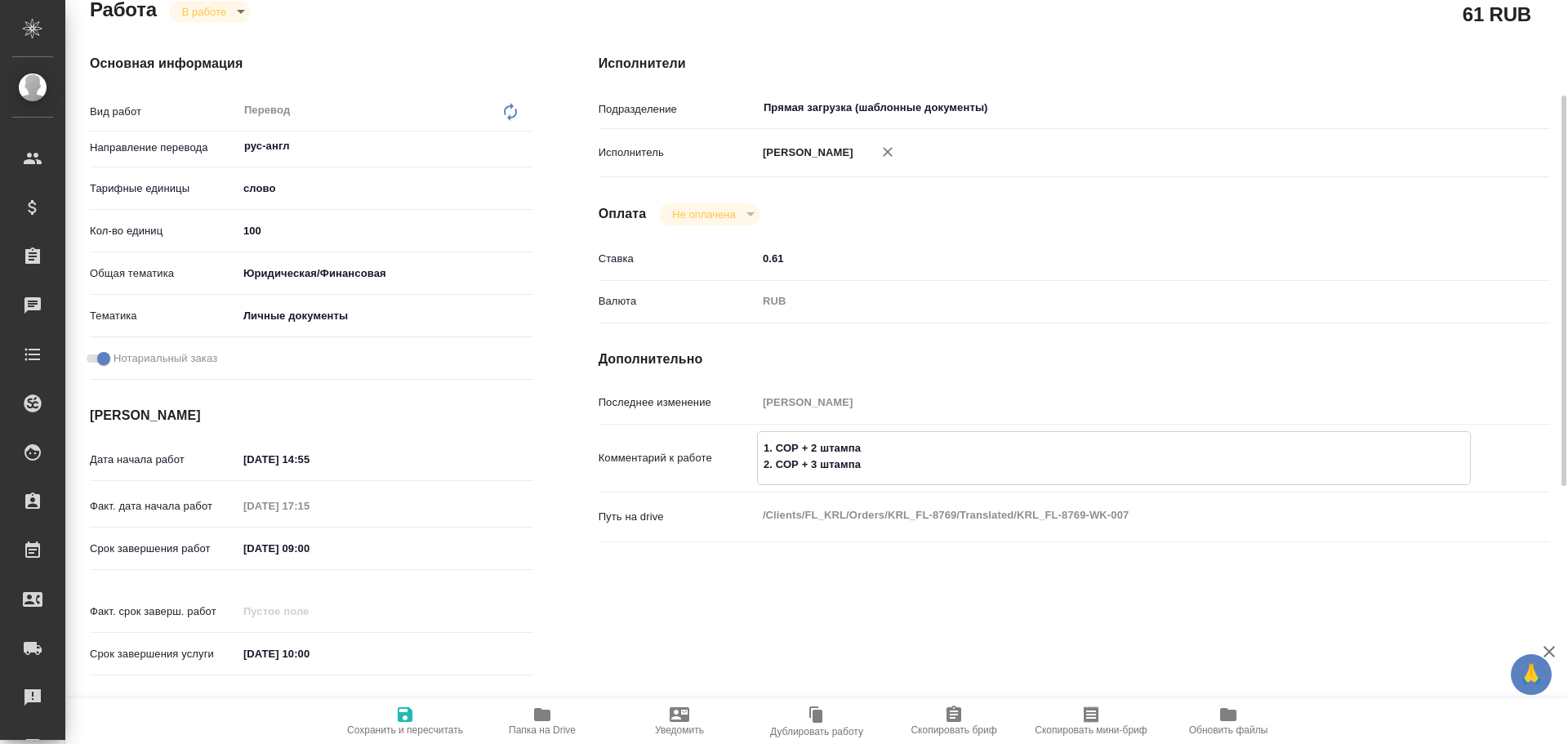
drag, startPoint x: 835, startPoint y: 473, endPoint x: 741, endPoint y: 470, distance: 94.0
click at [741, 470] on div "Комментарий к работе 1. СОР + 2 штампа 2. СОР + 3 штампа x" at bounding box center [1074, 458] width 952 height 54
click at [776, 479] on textarea "1. СОР + 2 штампа 2. СОР + 3 штампа" at bounding box center [1113, 456] width 712 height 44
click at [766, 479] on textarea "1. СОР + 2 штампа 2. СОР + 3 штампа" at bounding box center [1113, 456] width 712 height 44
click at [872, 479] on textarea "1. СОР + 2 штампа 2. СОР + 3 штампа" at bounding box center [1113, 456] width 712 height 44
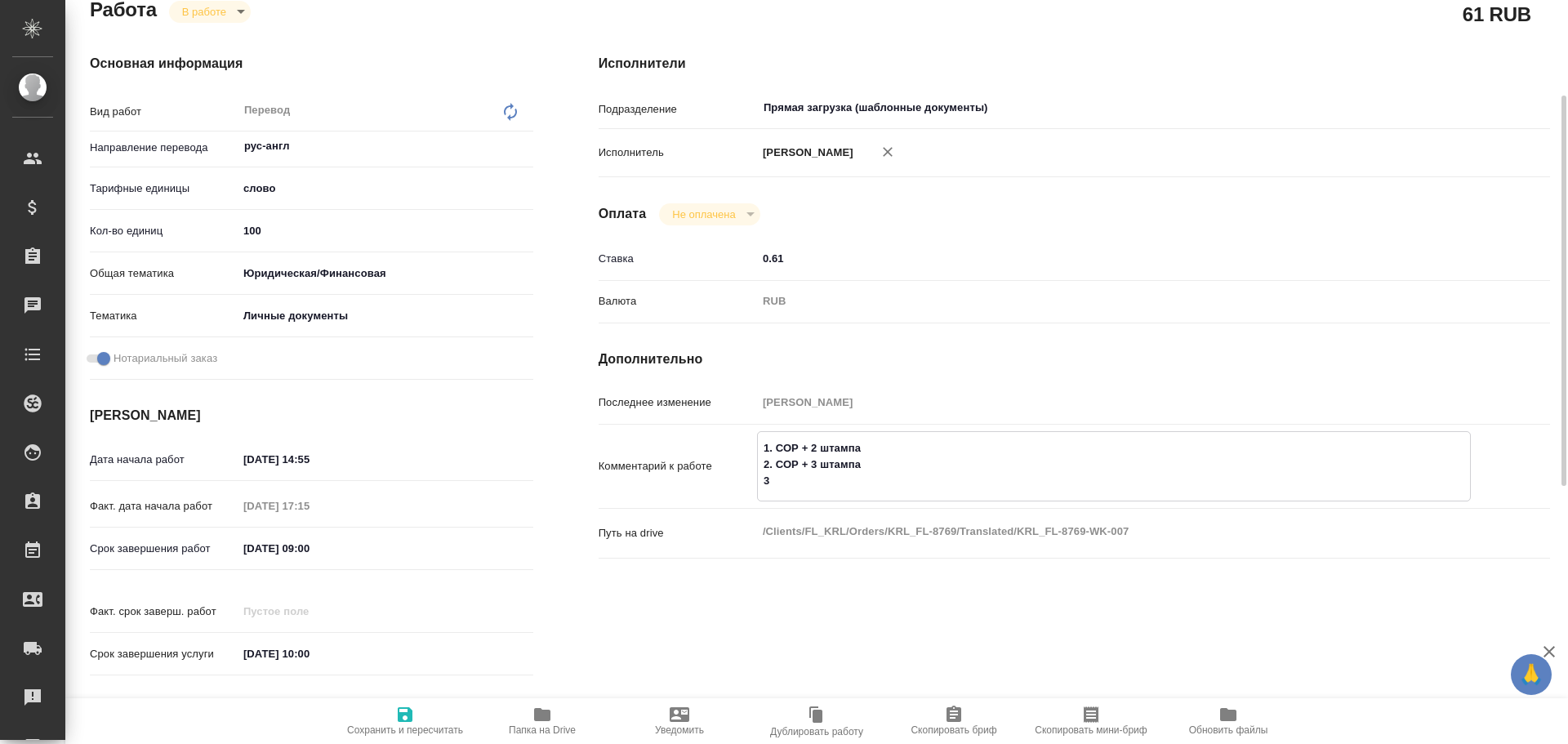
paste textarea "1. СОР + 2 штампа"
click at [896, 495] on textarea "1. СОР + 2 штампа 2. СОР + 3 штампа 3. СОР + 2 штампа" at bounding box center [1113, 465] width 712 height 61
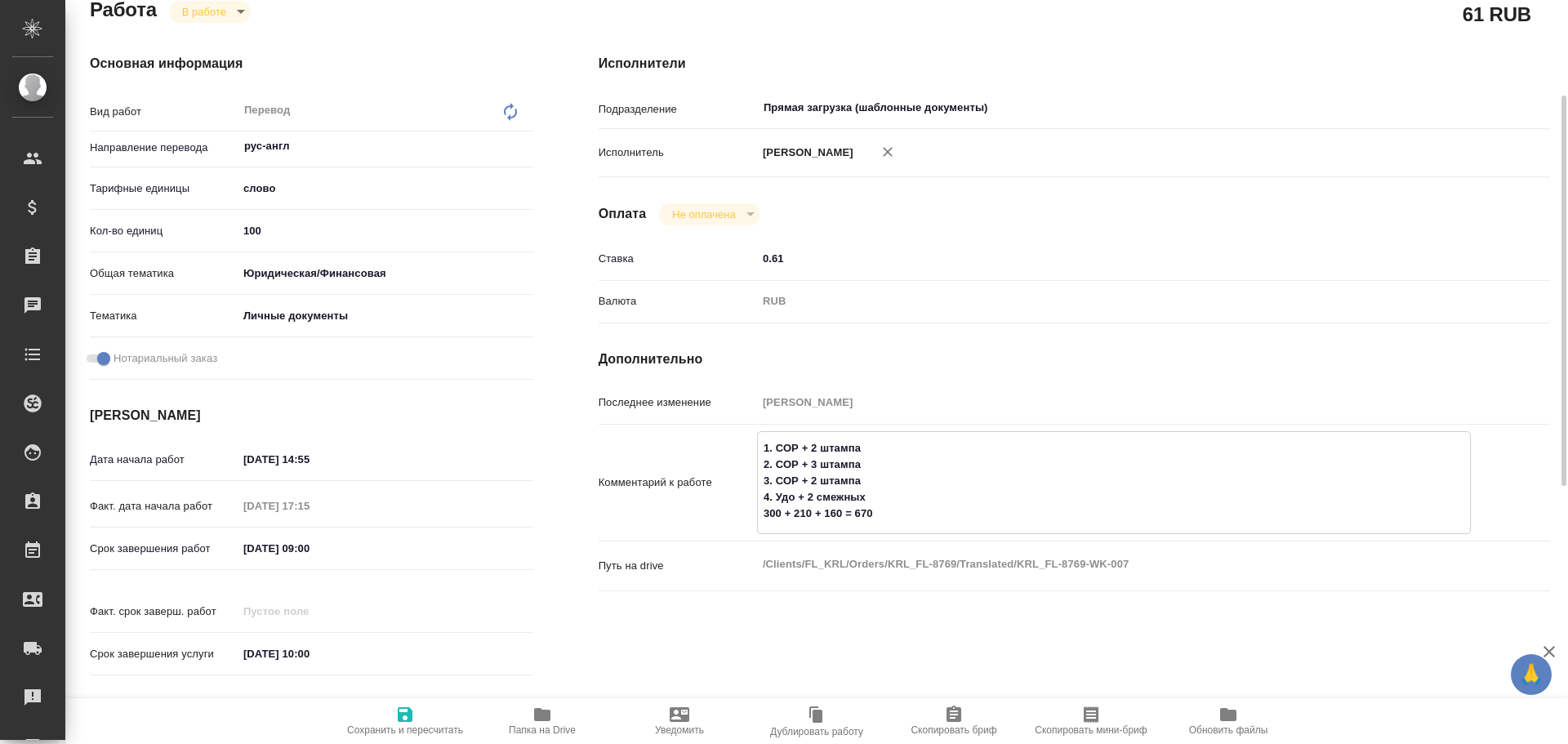
click at [397, 726] on span "Сохранить и пересчитать" at bounding box center [404, 730] width 116 height 11
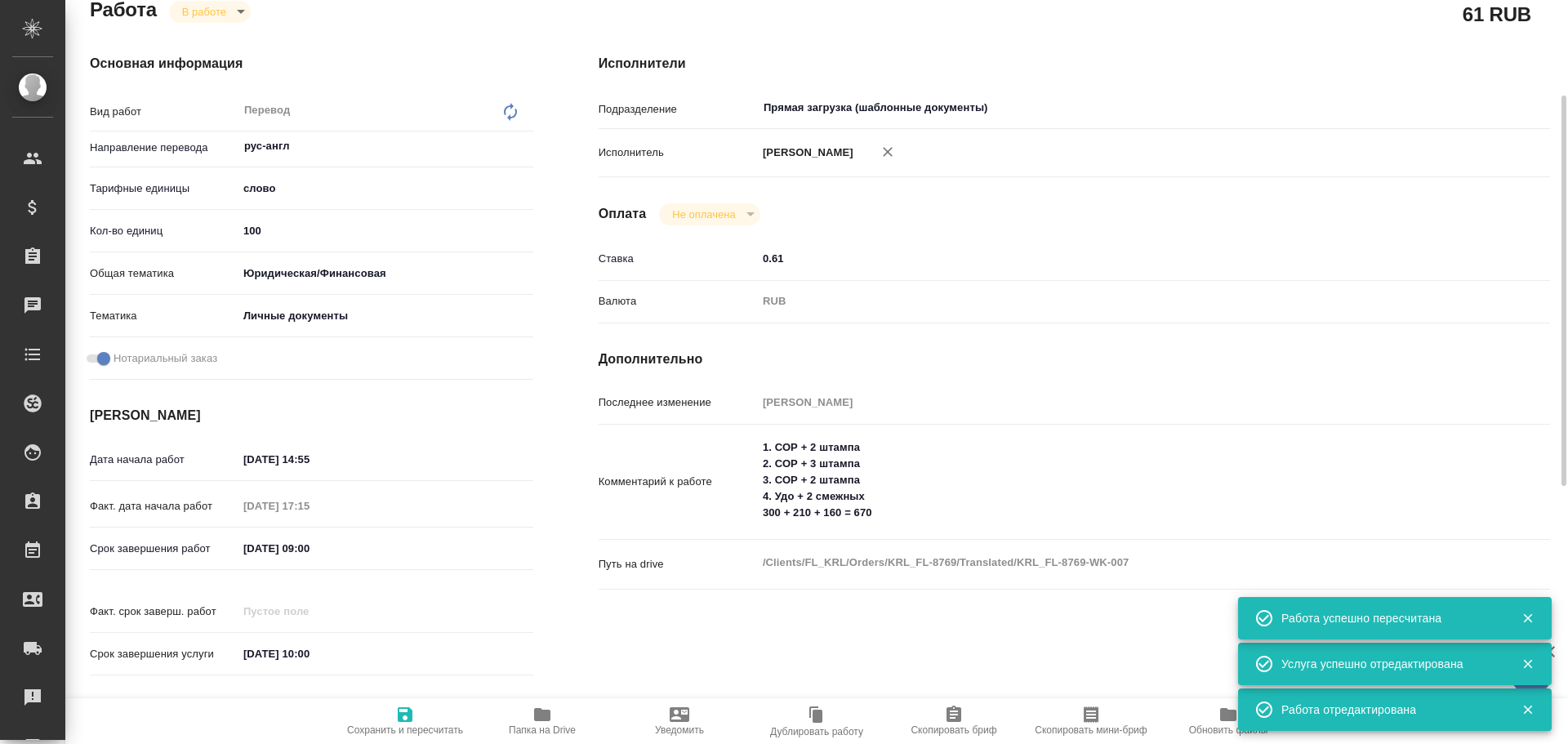
click at [246, 242] on input "100" at bounding box center [385, 230] width 296 height 23
click at [246, 242] on input "100" at bounding box center [385, 230] width 294 height 23
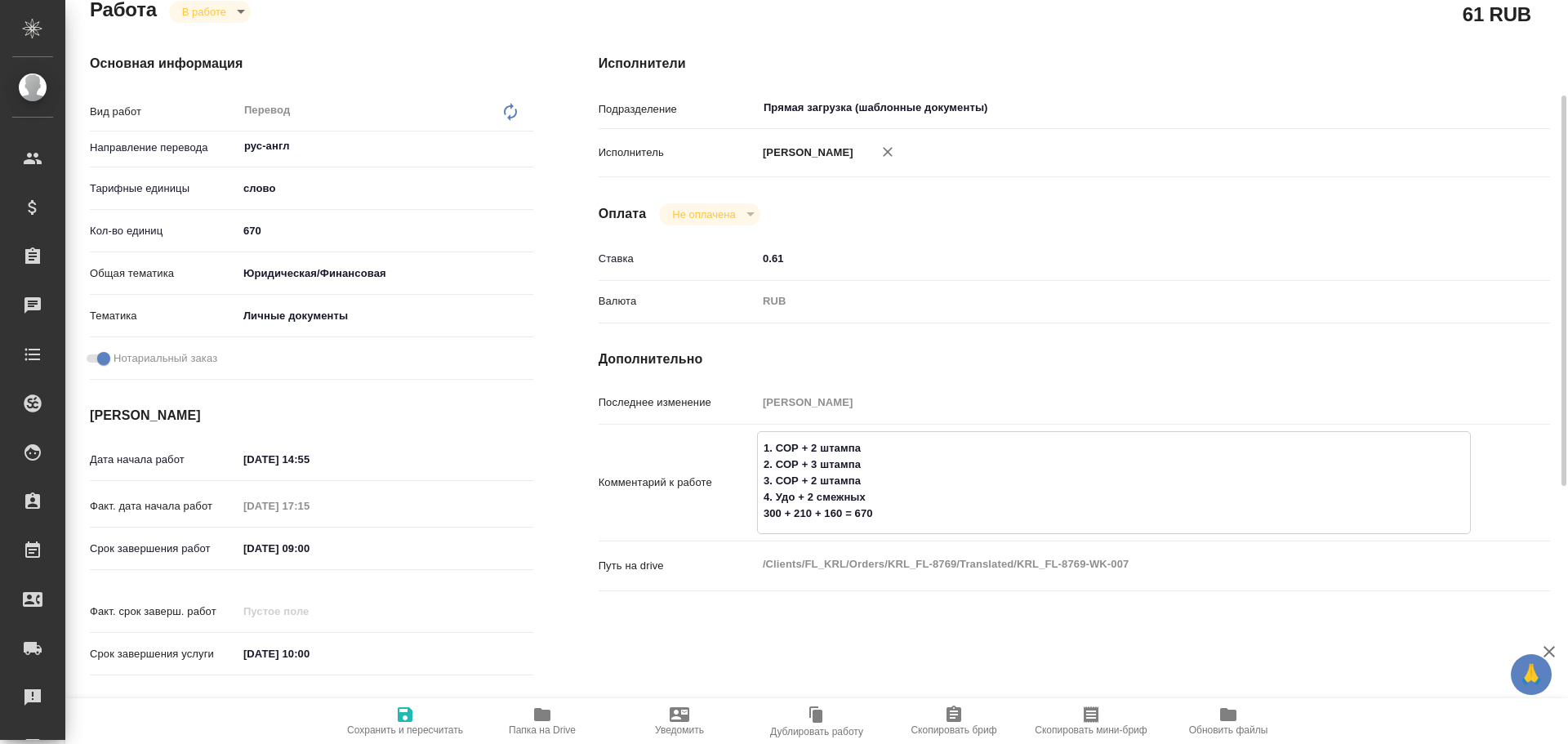
click at [900, 519] on textarea "1. СОР + 2 штампа 2. СОР + 3 штампа 3. СОР + 2 штампа 4. Удо + 2 смежных 300 + …" at bounding box center [1113, 481] width 712 height 93
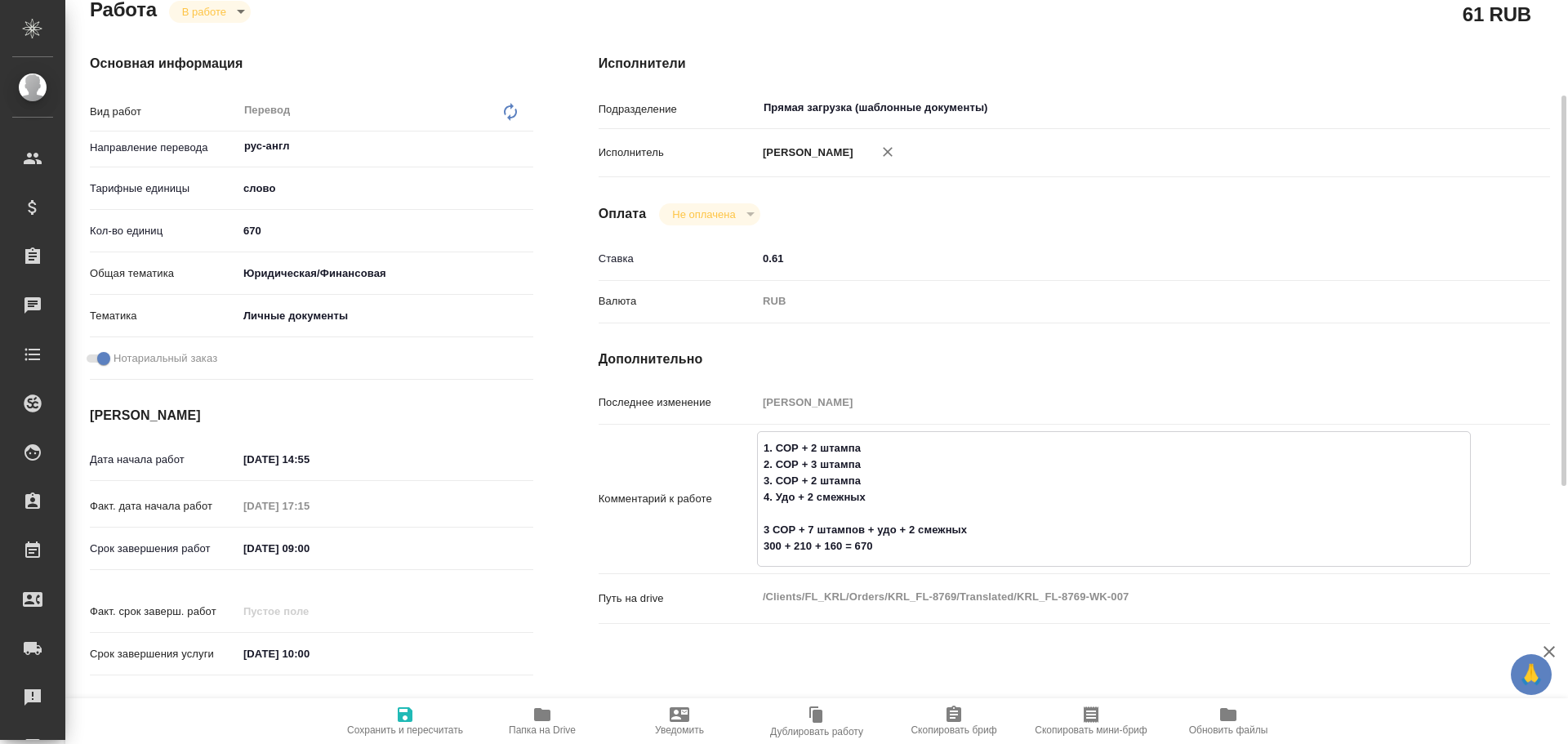
click at [397, 717] on icon "button" at bounding box center [405, 714] width 20 height 20
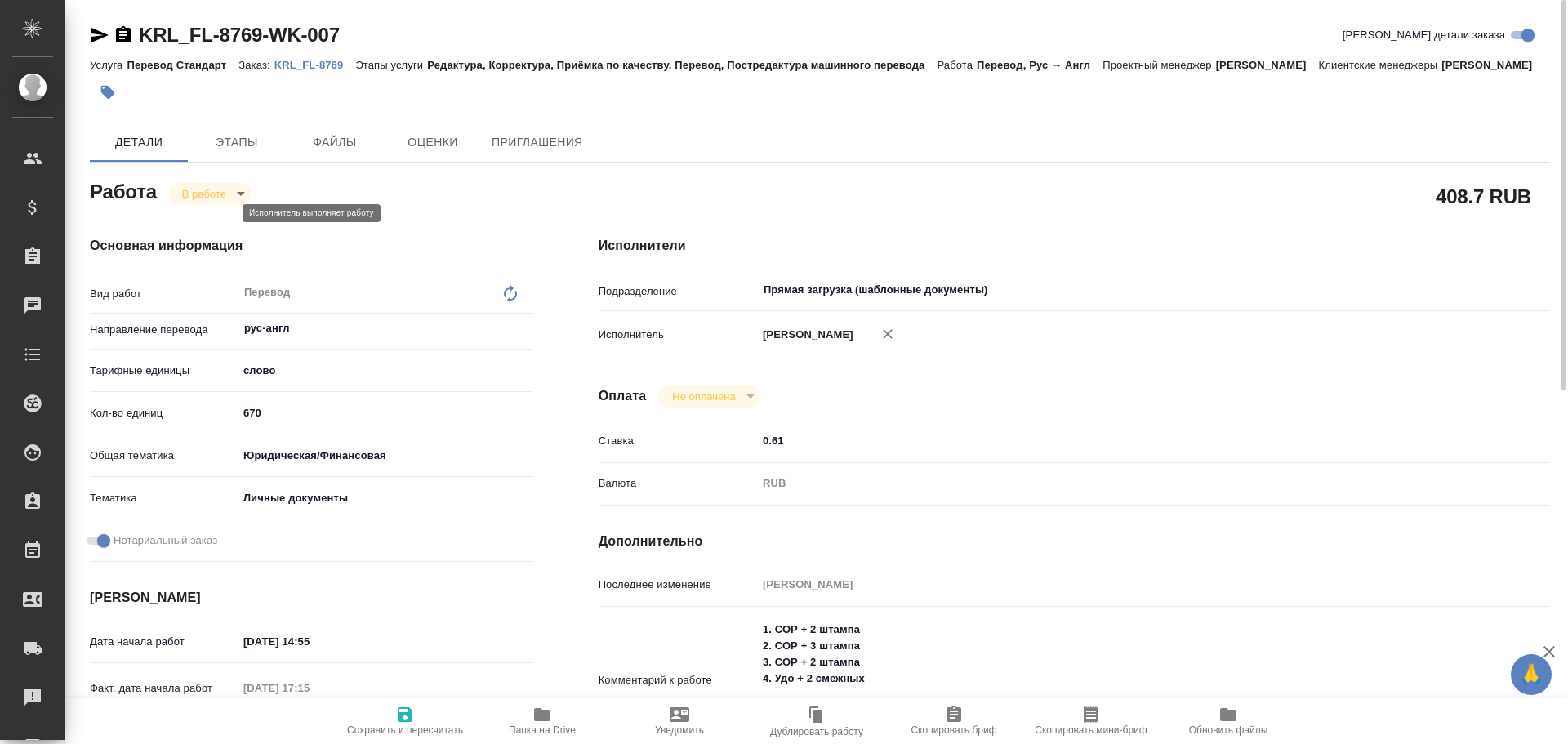
click at [222, 208] on body "🙏 .cls-1 fill:#fff; AWATERA Gusev Alexandr Клиенты Спецификации Заказы 0 Чаты T…" at bounding box center [784, 372] width 1568 height 744
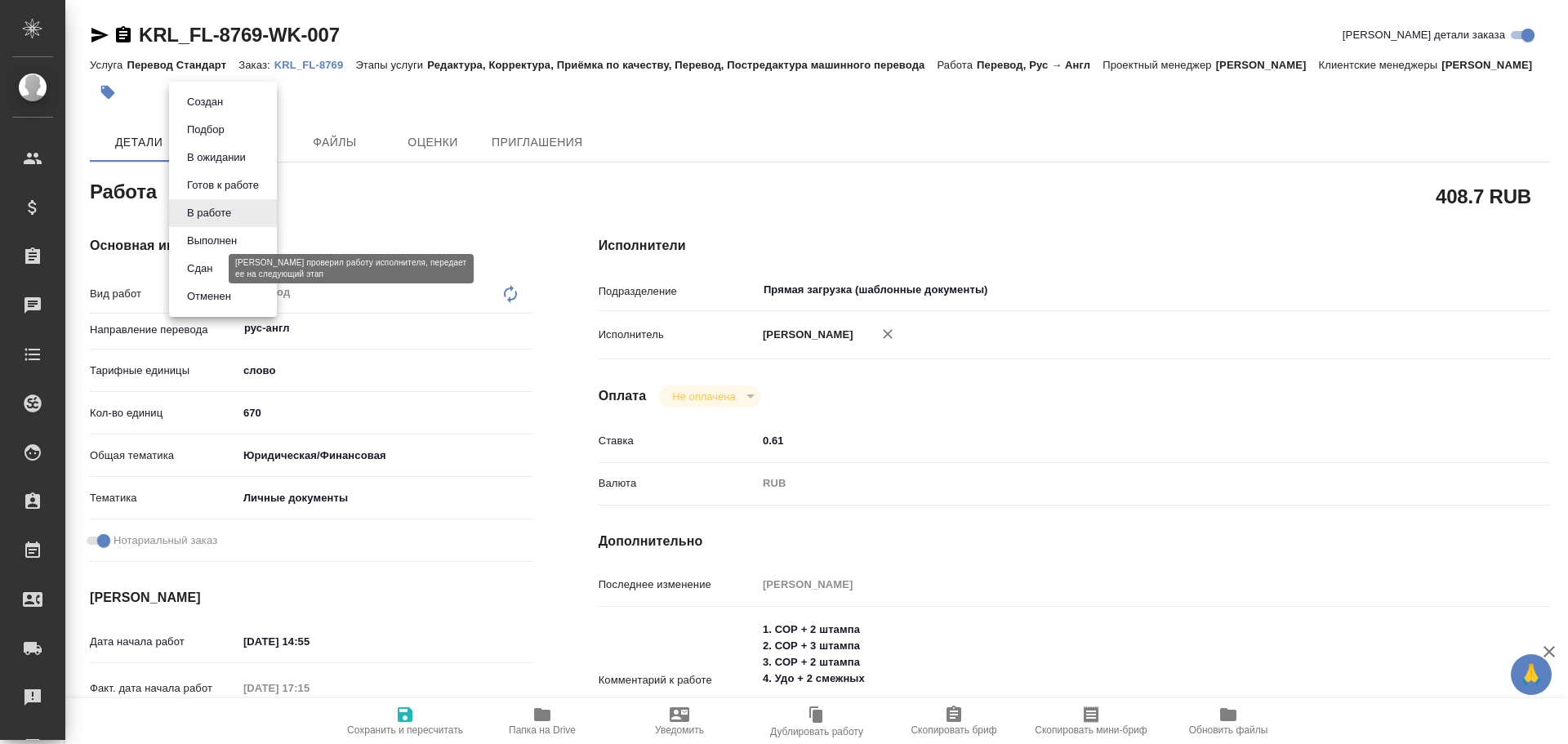
click at [210, 274] on button "Сдан" at bounding box center [200, 269] width 35 height 18
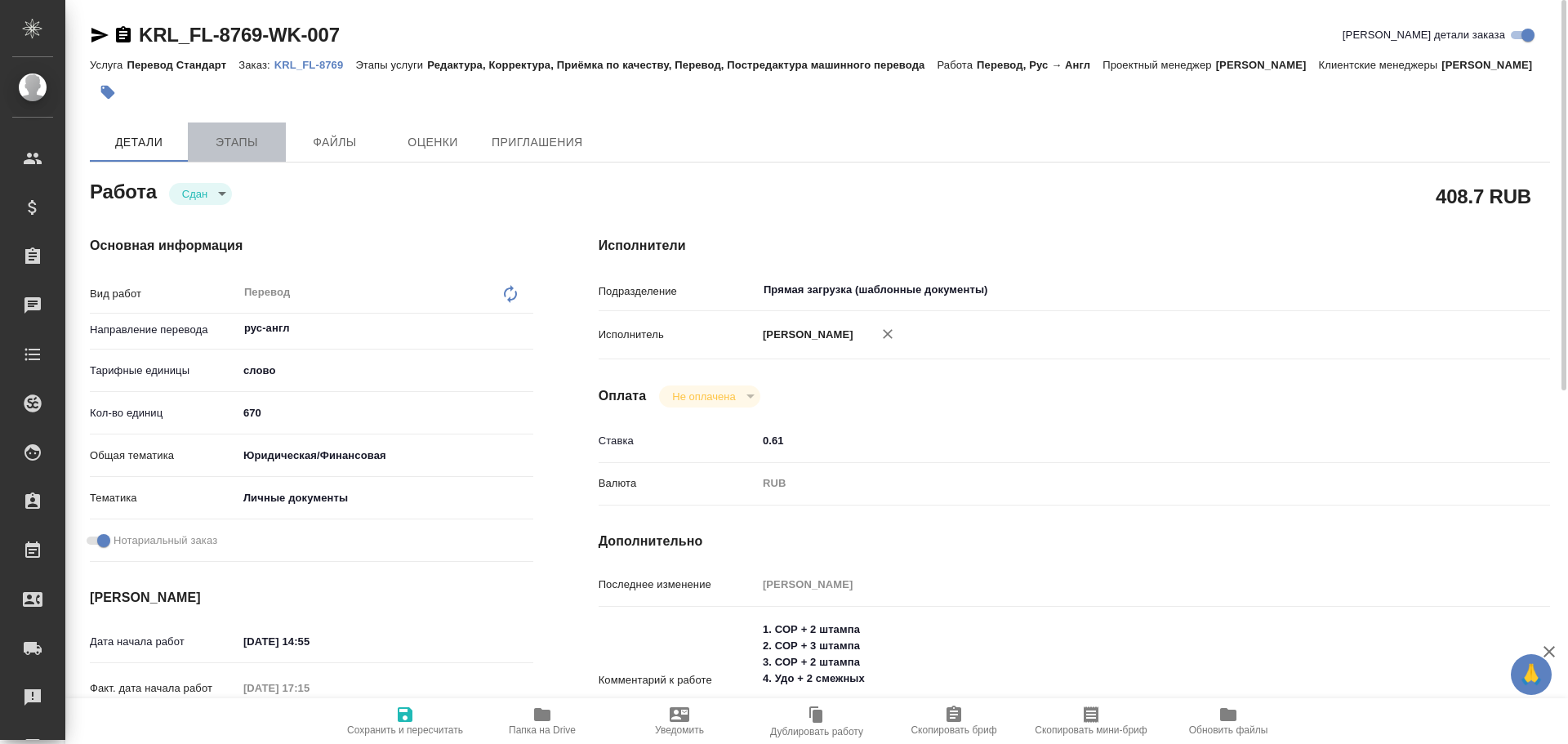
click at [251, 153] on span "Этапы" at bounding box center [236, 142] width 78 height 20
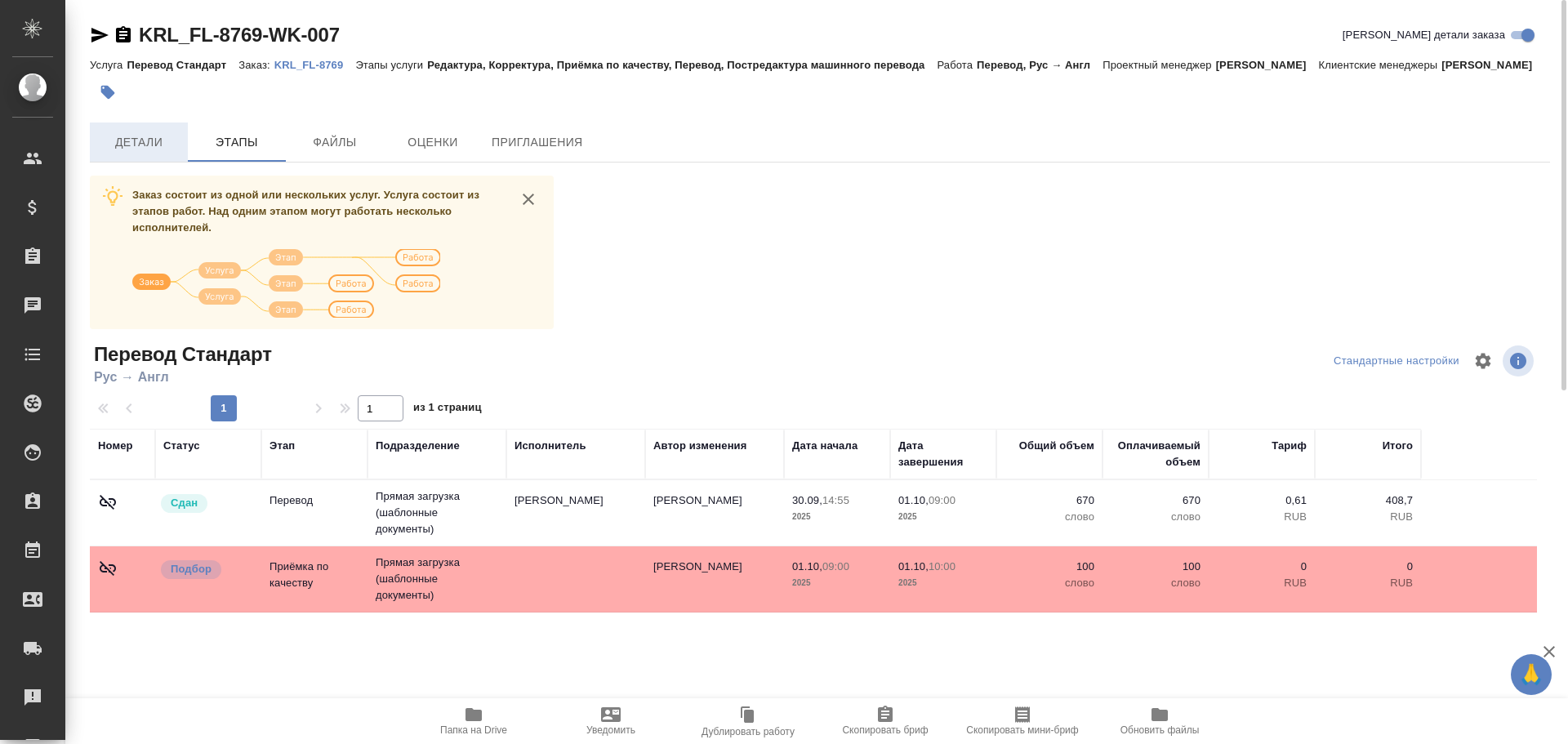
click at [176, 162] on button "Детали" at bounding box center [138, 142] width 98 height 39
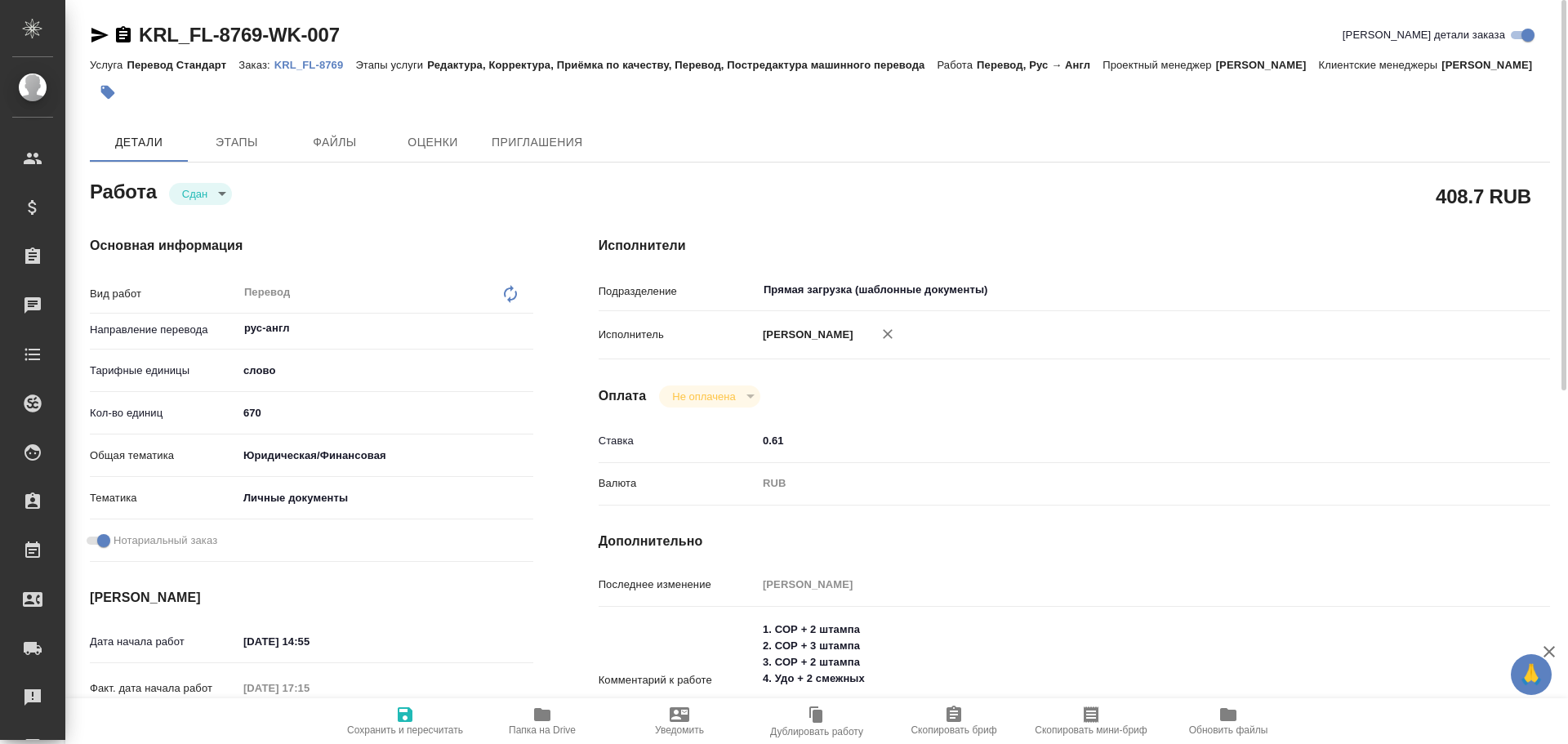
scroll to position [490, 0]
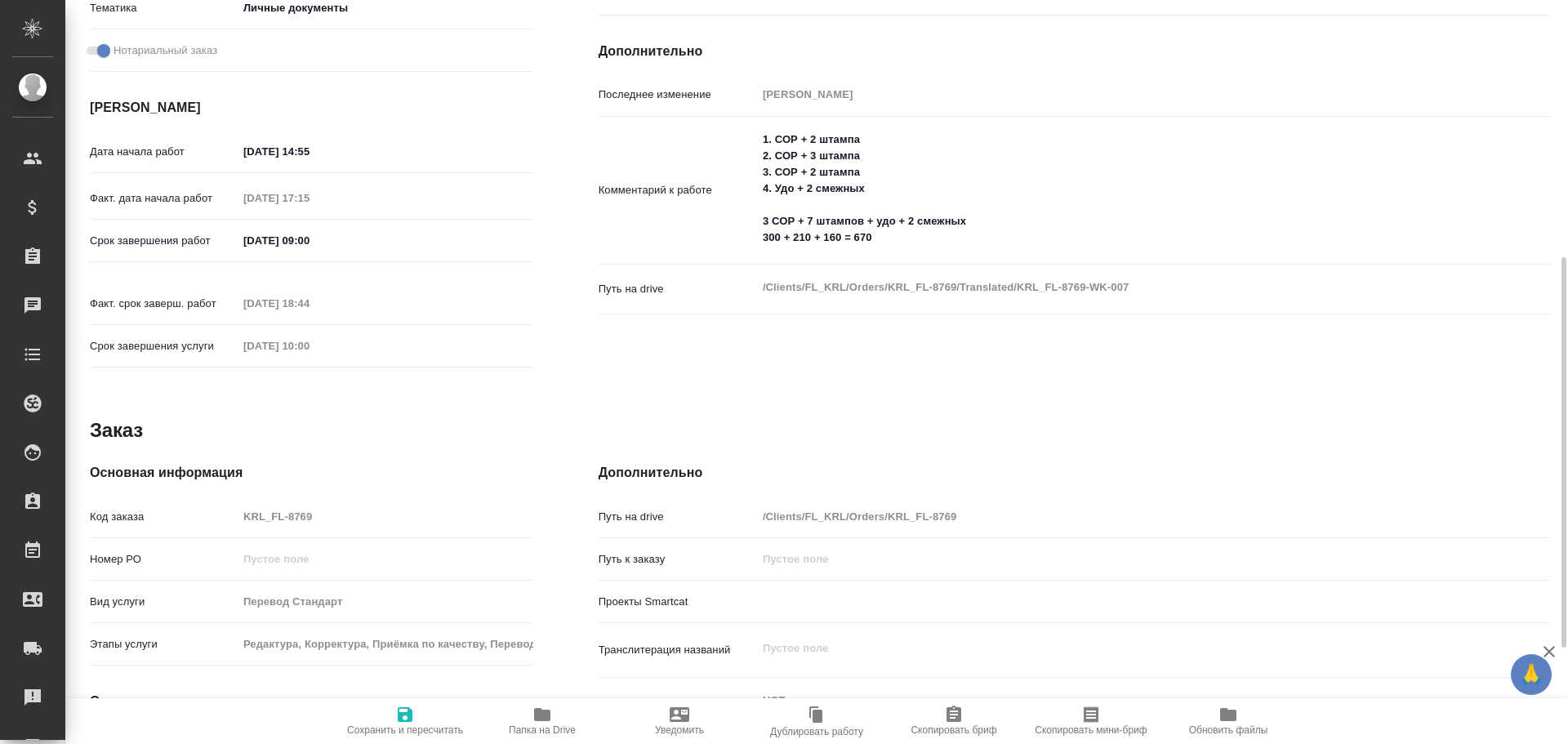
click at [189, 518] on div "Код заказа KRL_FL-8769" at bounding box center [311, 516] width 443 height 29
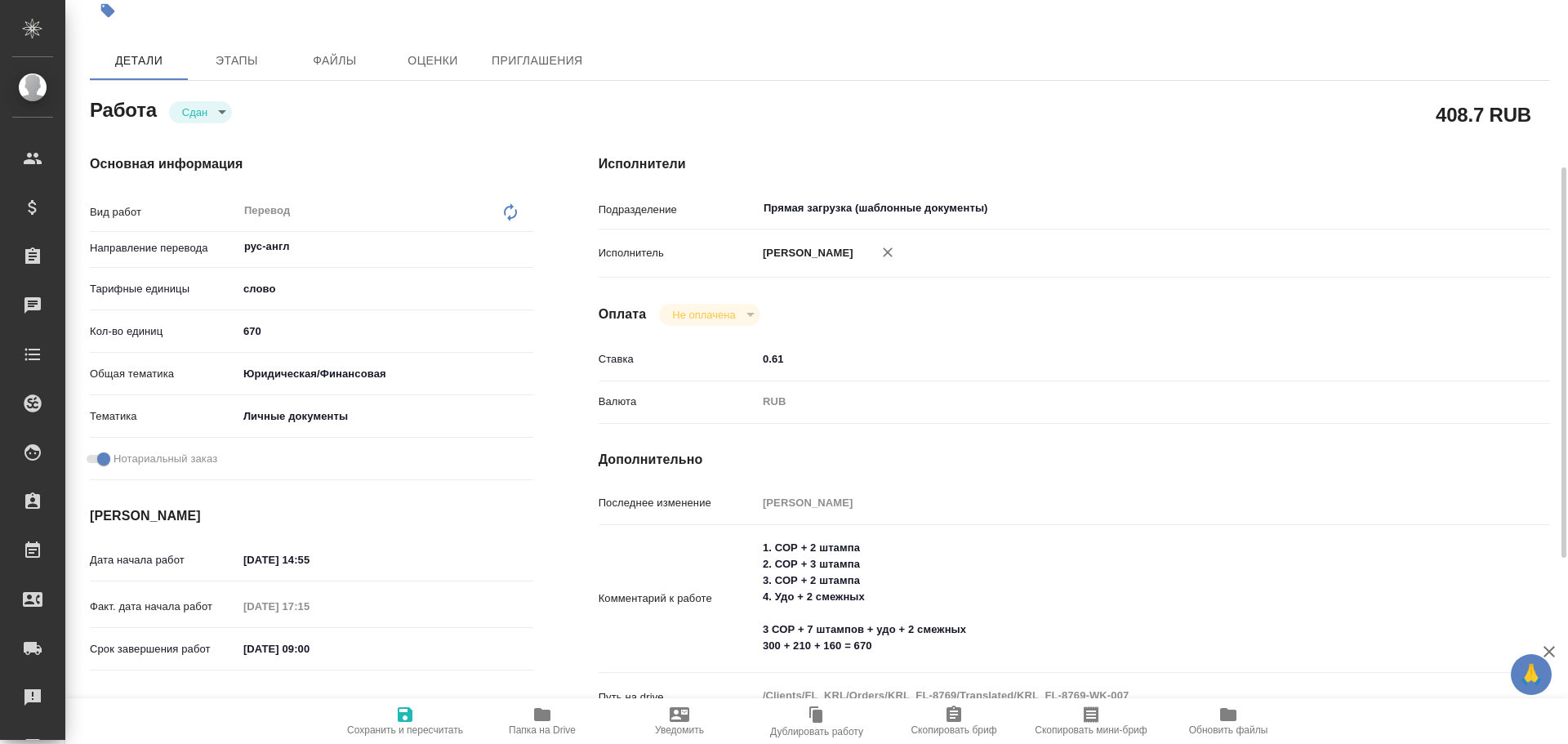
scroll to position [0, 0]
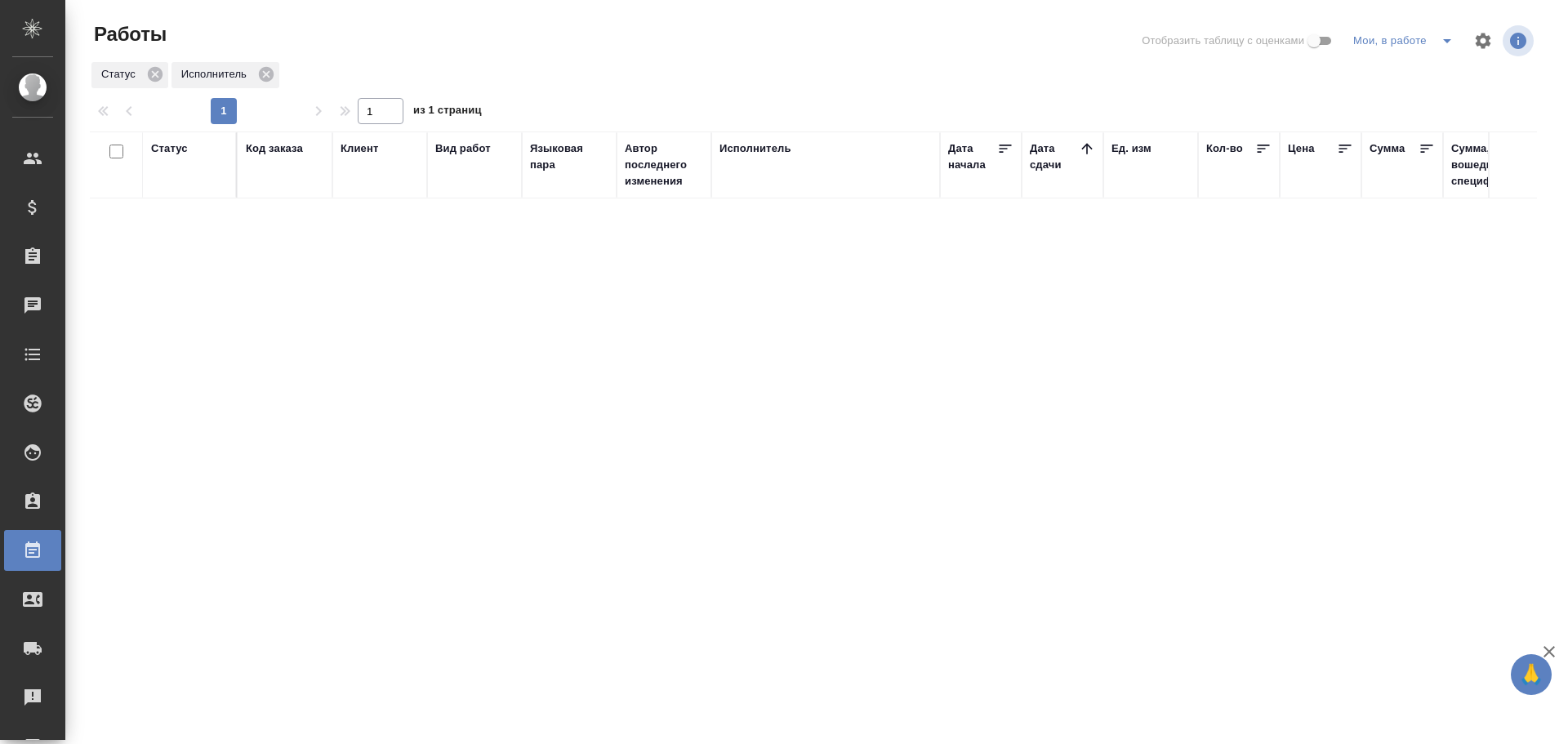
click at [1435, 41] on span "split button" at bounding box center [1447, 41] width 24 height 20
click at [1395, 70] on li "Стандартные настройки" at bounding box center [1406, 74] width 156 height 26
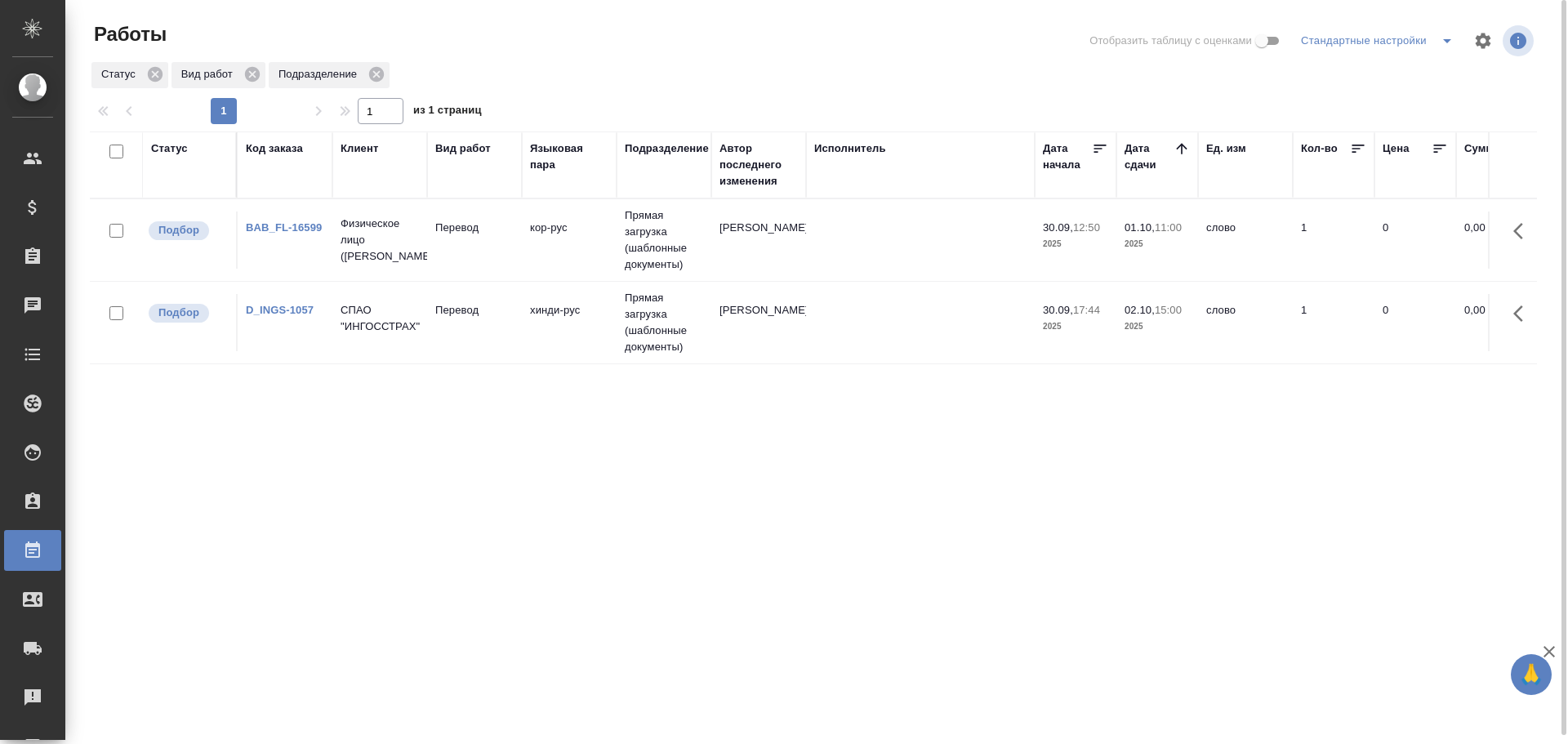
click at [1444, 44] on icon "split button" at bounding box center [1447, 41] width 20 height 20
click at [1398, 77] on li "Мои, в работе" at bounding box center [1380, 74] width 167 height 26
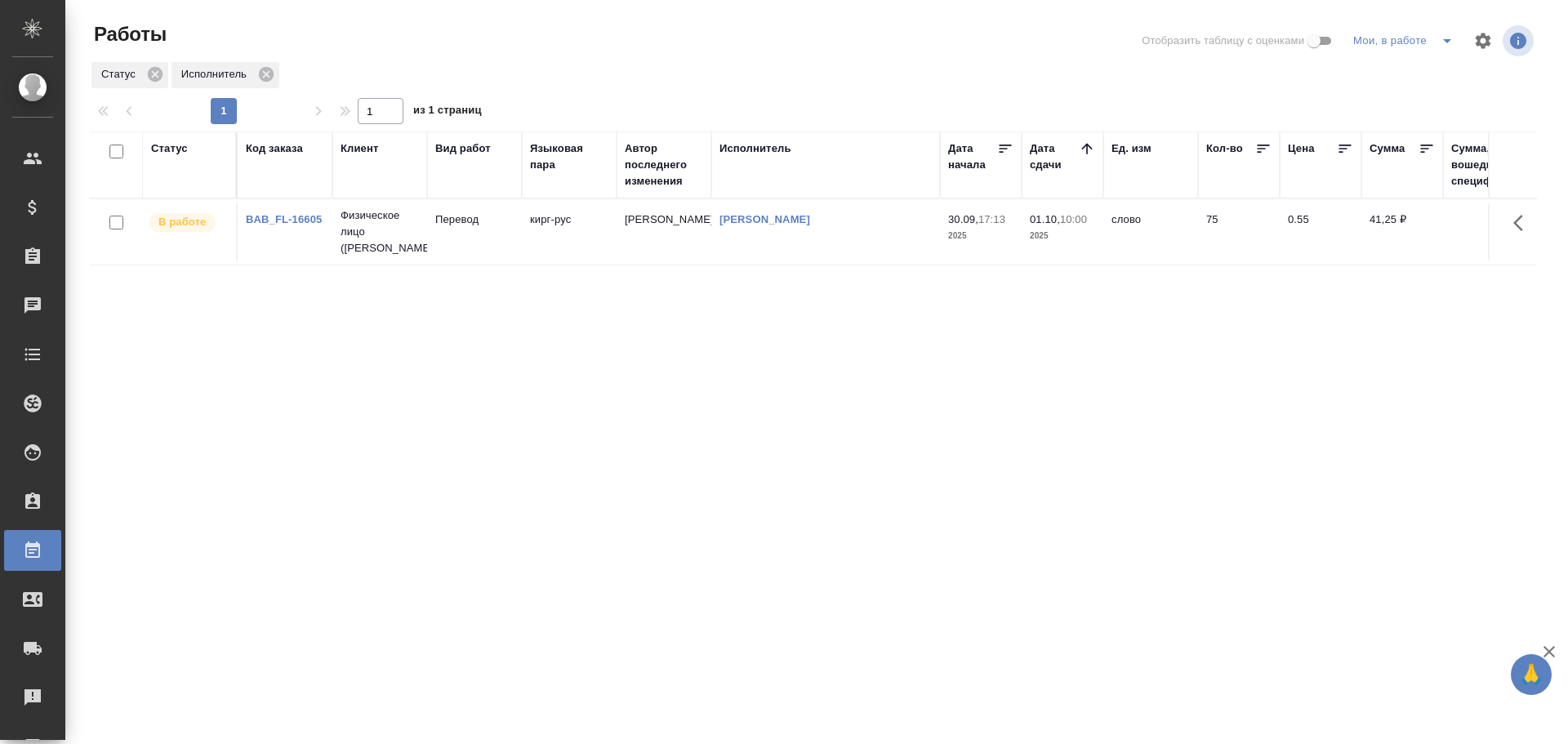
click at [657, 231] on td "[PERSON_NAME]" at bounding box center [663, 232] width 95 height 57
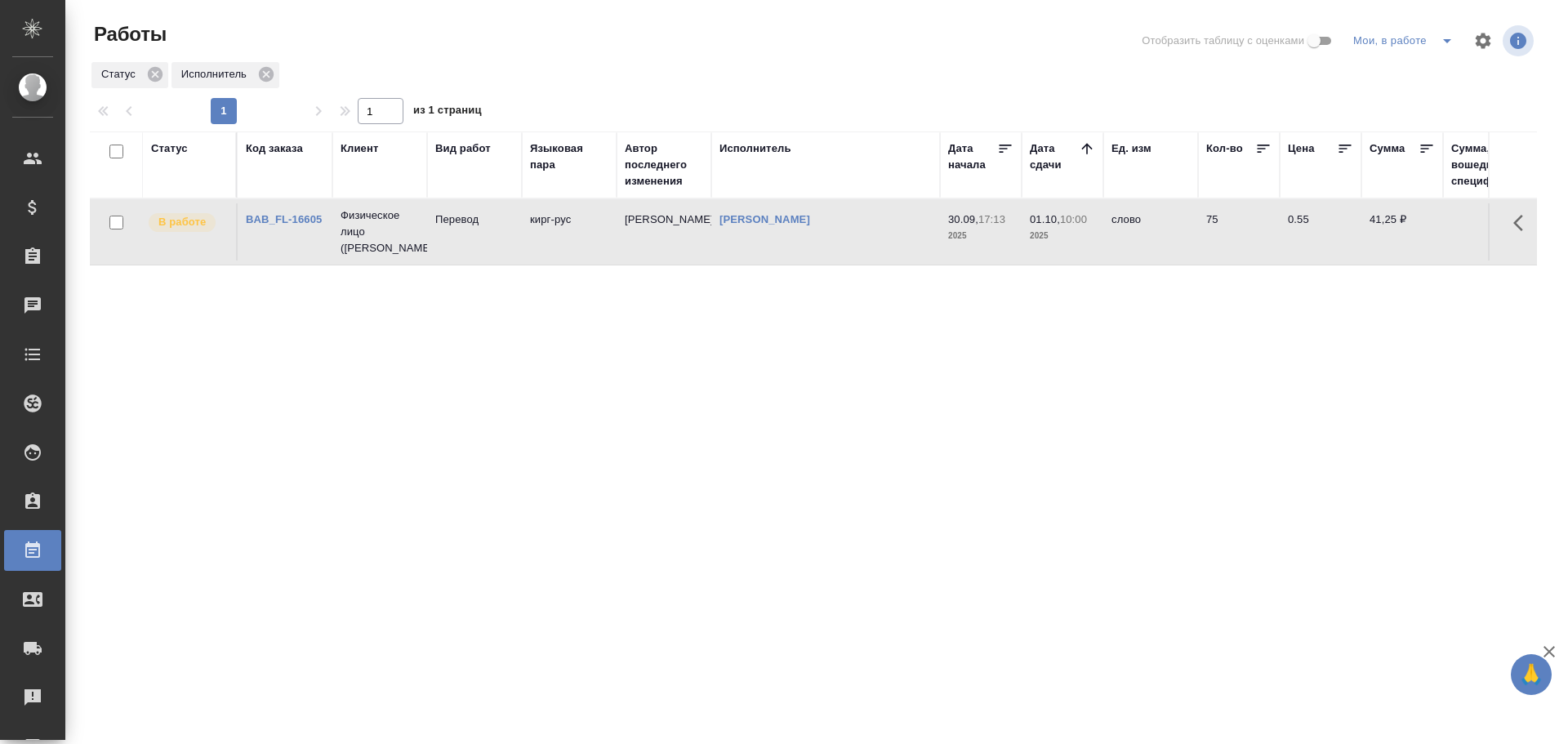
click at [657, 231] on td "[PERSON_NAME]" at bounding box center [663, 232] width 95 height 57
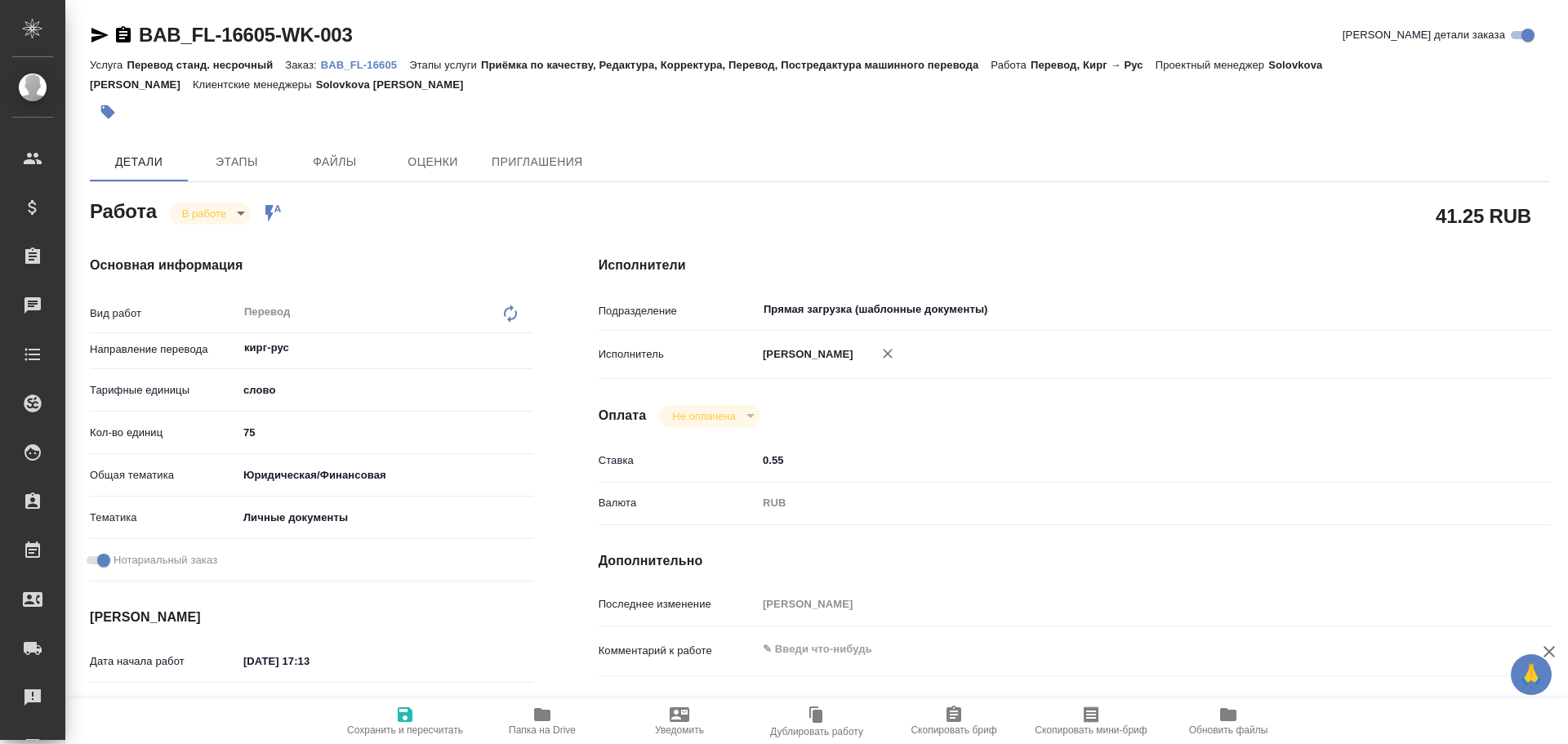
type textarea "x"
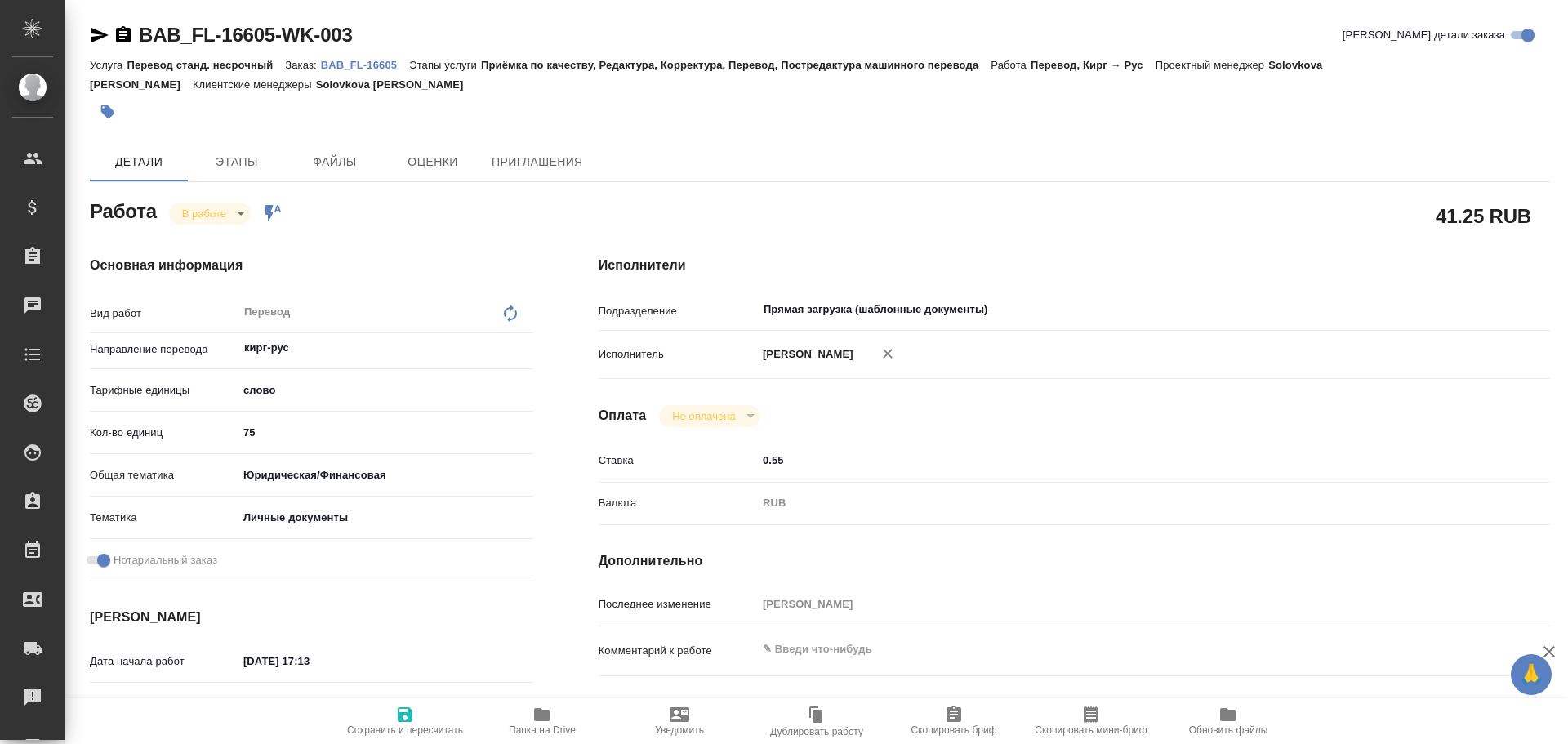
type textarea "x"
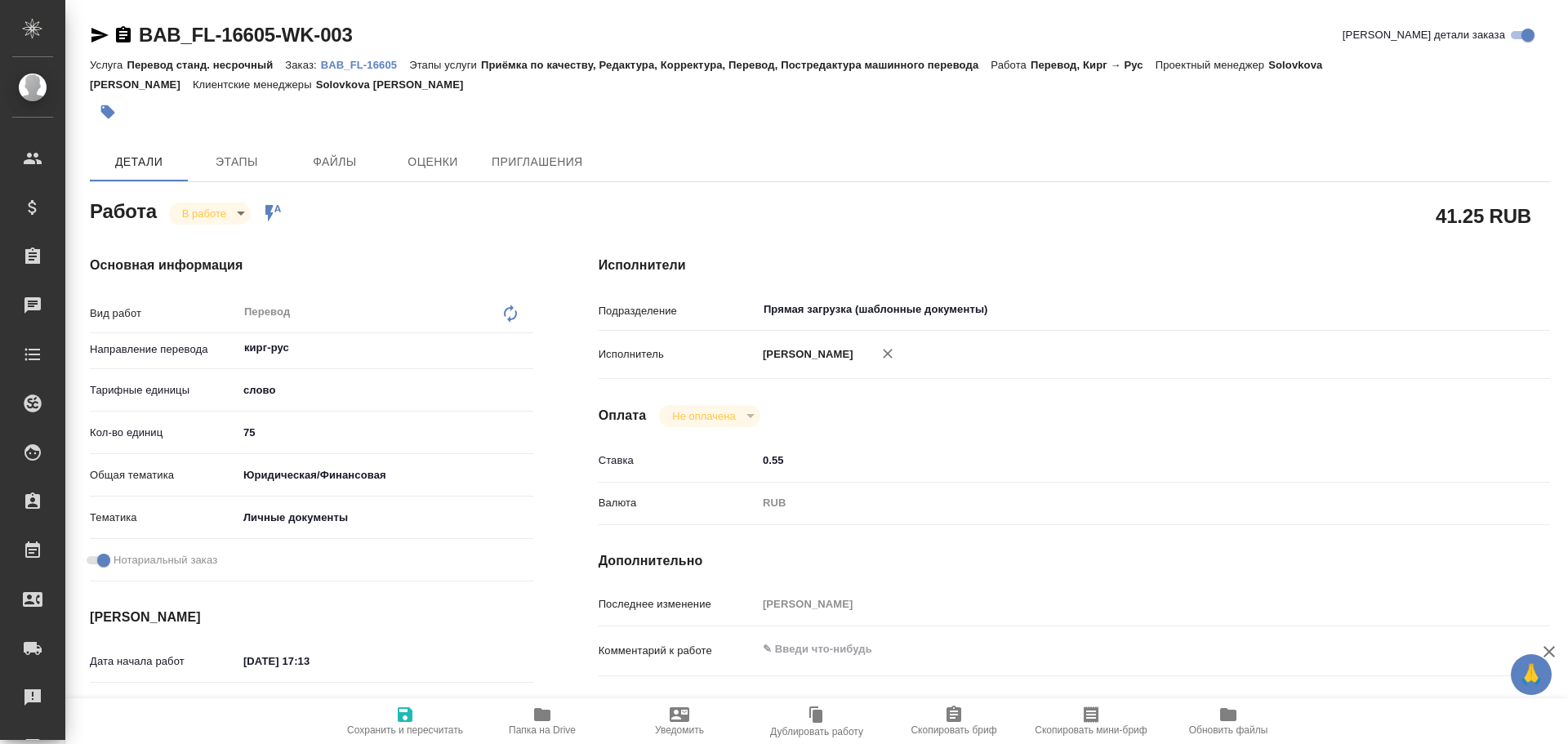
type textarea "x"
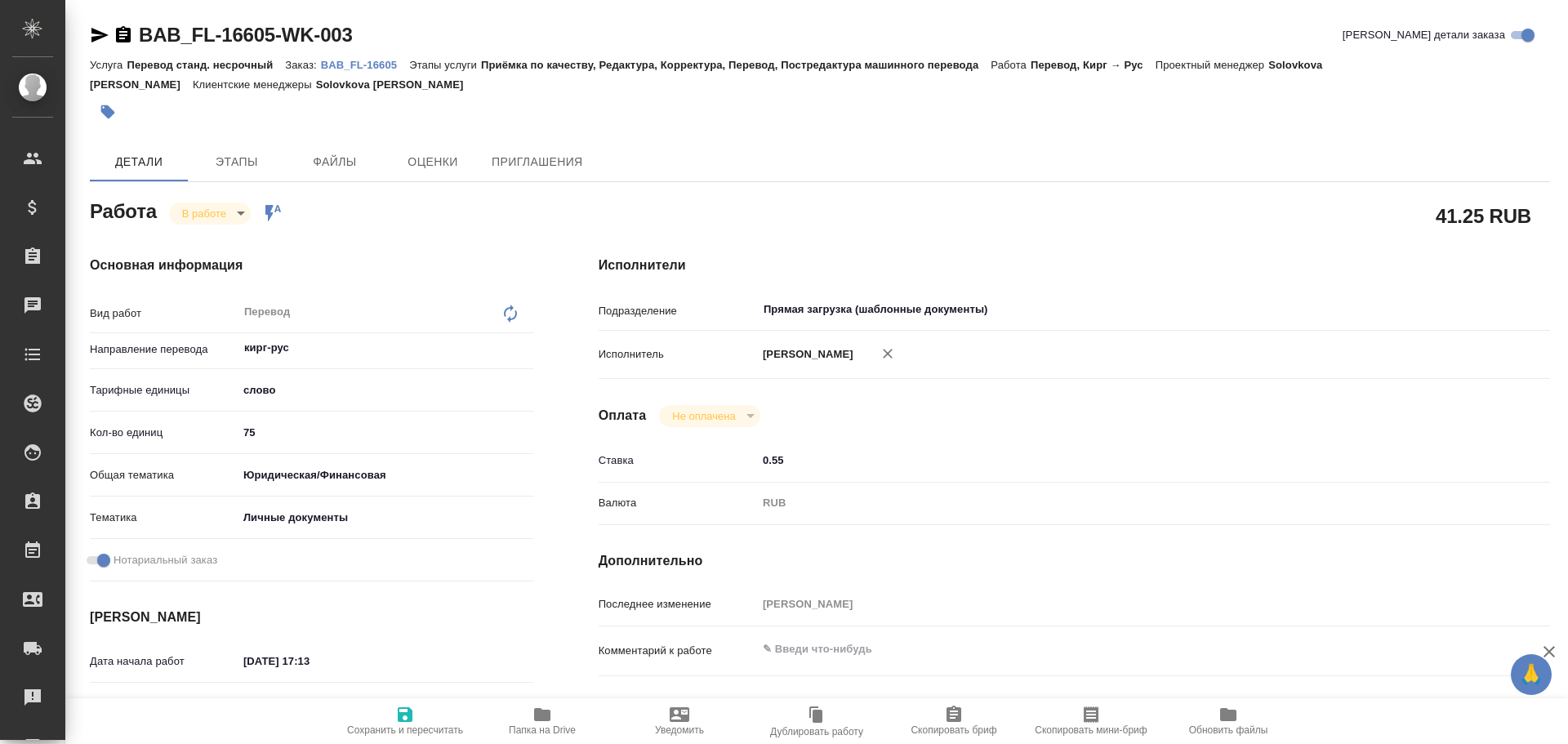
type textarea "x"
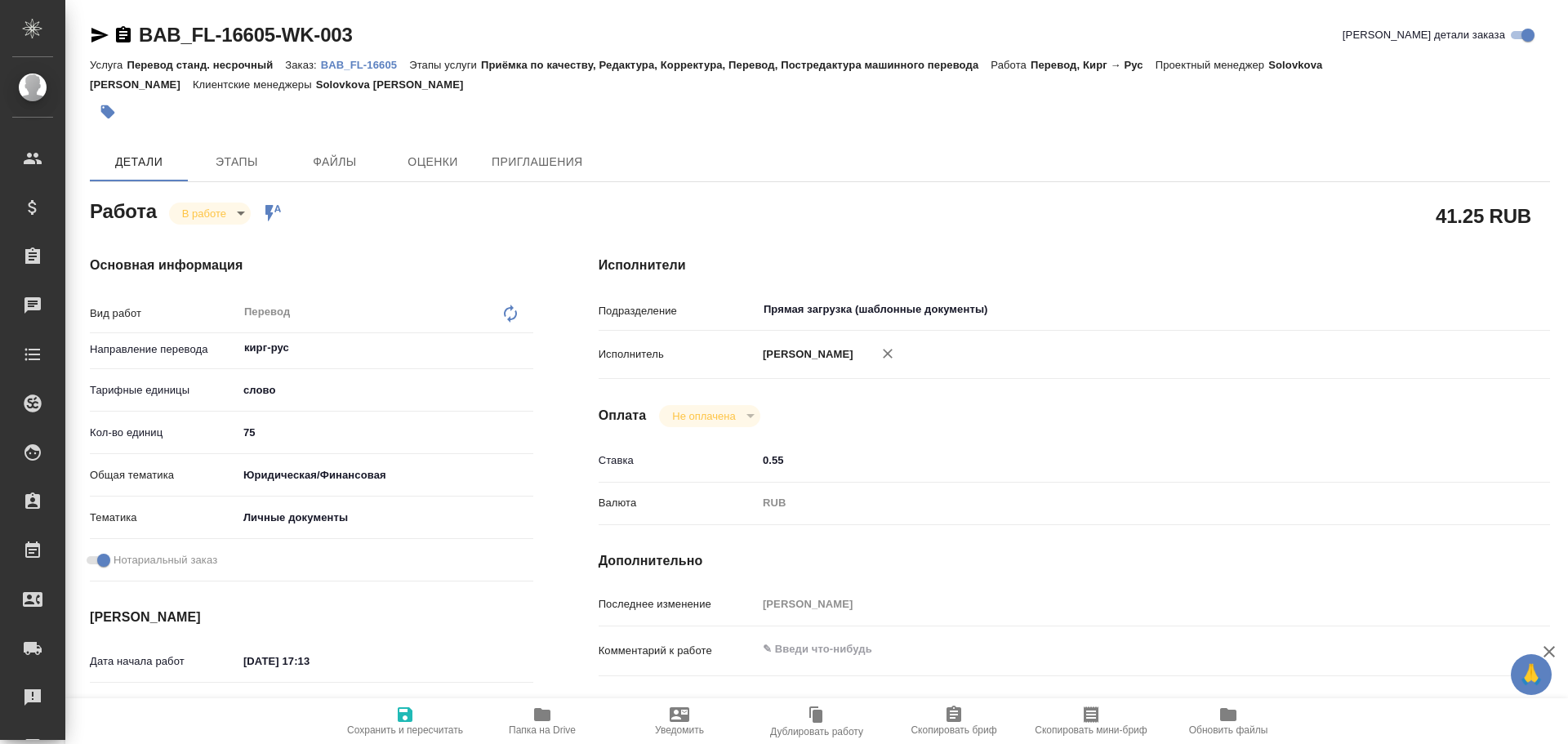
type textarea "x"
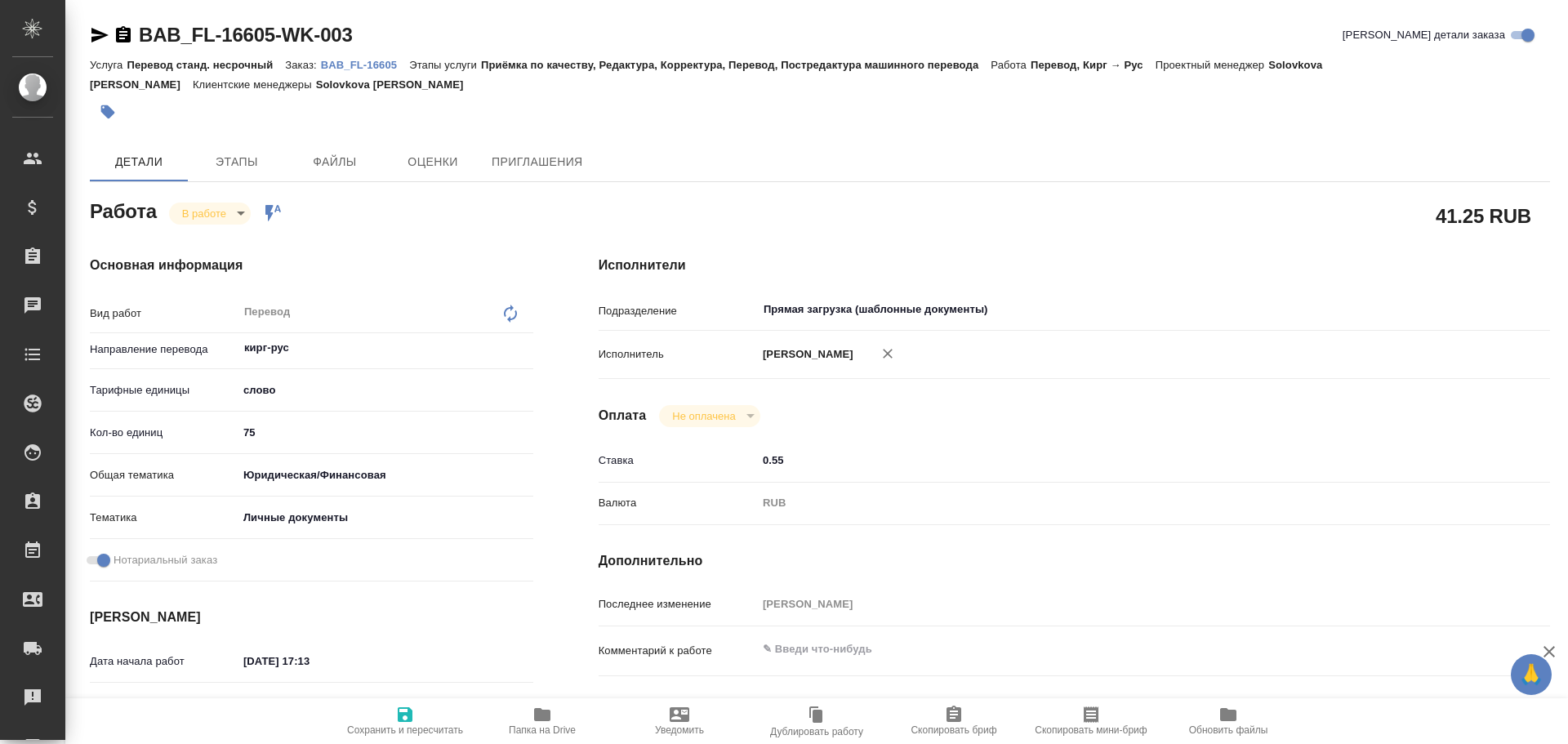
click at [545, 706] on icon "button" at bounding box center [542, 714] width 20 height 20
click at [214, 211] on body "🙏 .cls-1 fill:#fff; AWATERA [PERSON_NAME] Спецификации Заказы 0 Чаты Todo Проек…" at bounding box center [784, 372] width 1568 height 744
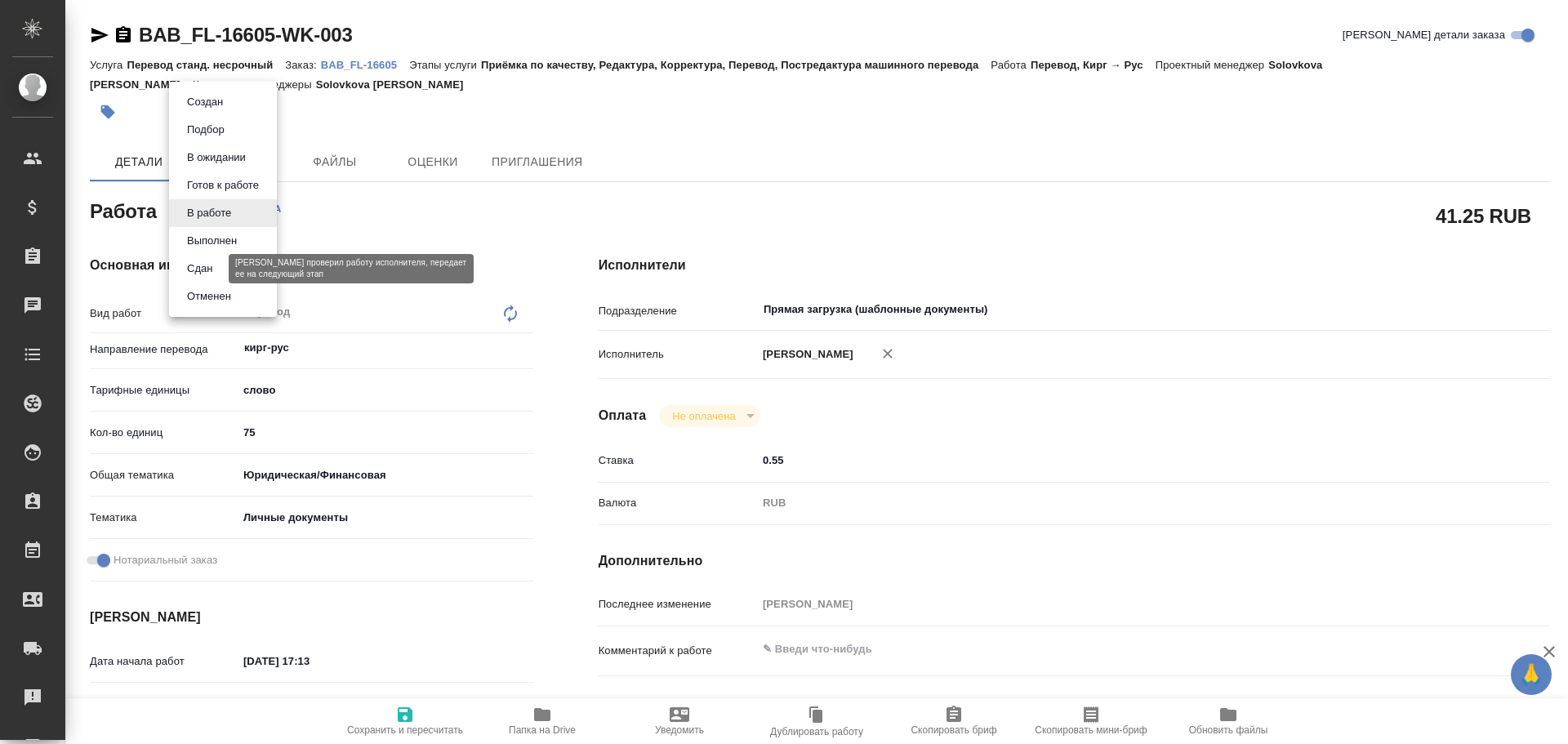
click at [209, 264] on button "Сдан" at bounding box center [200, 269] width 35 height 18
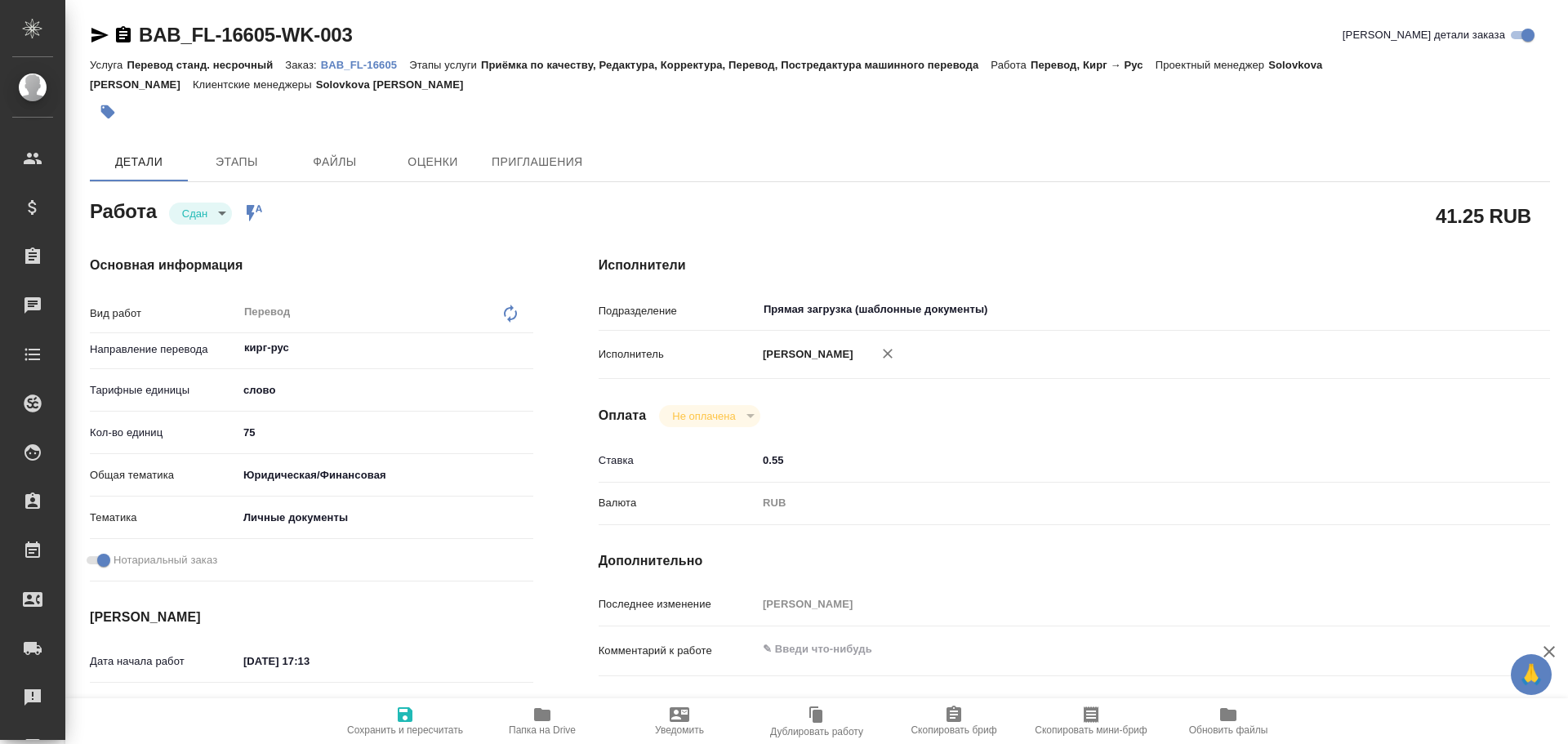
type textarea "x"
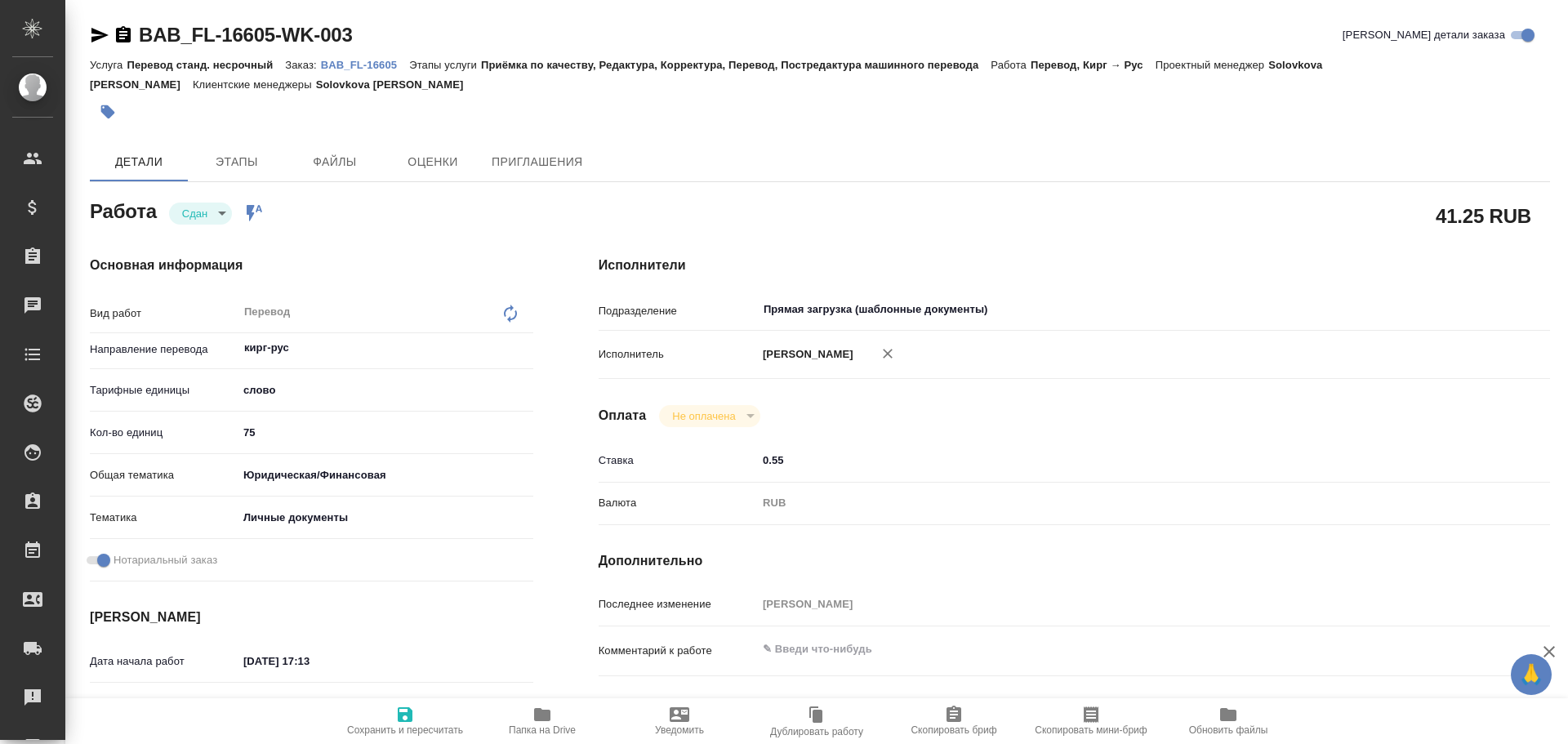
type textarea "x"
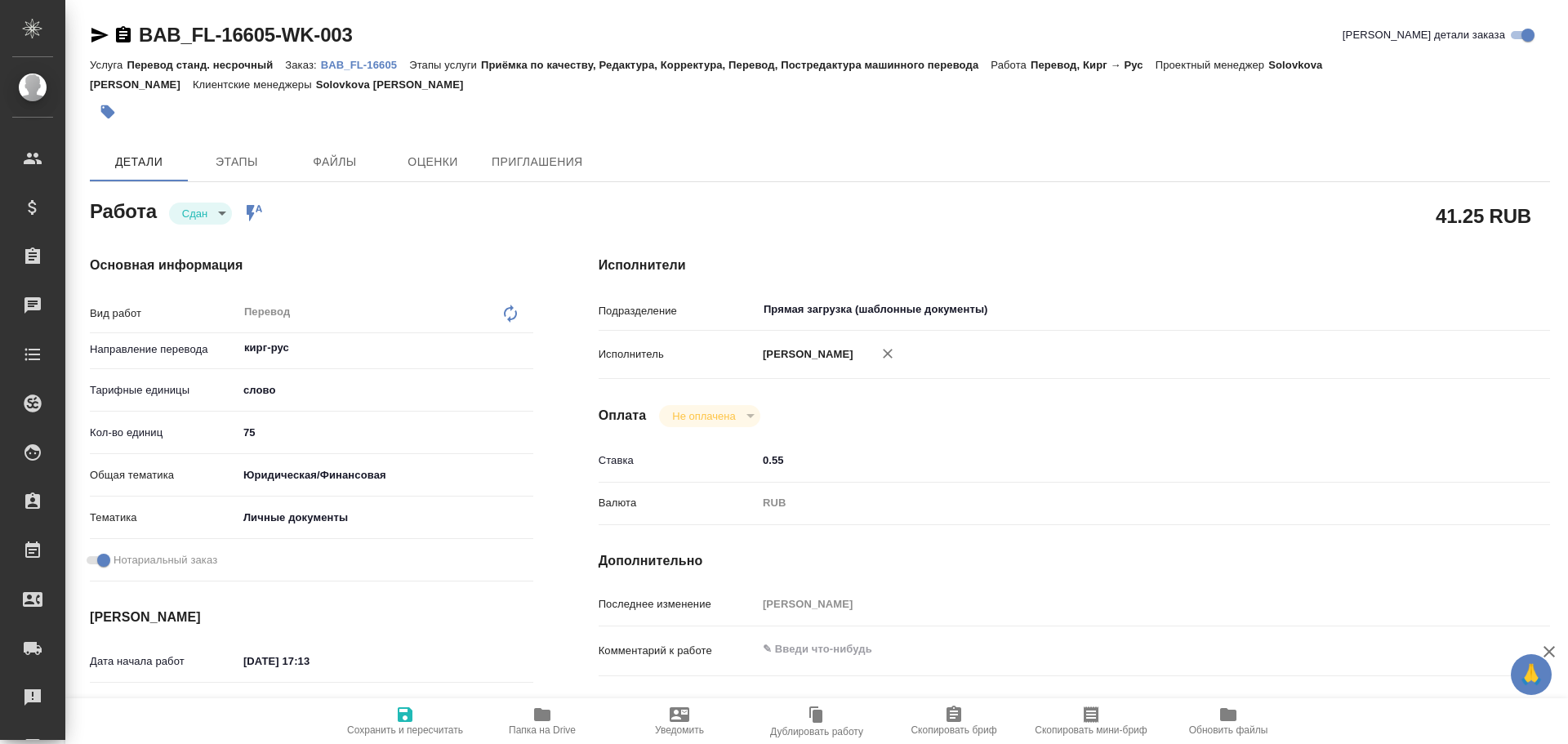
type textarea "x"
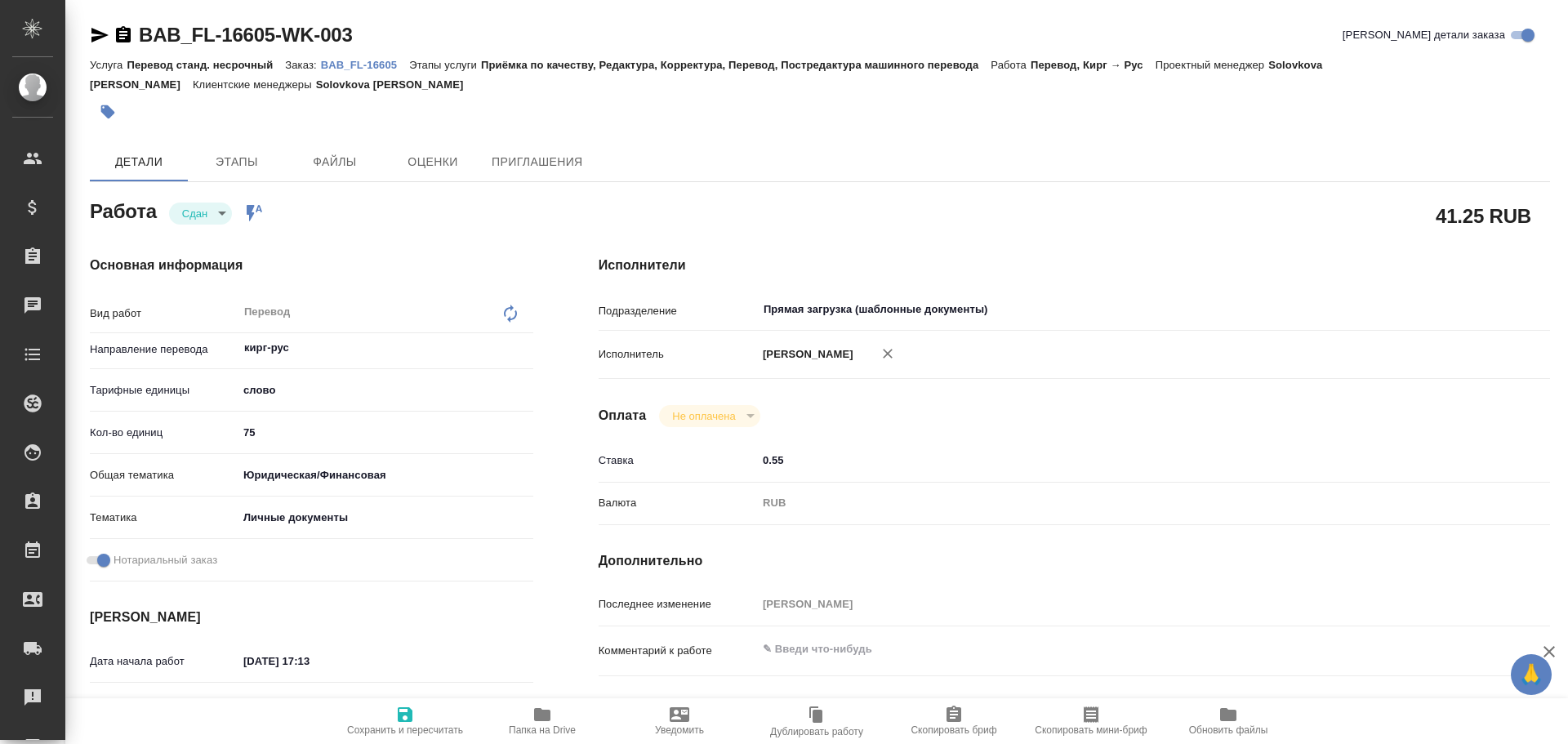
type textarea "x"
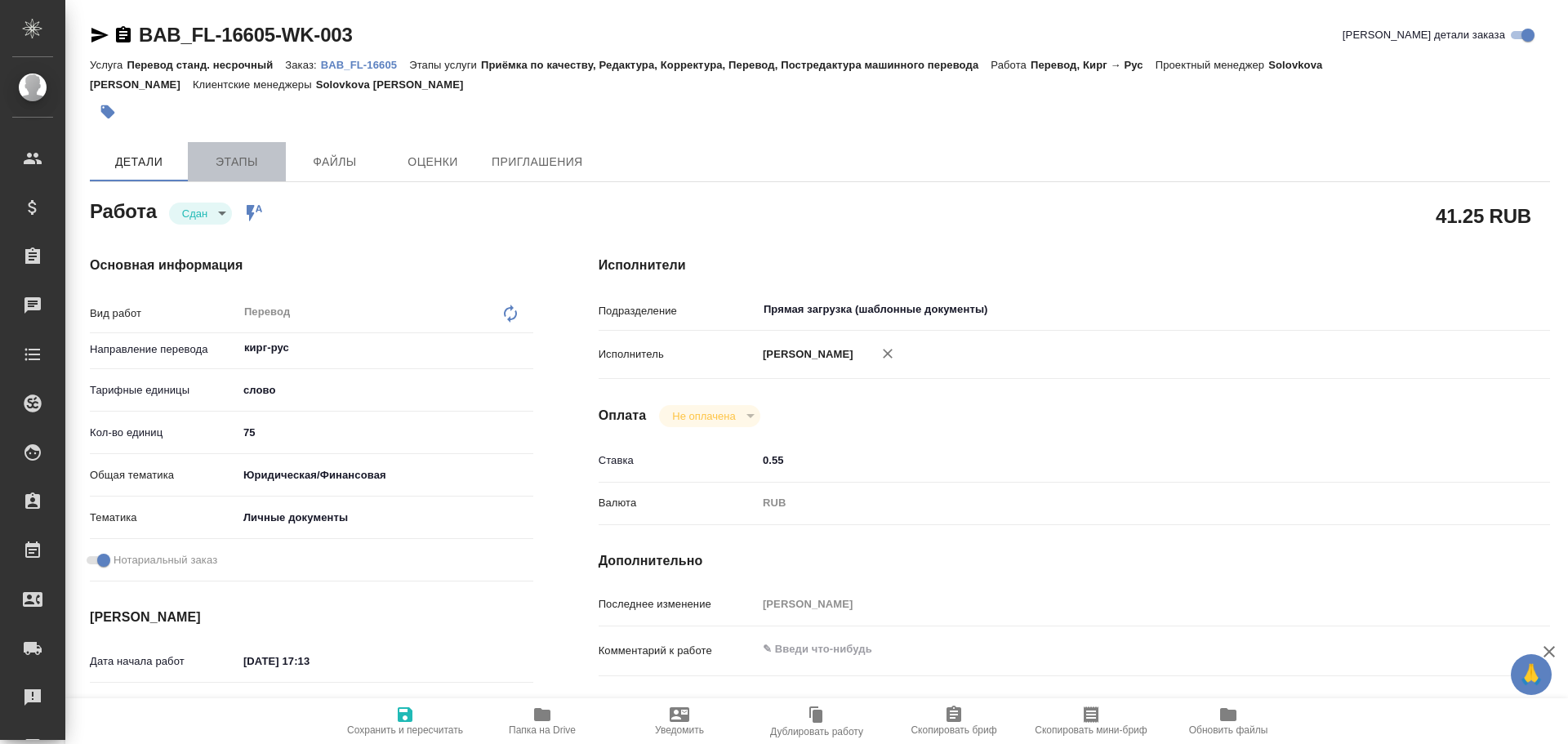
click at [210, 156] on span "Этапы" at bounding box center [236, 162] width 78 height 20
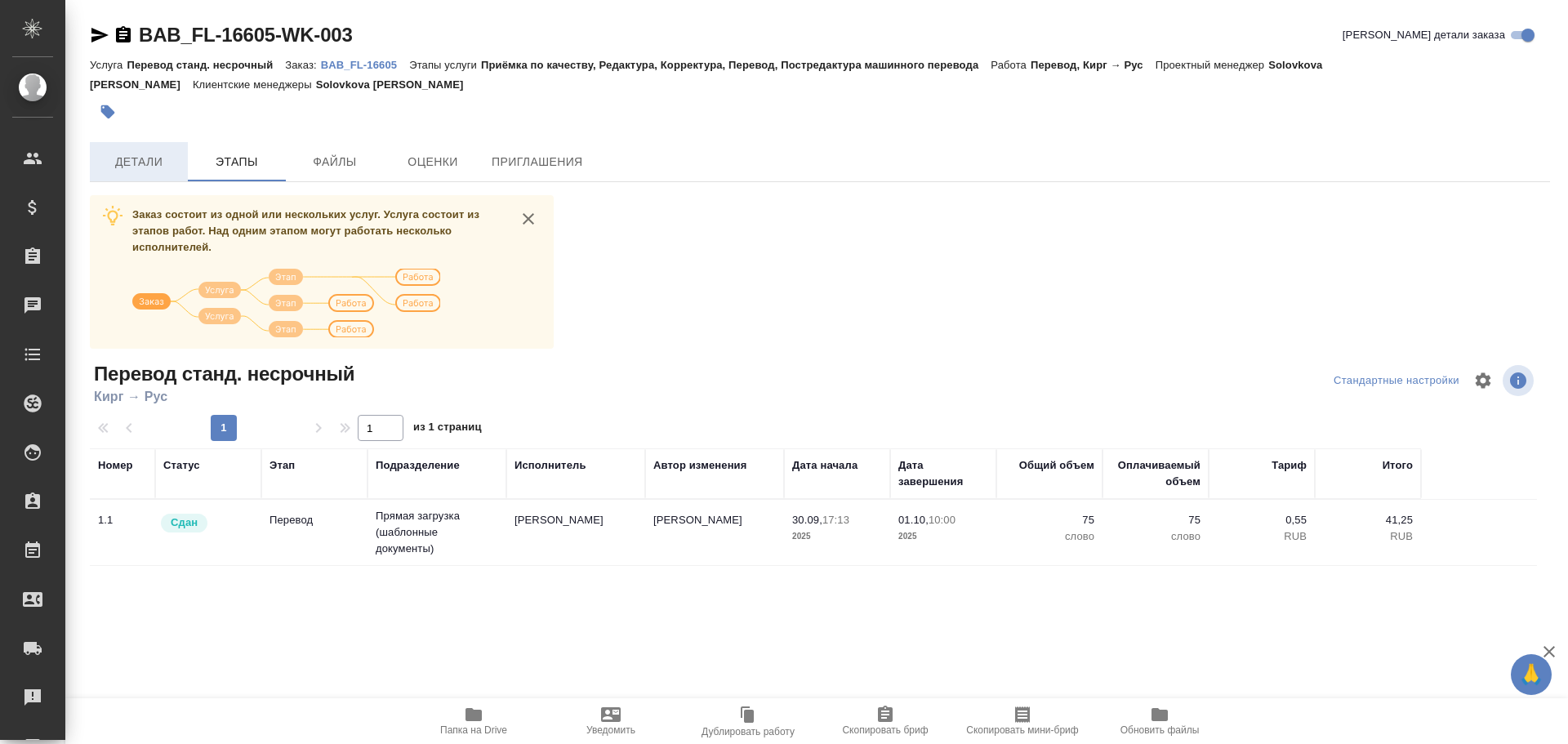
click at [143, 154] on span "Детали" at bounding box center [139, 162] width 78 height 20
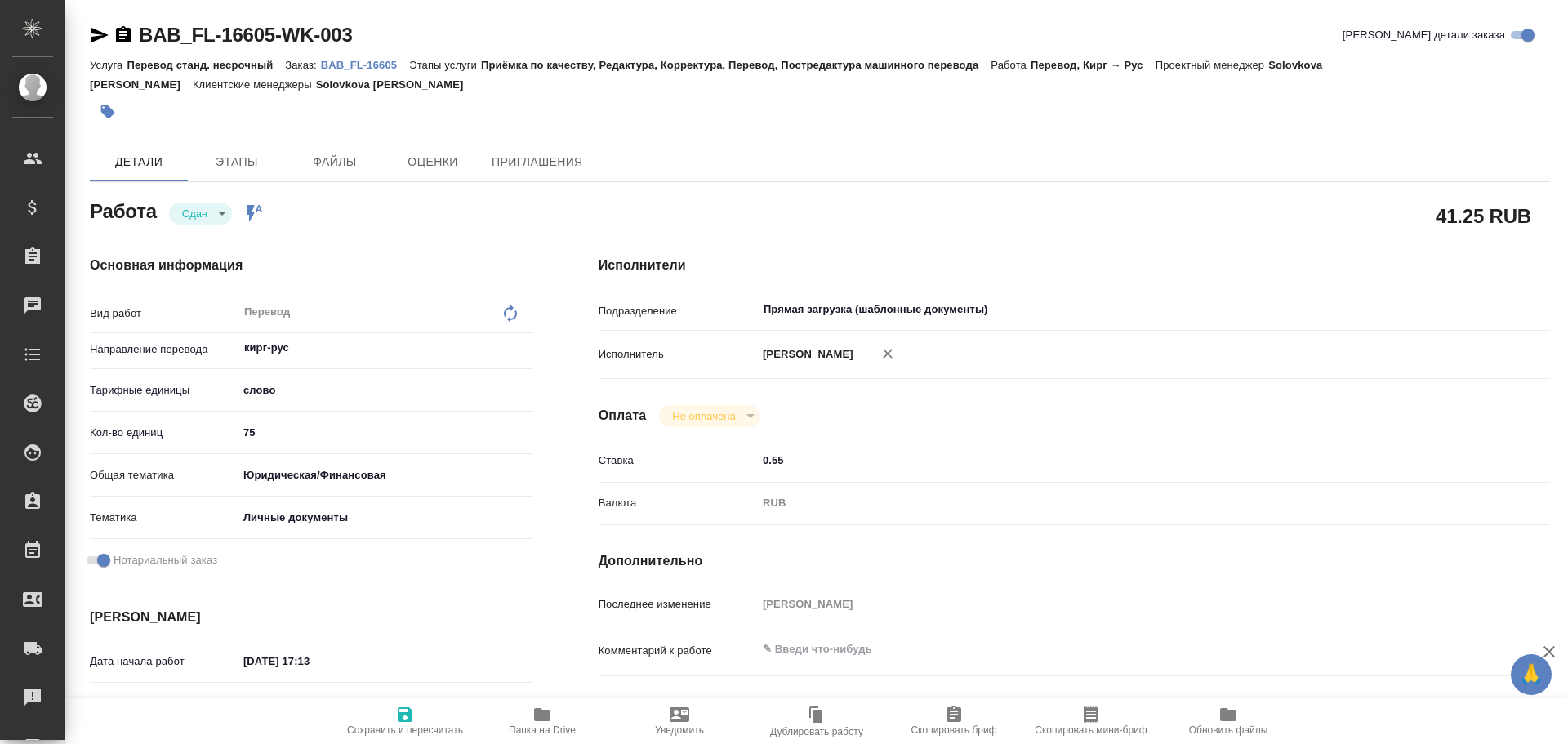
type textarea "x"
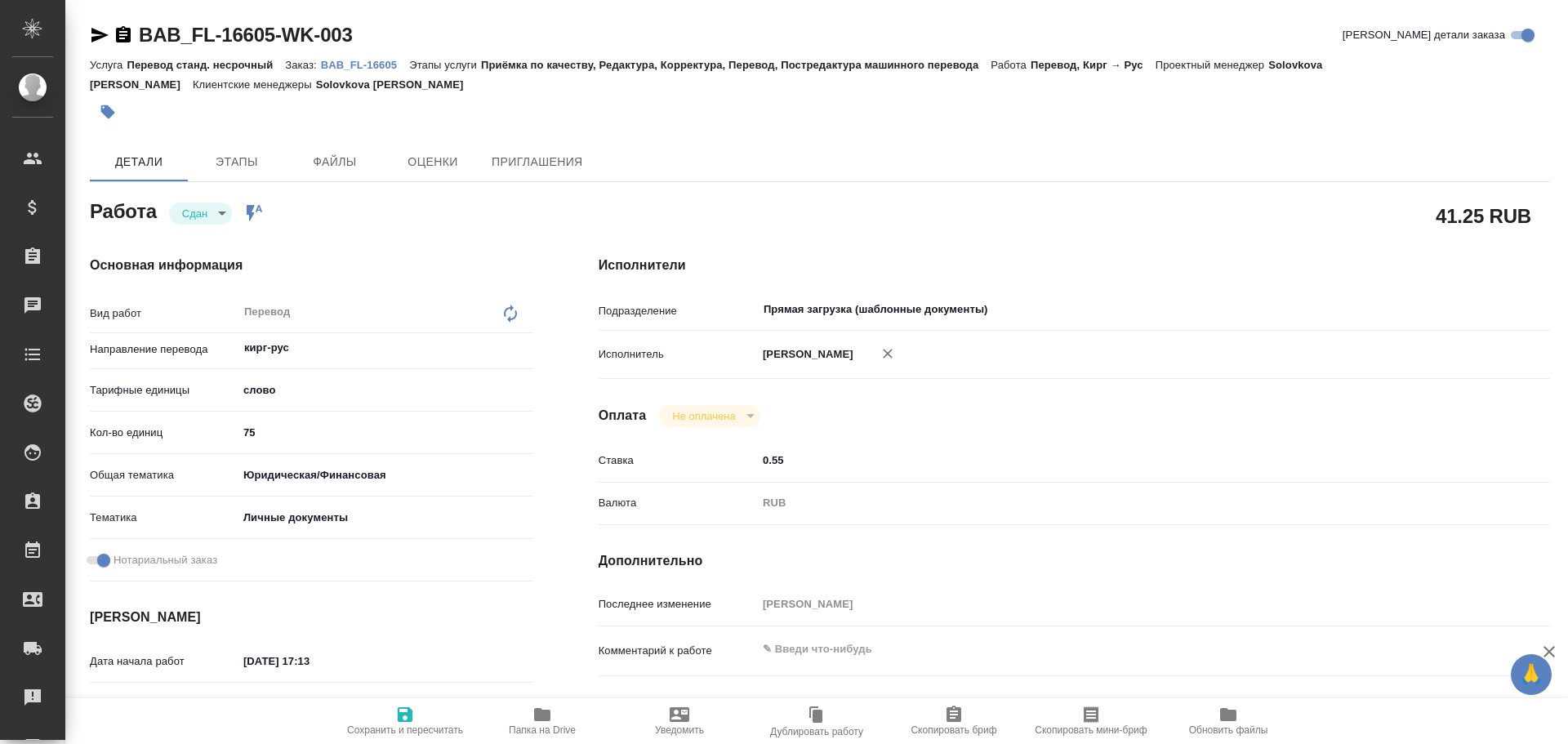
type textarea "x"
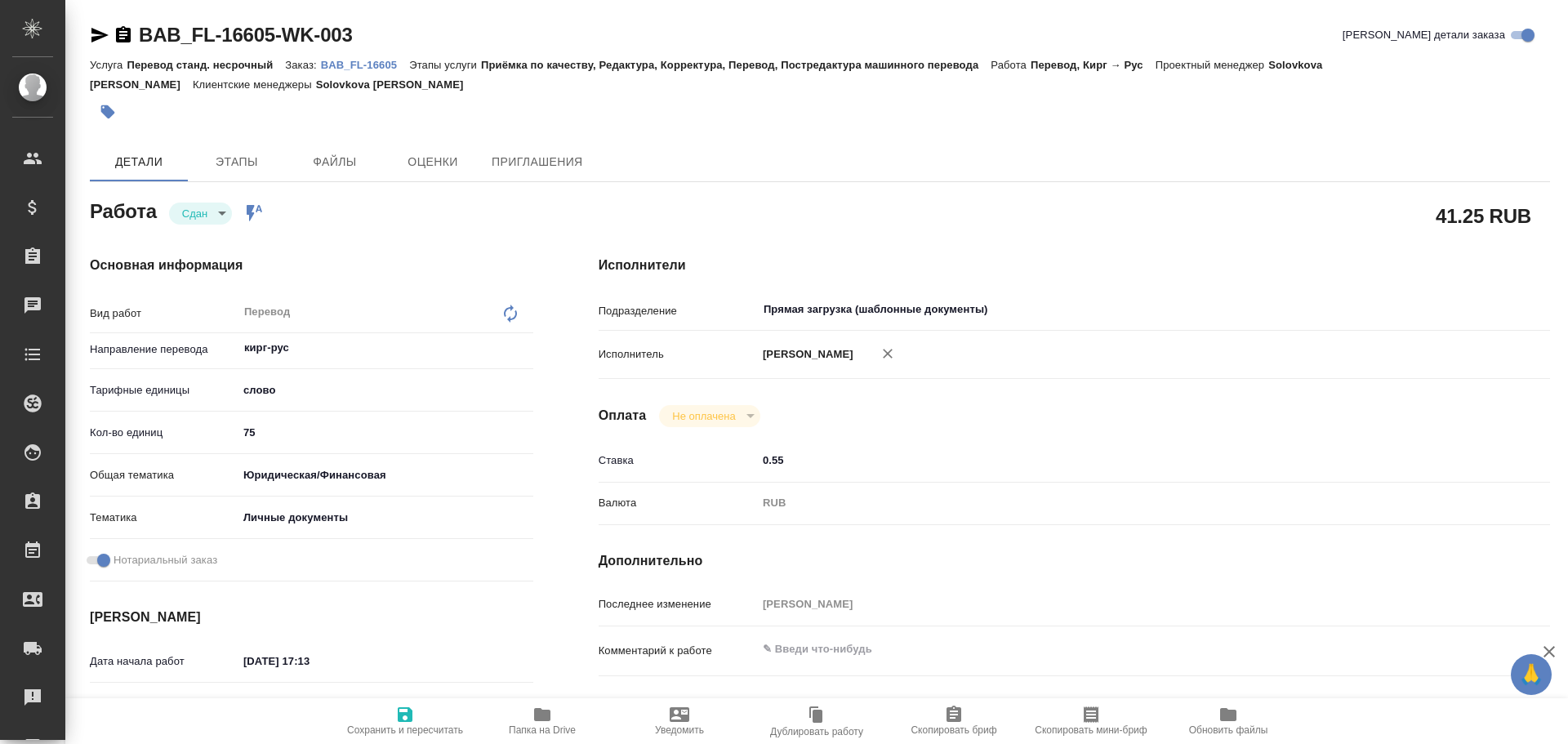
type textarea "x"
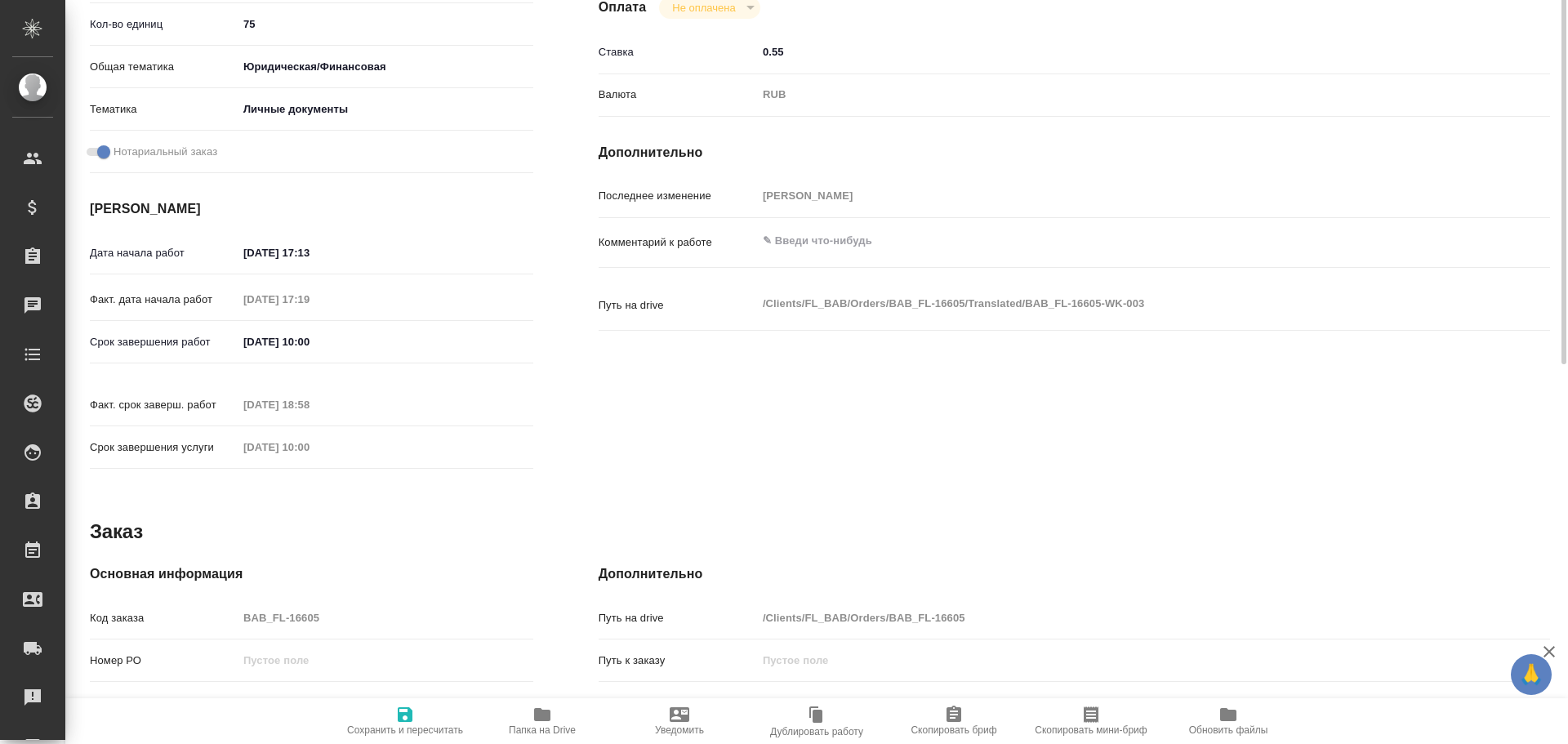
scroll to position [490, 0]
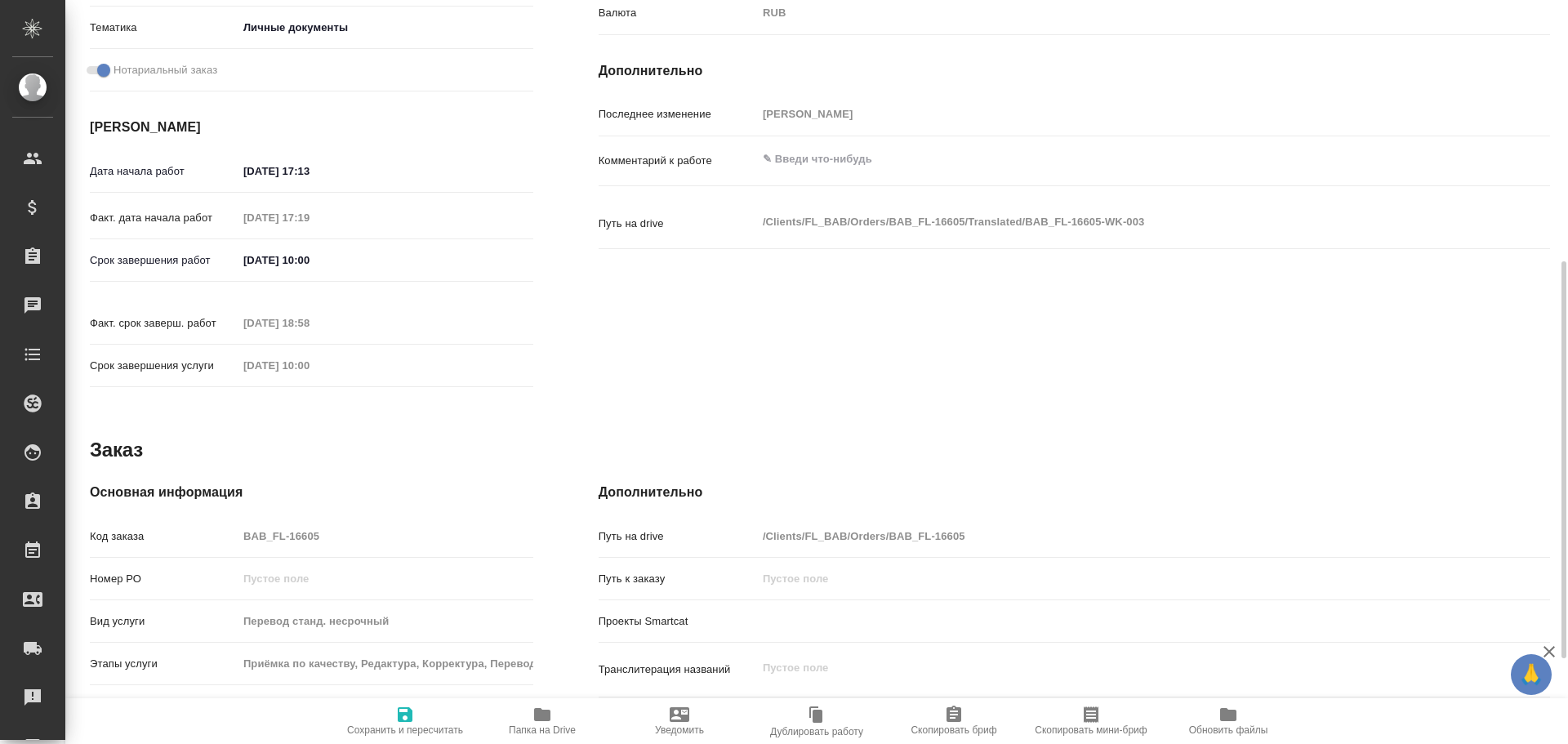
type textarea "x"
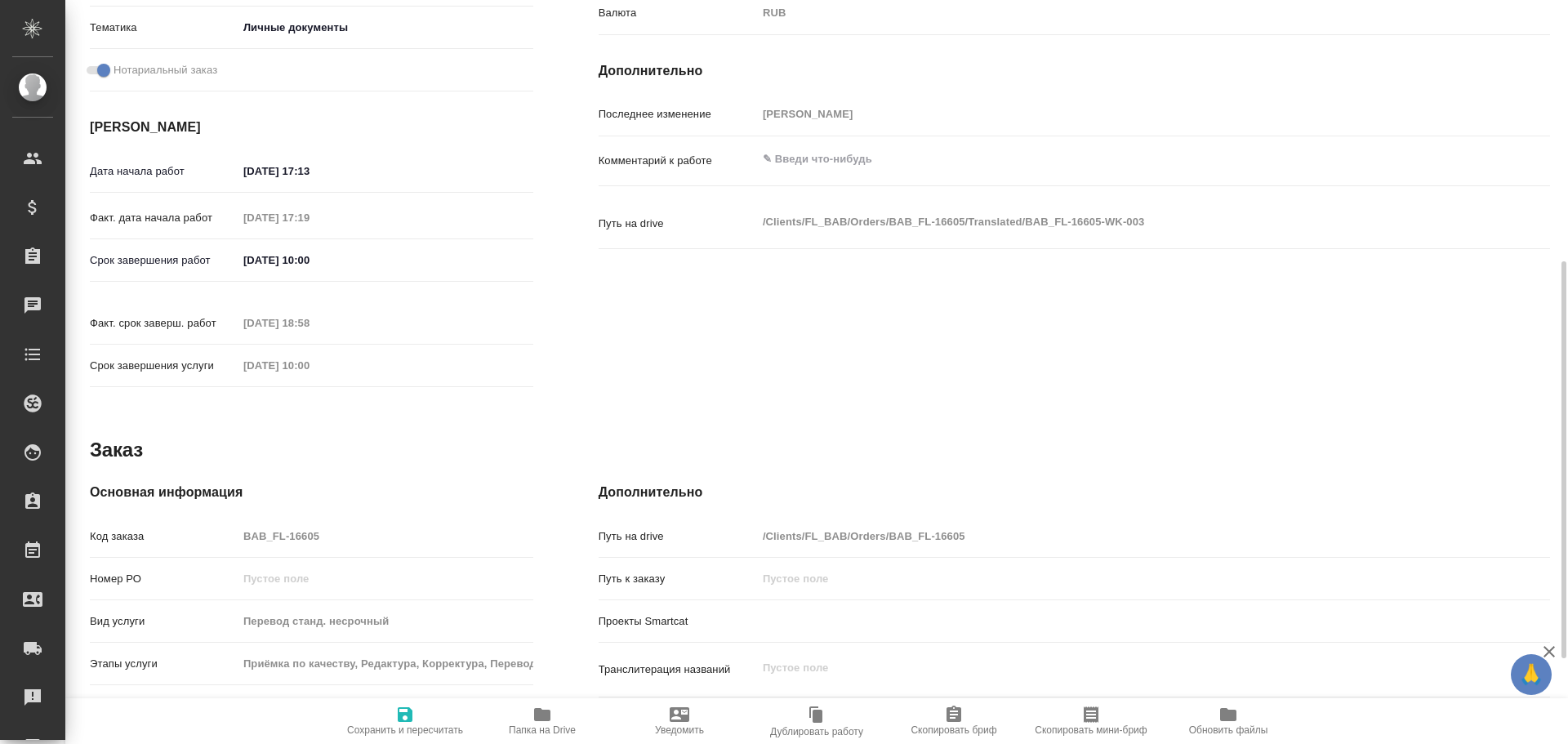
click at [197, 521] on div "Код заказа BAB_FL-16605" at bounding box center [311, 535] width 443 height 29
type textarea "x"
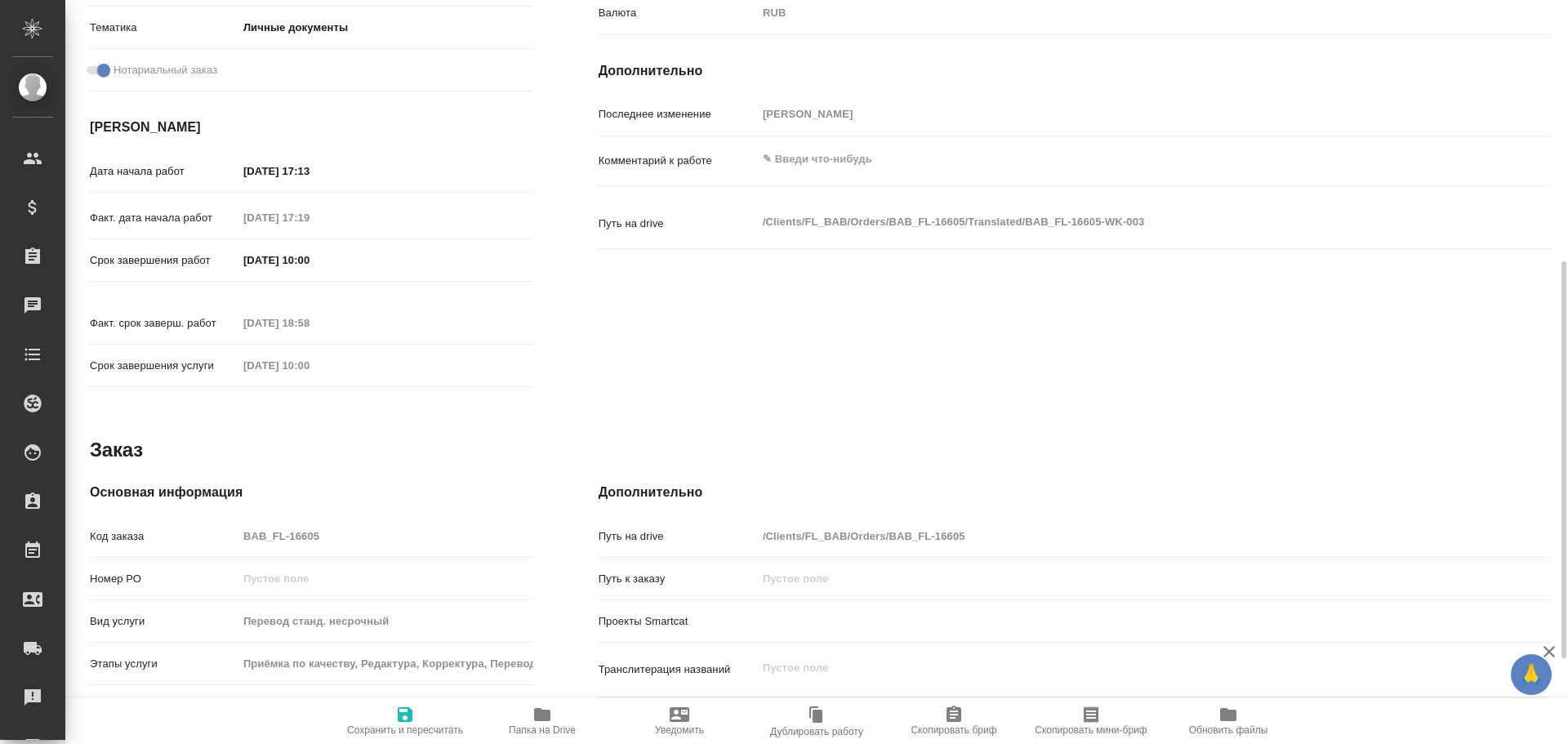
type textarea "x"
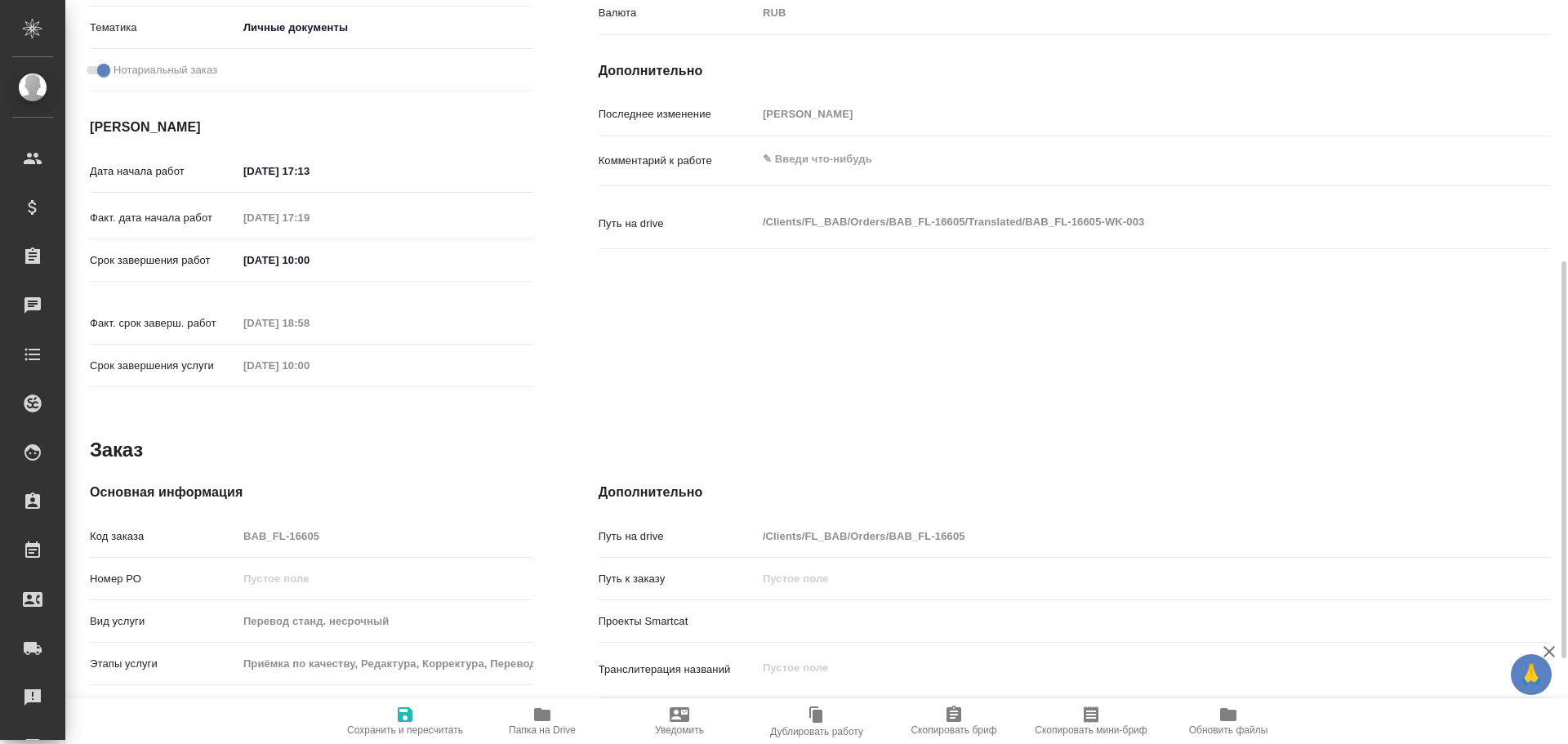
type textarea "x"
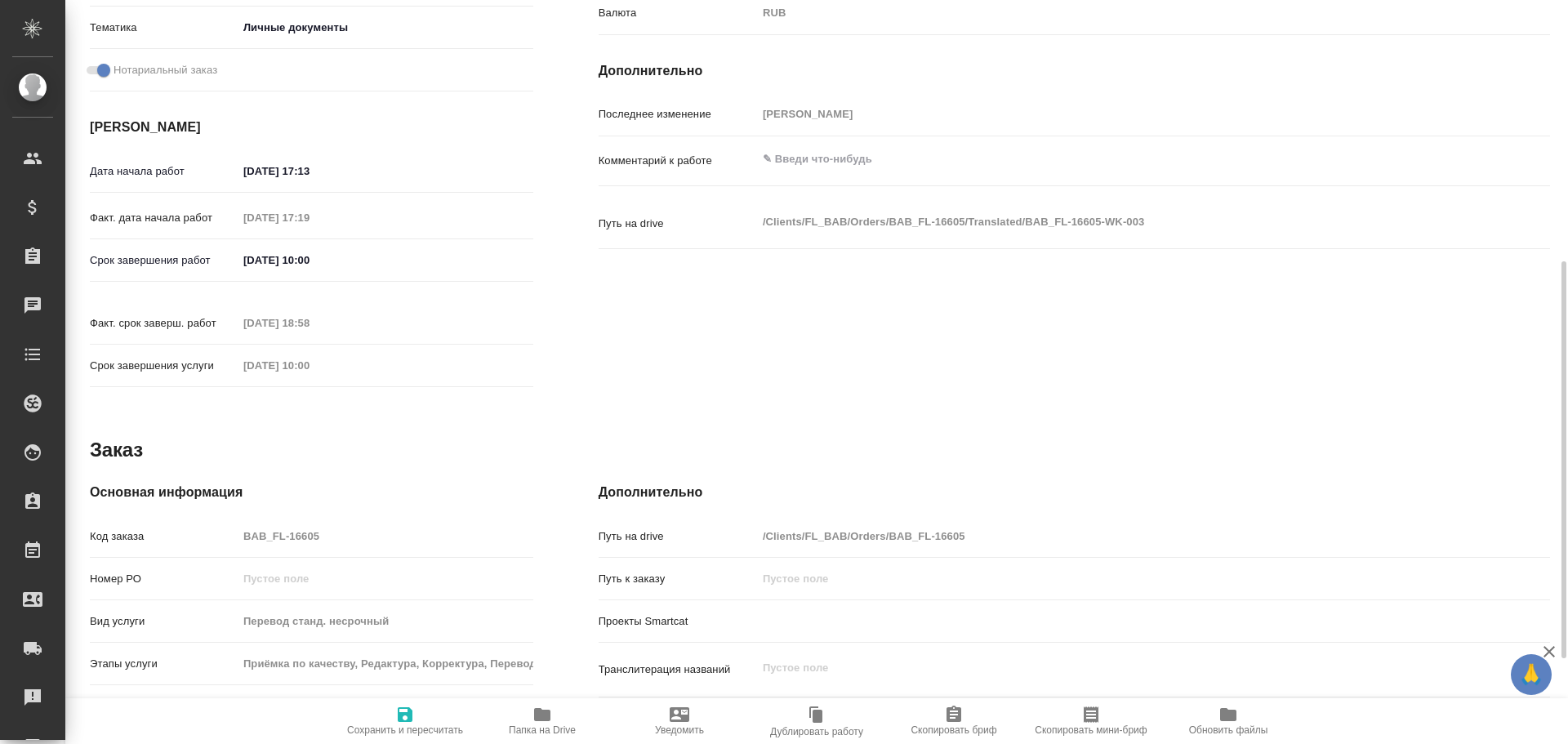
type textarea "x"
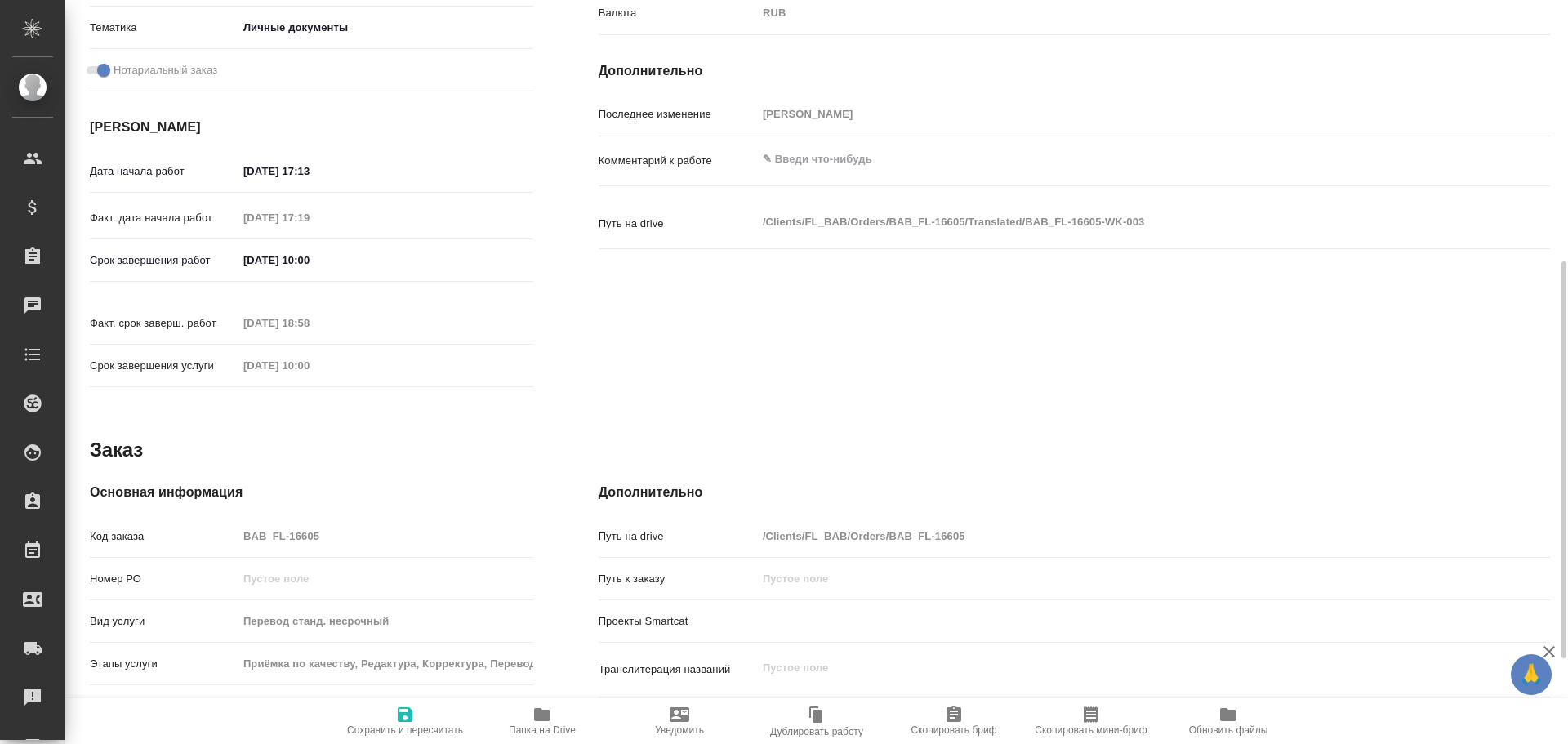
type textarea "x"
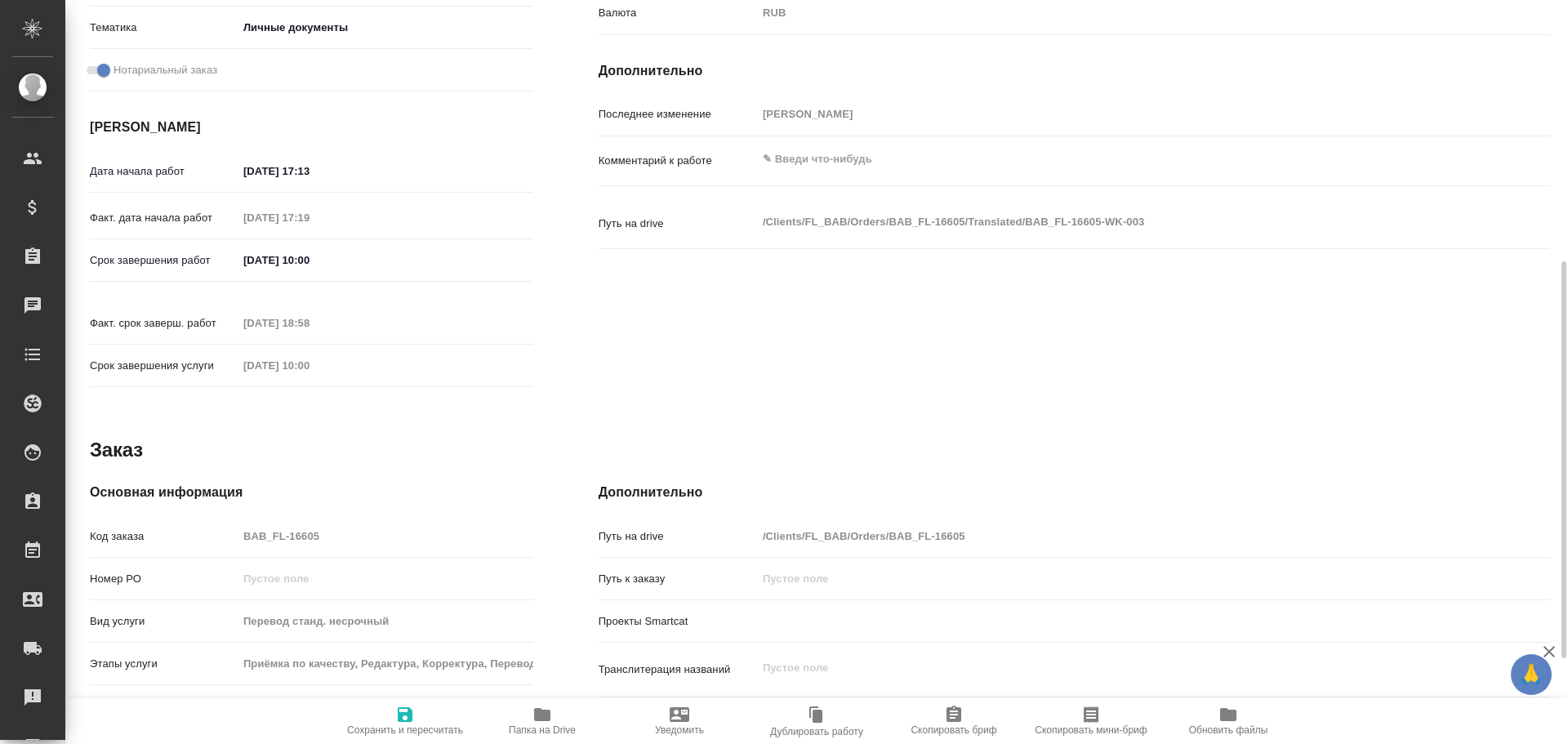
type textarea "x"
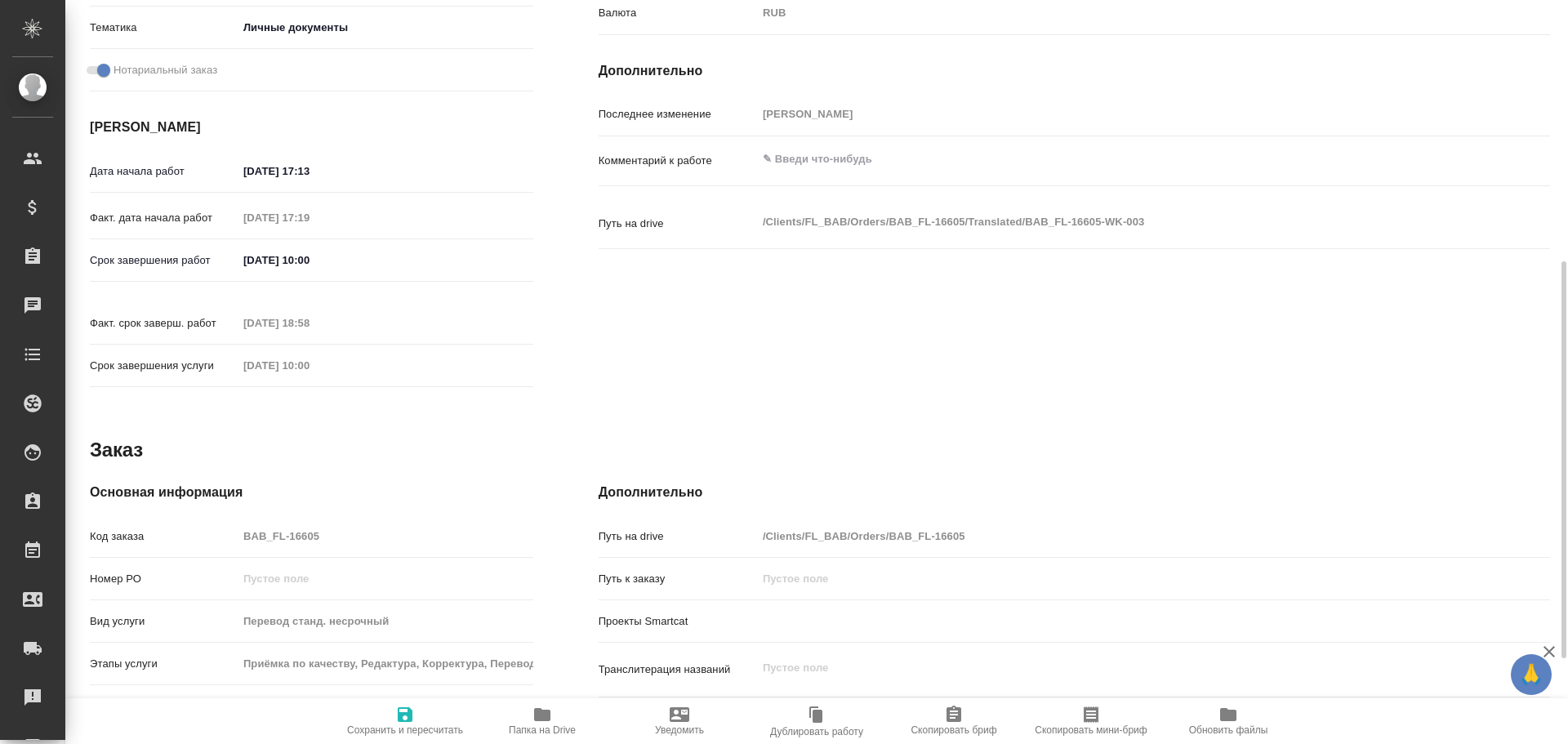
type textarea "x"
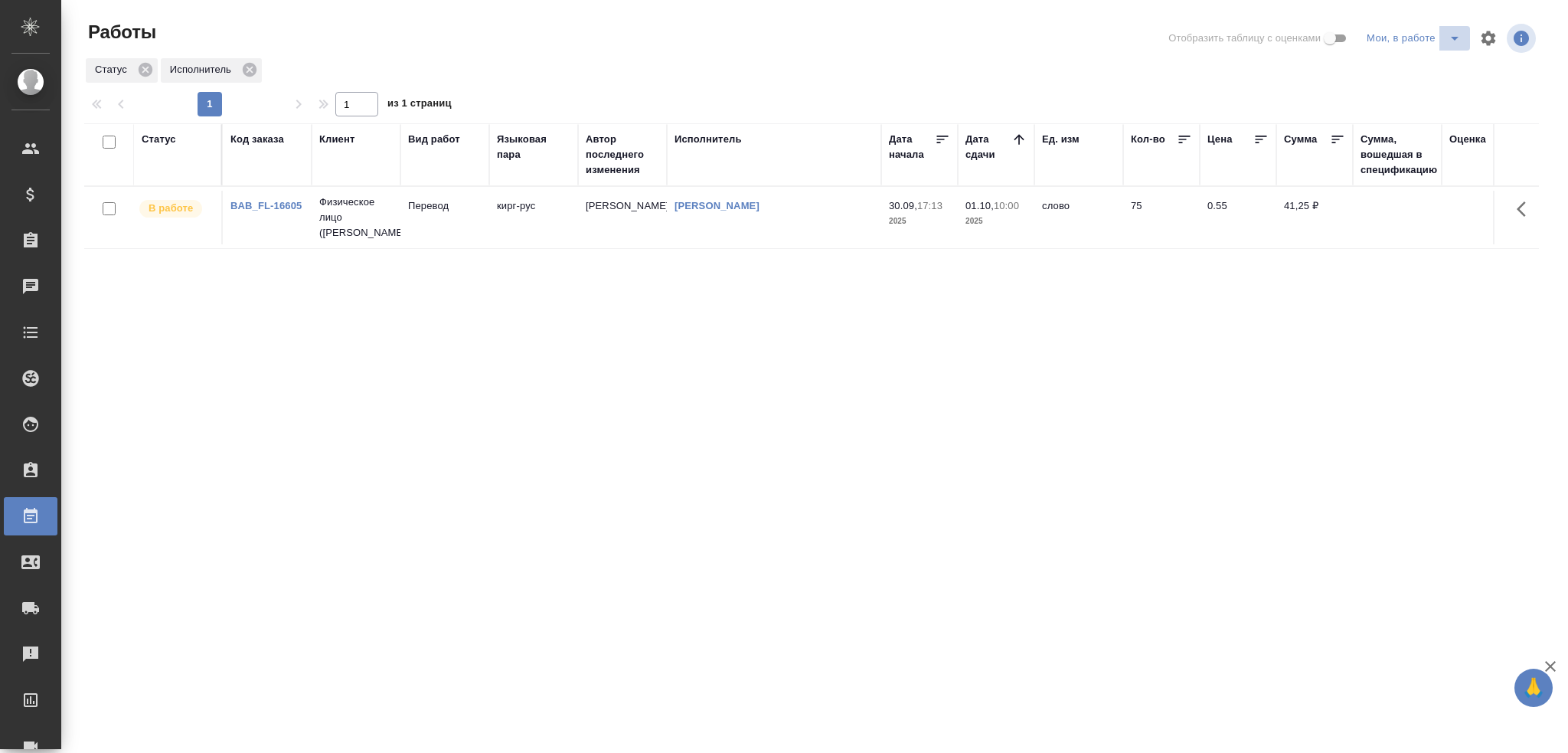
click at [1452, 37] on icon "split button" at bounding box center [1454, 38] width 7 height 4
click at [1383, 64] on li "Стандартные настройки" at bounding box center [1416, 69] width 147 height 24
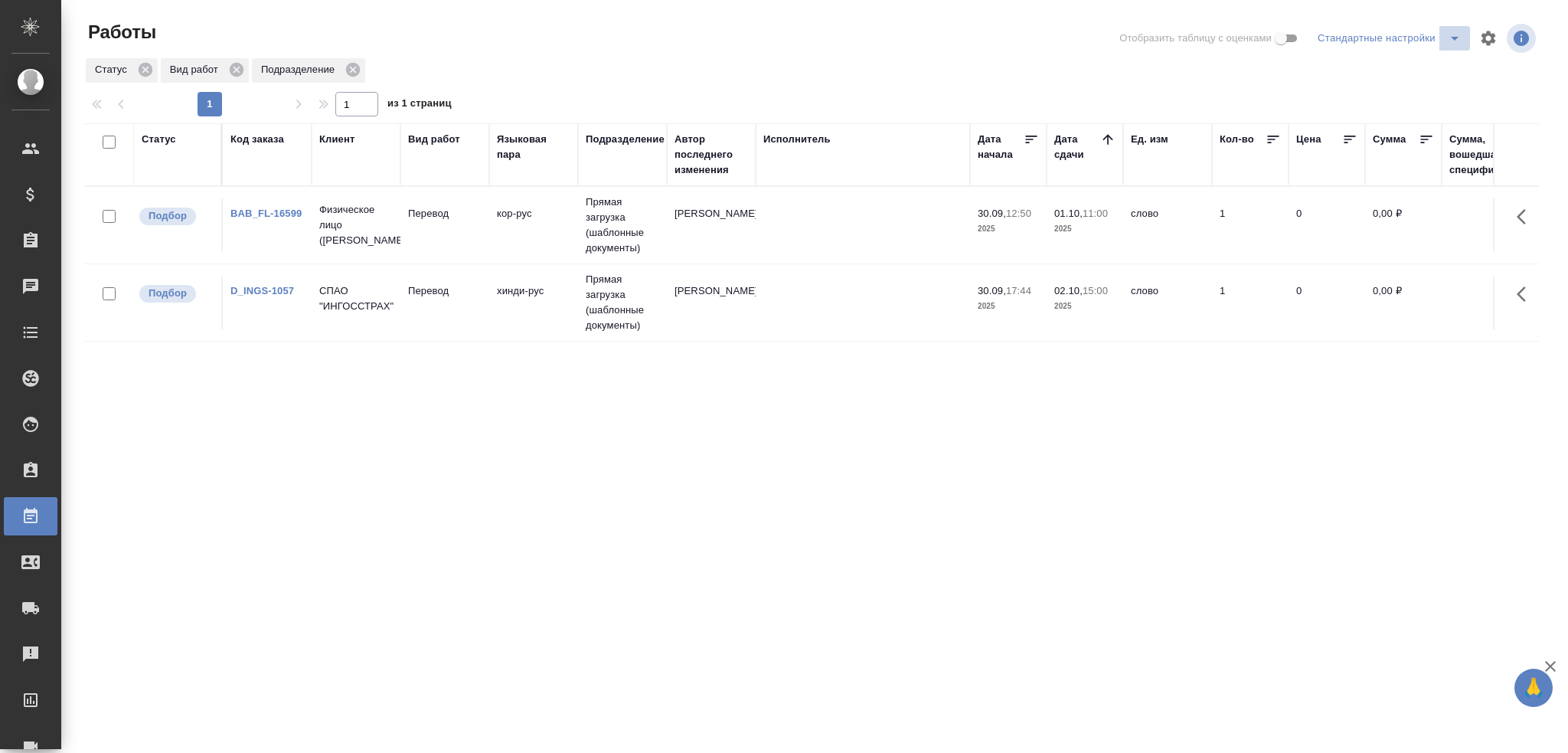
click at [1452, 37] on icon "split button" at bounding box center [1454, 38] width 7 height 4
click at [1377, 60] on li "Мои, в работе" at bounding box center [1392, 69] width 156 height 24
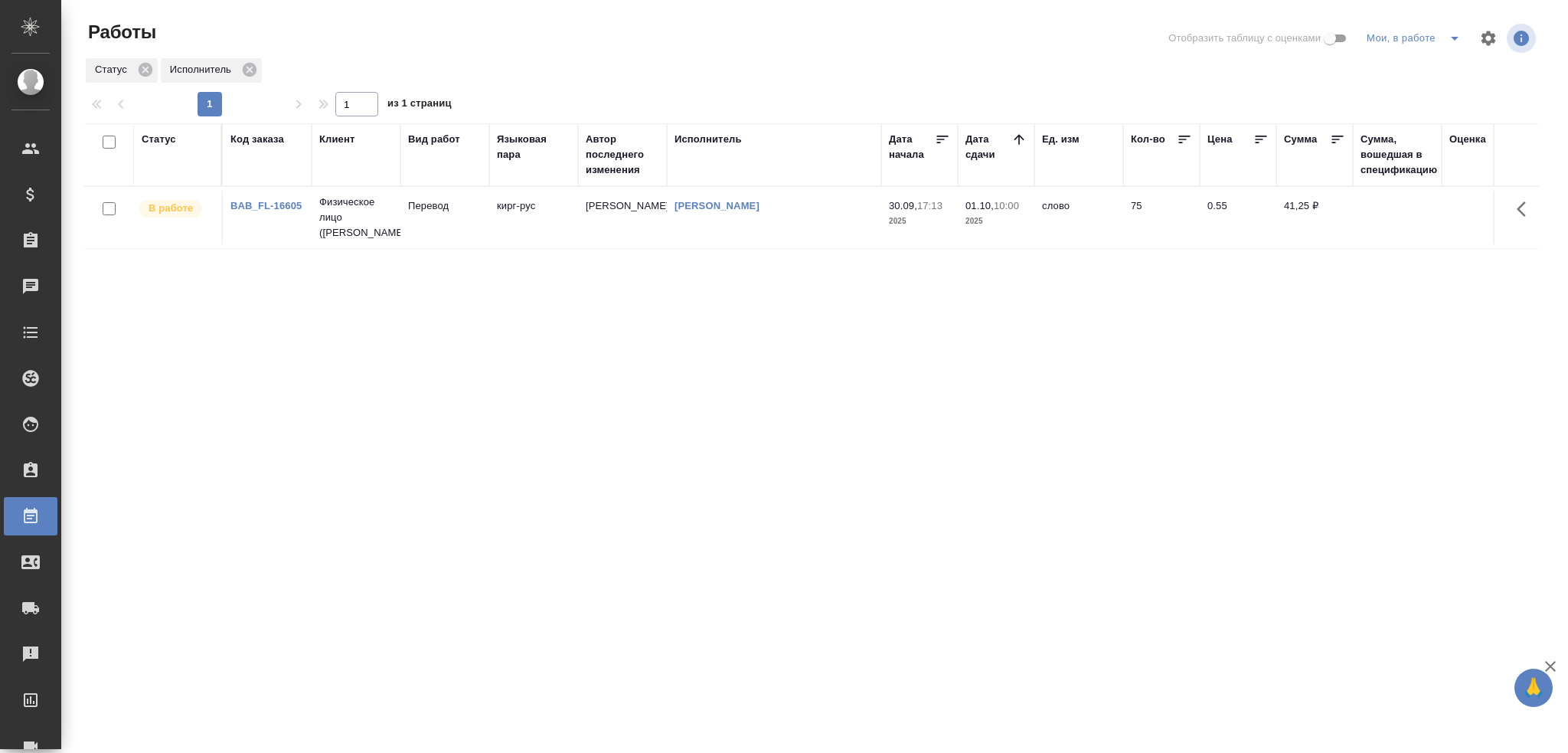
click at [1448, 42] on icon "split button" at bounding box center [1454, 38] width 19 height 19
click at [1404, 73] on li "Стандартные настройки" at bounding box center [1416, 69] width 147 height 24
